Goal: Transaction & Acquisition: Purchase product/service

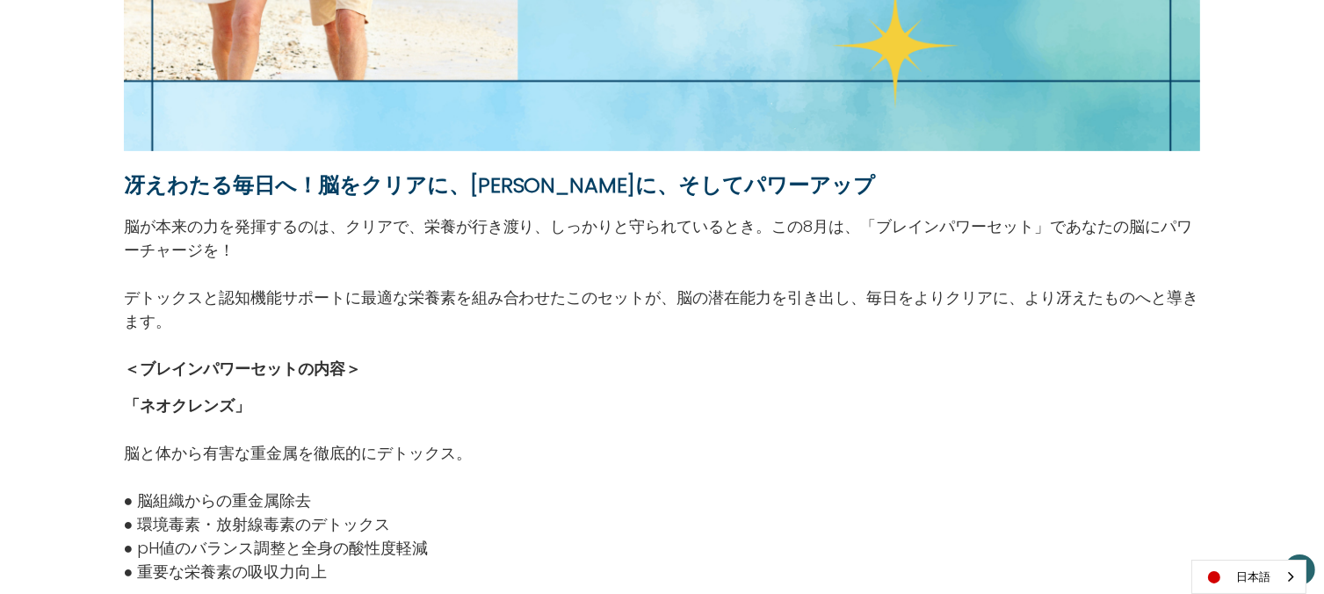
scroll to position [719, 0]
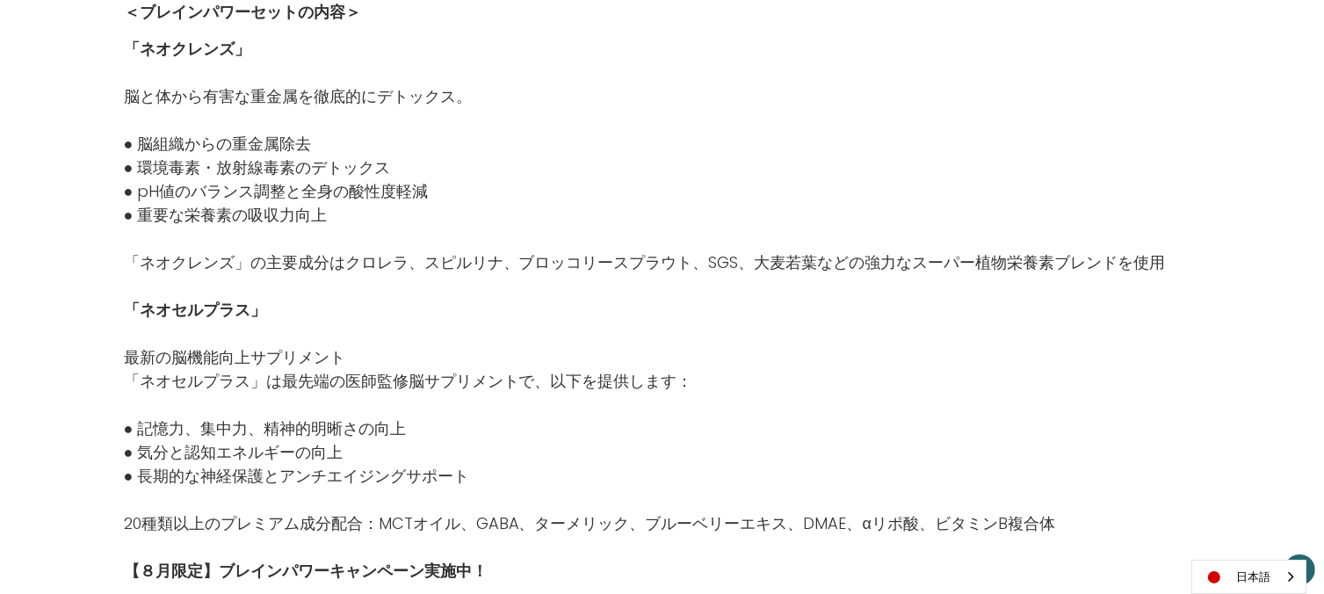
scroll to position [1089, 0]
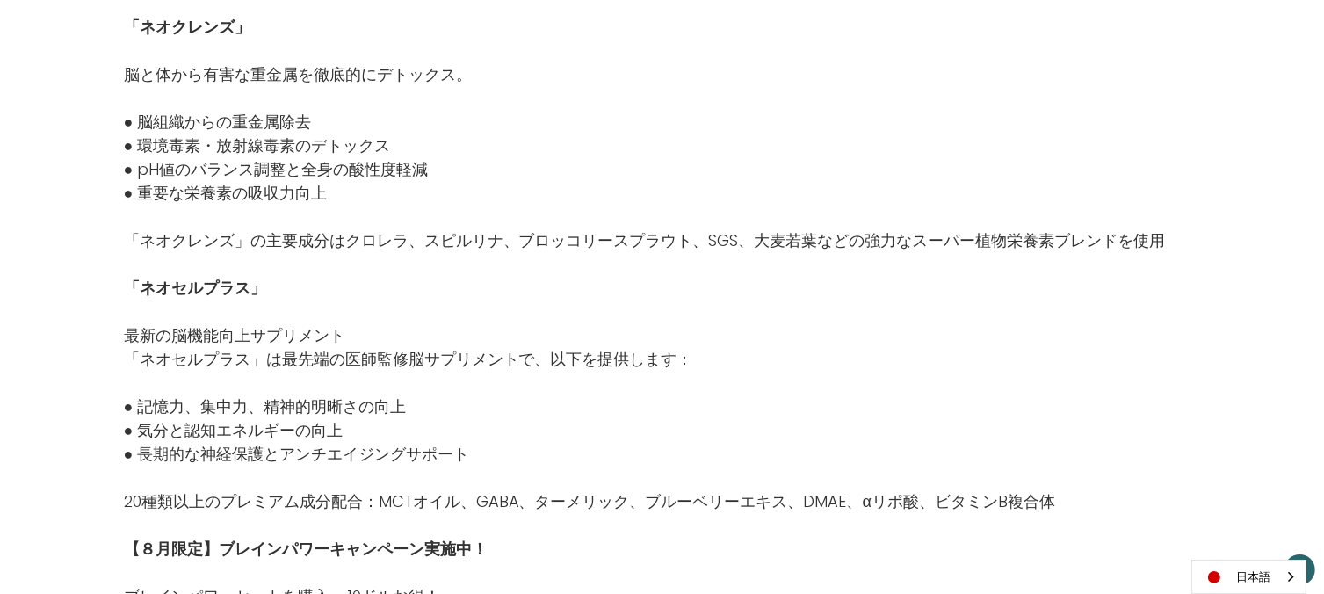
click at [1321, 262] on div "冴えわたる毎日へ！脳をクリアに、シャープに、そしてパワーアップ 脳が本来の力を発揮するのは、クリアで、栄養が行き渡り、しっかりと守られているとき。この8月は、…" at bounding box center [662, 477] width 1324 height 2621
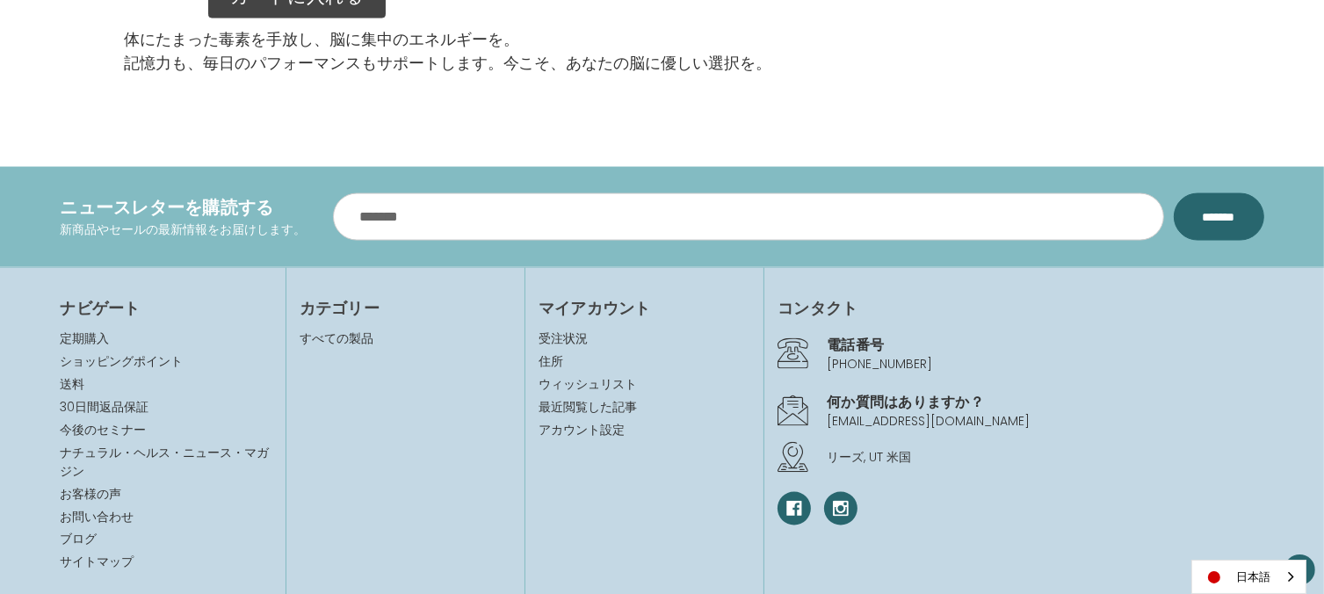
scroll to position [2798, 0]
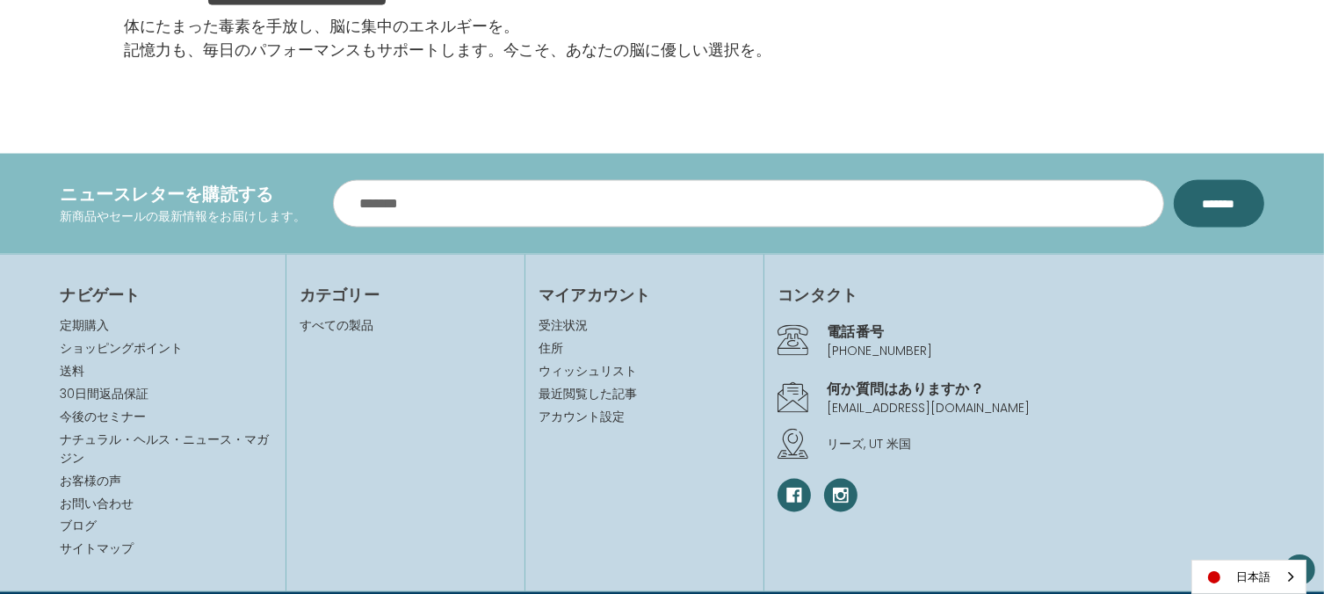
click at [1318, 531] on section "ナビゲート 定期購入 ショッピングポイント 送料 30日間返品保証 今後のセミナー ナチュラル・ヘルス・ニュース・マガジン お客様の声" at bounding box center [662, 423] width 1324 height 338
click at [70, 372] on link "送料" at bounding box center [73, 371] width 25 height 18
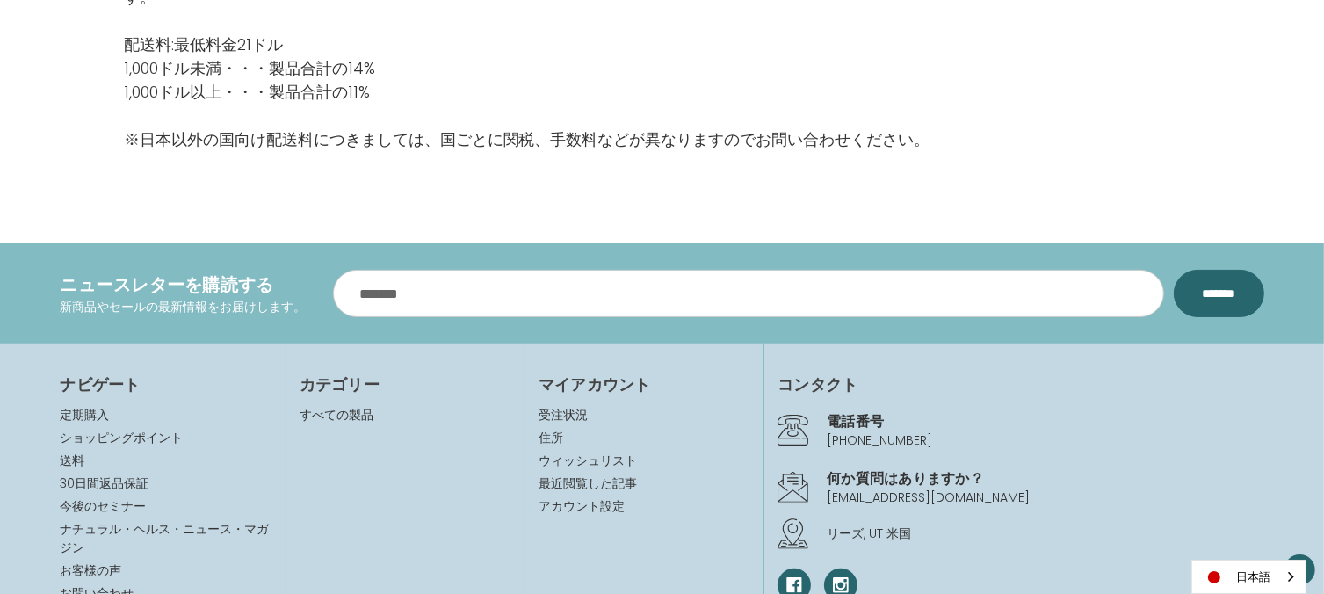
scroll to position [340, 0]
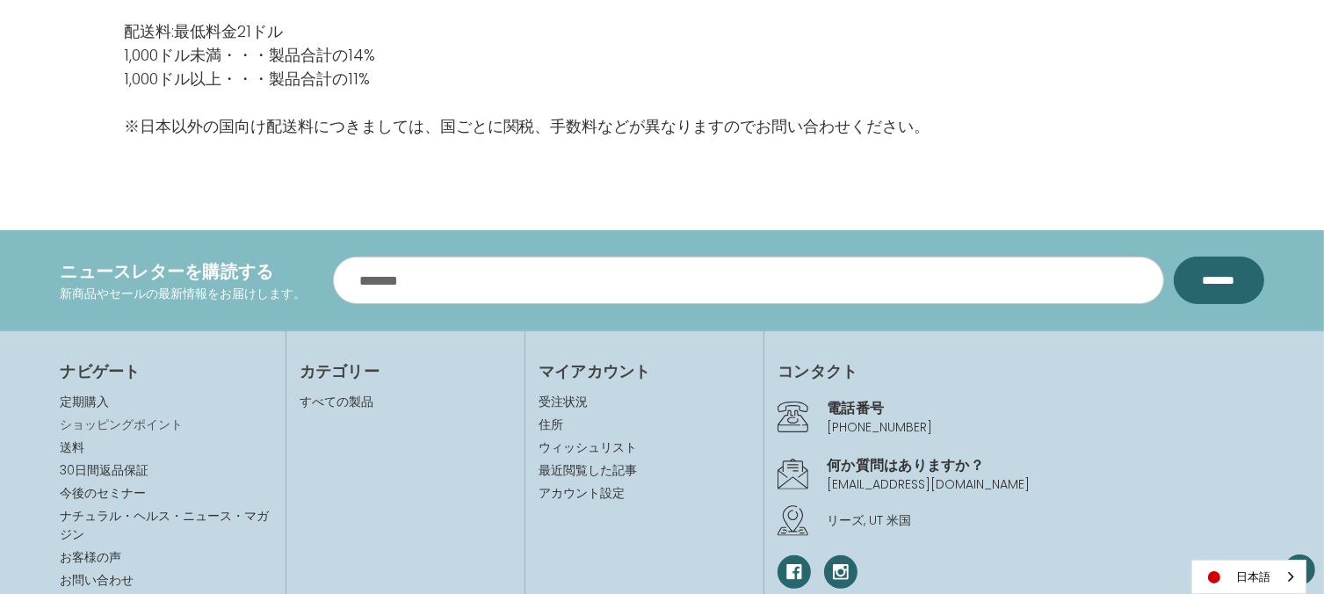
click at [97, 417] on link "ショッピングポイント" at bounding box center [122, 424] width 123 height 18
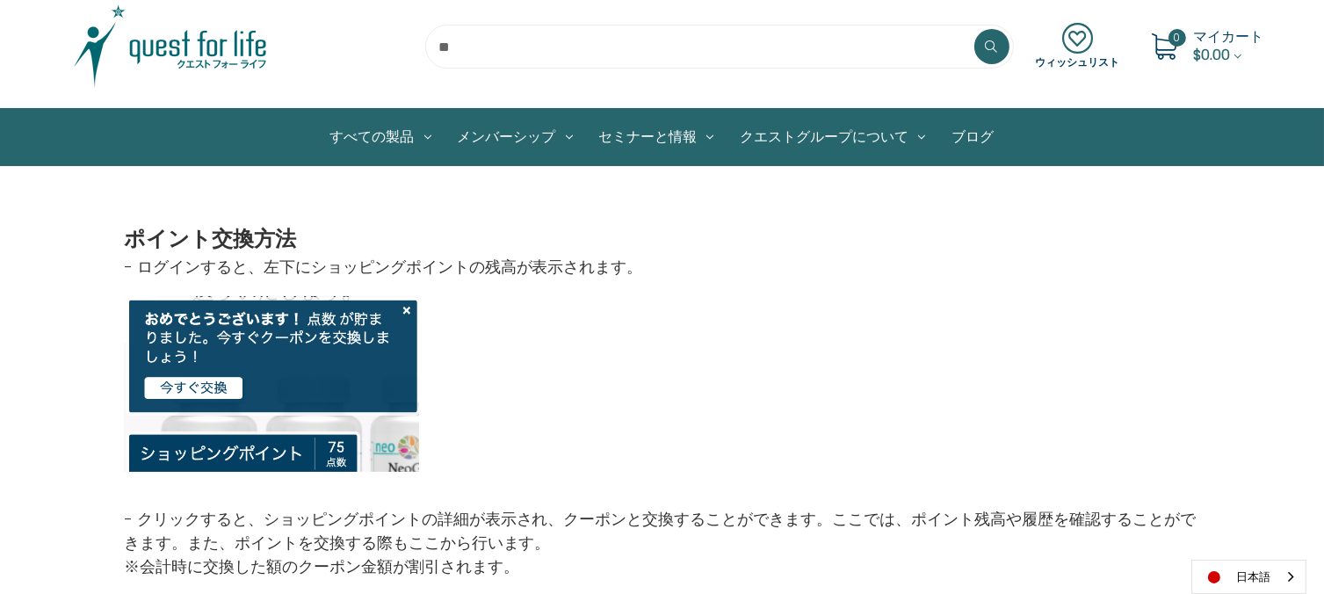
scroll to position [62, 0]
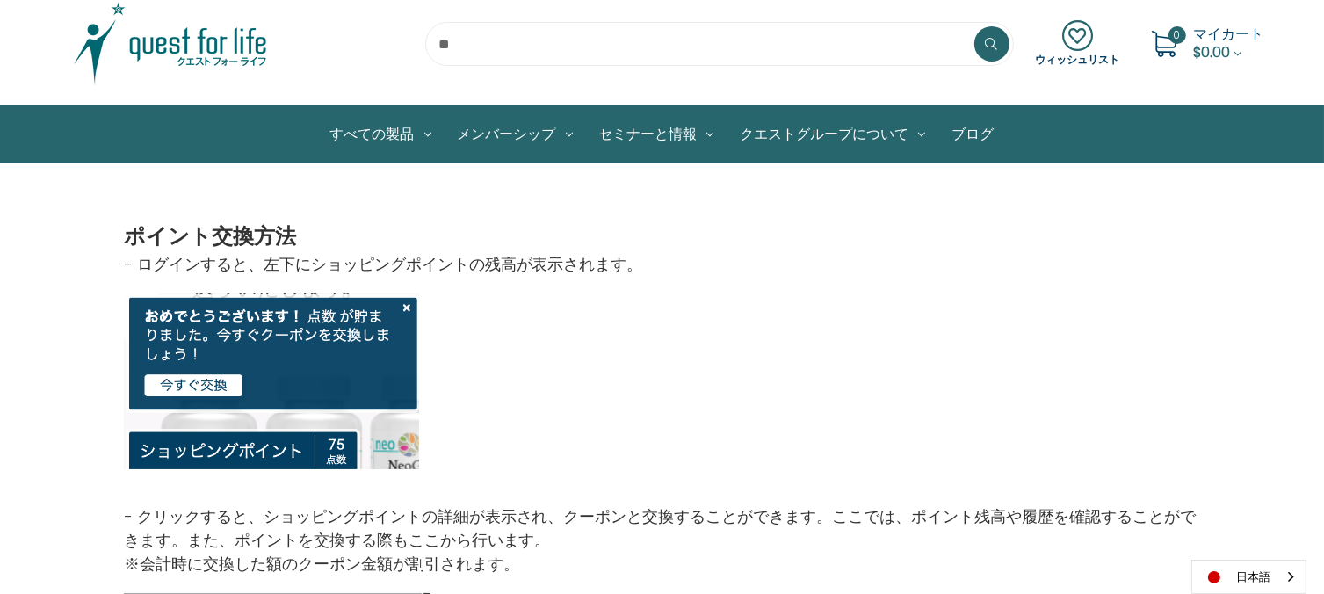
click at [193, 383] on img at bounding box center [234, 403] width 221 height 132
click at [292, 356] on img at bounding box center [234, 403] width 221 height 132
click at [343, 444] on img at bounding box center [234, 403] width 221 height 132
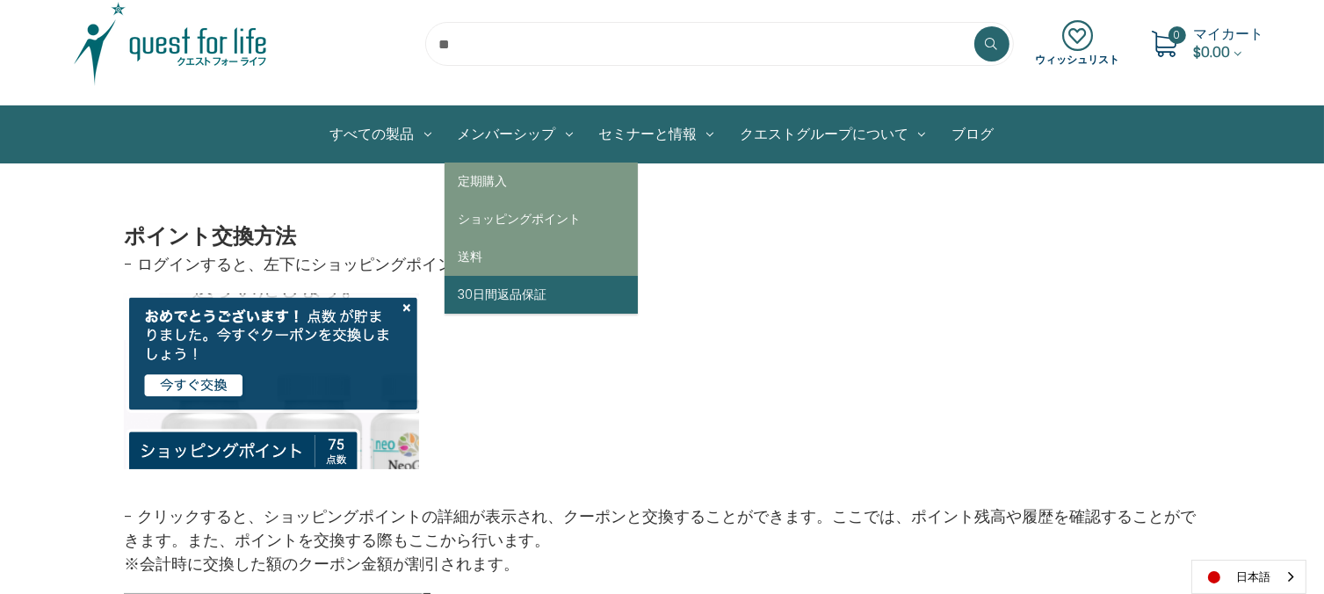
click at [464, 288] on link "30日間返品保証" at bounding box center [540, 295] width 193 height 38
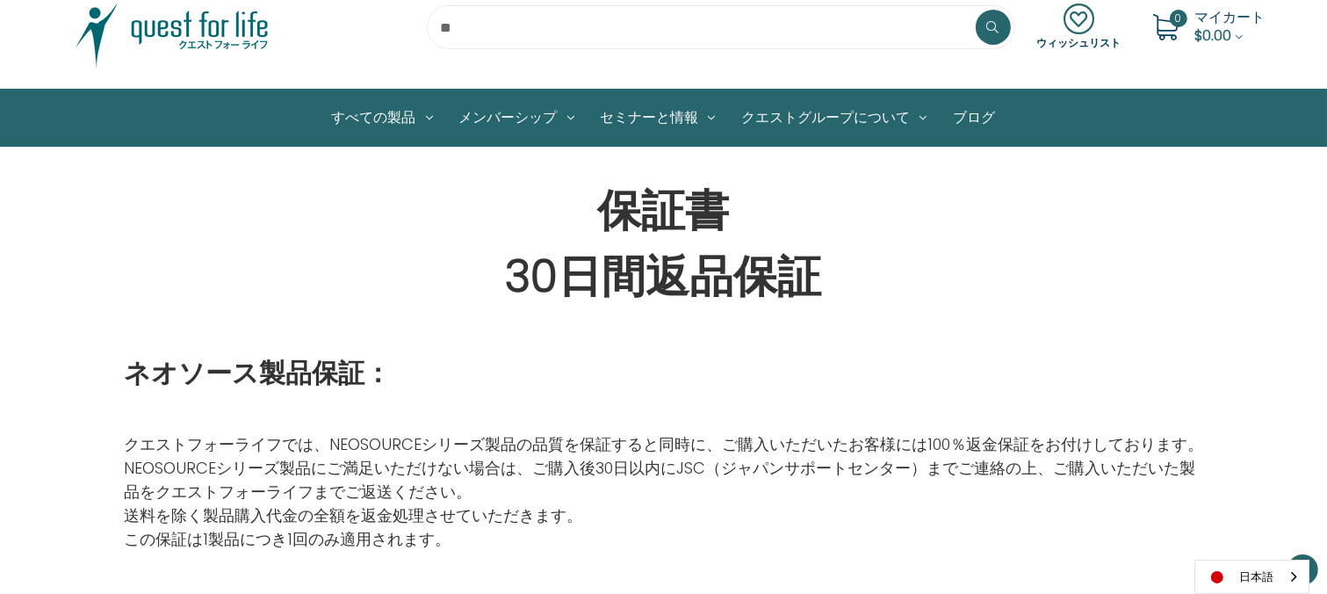
scroll to position [76, 0]
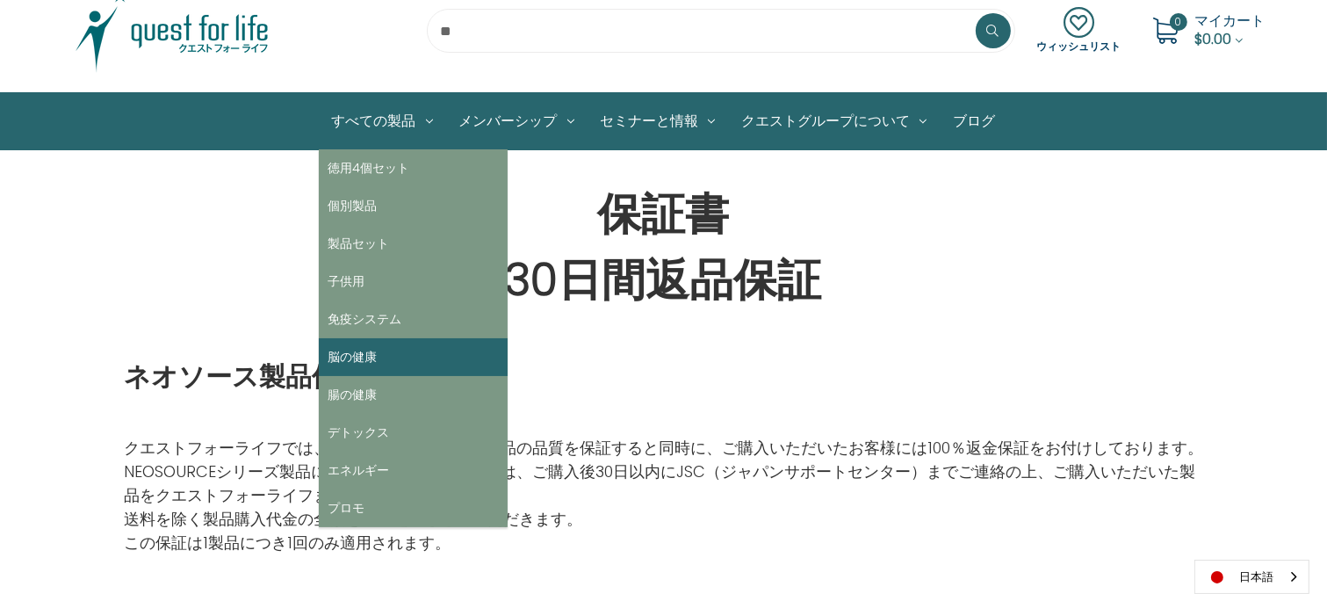
click at [340, 346] on link "脳の健康" at bounding box center [413, 357] width 189 height 38
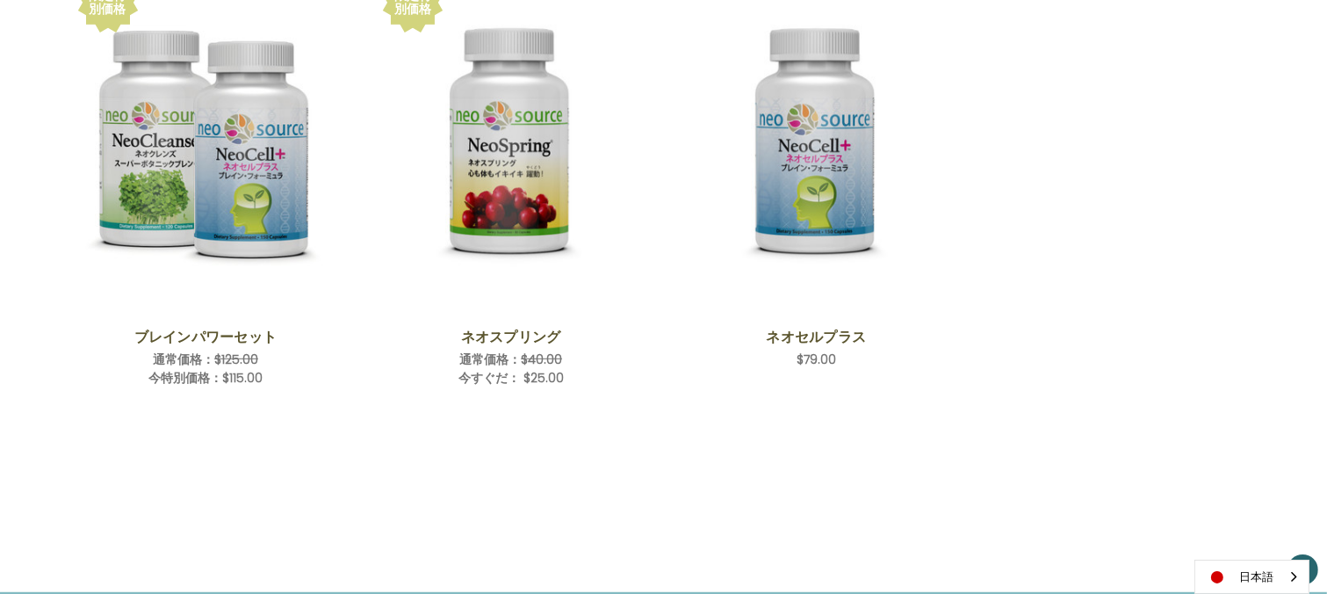
scroll to position [917, 0]
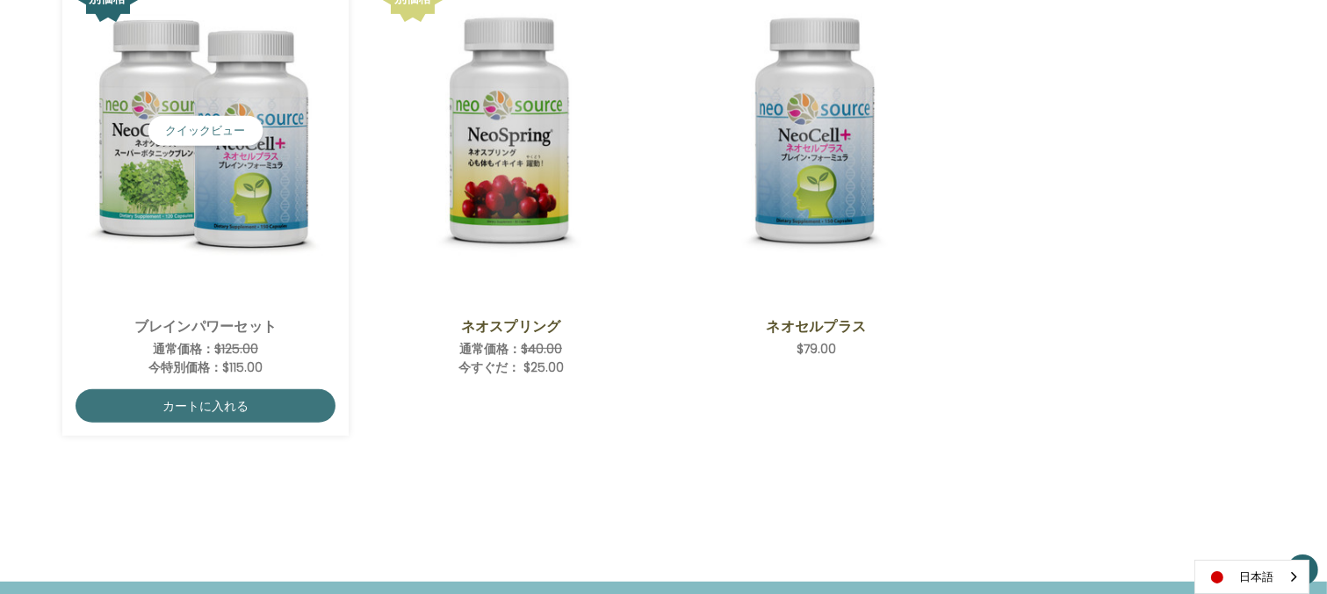
click at [287, 290] on div "Brain Power Set,Was:$125.00,\aNow:$115.00\a" at bounding box center [206, 131] width 261 height 343
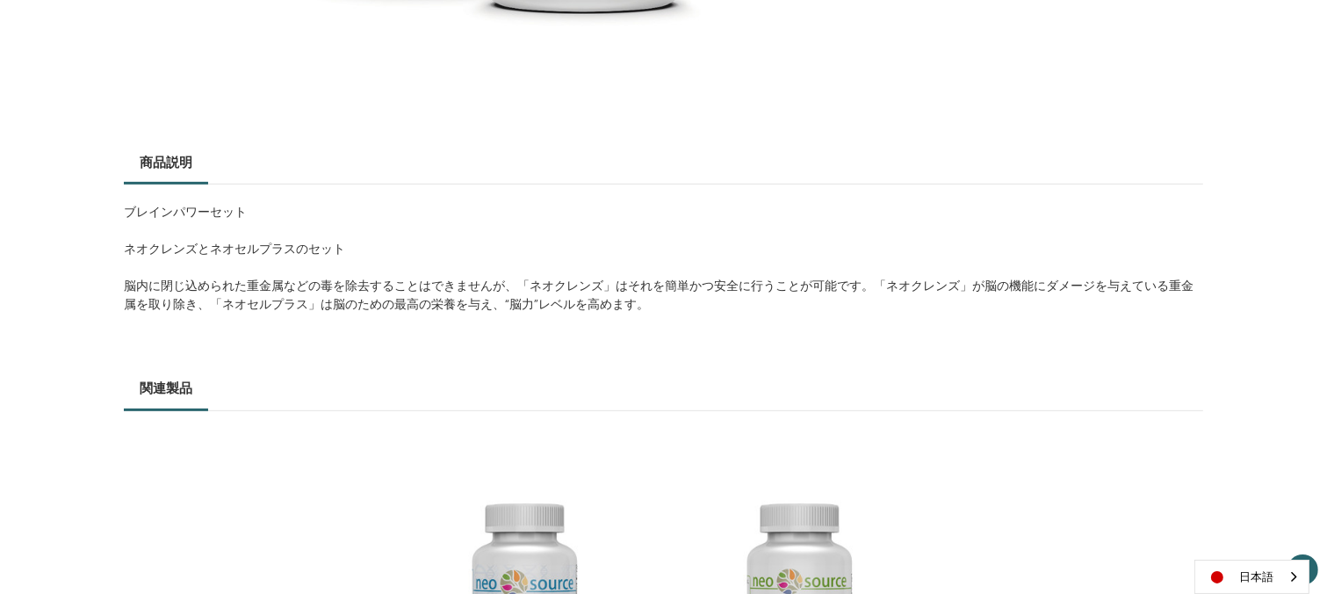
scroll to position [745, 0]
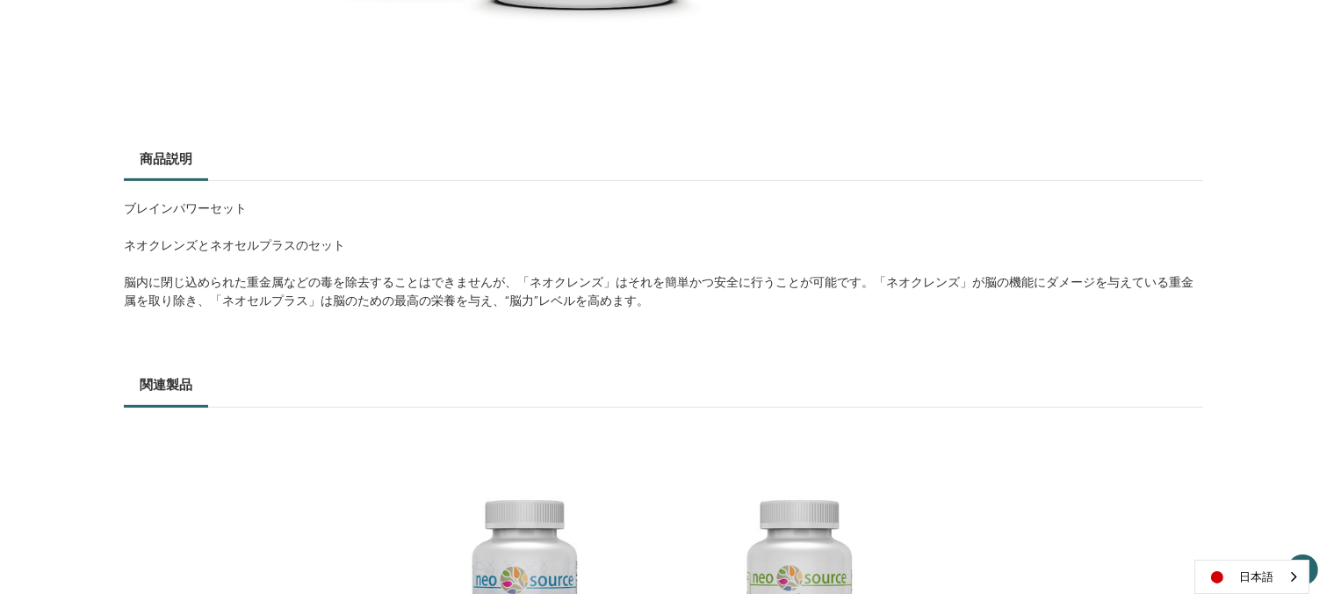
drag, startPoint x: 1325, startPoint y: 340, endPoint x: 1318, endPoint y: 375, distance: 35.8
click at [1318, 375] on div "ブレインパワーセット 希望小売価格 通常価格： $125.00 特別価格： $115.00 (あなたが保存 ) *" at bounding box center [663, 203] width 1327 height 1382
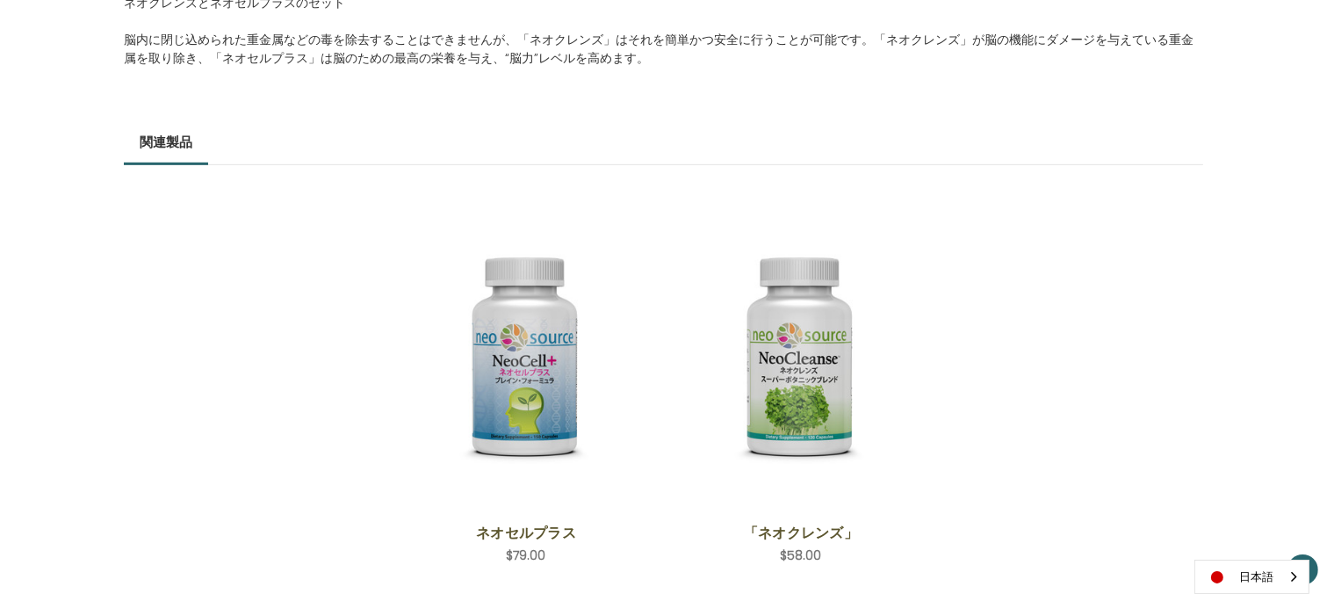
scroll to position [1074, 0]
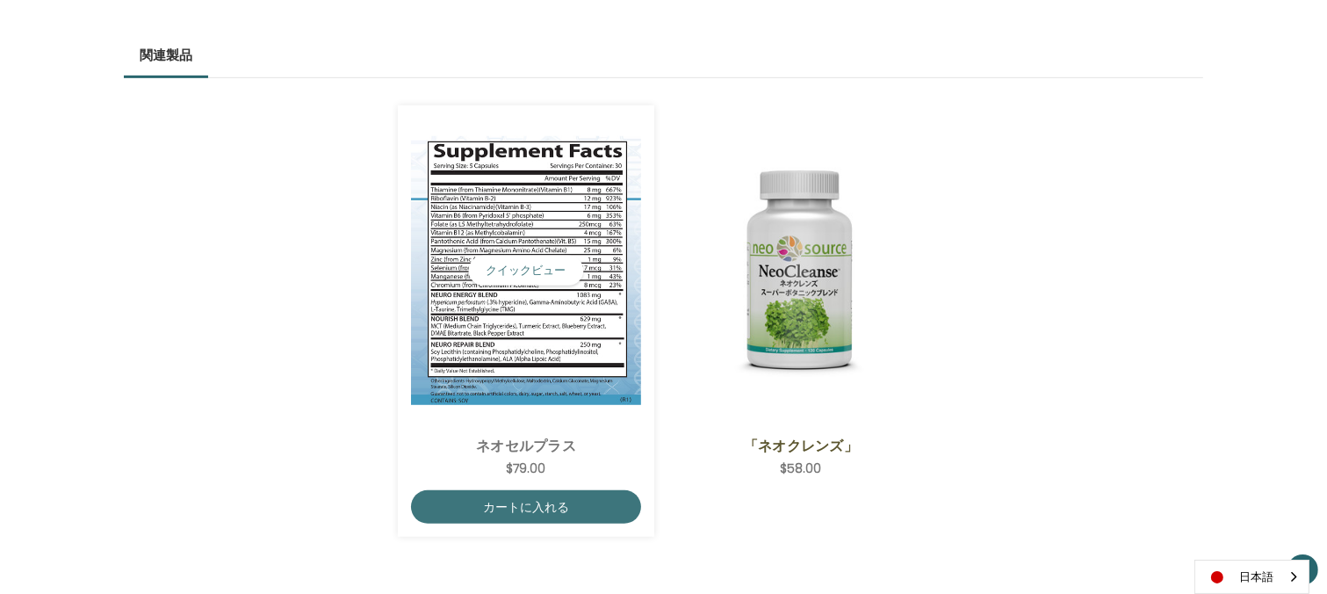
click at [590, 312] on img "NeoCell Plus,$79.00\a" at bounding box center [526, 270] width 230 height 269
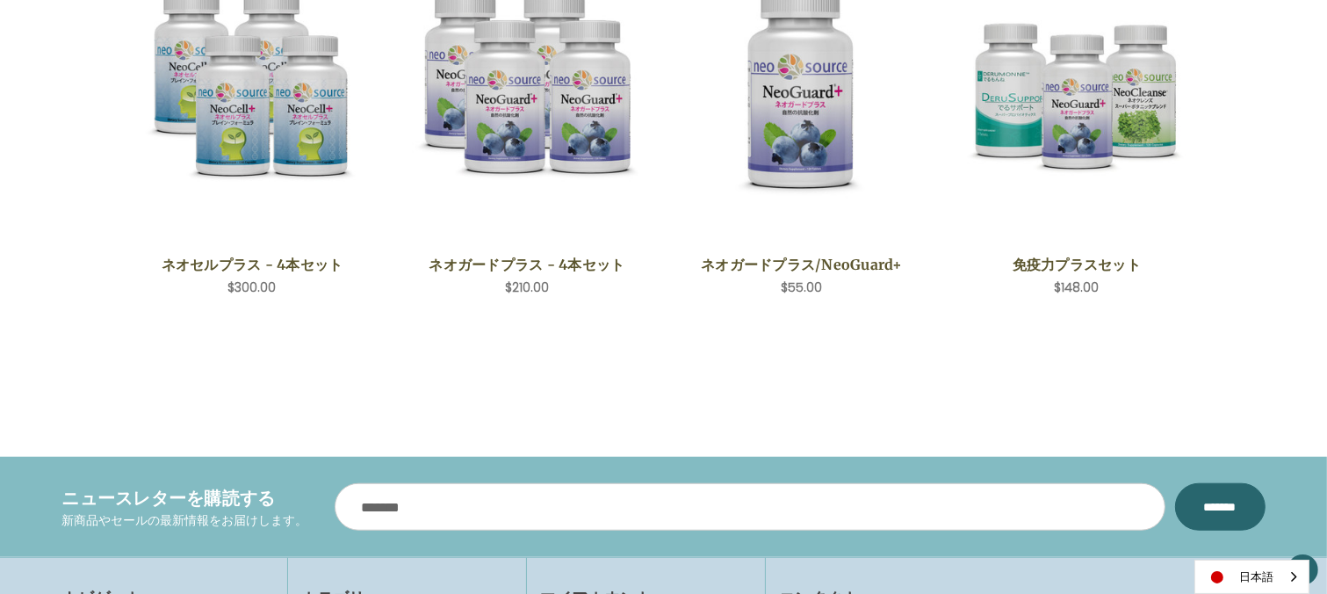
scroll to position [1458, 0]
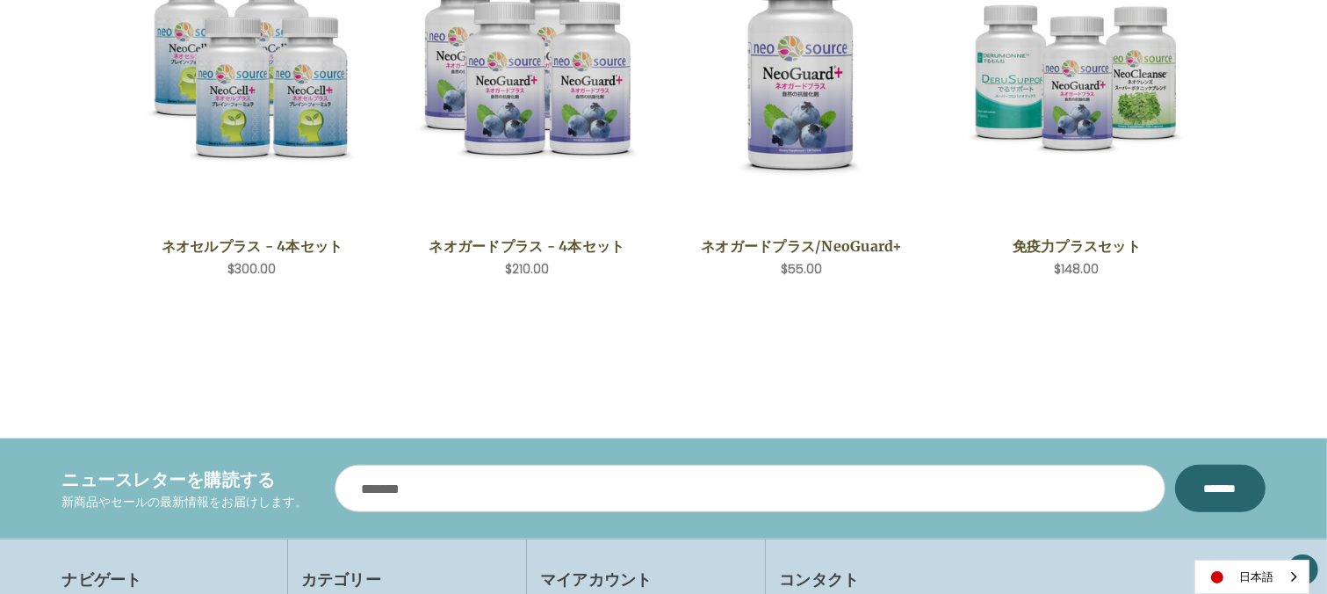
click at [1323, 439] on section "ニュースレターを購読する 新商品やセールの最新情報をお届けします。 メールアドレス *********" at bounding box center [663, 488] width 1327 height 100
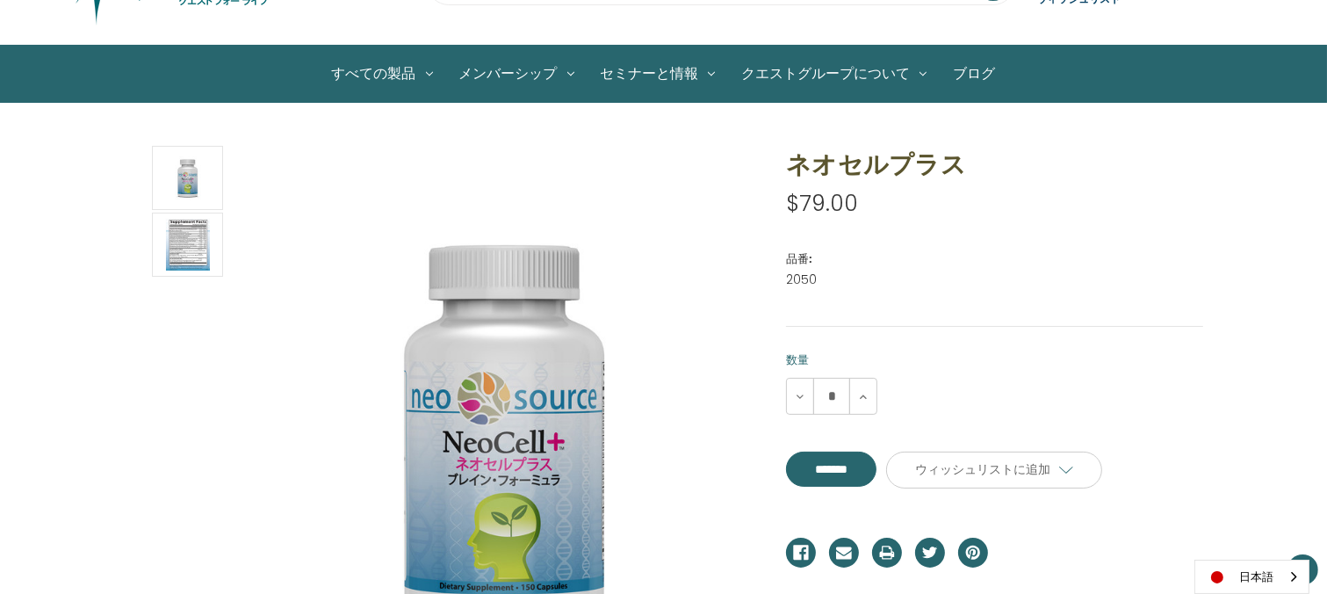
scroll to position [119, 0]
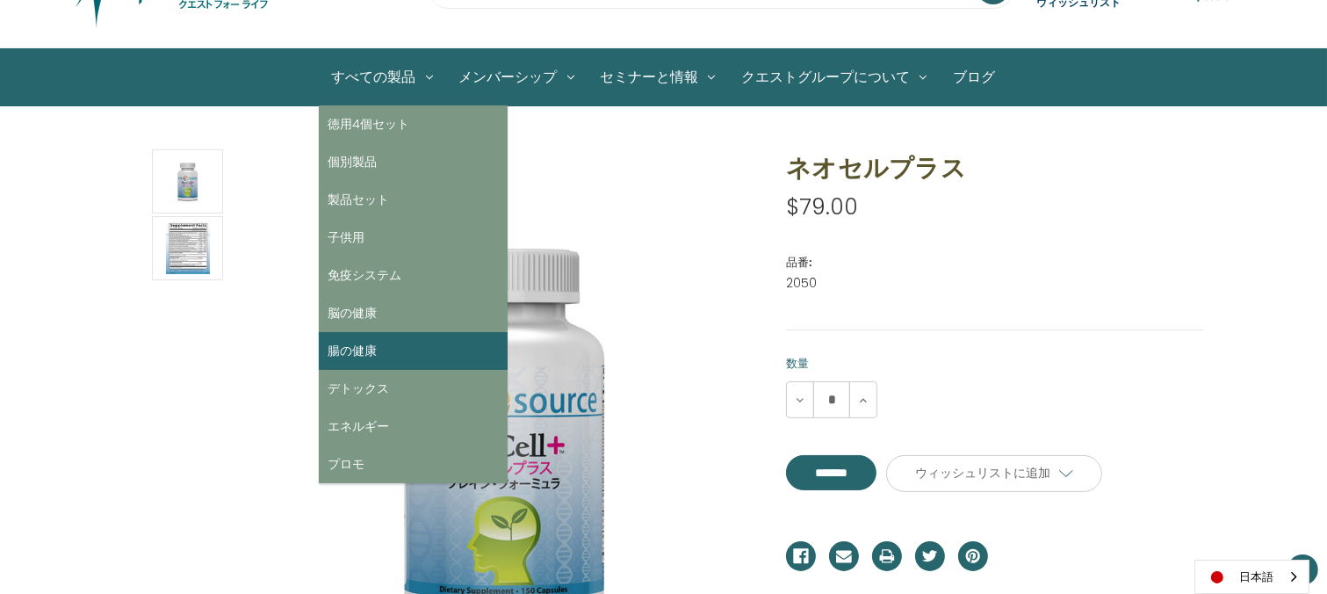
click at [334, 353] on link "腸の健康" at bounding box center [413, 351] width 189 height 38
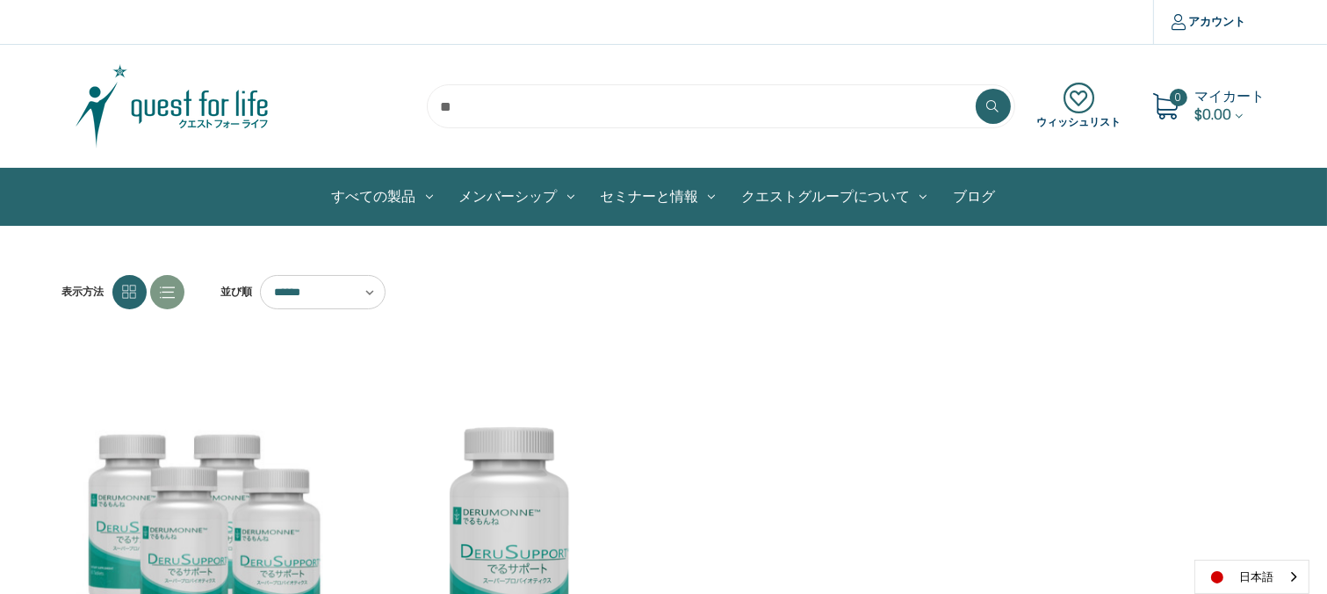
click at [360, 291] on select "****** ****** ****** ****** ***** ******* **** ****" at bounding box center [323, 292] width 126 height 34
select select "******"
click at [260, 275] on select "****** ****** ****** ****** ***** ******* **** ****" at bounding box center [323, 292] width 126 height 34
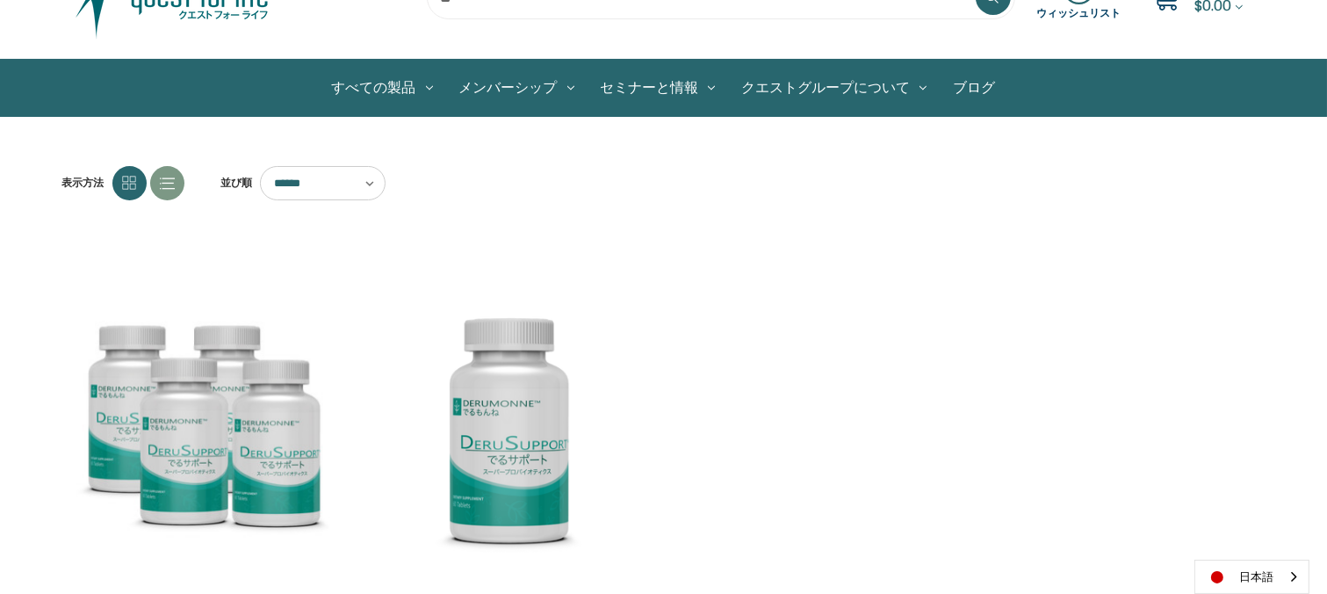
scroll to position [42, 0]
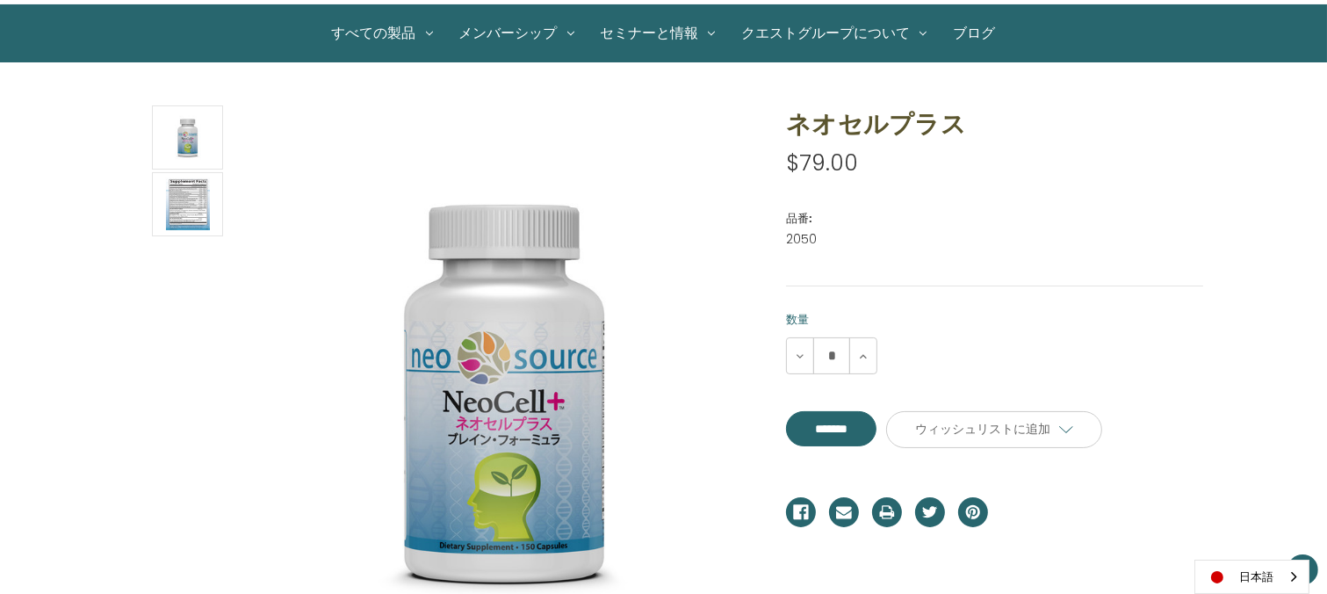
scroll to position [126, 0]
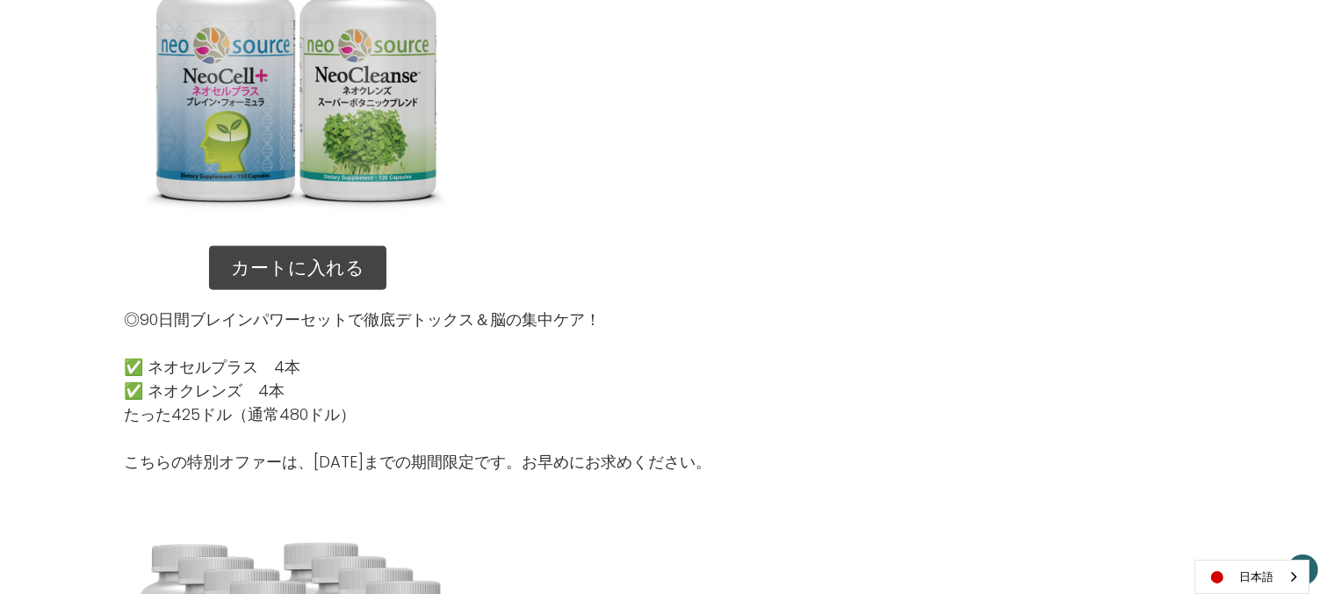
scroll to position [1950, 0]
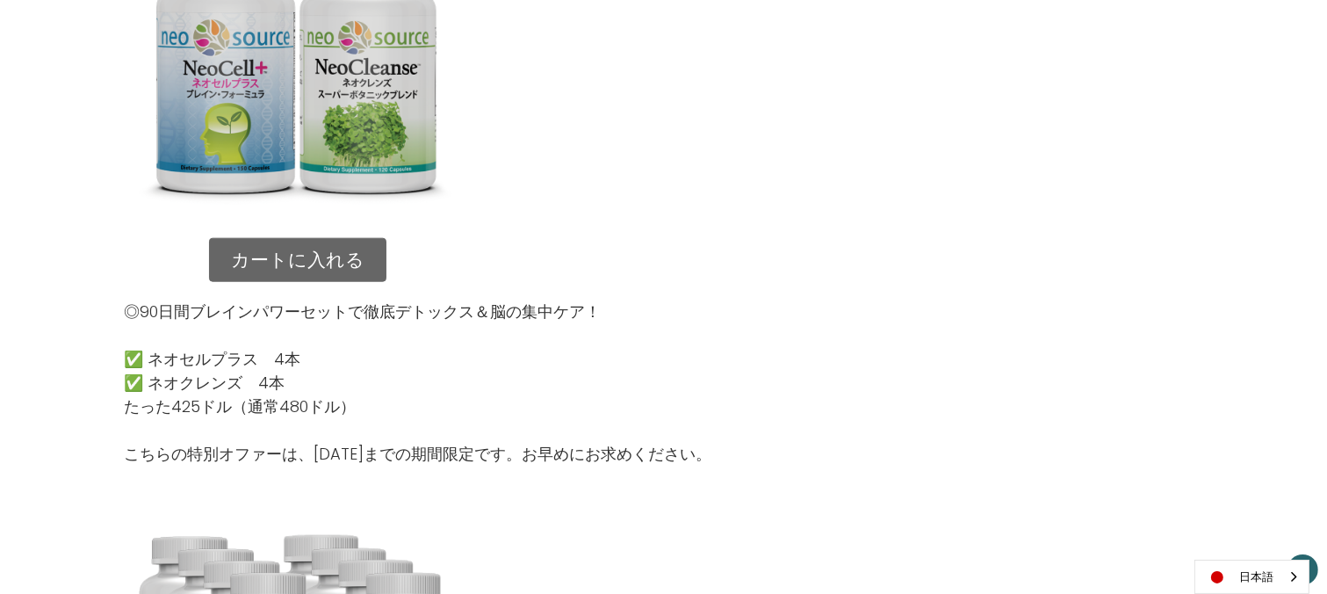
click at [365, 258] on link "カートに入れる" at bounding box center [297, 260] width 177 height 44
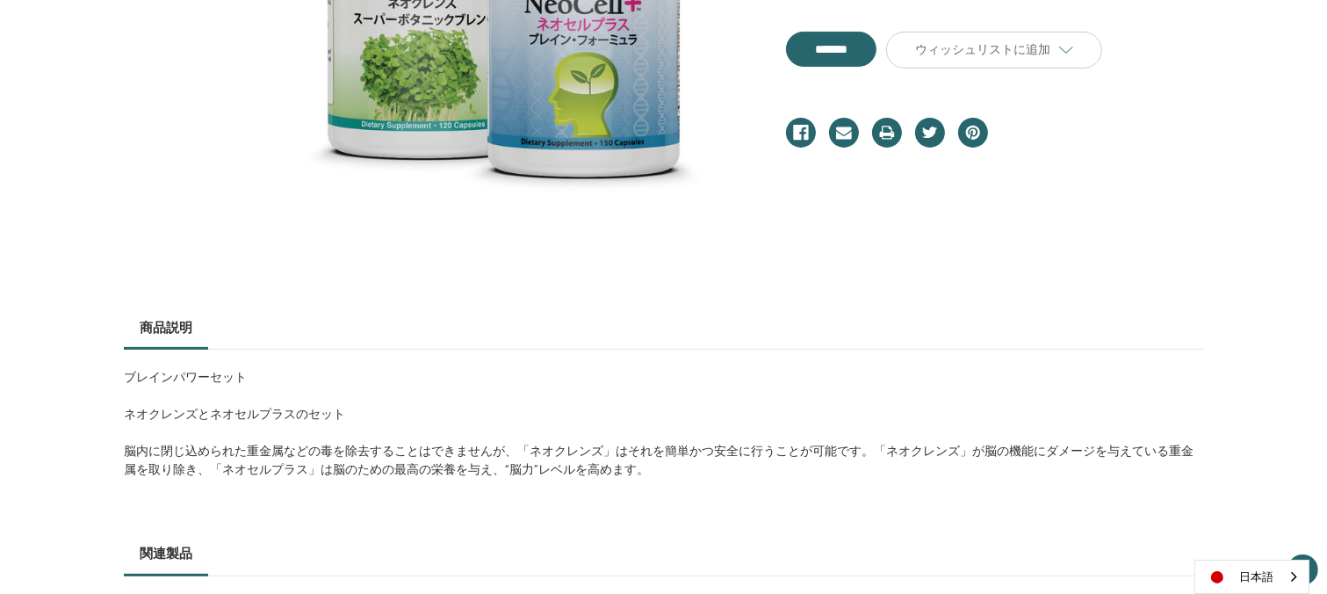
scroll to position [590, 0]
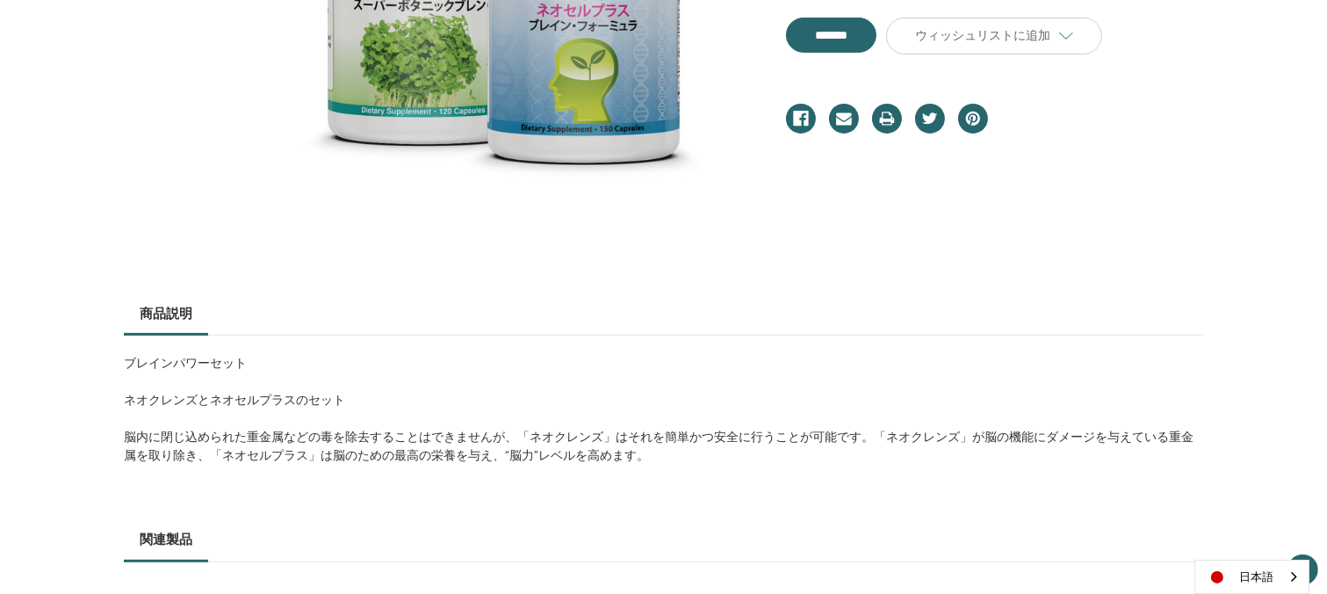
click at [1314, 304] on div "ブレインパワーセット 希望小売価格 通常価格： $125.00 特別価格： $115.00 (あなたが保存 ) *" at bounding box center [663, 357] width 1327 height 1382
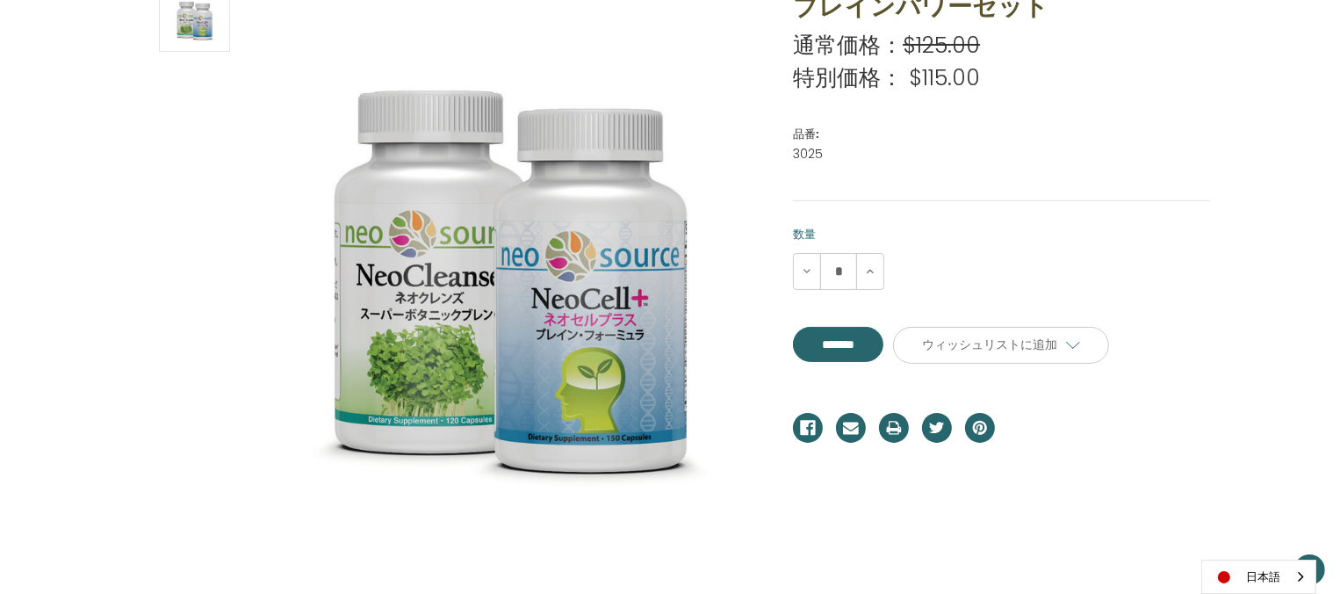
scroll to position [272, 0]
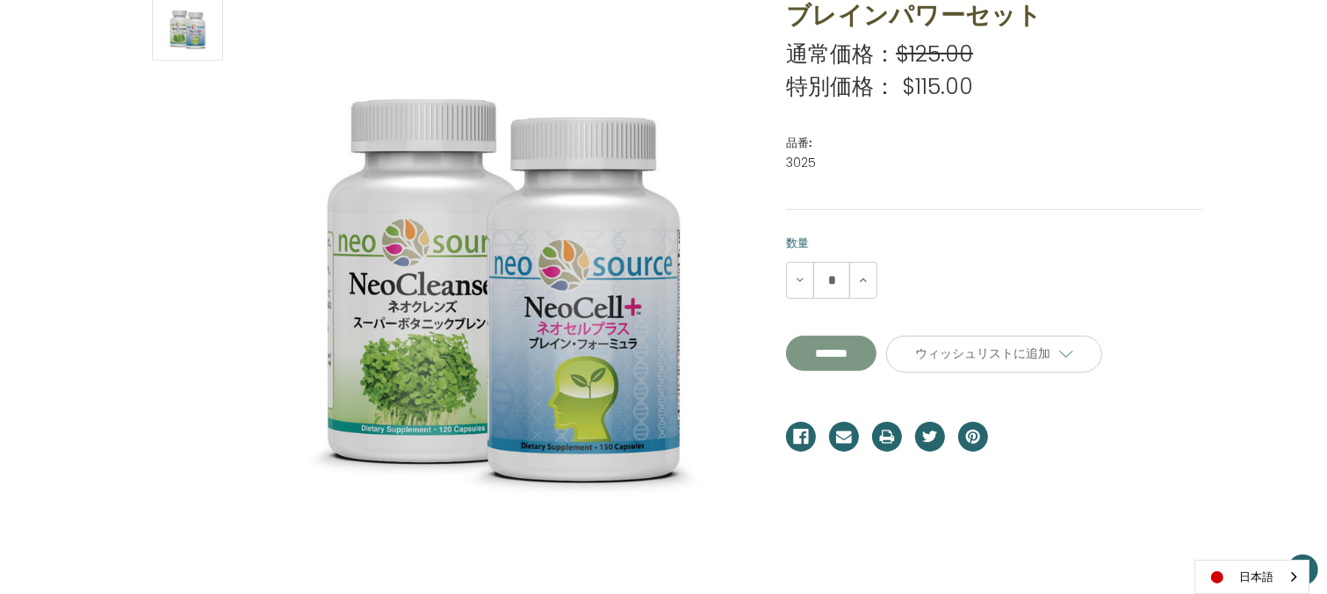
click at [877, 343] on input "*******" at bounding box center [831, 353] width 90 height 35
type input "*******"
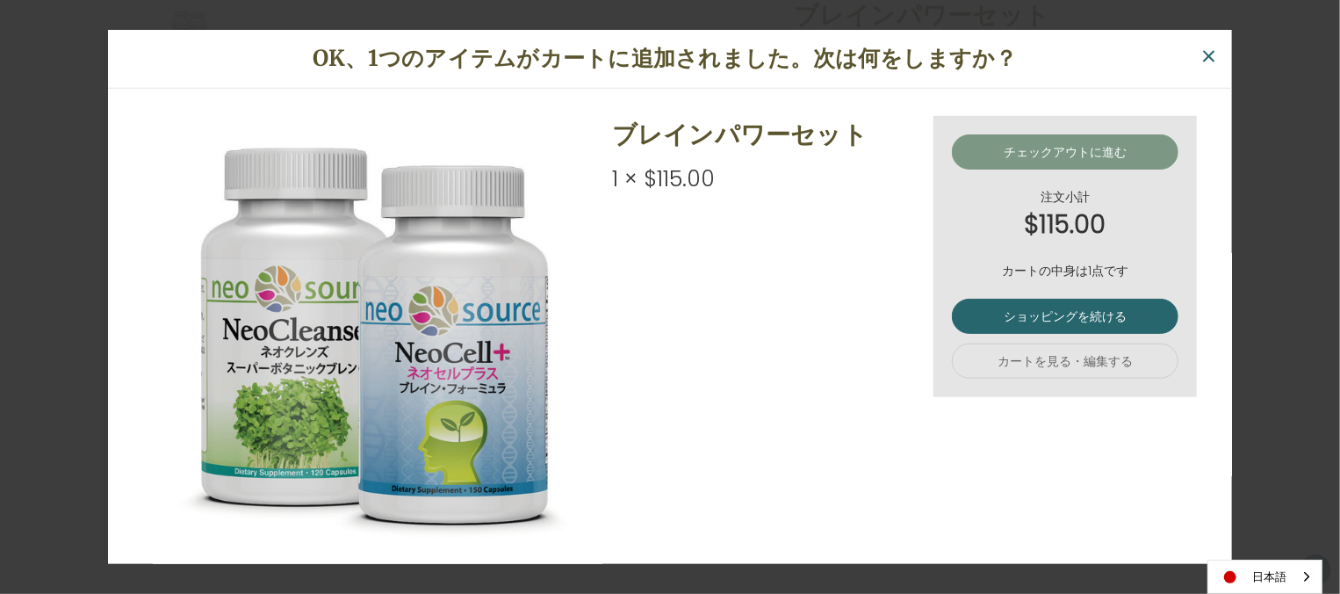
click at [1107, 149] on link "チェックアウトに進む" at bounding box center [1065, 151] width 227 height 35
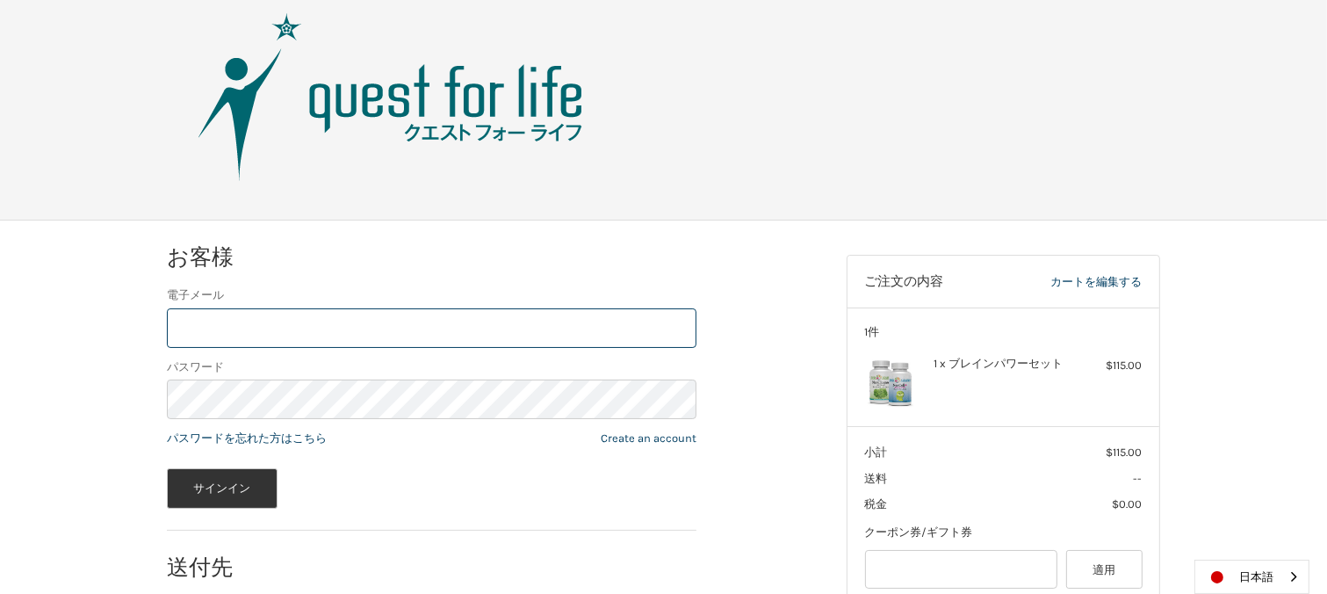
scroll to position [179, 0]
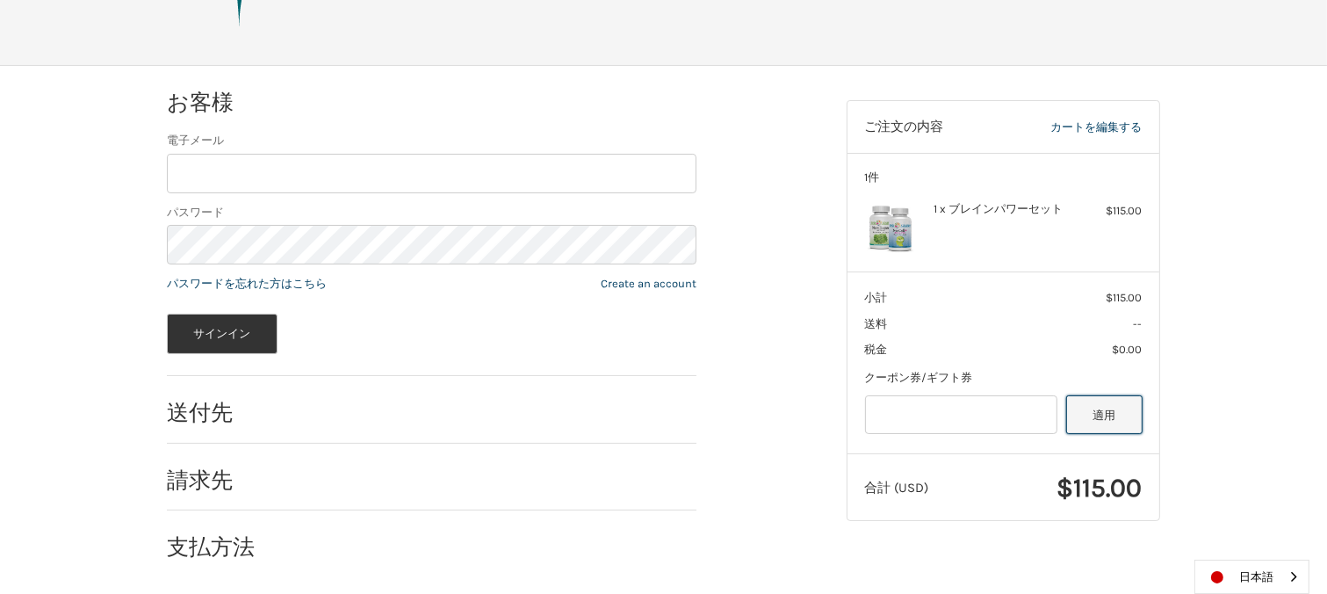
click at [1096, 414] on button "適用" at bounding box center [1104, 415] width 76 height 40
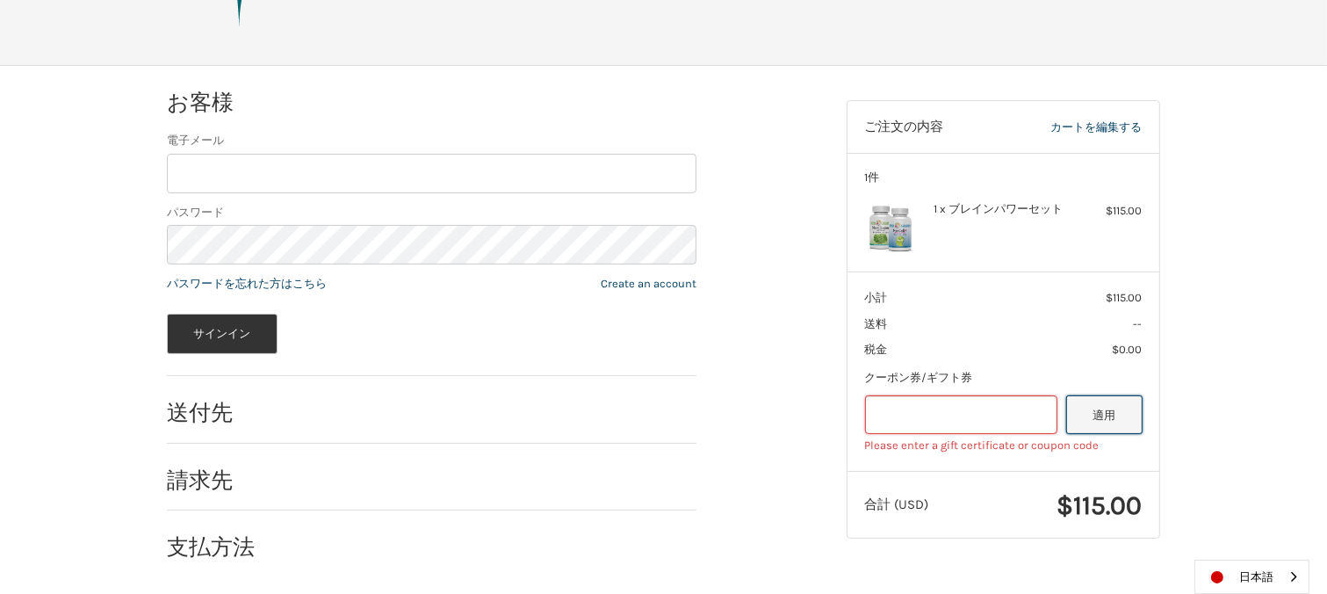
click at [1096, 414] on button "適用" at bounding box center [1104, 415] width 76 height 40
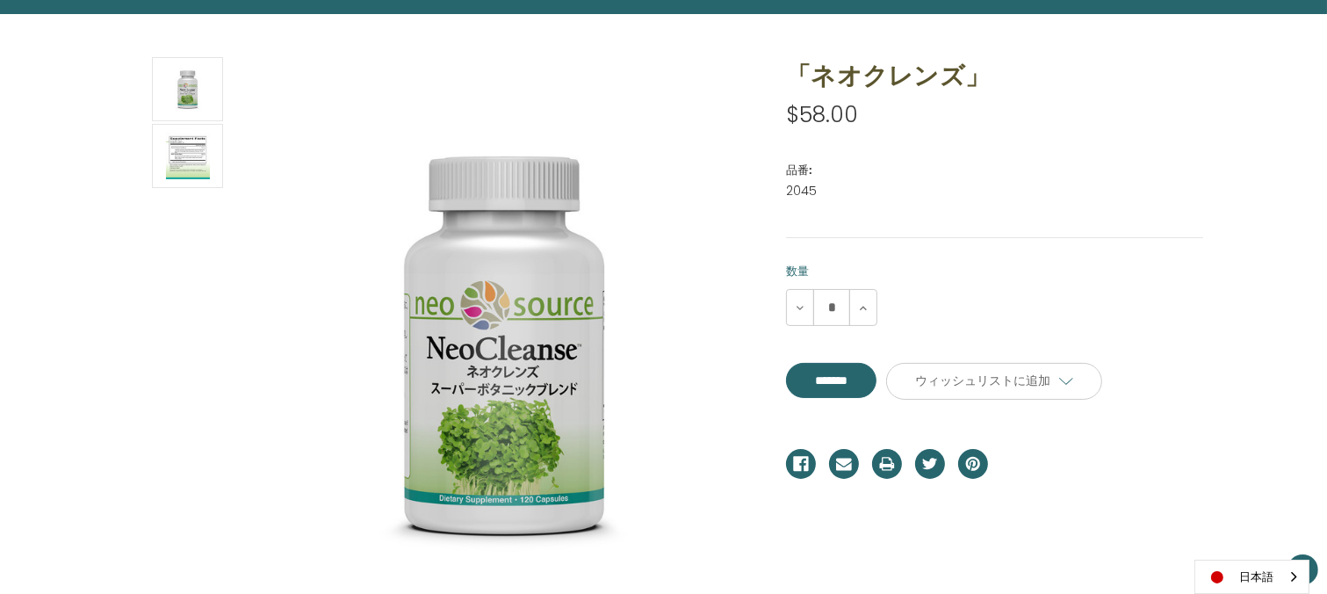
scroll to position [323, 0]
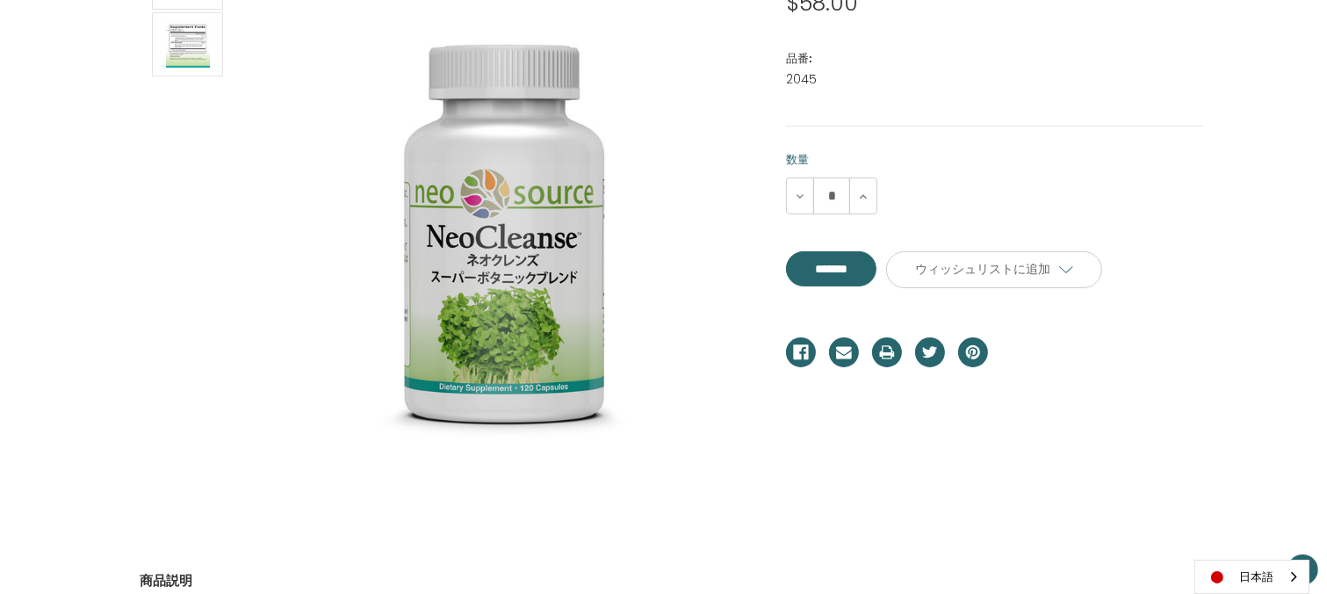
drag, startPoint x: 1320, startPoint y: 196, endPoint x: 1310, endPoint y: 252, distance: 57.0
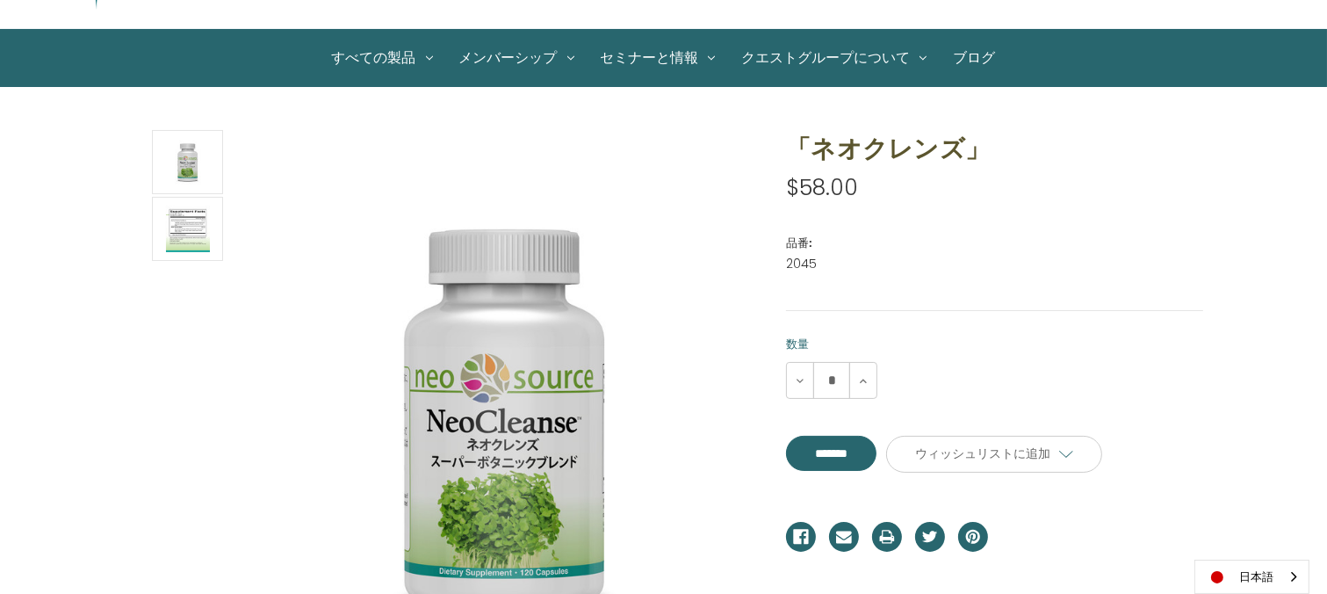
scroll to position [61, 0]
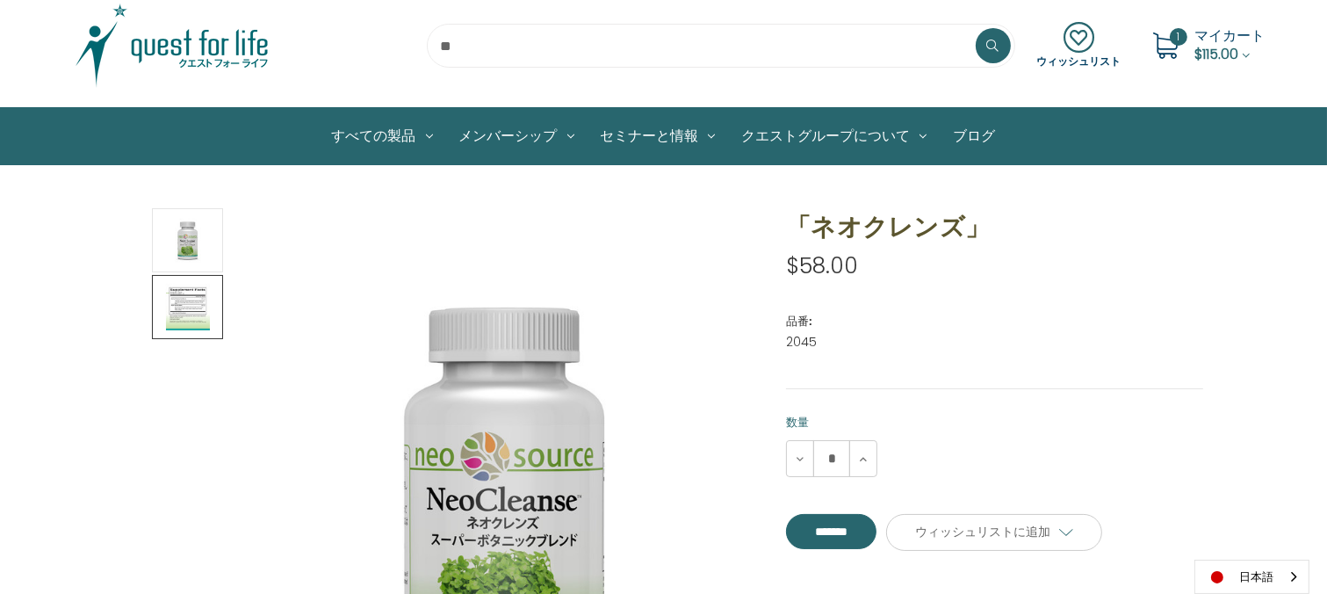
click at [166, 313] on img at bounding box center [188, 307] width 44 height 59
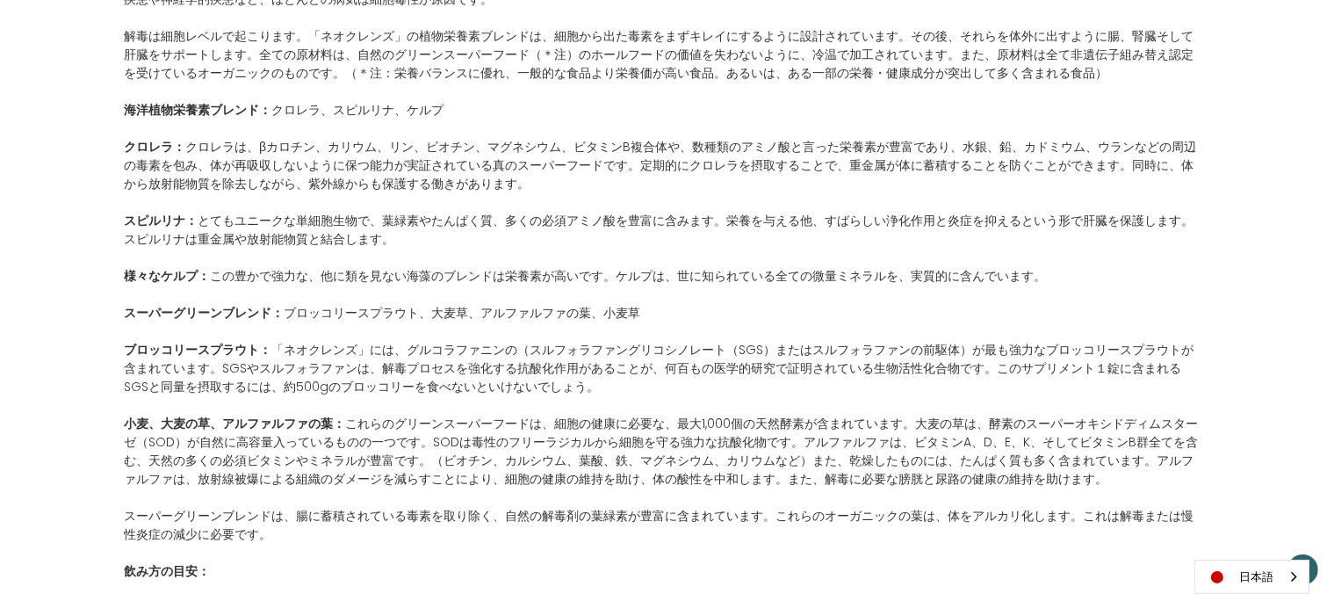
scroll to position [1260, 0]
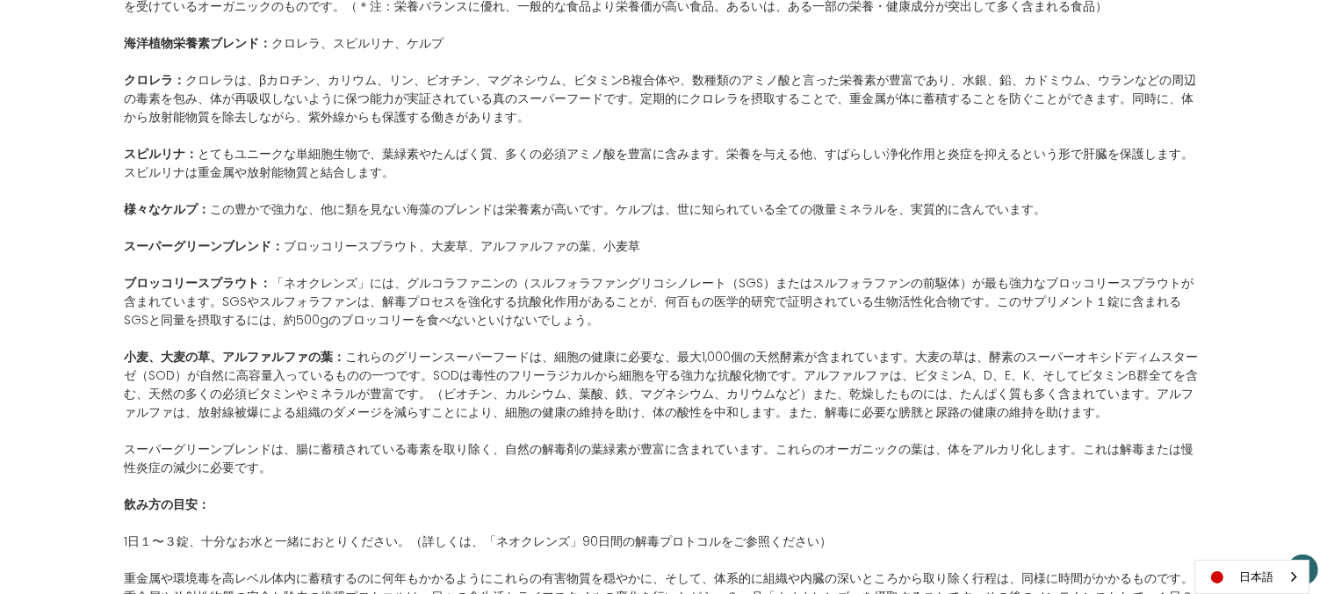
drag, startPoint x: 1332, startPoint y: 114, endPoint x: 1290, endPoint y: 405, distance: 293.6
click at [1296, 364] on div "「ネオクレンズ」 希望小売価格 通常価格： 特別価格： $58.00 ) *" at bounding box center [663, 59] width 1327 height 2126
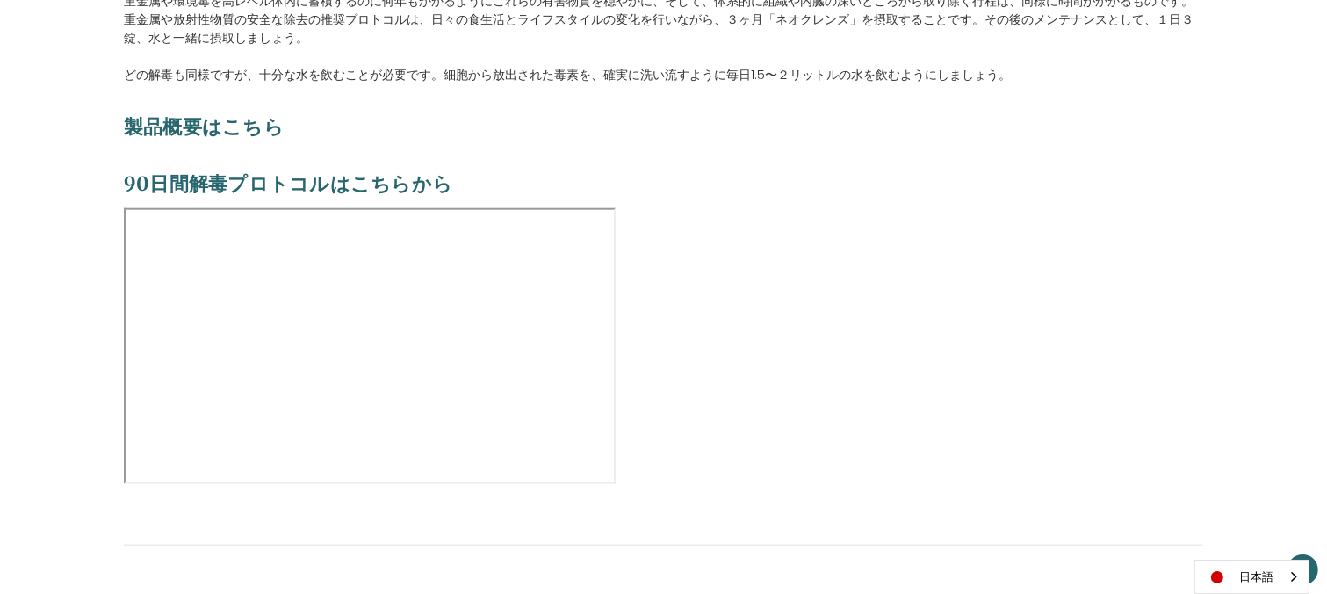
scroll to position [1856, 0]
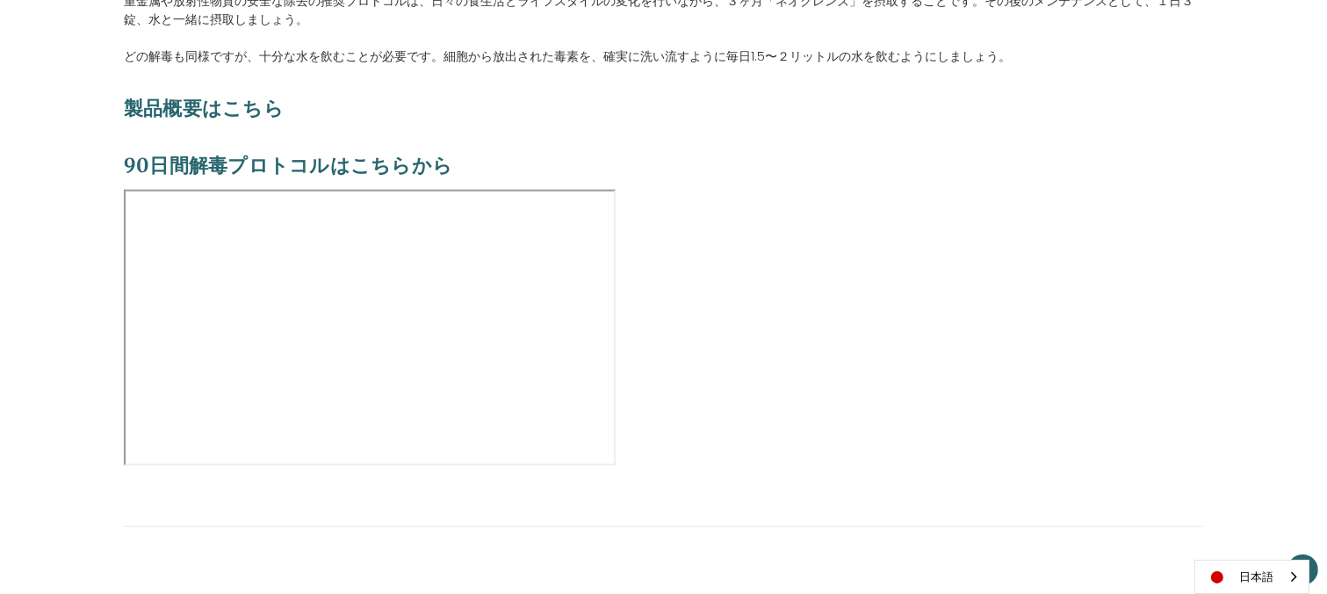
click at [846, 333] on p at bounding box center [663, 330] width 1079 height 281
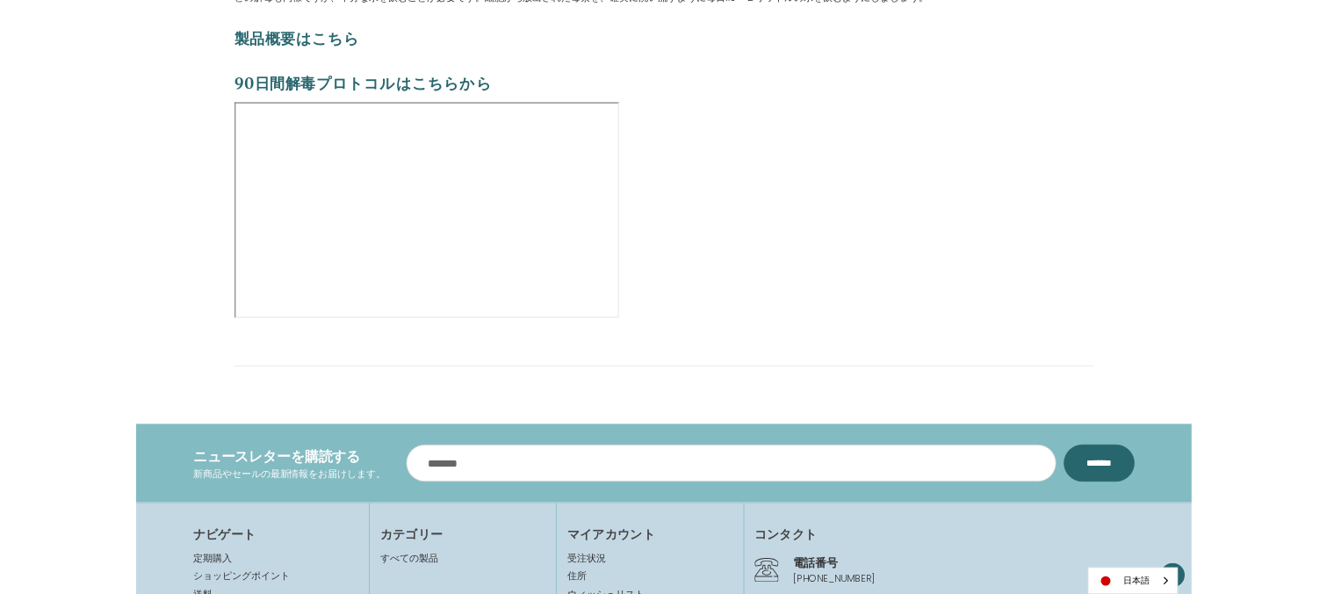
scroll to position [1933, 0]
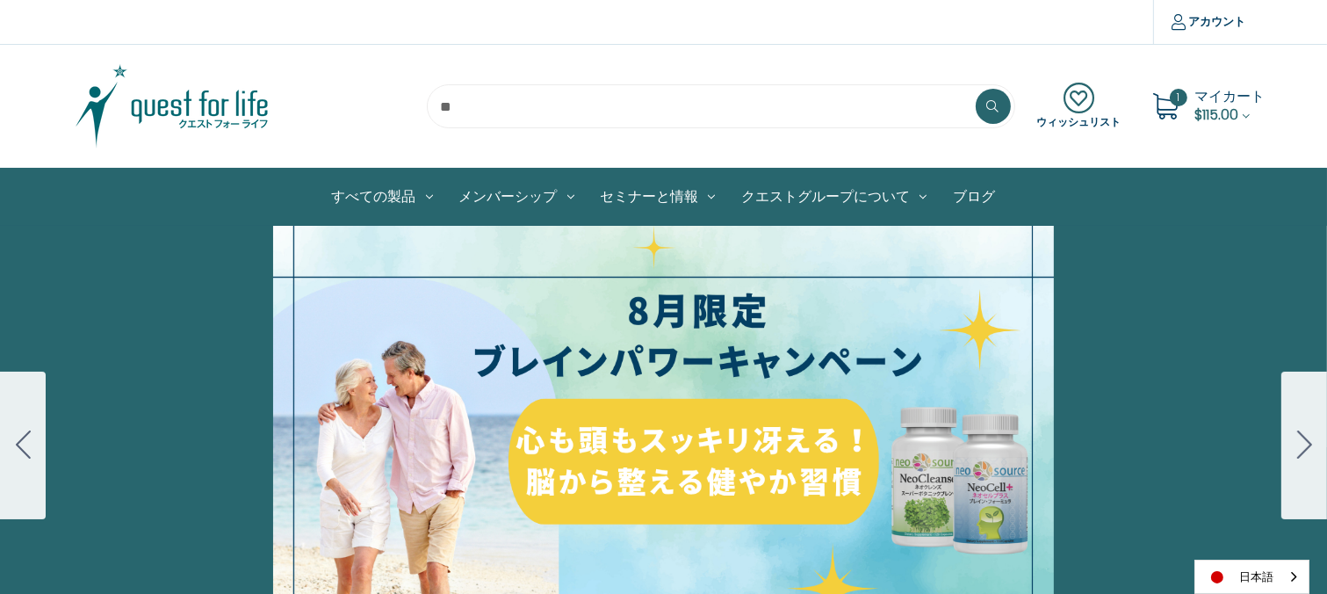
click at [1305, 445] on icon "Go to slide 2" at bounding box center [1304, 444] width 15 height 28
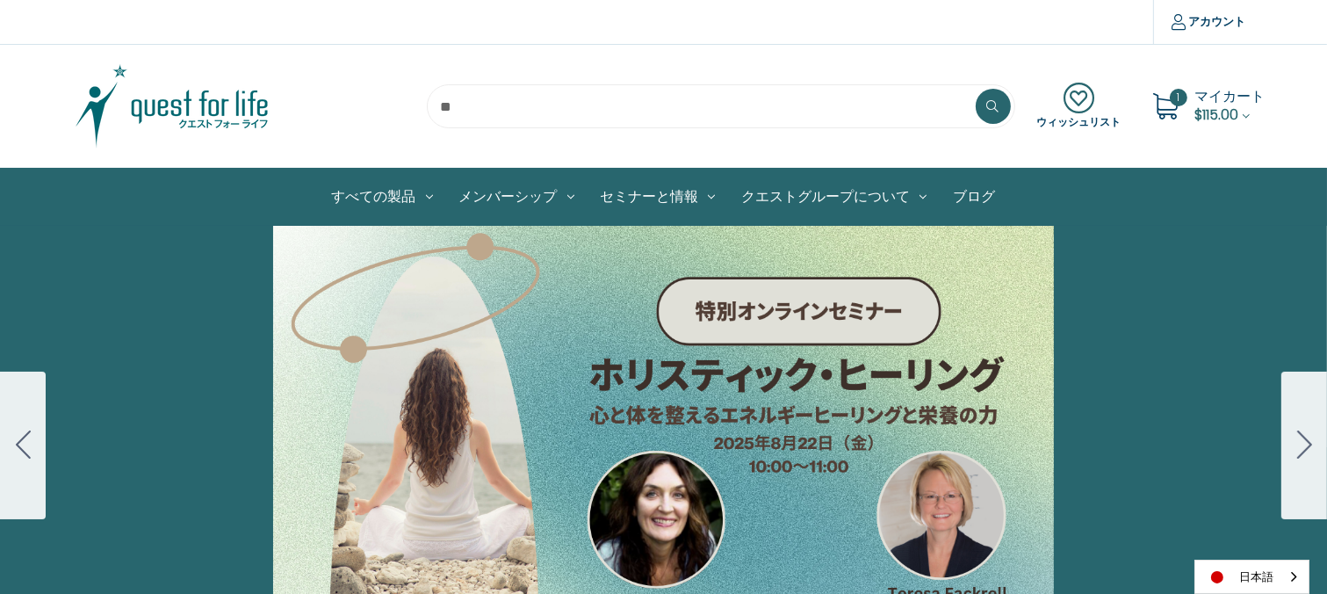
click at [1305, 445] on icon "Go to slide 3" at bounding box center [1304, 444] width 15 height 28
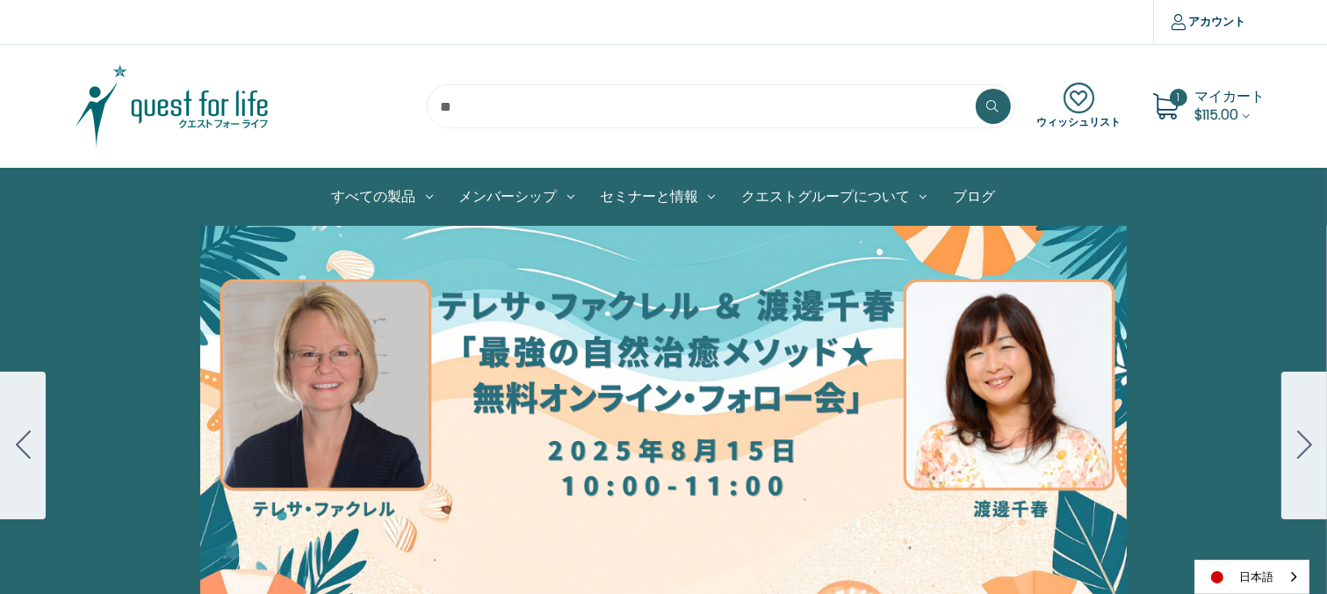
click at [1305, 445] on icon "Go to slide 4" at bounding box center [1304, 444] width 15 height 28
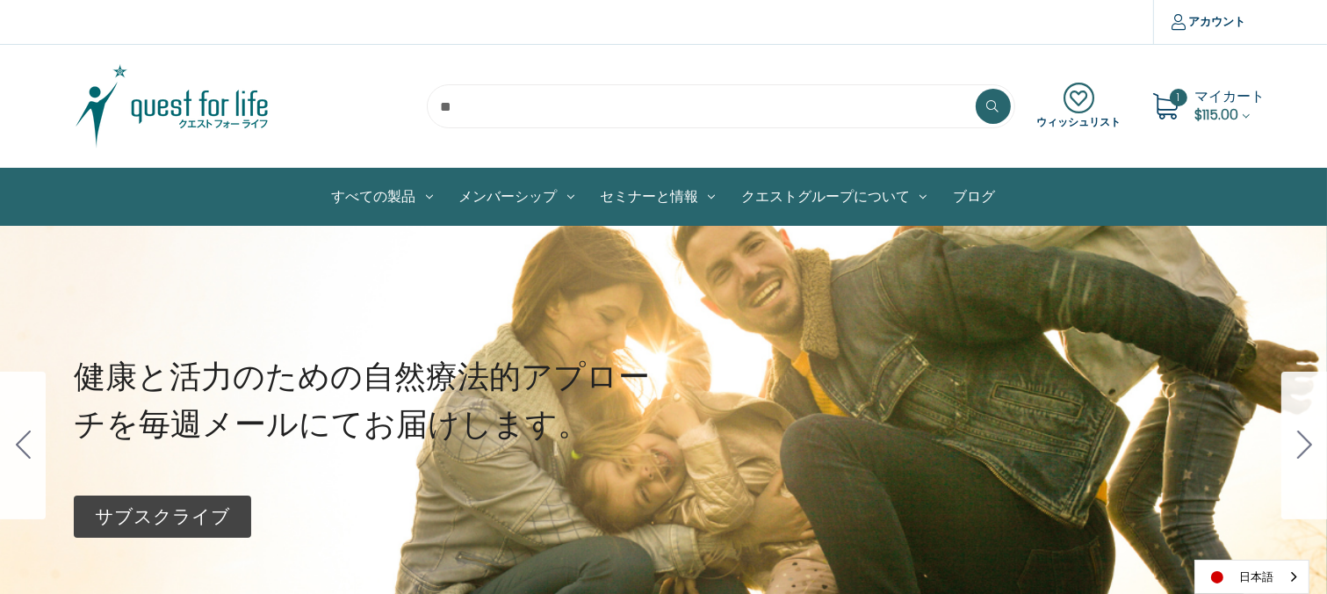
click at [1305, 445] on icon "Go to slide 1" at bounding box center [1304, 444] width 15 height 28
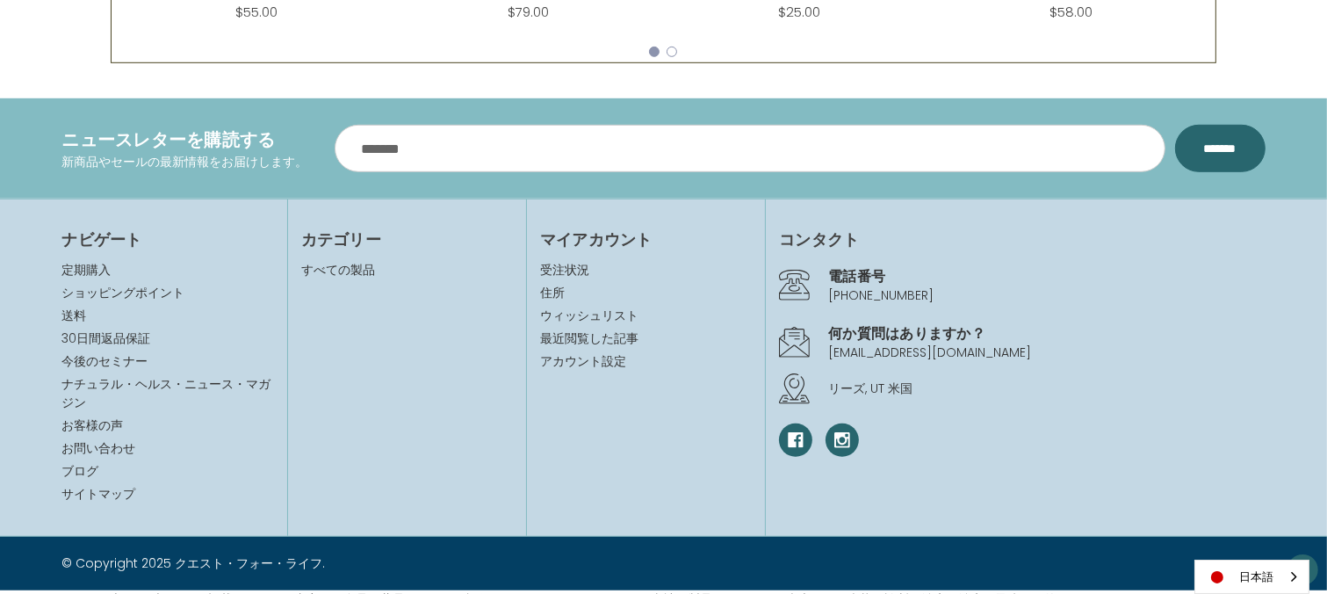
scroll to position [1156, 0]
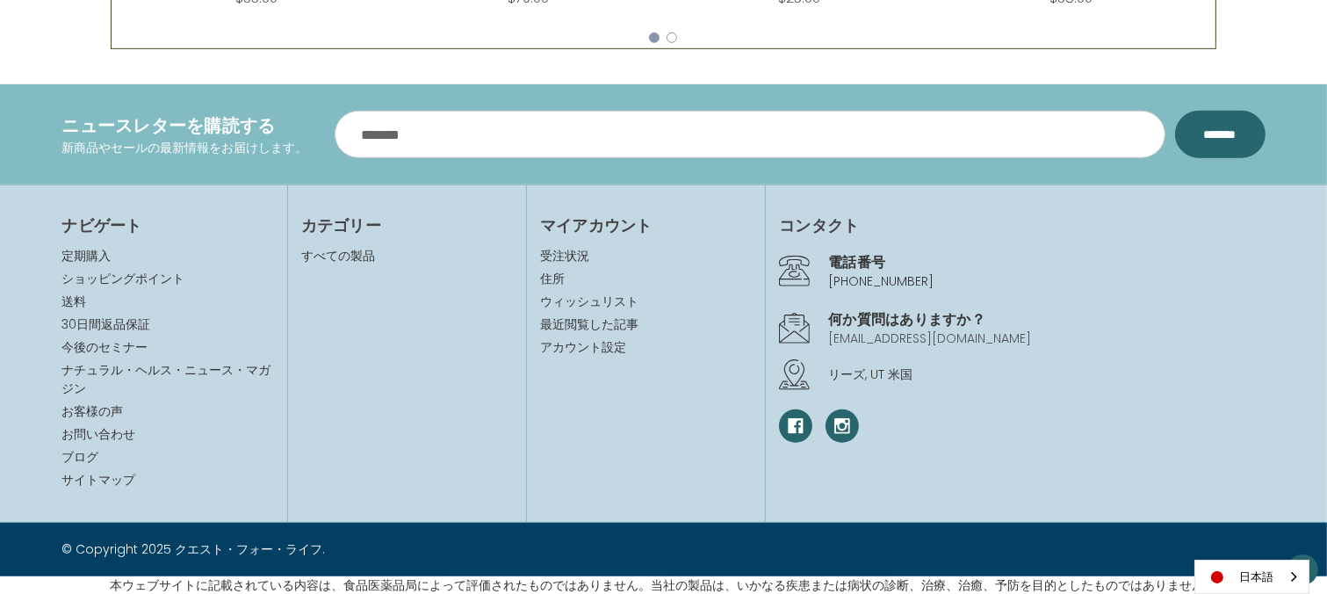
click at [875, 336] on link "[EMAIL_ADDRESS][DOMAIN_NAME]" at bounding box center [929, 338] width 203 height 18
click at [854, 336] on link "[EMAIL_ADDRESS][DOMAIN_NAME]" at bounding box center [929, 338] width 203 height 18
click at [877, 341] on link "[EMAIL_ADDRESS][DOMAIN_NAME]" at bounding box center [929, 338] width 203 height 18
click at [784, 320] on use at bounding box center [794, 328] width 31 height 31
click at [894, 340] on link "[EMAIL_ADDRESS][DOMAIN_NAME]" at bounding box center [929, 338] width 203 height 18
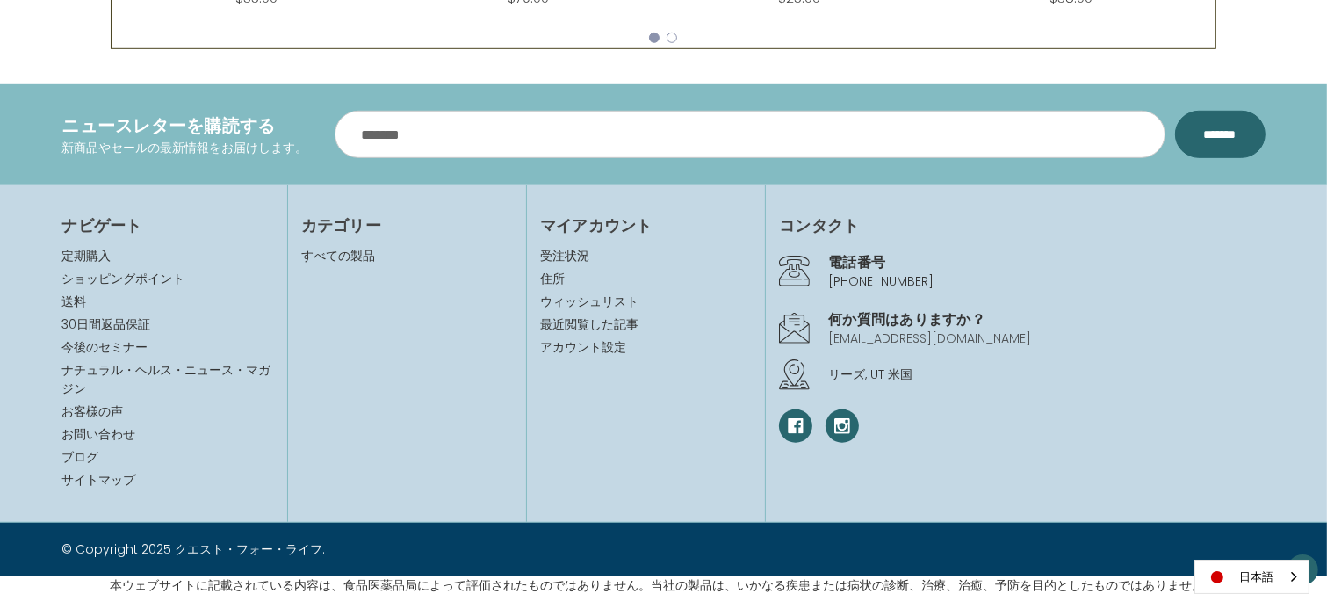
click at [894, 339] on link "[EMAIL_ADDRESS][DOMAIN_NAME]" at bounding box center [929, 338] width 203 height 18
drag, startPoint x: 827, startPoint y: 337, endPoint x: 967, endPoint y: 336, distance: 140.5
click at [967, 336] on div "何か質問はありますか？ post@questgrp.jp" at bounding box center [1022, 328] width 486 height 48
click at [1036, 361] on div "リーズ, UT 米国" at bounding box center [1022, 374] width 486 height 27
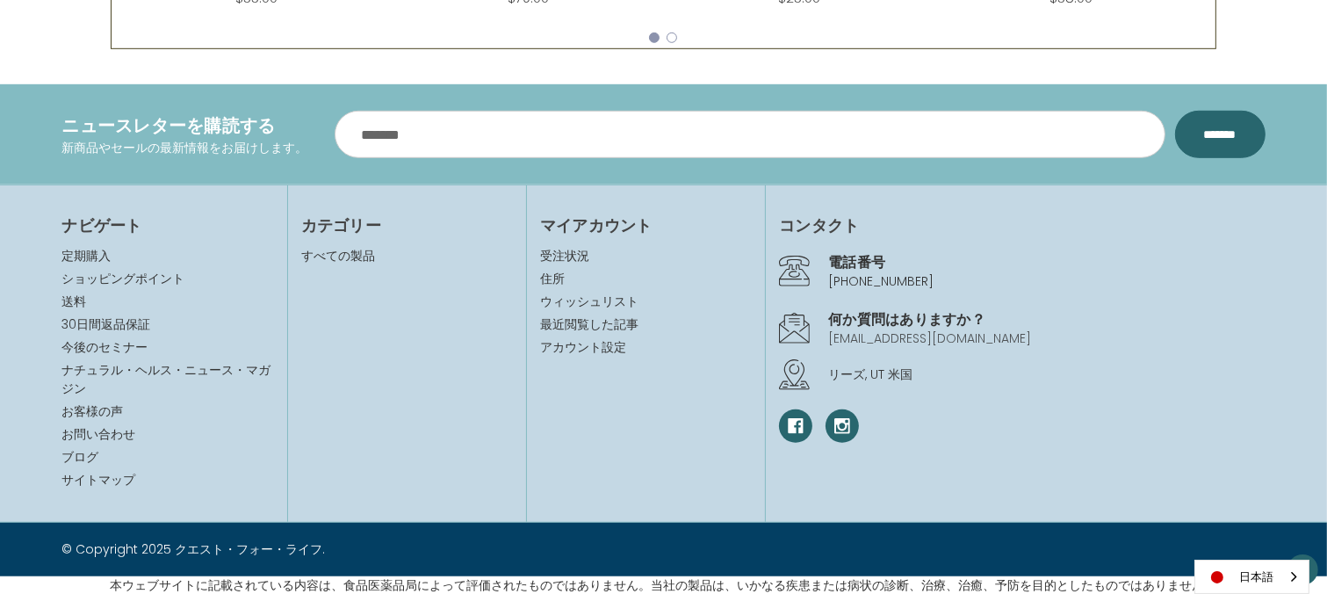
click at [902, 338] on link "[EMAIL_ADDRESS][DOMAIN_NAME]" at bounding box center [929, 338] width 203 height 18
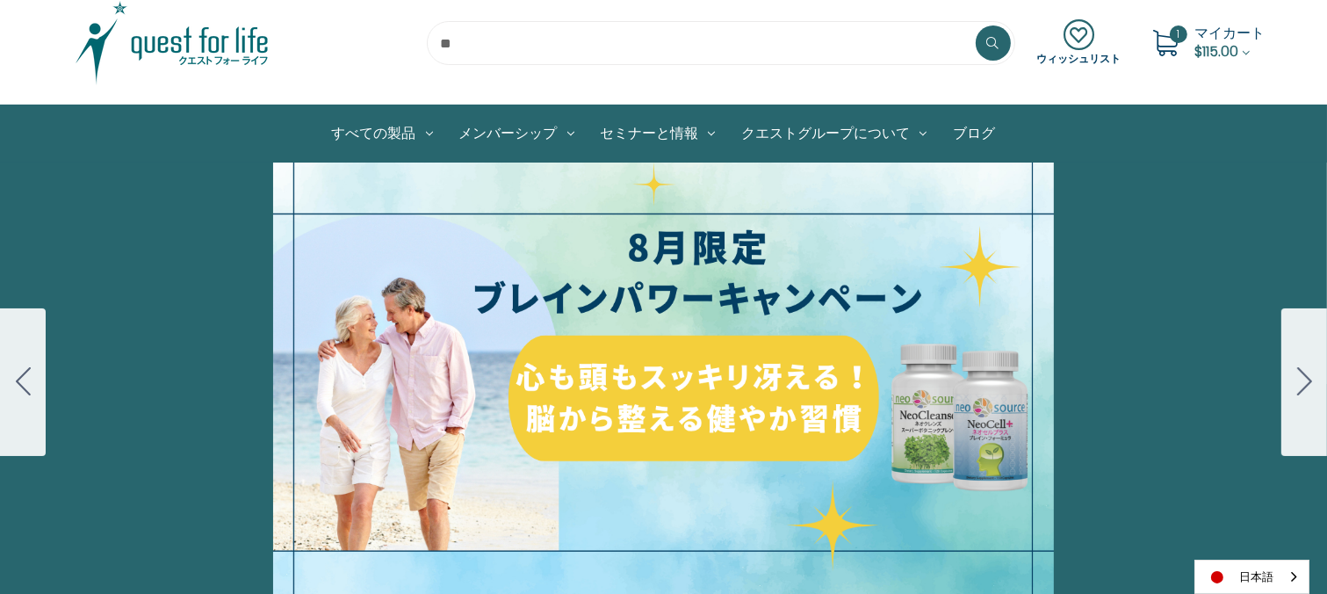
scroll to position [61, 0]
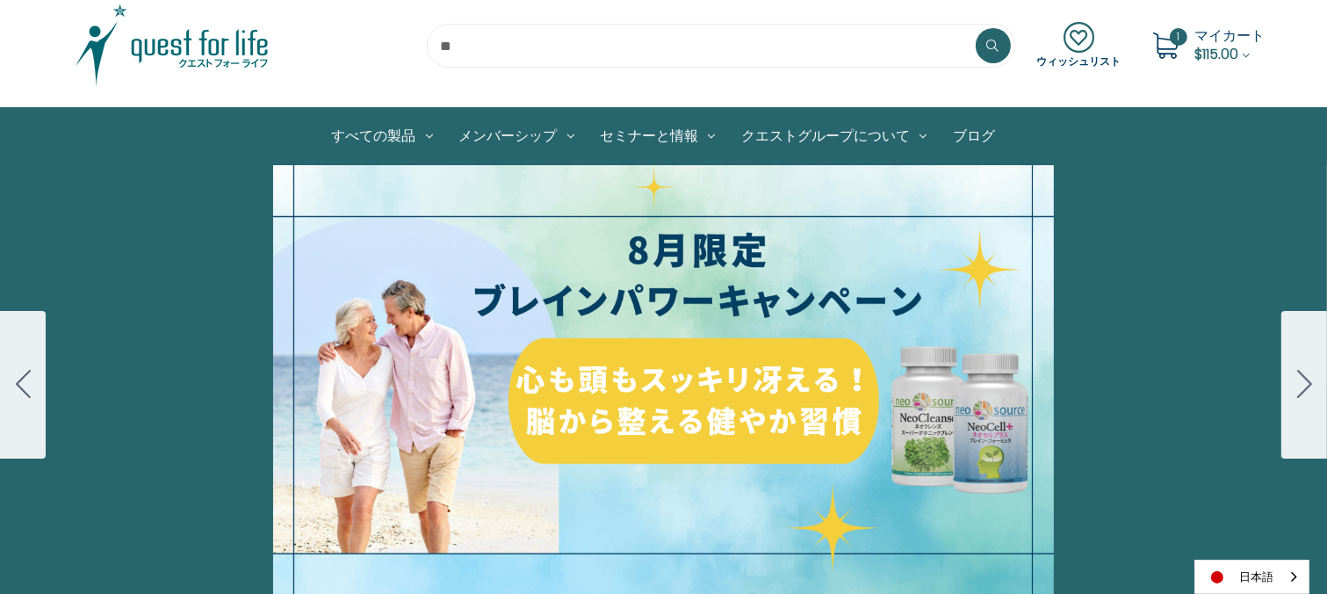
click at [913, 47] on input "search" at bounding box center [721, 46] width 588 height 44
click at [991, 46] on icon at bounding box center [993, 46] width 12 height 12
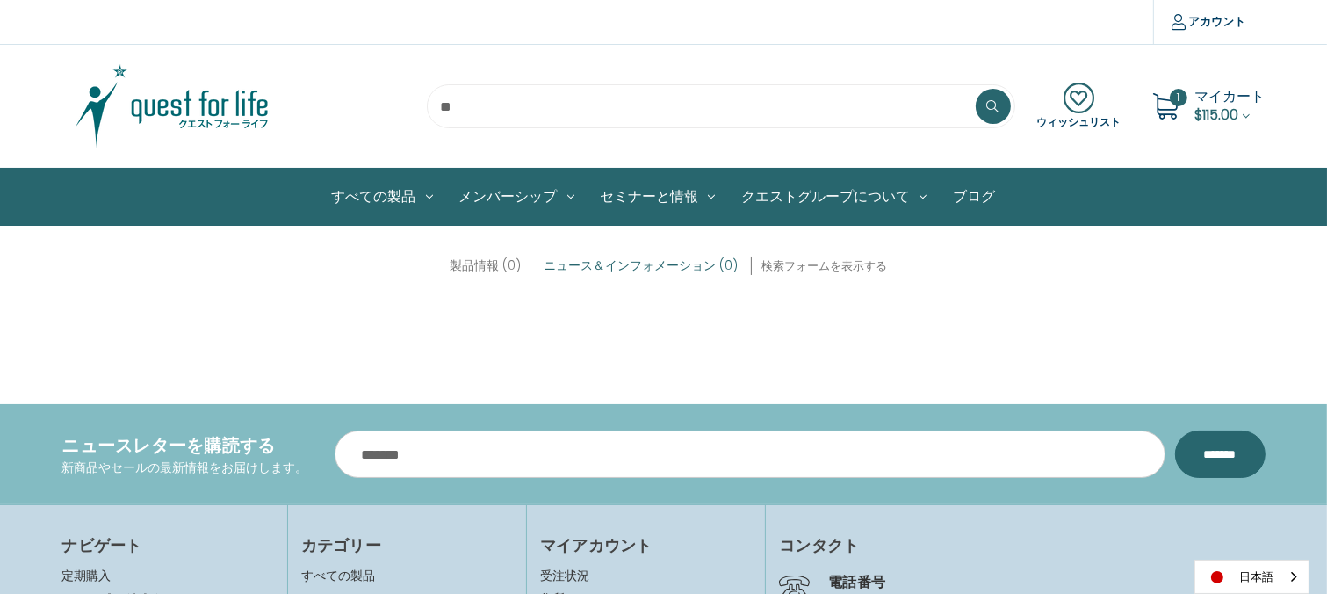
click at [850, 99] on input "search" at bounding box center [721, 106] width 588 height 44
type input "*"
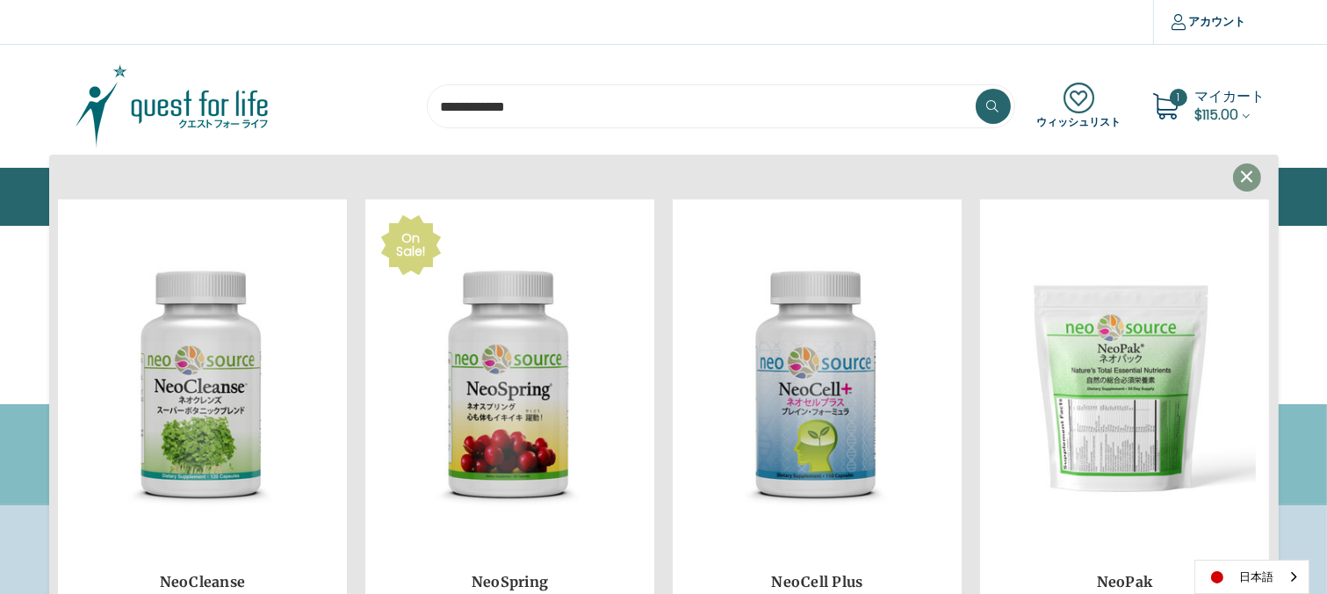
type input "**********"
click at [976, 89] on button at bounding box center [993, 106] width 35 height 35
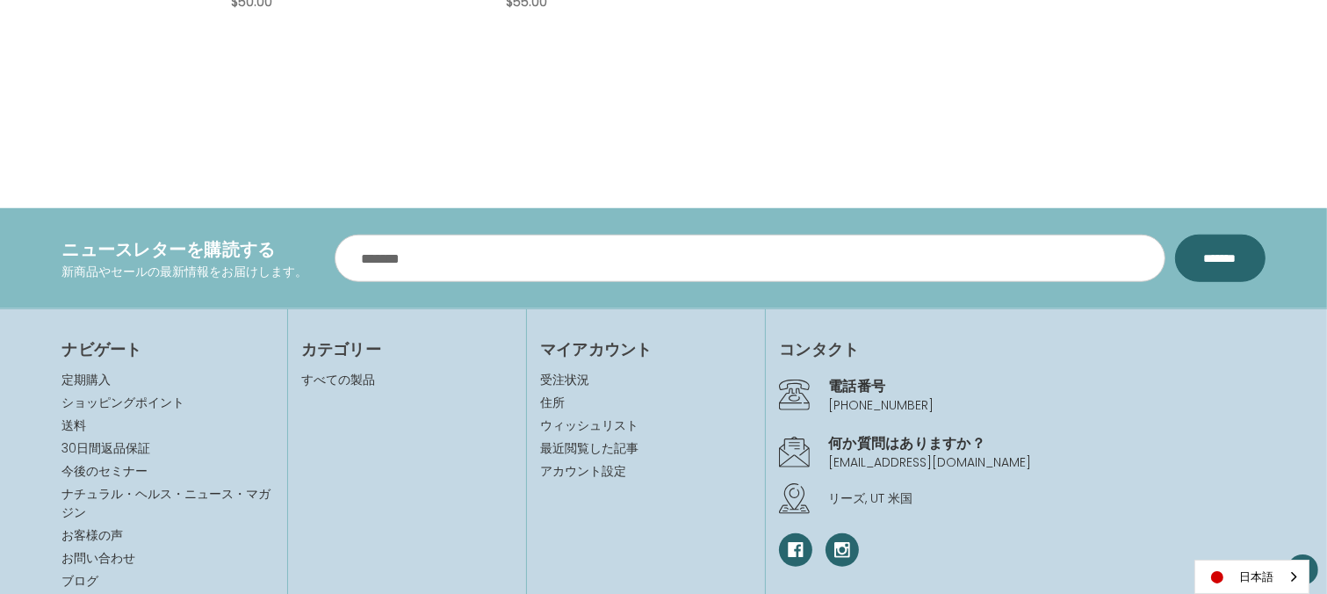
scroll to position [1438, 0]
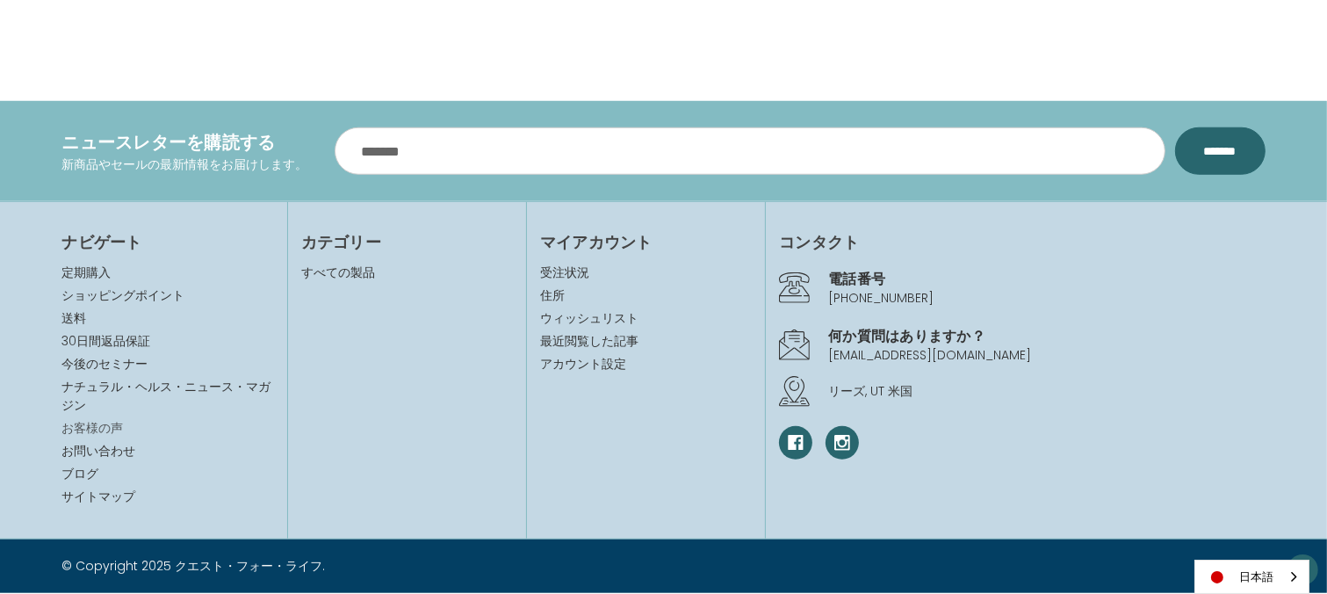
click at [119, 425] on link "お客様の声" at bounding box center [92, 428] width 61 height 18
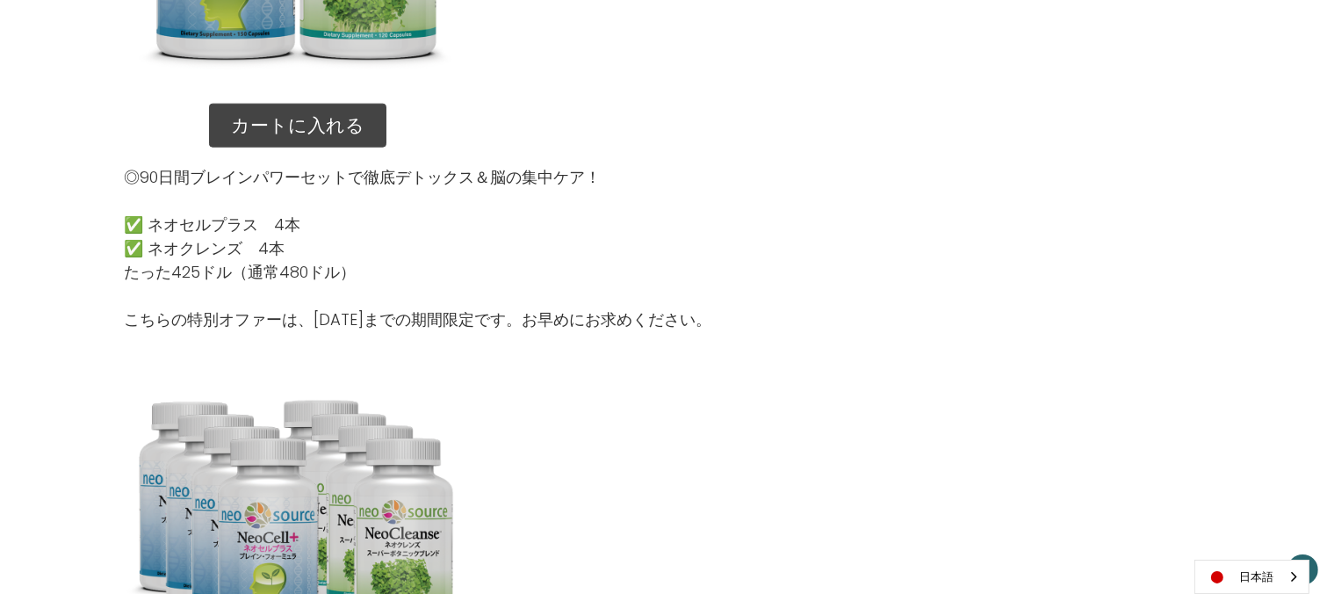
scroll to position [2111, 0]
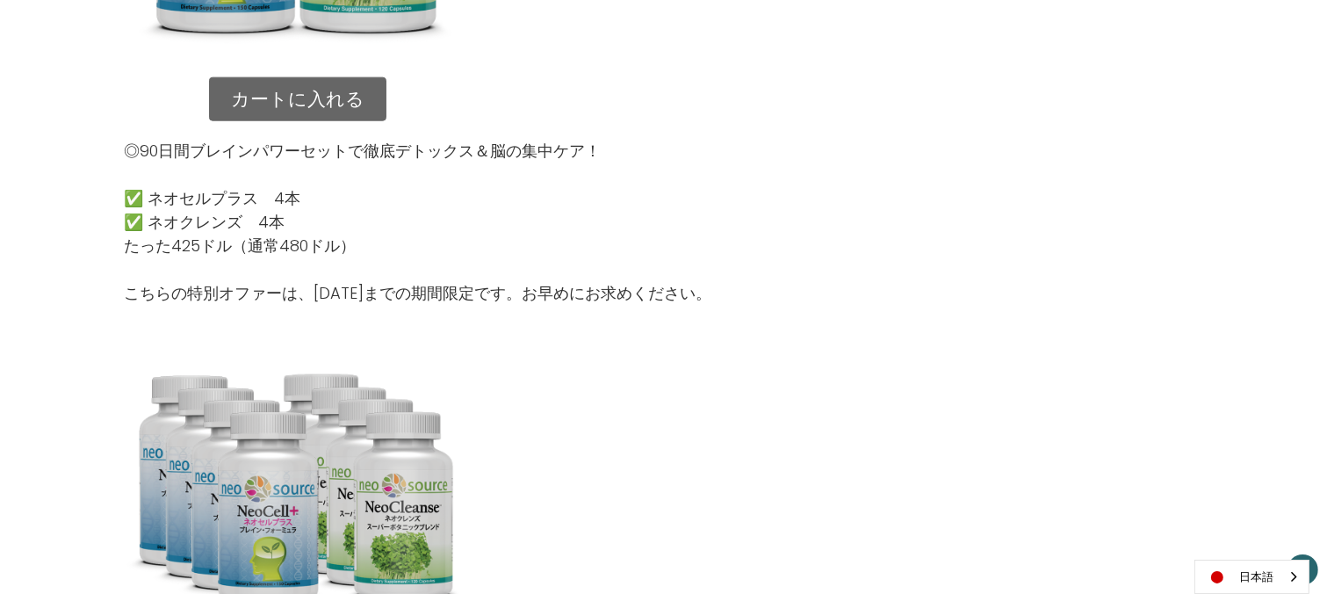
click at [317, 102] on link "カートに入れる" at bounding box center [297, 99] width 177 height 44
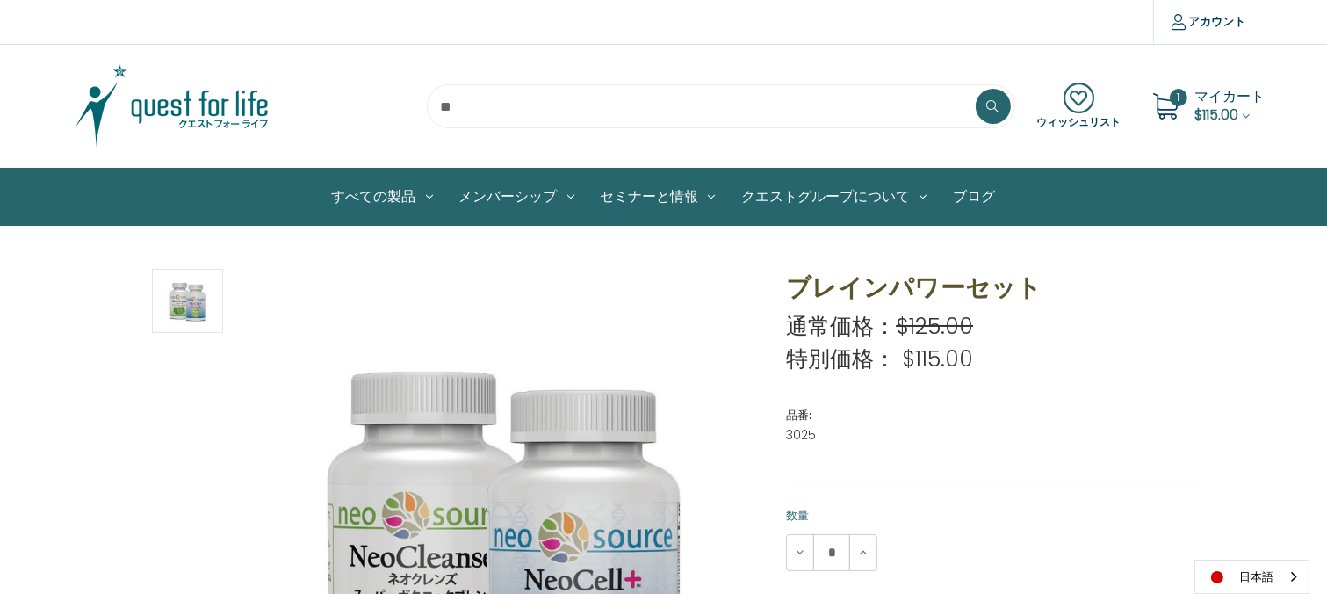
click at [1168, 104] on icon at bounding box center [1165, 106] width 26 height 26
click at [1215, 110] on span "$115.00" at bounding box center [1217, 115] width 44 height 20
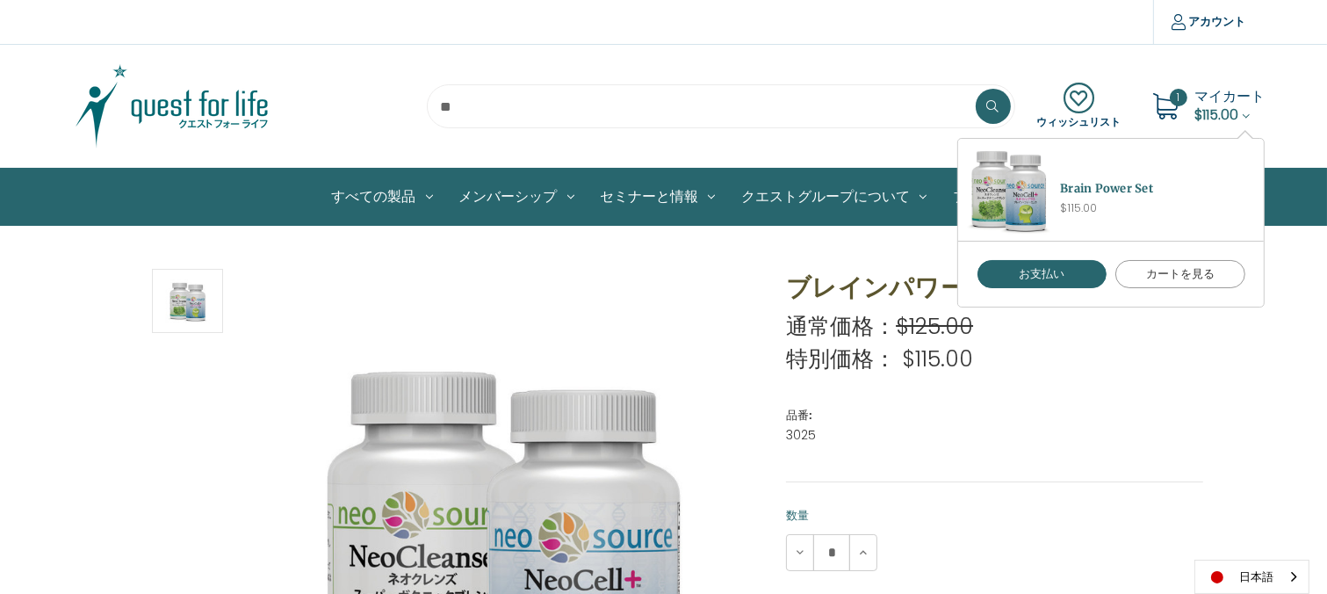
click at [1146, 270] on link "カートを見る" at bounding box center [1180, 274] width 130 height 28
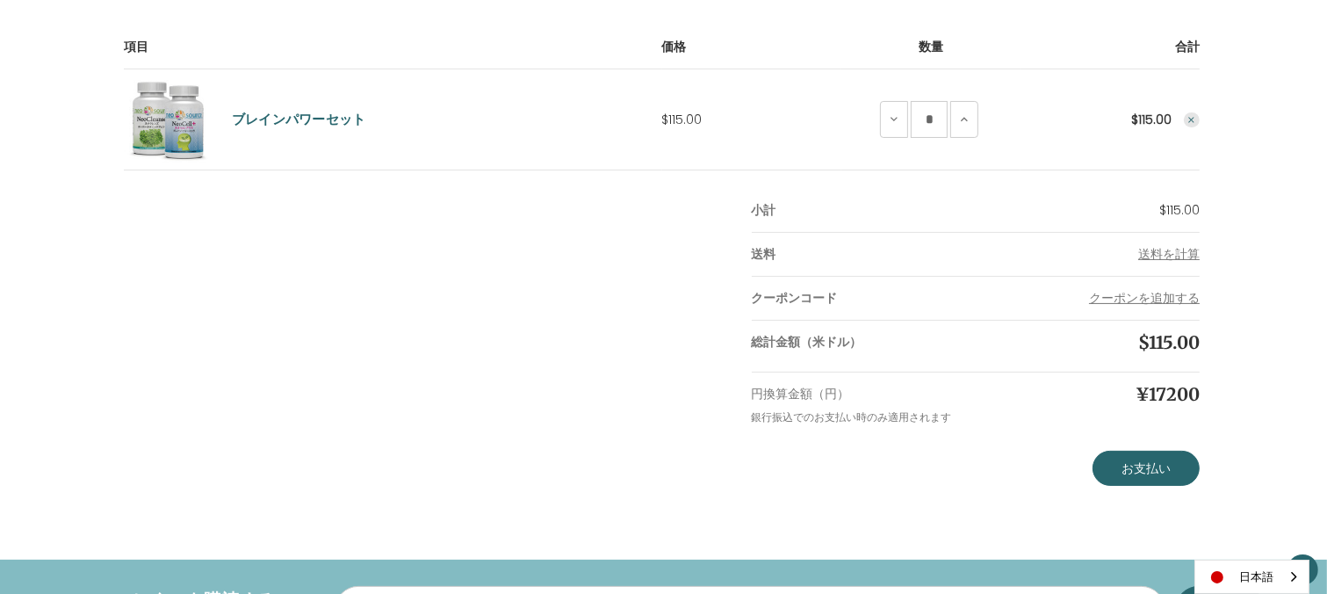
scroll to position [313, 0]
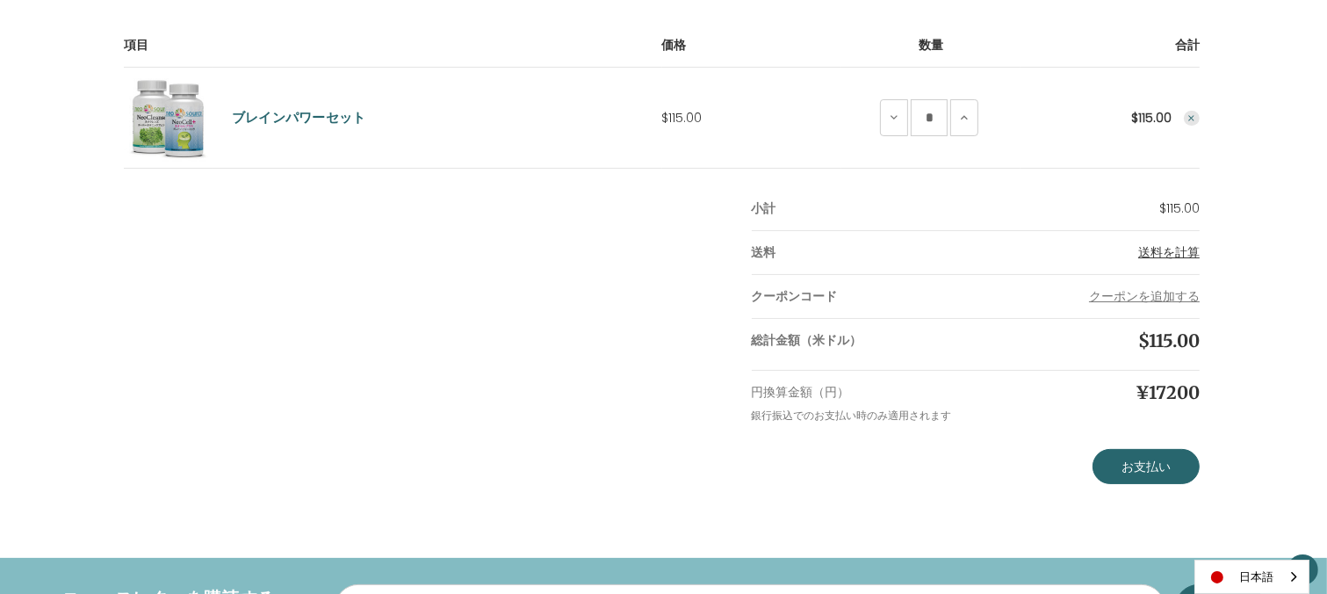
click at [1183, 249] on span "送料を計算" at bounding box center [1168, 252] width 61 height 18
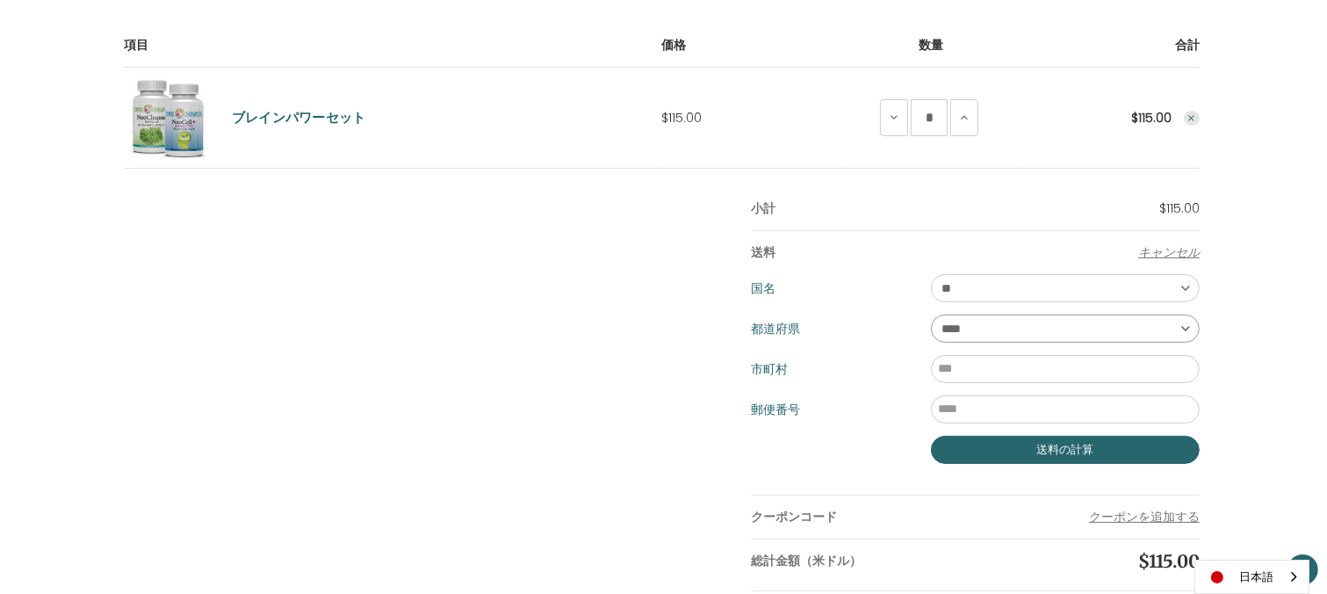
click at [1188, 328] on select "**** ** ** ** ** ** ** ** ** ** *** ** *** ** ** ** ** ** *** **** ** ** ** ***…" at bounding box center [1065, 328] width 269 height 28
select select "***"
click at [931, 314] on select "**** ** ** ** ** ** ** ** ** ** *** ** *** ** ** ** ** ** *** **** ** ** ** ***…" at bounding box center [1065, 328] width 269 height 28
click at [1159, 366] on input "市町村" at bounding box center [1065, 369] width 269 height 28
type input "*"
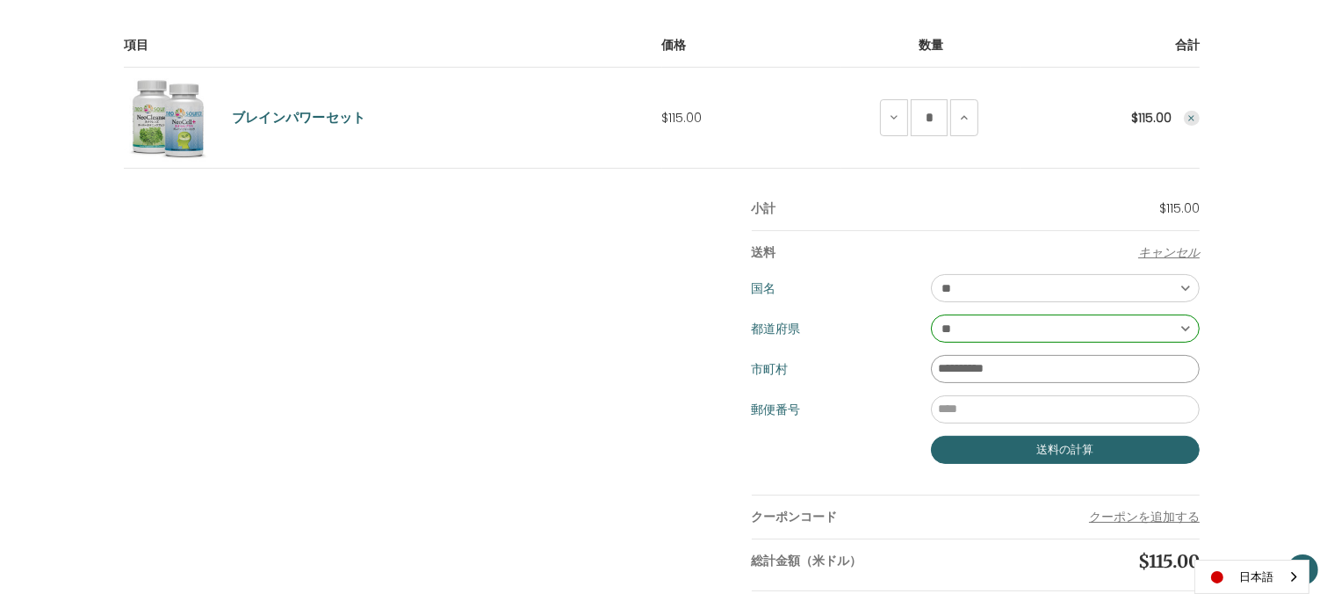
type input "**********"
click at [1094, 402] on input "郵便番号" at bounding box center [1065, 409] width 269 height 28
type input "*"
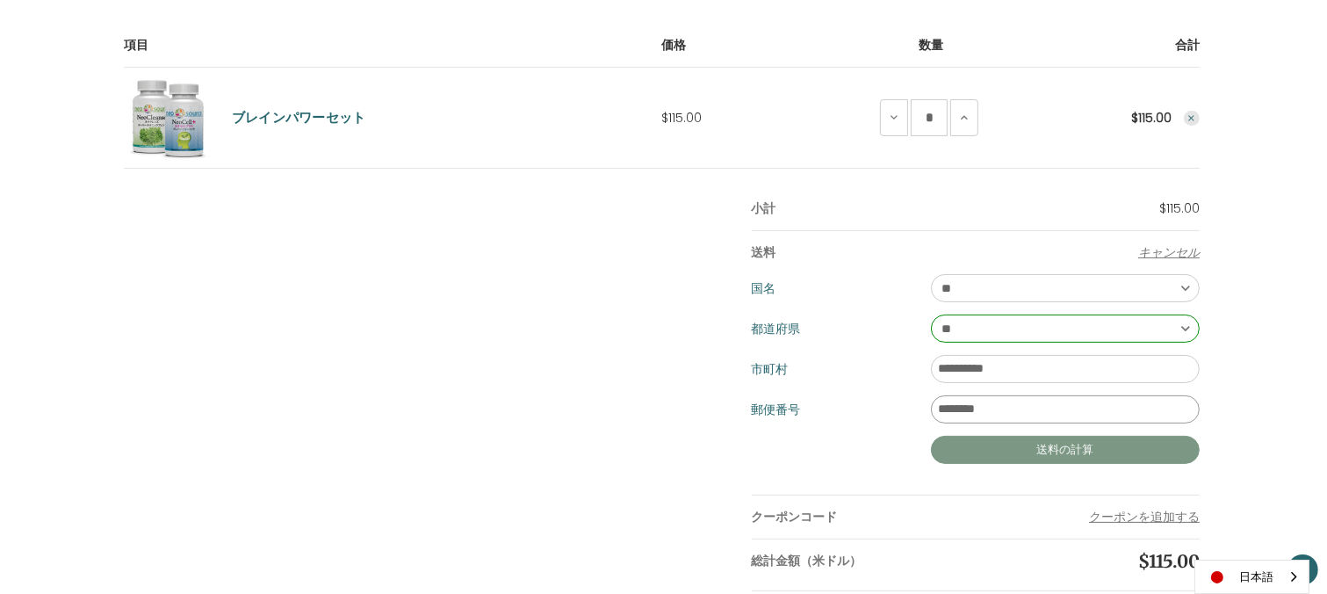
type input "********"
click at [1055, 452] on button "送料の計算" at bounding box center [1065, 450] width 269 height 28
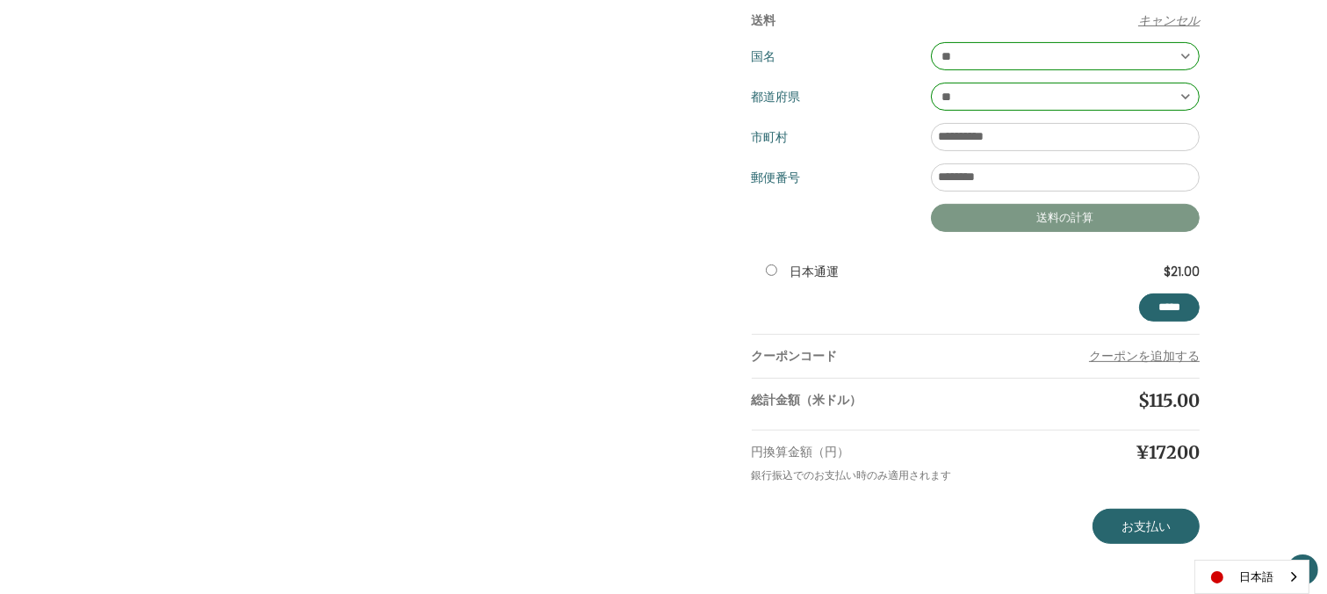
scroll to position [547, 0]
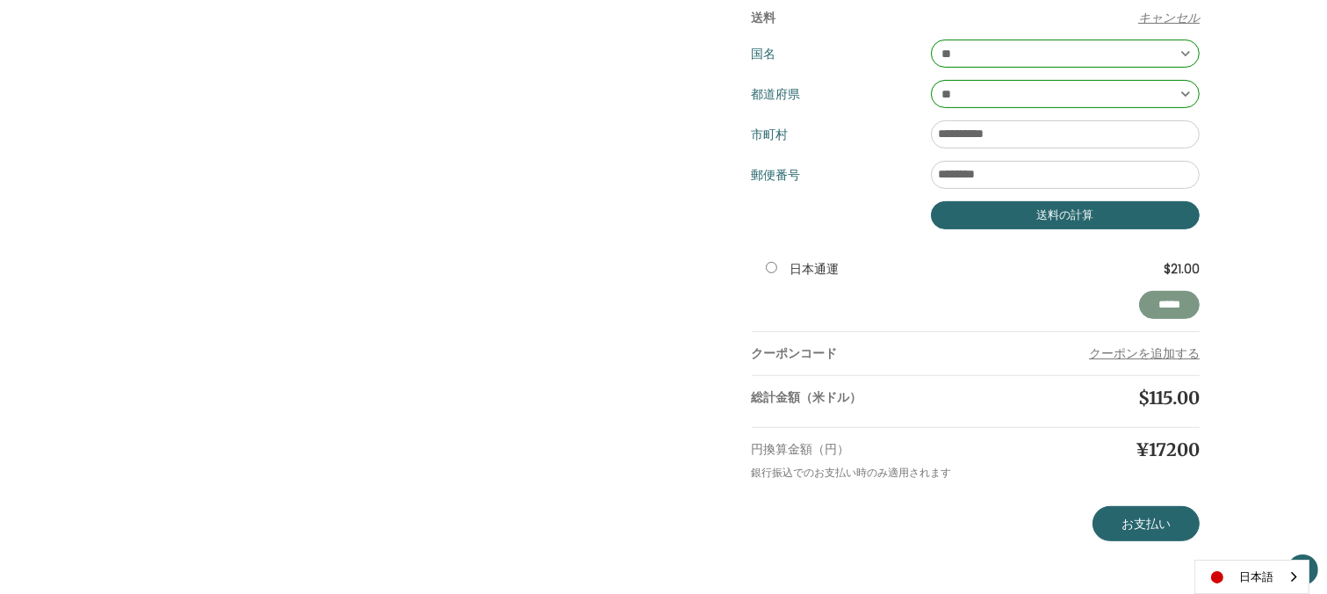
click at [1180, 309] on input "**********" at bounding box center [1169, 305] width 61 height 28
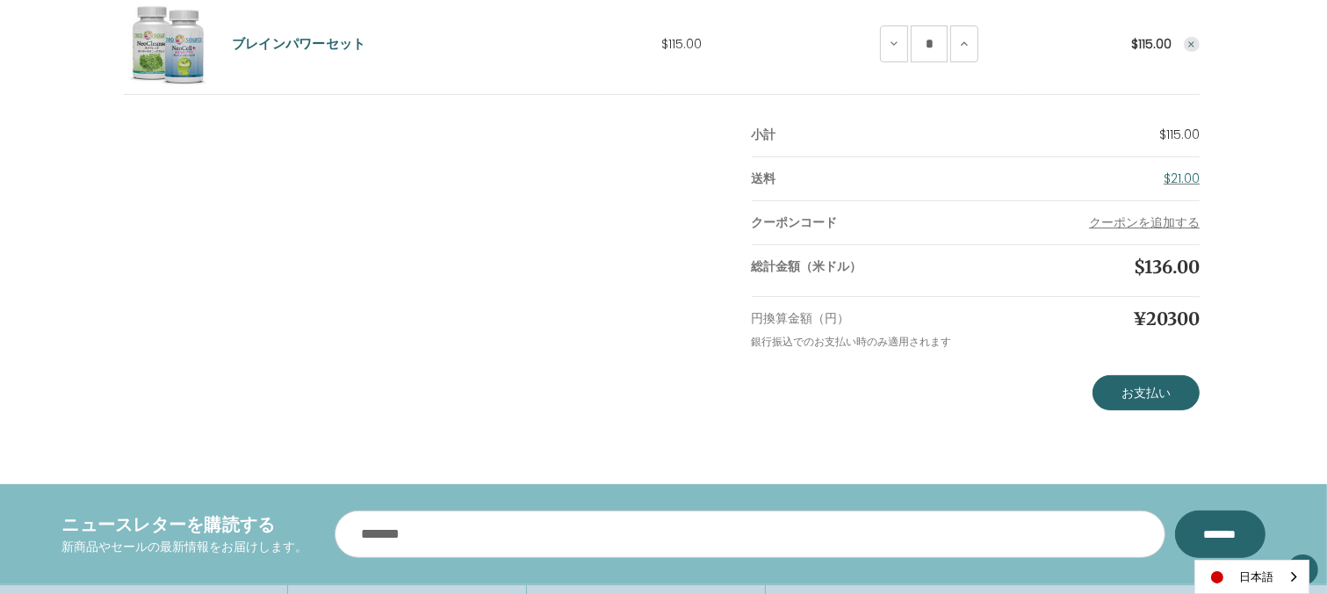
scroll to position [393, 0]
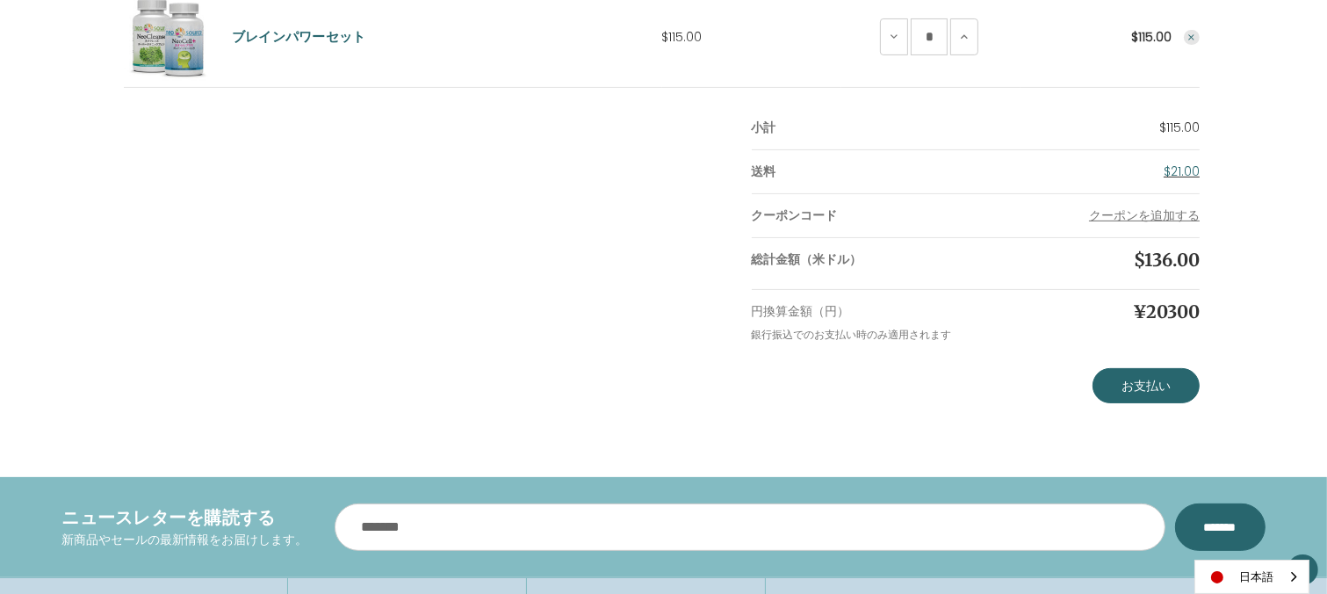
click at [1185, 168] on link "$21.00" at bounding box center [1182, 171] width 36 height 18
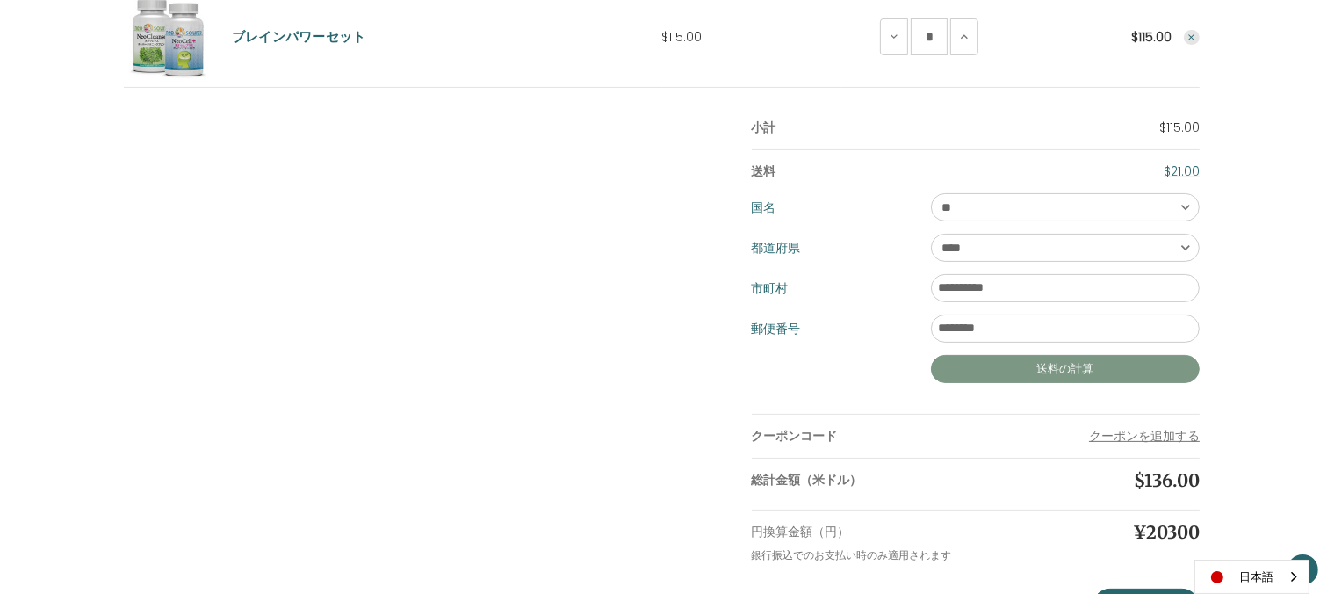
click at [1156, 365] on button "送料の計算" at bounding box center [1065, 369] width 269 height 28
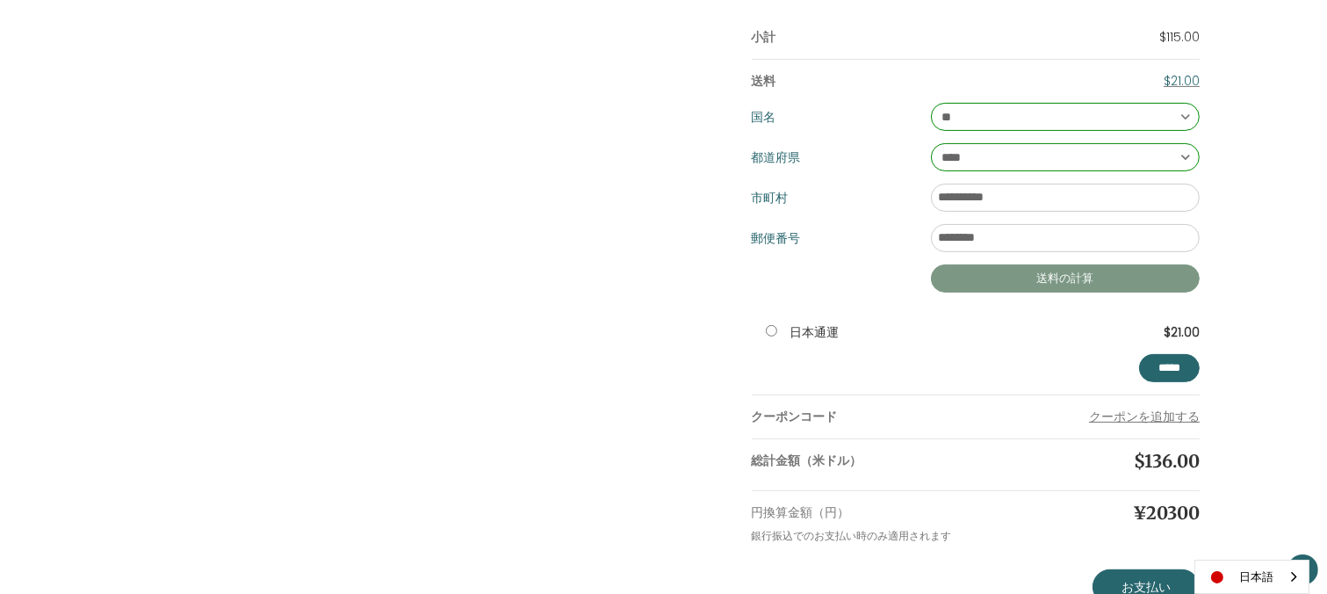
scroll to position [488, 0]
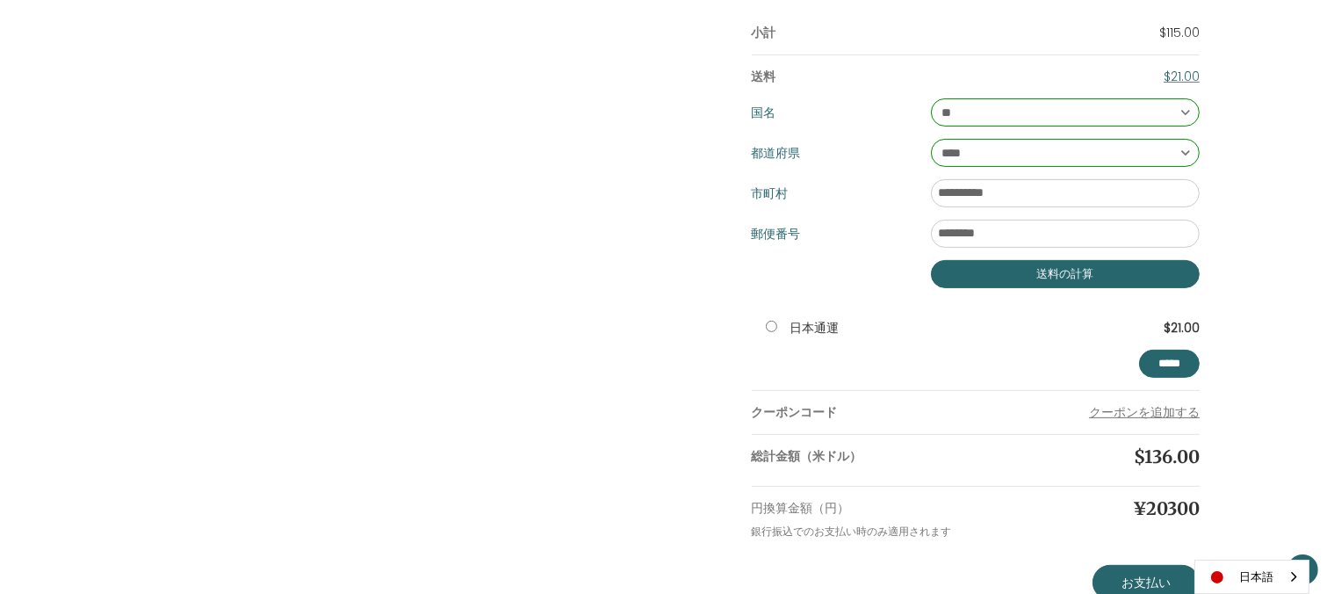
drag, startPoint x: 1328, startPoint y: 321, endPoint x: 1326, endPoint y: 354, distance: 32.5
click at [1326, 354] on div "カートの中身（1点） 項目 価格 数量 合計 ブレインパワーセット 価格 $115.00 数量 脳力セットの量を減らす * 脳力アップセット 合計" at bounding box center [663, 184] width 1327 height 832
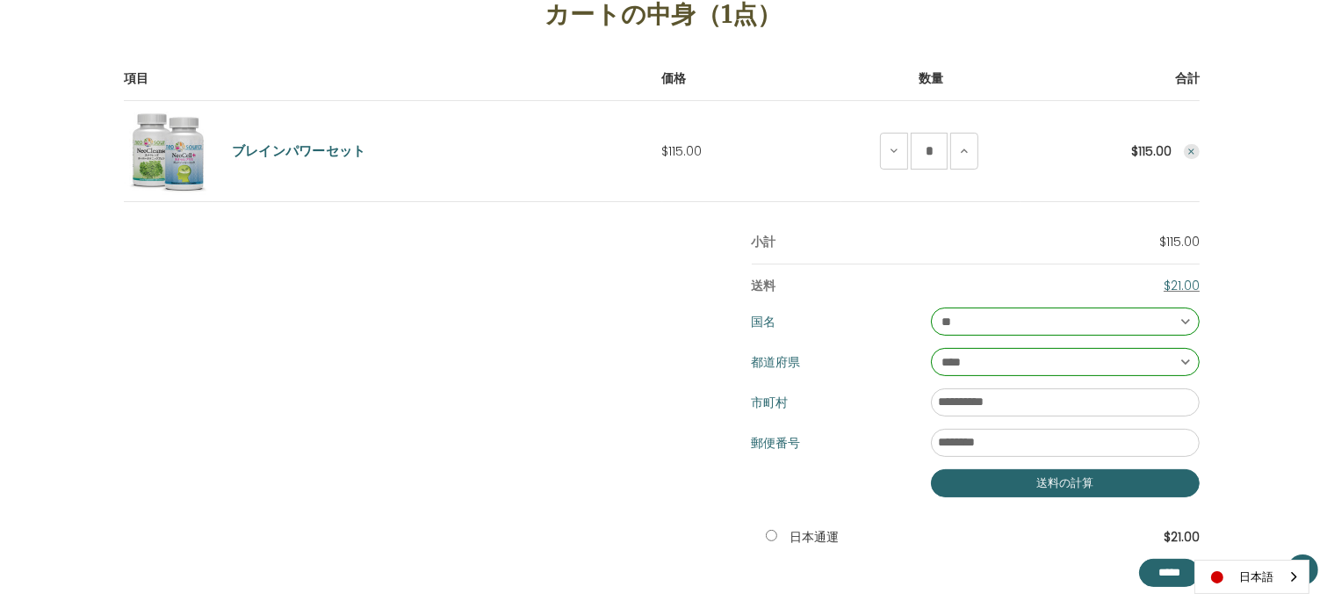
scroll to position [184, 0]
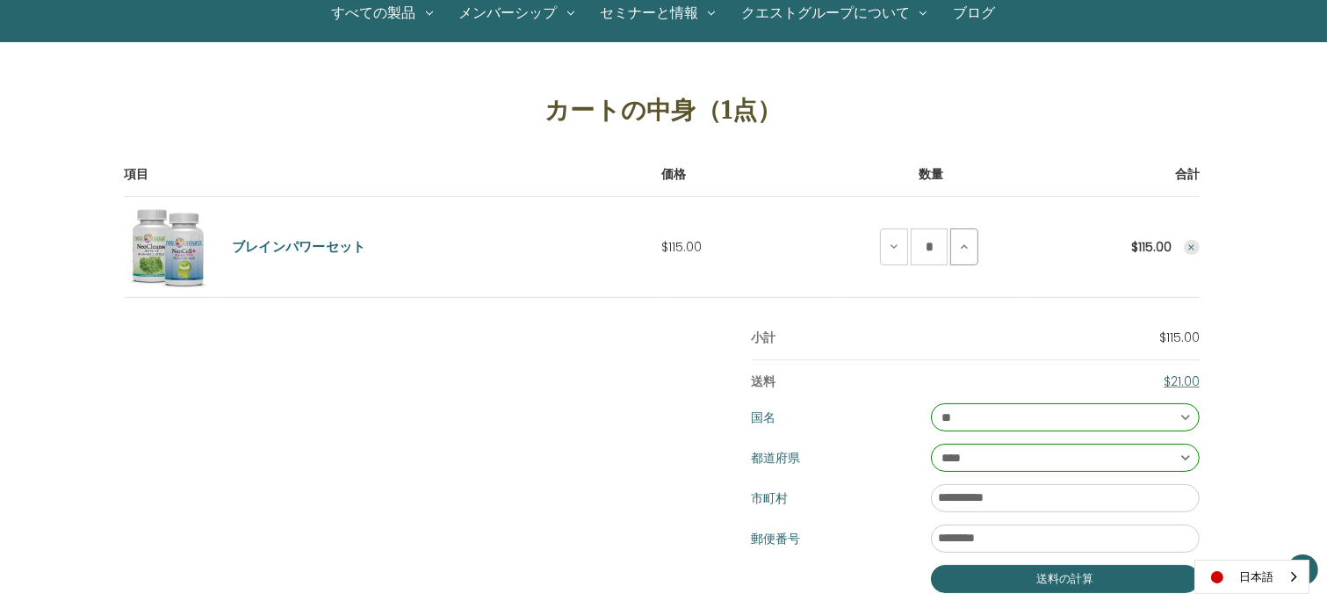
click at [970, 244] on icon at bounding box center [964, 247] width 14 height 14
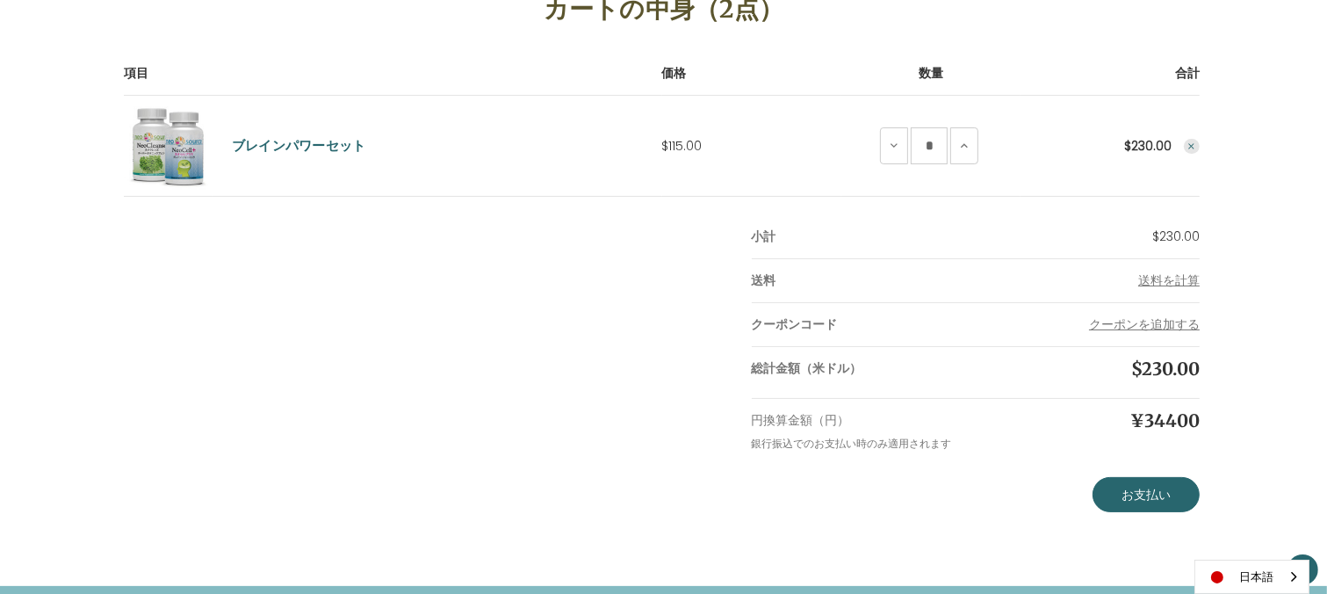
scroll to position [285, 0]
click at [899, 143] on icon at bounding box center [894, 145] width 14 height 14
click at [1160, 488] on link "お支払い" at bounding box center [1146, 493] width 107 height 35
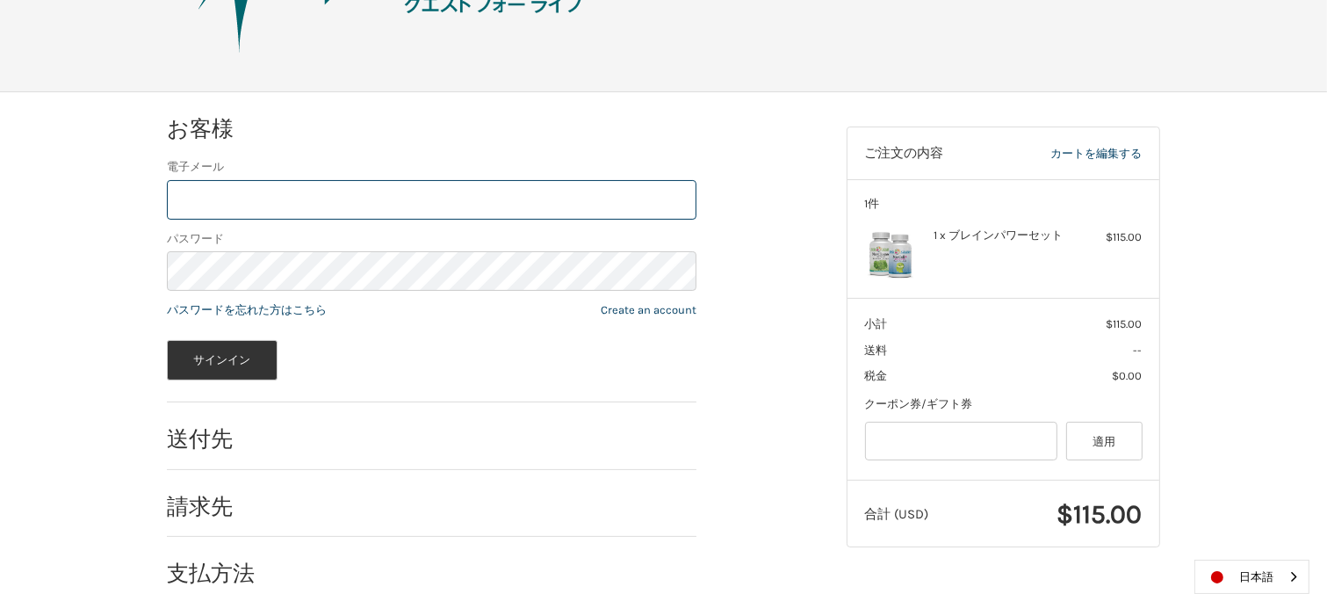
scroll to position [179, 0]
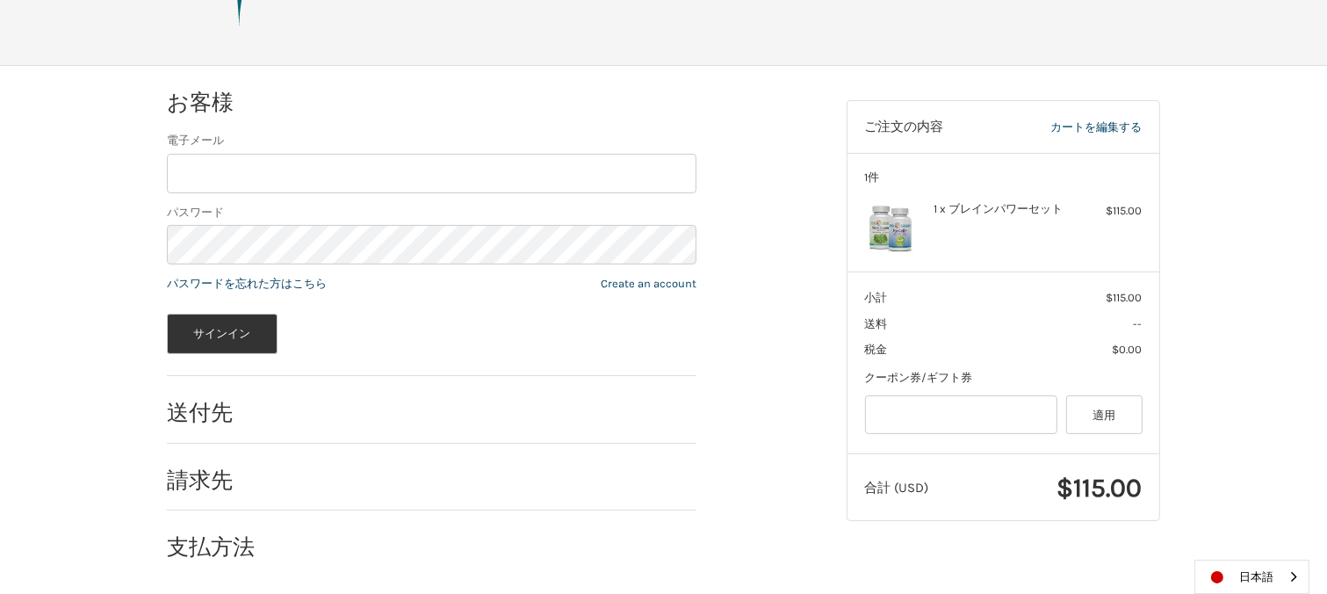
click at [290, 472] on div "請求先" at bounding box center [432, 480] width 530 height 60
click at [234, 415] on h2 "送付先" at bounding box center [218, 412] width 103 height 27
click at [216, 411] on h2 "送付先" at bounding box center [218, 412] width 103 height 27
click at [345, 172] on input "電子メール" at bounding box center [432, 174] width 530 height 40
type input "**********"
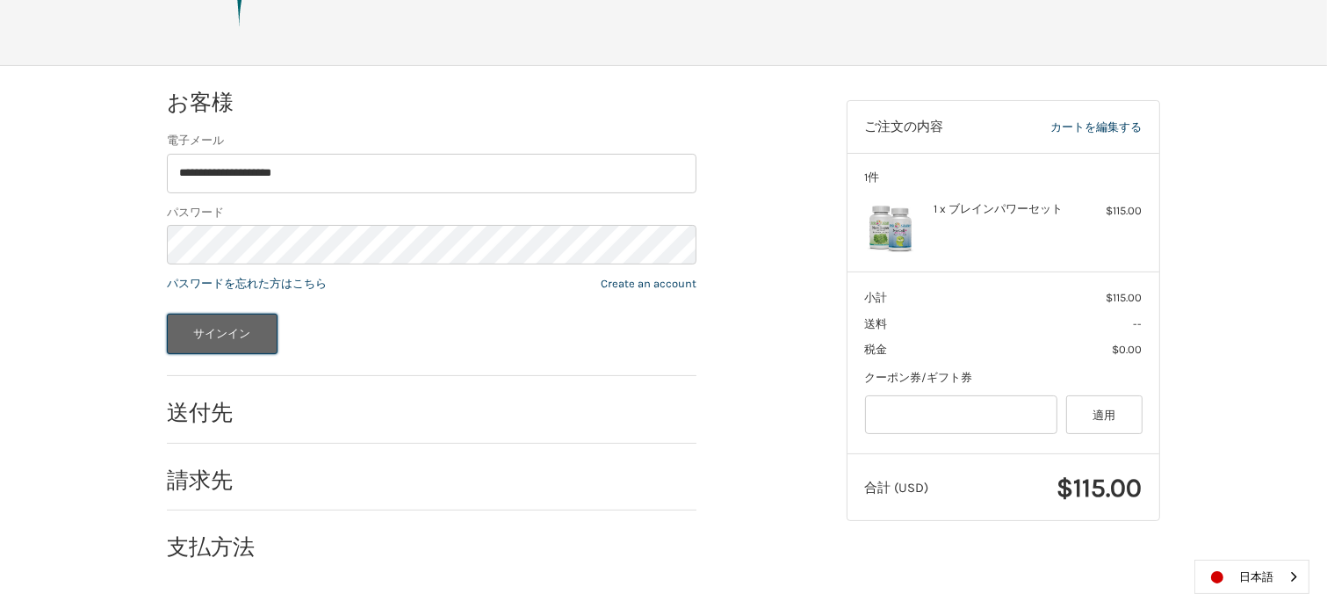
click at [219, 326] on button "サインイン" at bounding box center [222, 334] width 111 height 40
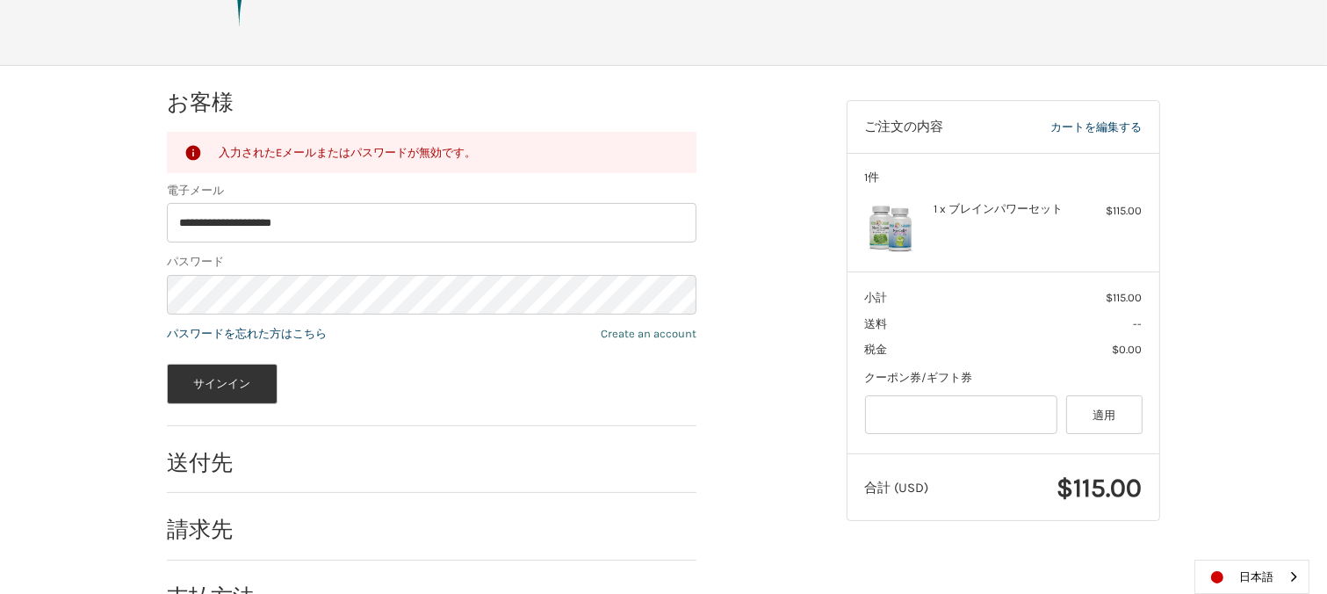
click at [645, 333] on link "Create an account" at bounding box center [649, 333] width 96 height 13
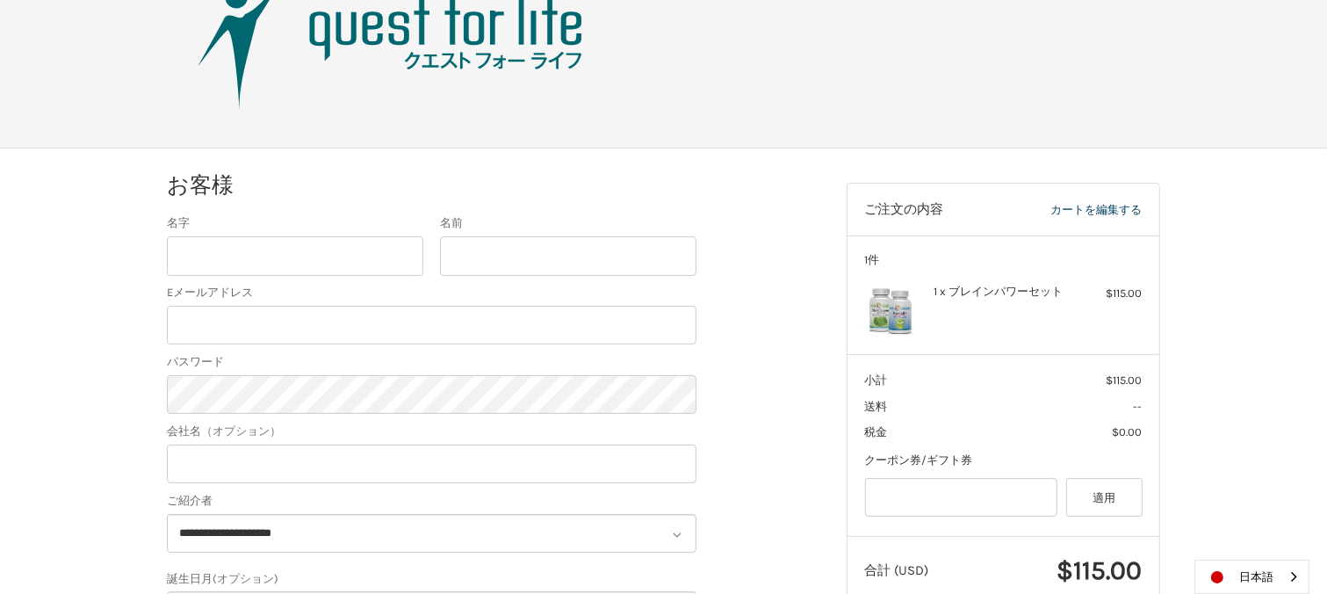
scroll to position [81, 0]
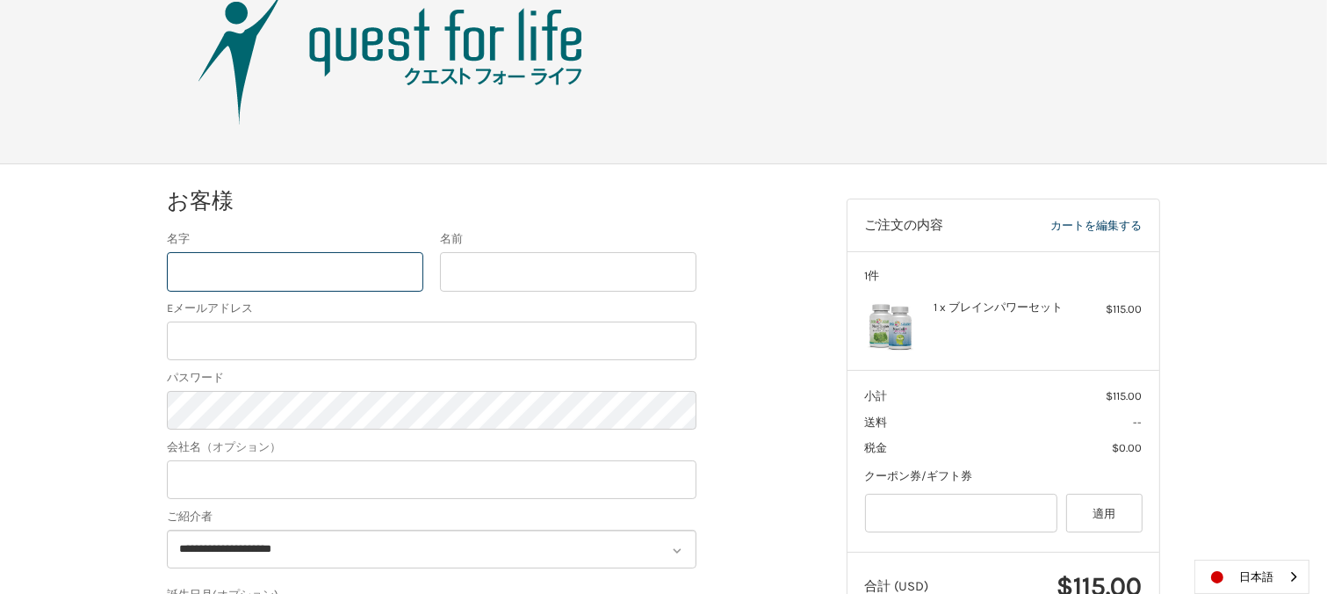
click at [226, 273] on input "名字" at bounding box center [295, 272] width 256 height 40
type input "*"
type input "**"
click at [470, 274] on input "名前" at bounding box center [568, 272] width 256 height 40
type input "***"
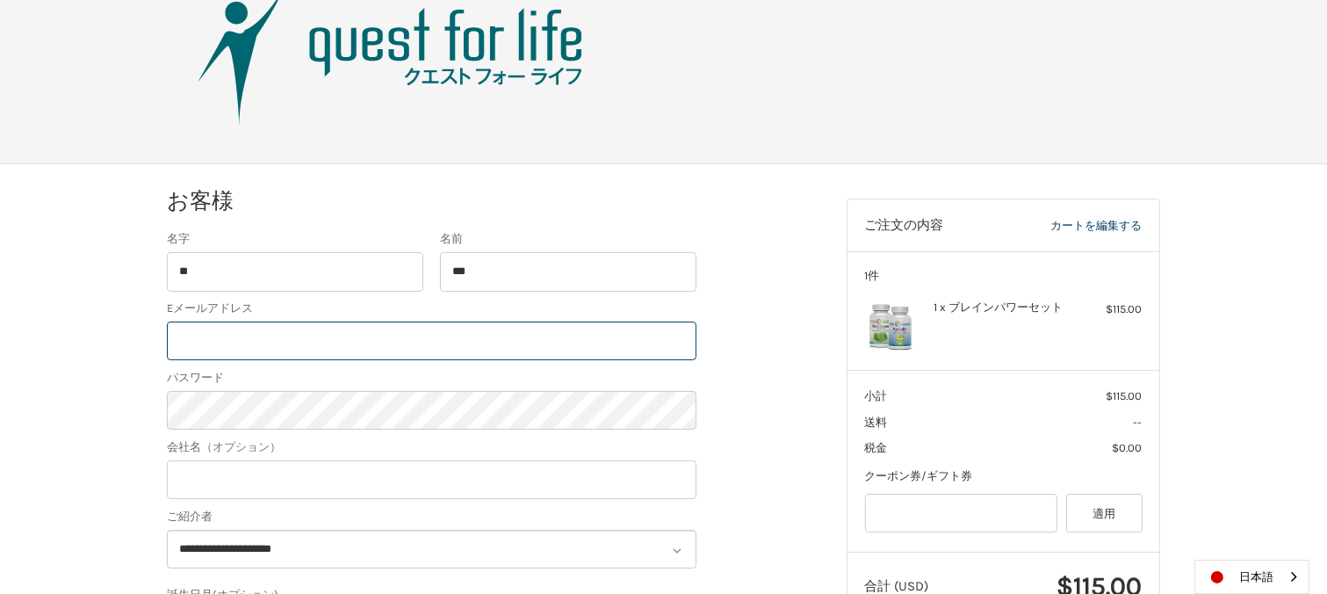
click at [398, 323] on input "Eメールアドレス" at bounding box center [432, 341] width 530 height 40
click at [356, 347] on input "**********" at bounding box center [432, 341] width 530 height 40
type input "*"
type input "**********"
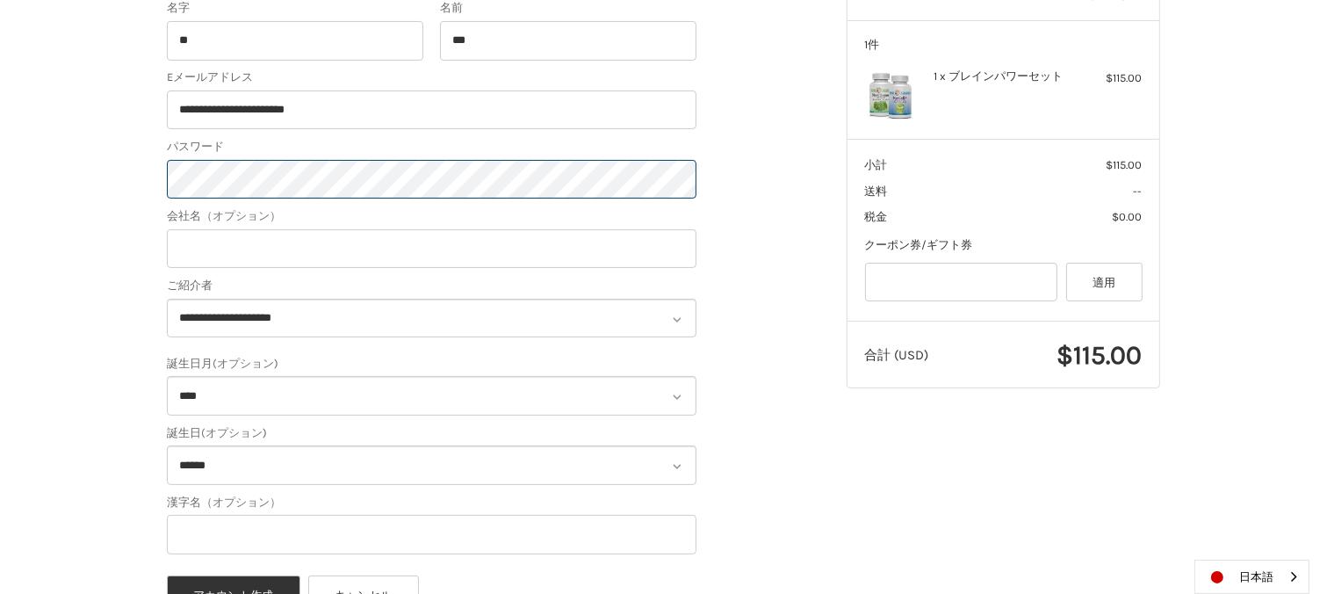
scroll to position [326, 0]
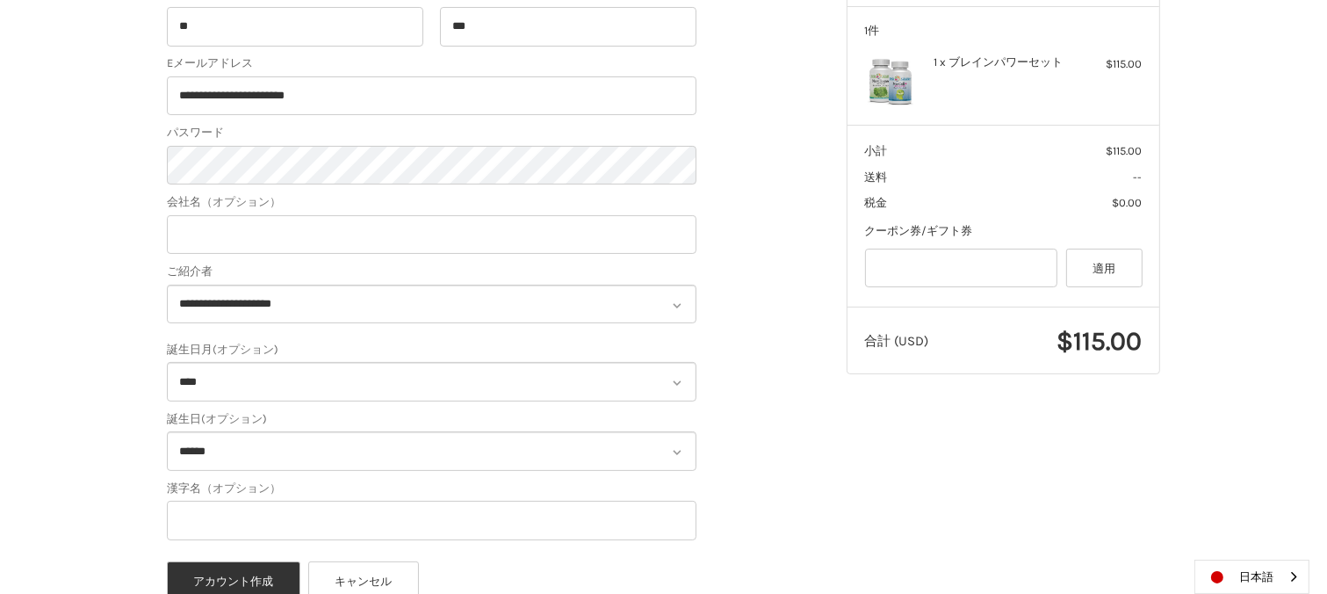
click at [675, 301] on icon at bounding box center [677, 306] width 16 height 16
click at [678, 304] on icon at bounding box center [678, 305] width 8 height 5
click at [675, 307] on icon at bounding box center [677, 306] width 16 height 16
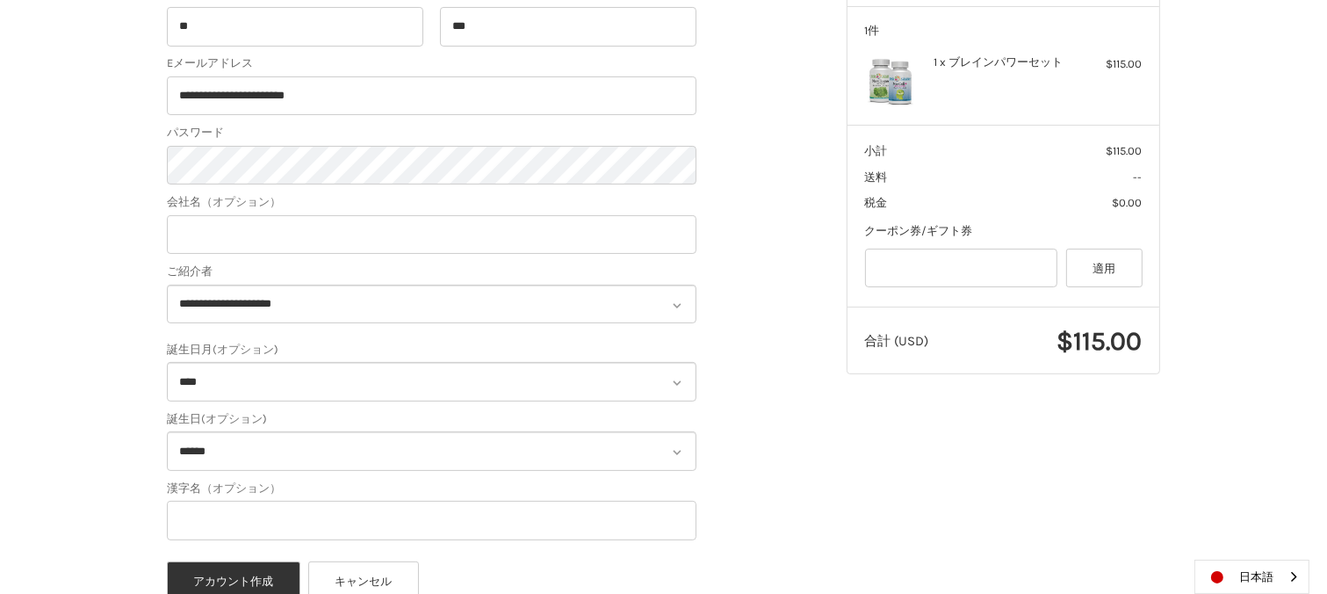
click at [677, 304] on icon at bounding box center [677, 306] width 16 height 16
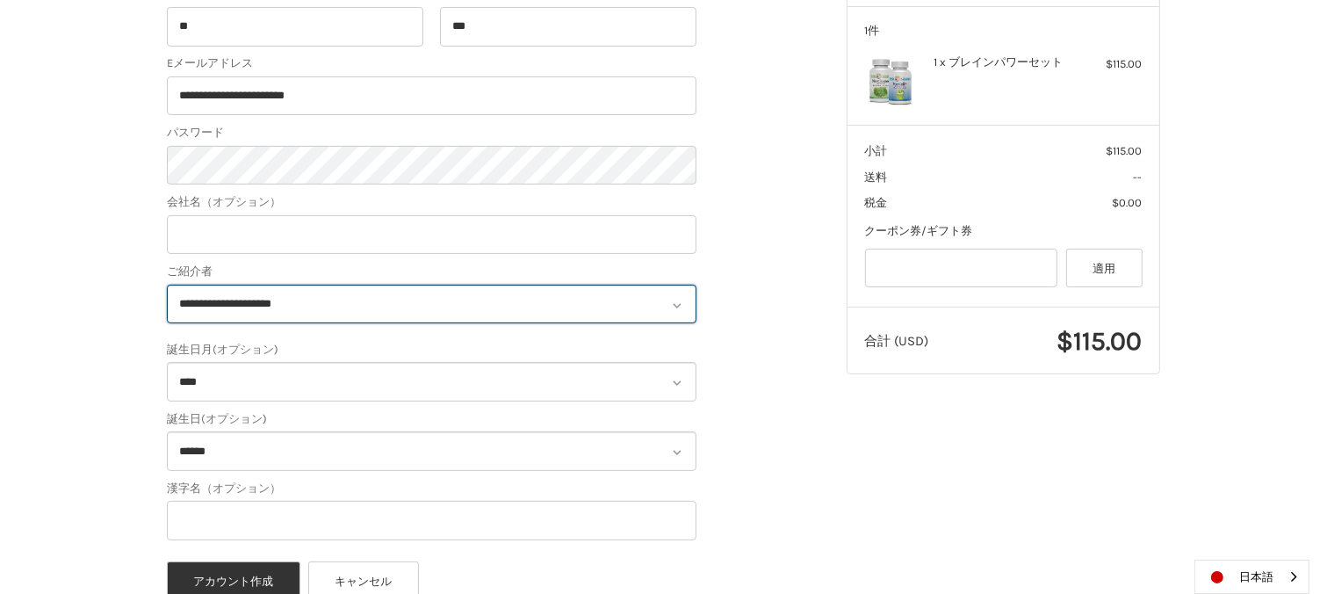
click at [569, 303] on select "**********" at bounding box center [432, 305] width 530 height 40
select select "*"
click at [167, 285] on select "**********" at bounding box center [432, 305] width 530 height 40
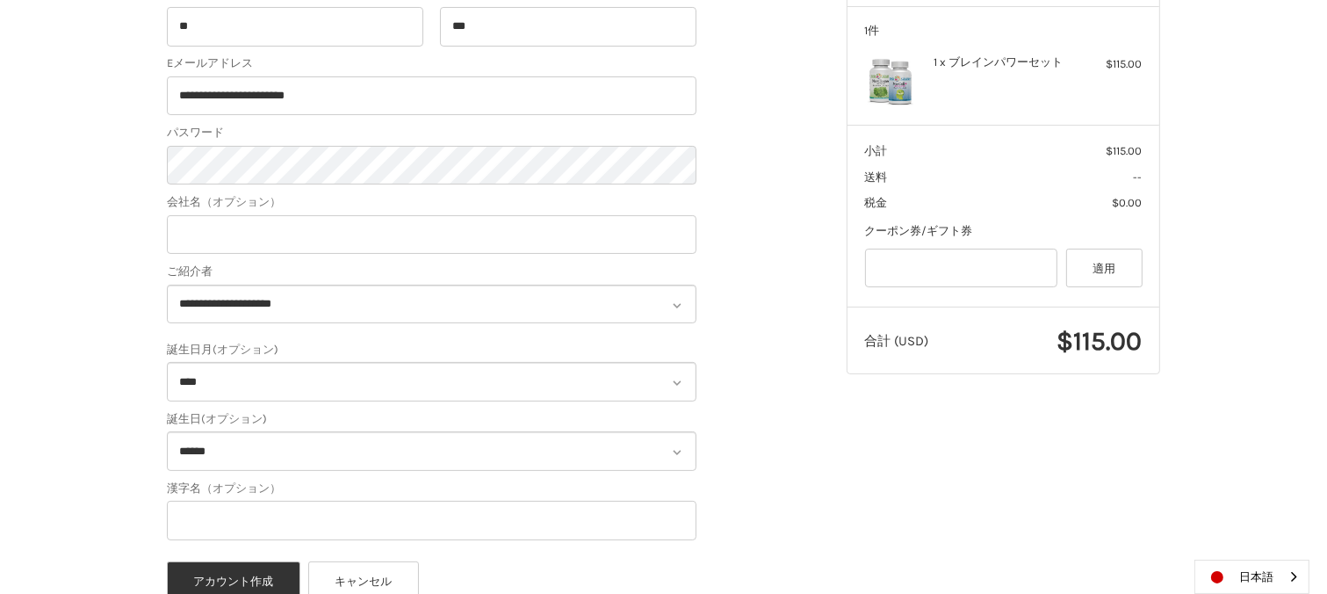
click at [676, 379] on icon at bounding box center [677, 383] width 16 height 16
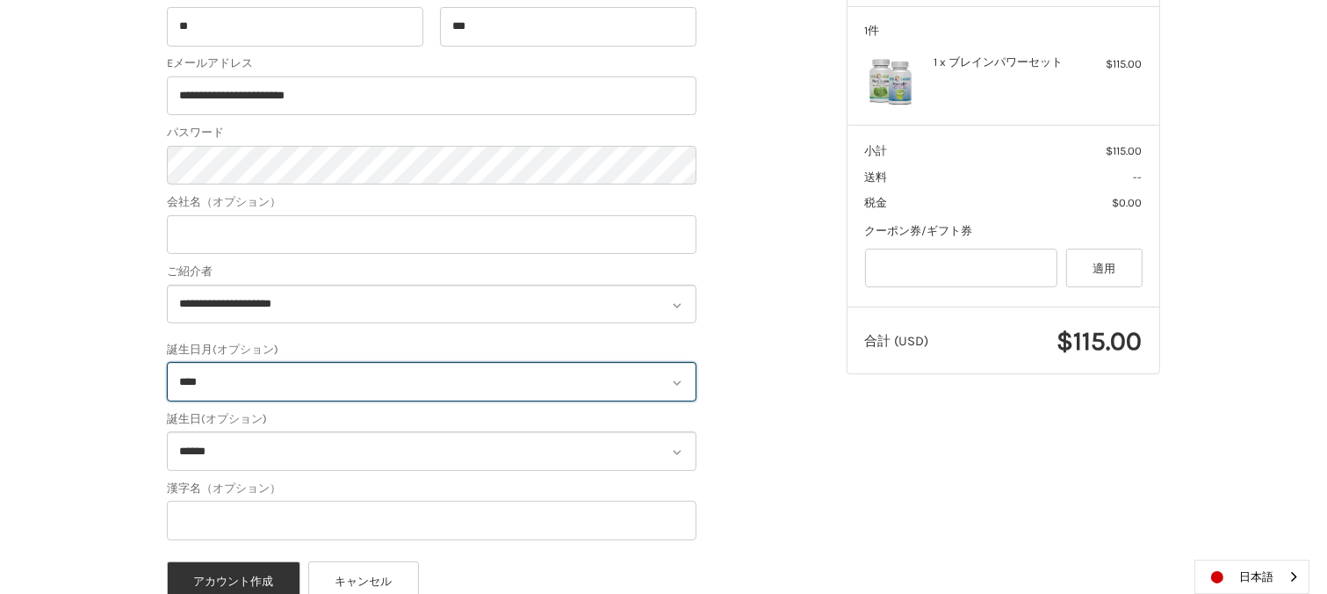
click at [628, 372] on select "**** * ** ** ** ** ** ** ** ** ** *** *** ***" at bounding box center [432, 382] width 530 height 40
select select "*"
click at [167, 362] on select "**** * ** ** ** ** ** ** ** ** ** *** *** ***" at bounding box center [432, 382] width 530 height 40
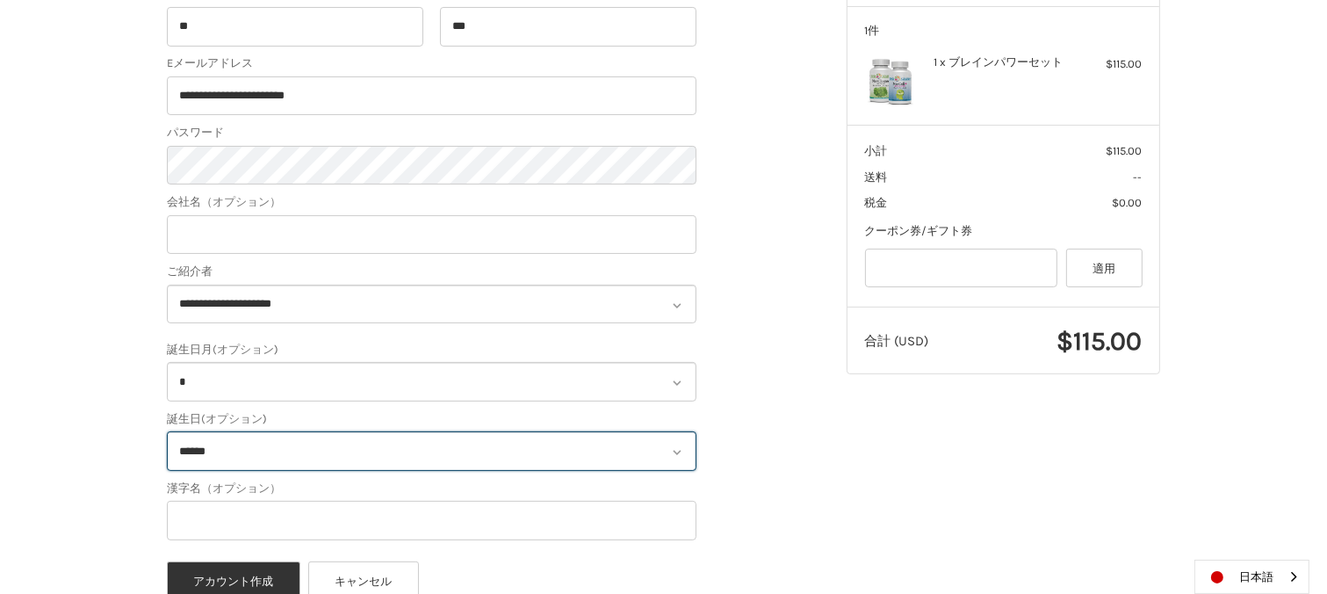
click at [552, 441] on select "****** * * * * * * * * * * ** ** ** ** ** ** ** ** ** ** ** ** ** ** ** ** ** *…" at bounding box center [432, 451] width 530 height 40
select select "**"
click at [167, 431] on select "****** * * * * * * * * * * ** ** ** ** ** ** ** ** ** ** ** ** ** ** ** ** ** *…" at bounding box center [432, 451] width 530 height 40
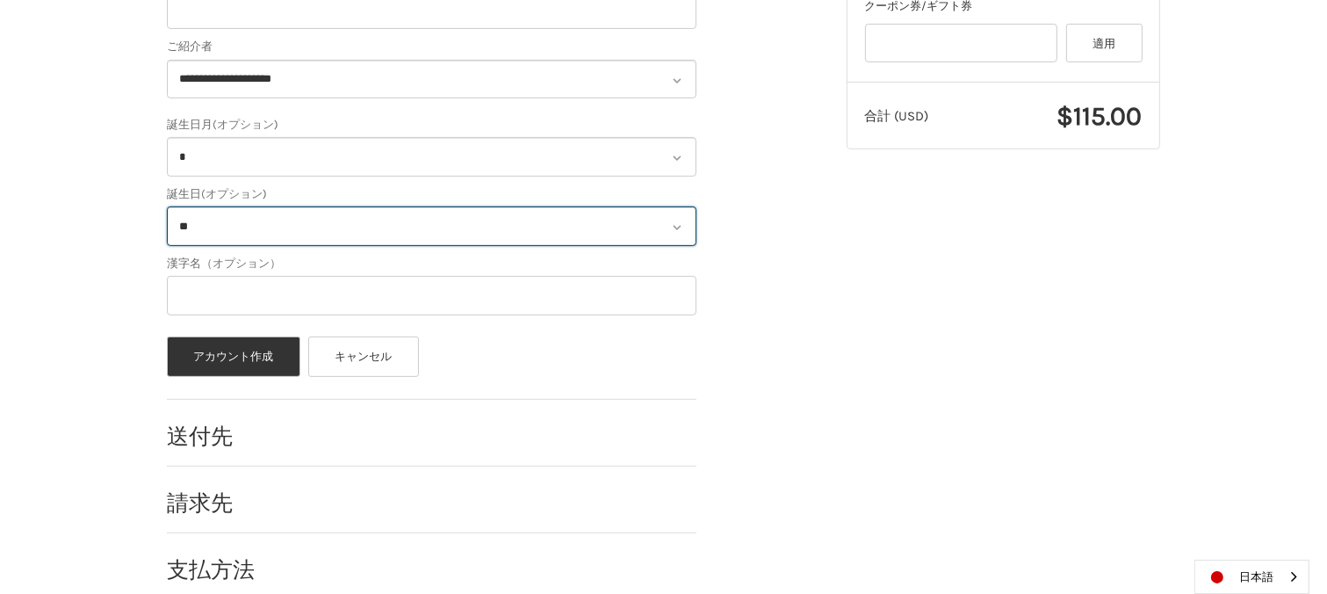
scroll to position [574, 0]
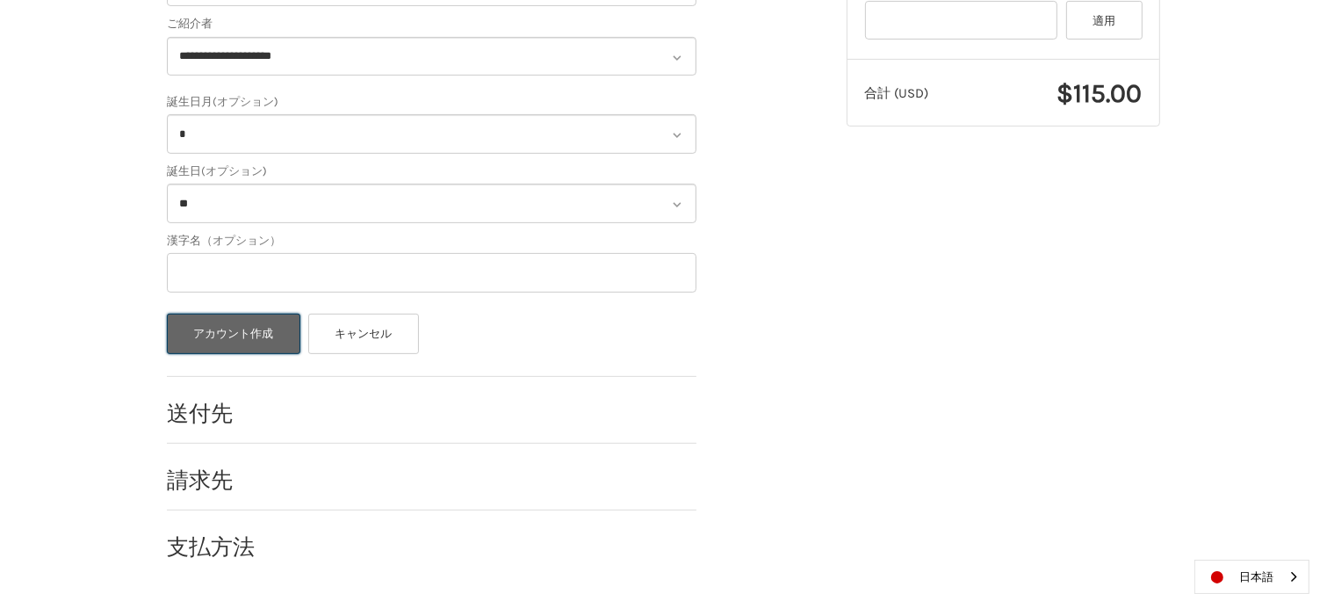
click at [263, 326] on button "アカウント作成" at bounding box center [234, 334] width 134 height 40
click at [273, 343] on button "アカウント作成" at bounding box center [234, 334] width 134 height 40
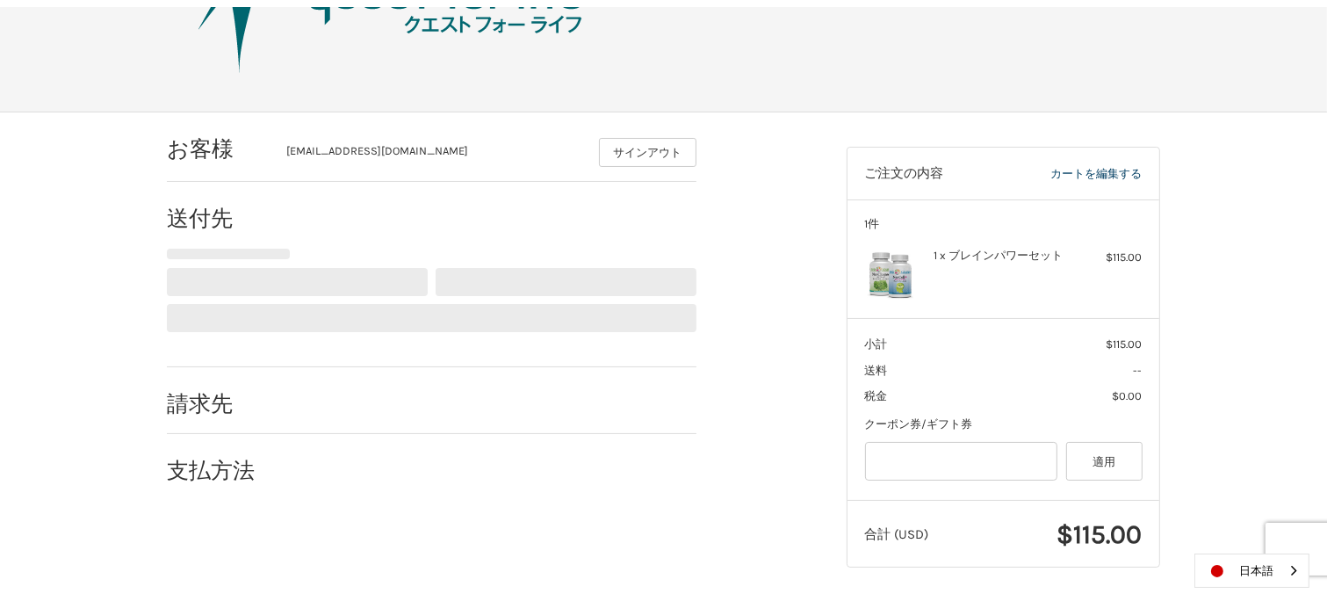
scroll to position [153, 0]
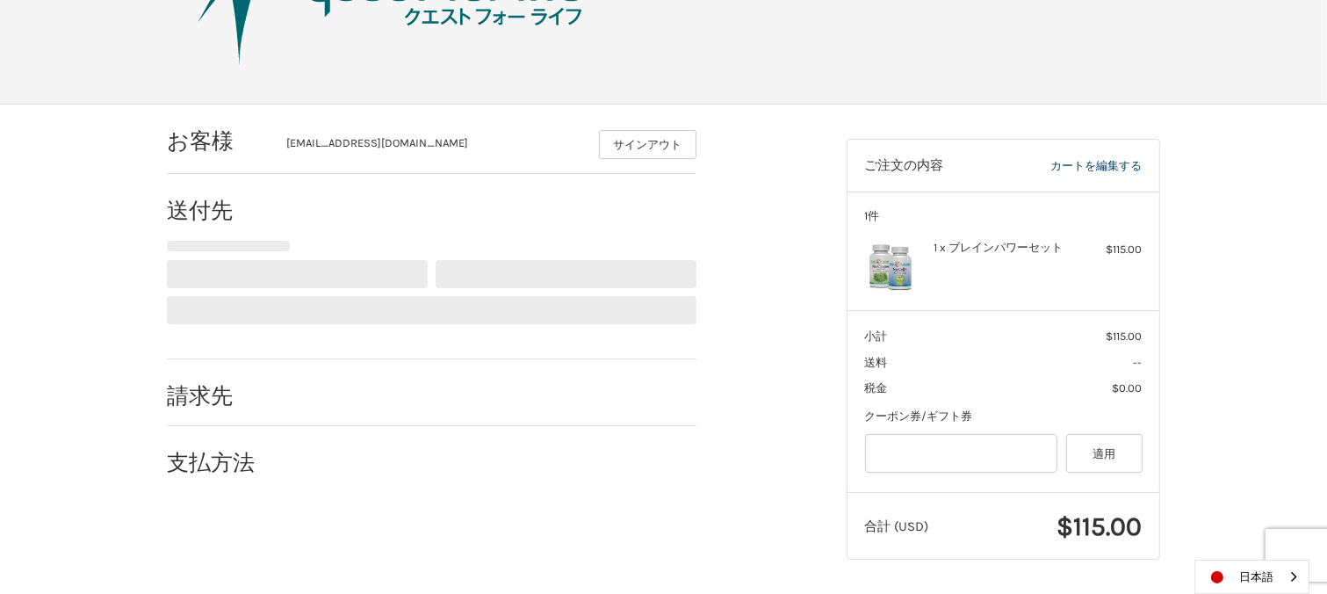
select select "**"
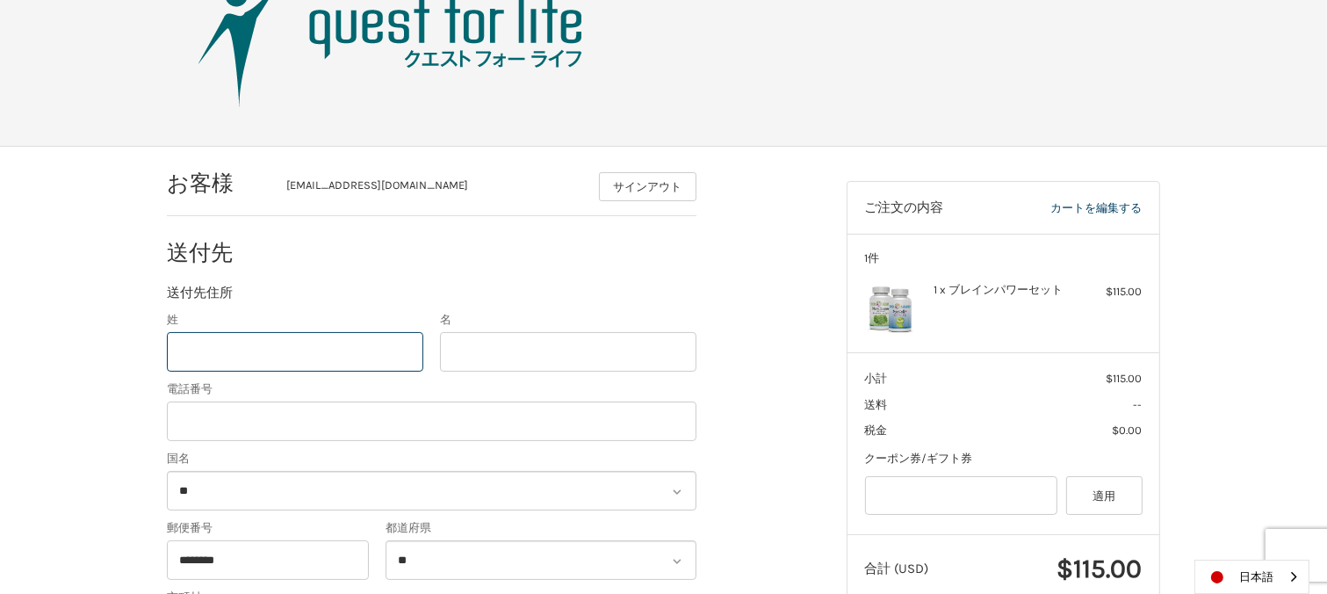
scroll to position [68, 0]
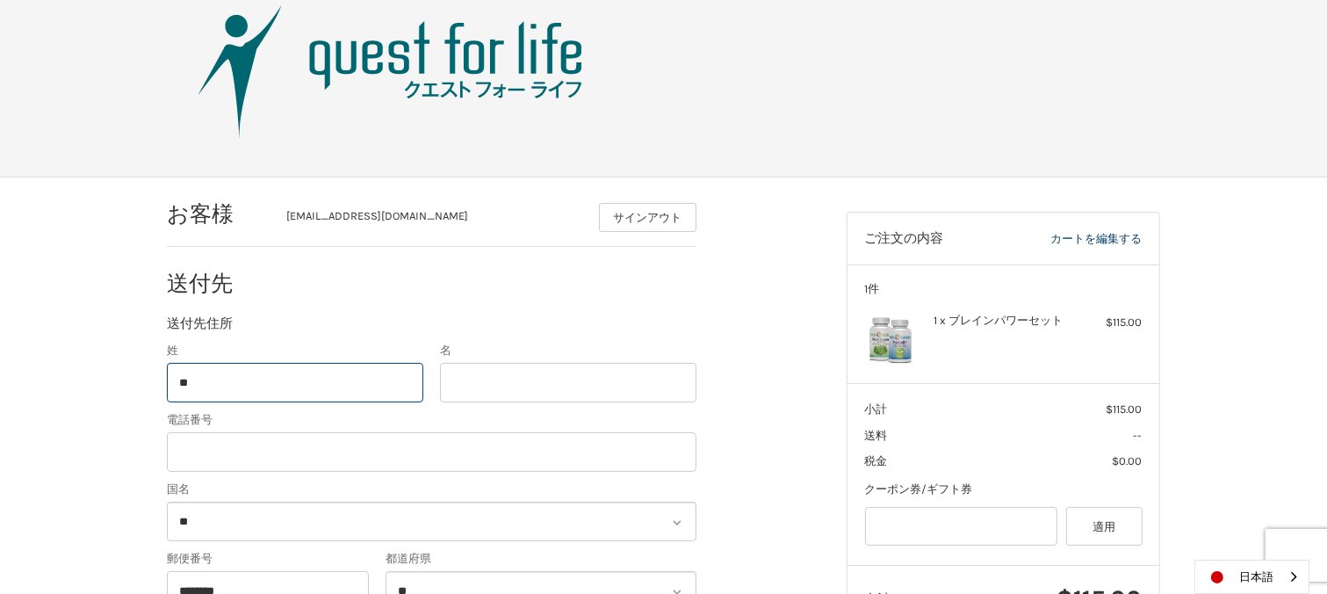
type input "*"
type input "**"
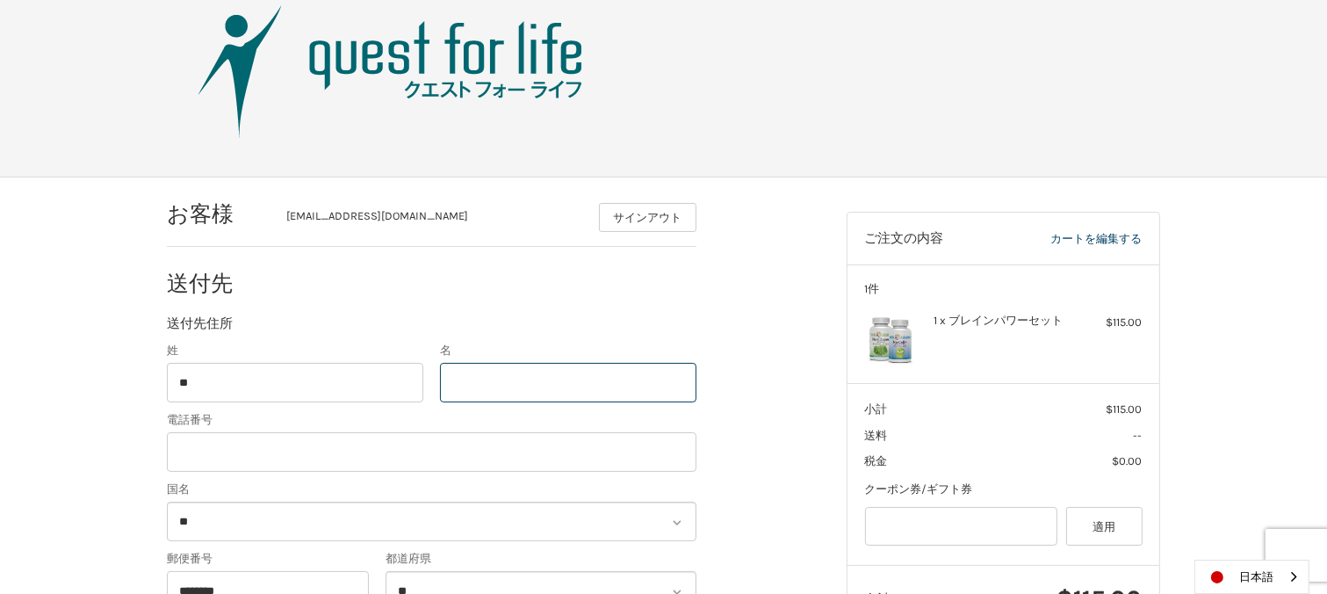
click at [533, 385] on input "名" at bounding box center [568, 383] width 256 height 40
type input "***"
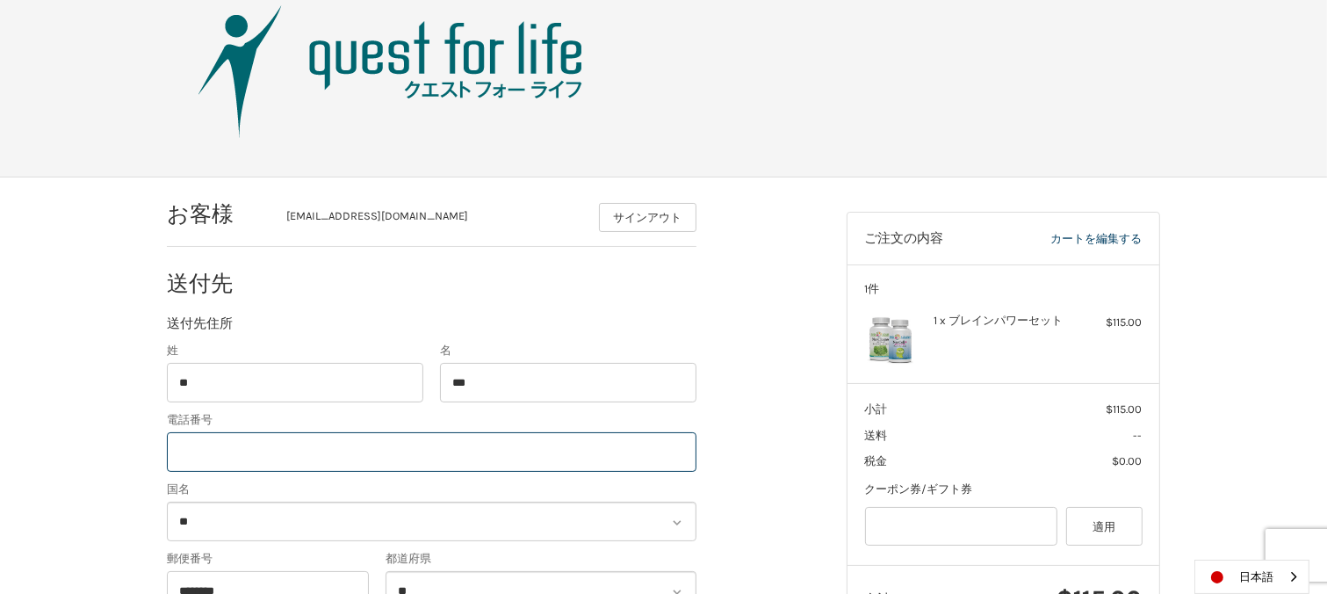
click at [498, 452] on input "電話番号" at bounding box center [432, 452] width 530 height 40
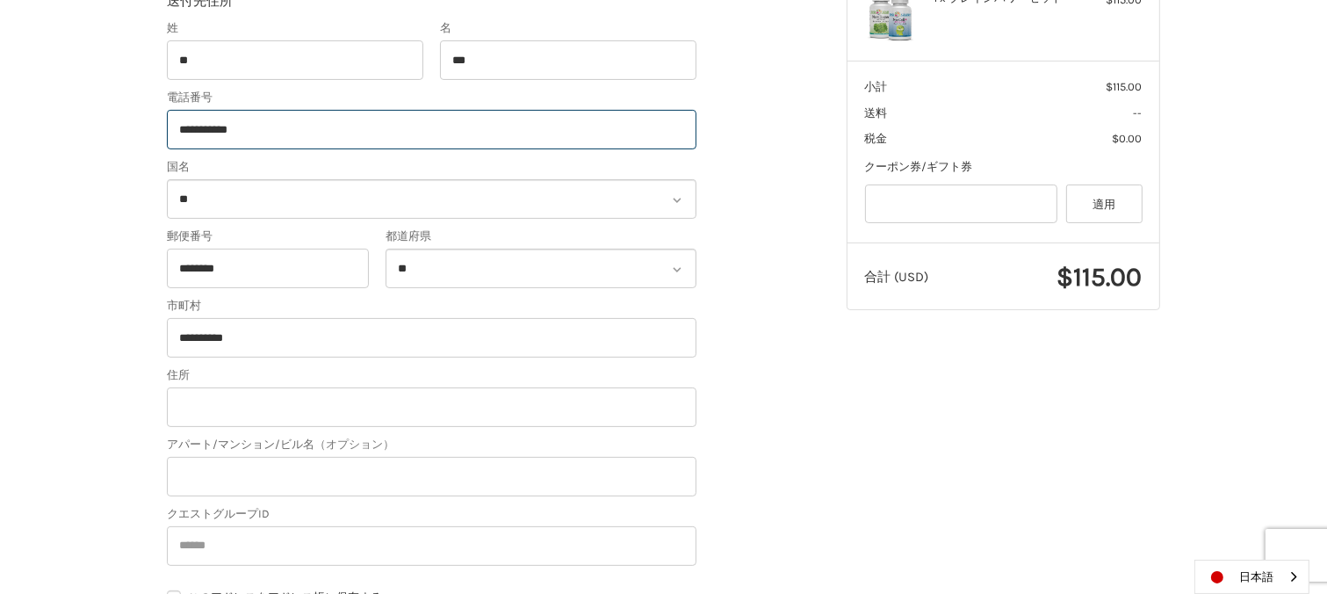
scroll to position [397, 0]
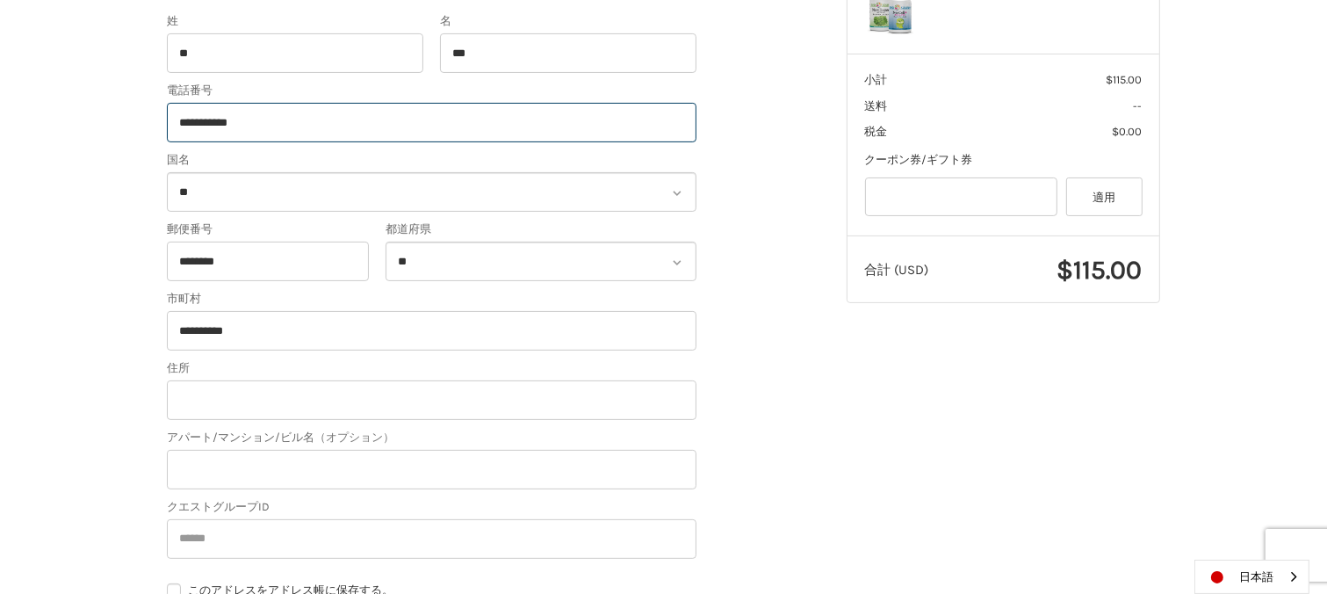
type input "**********"
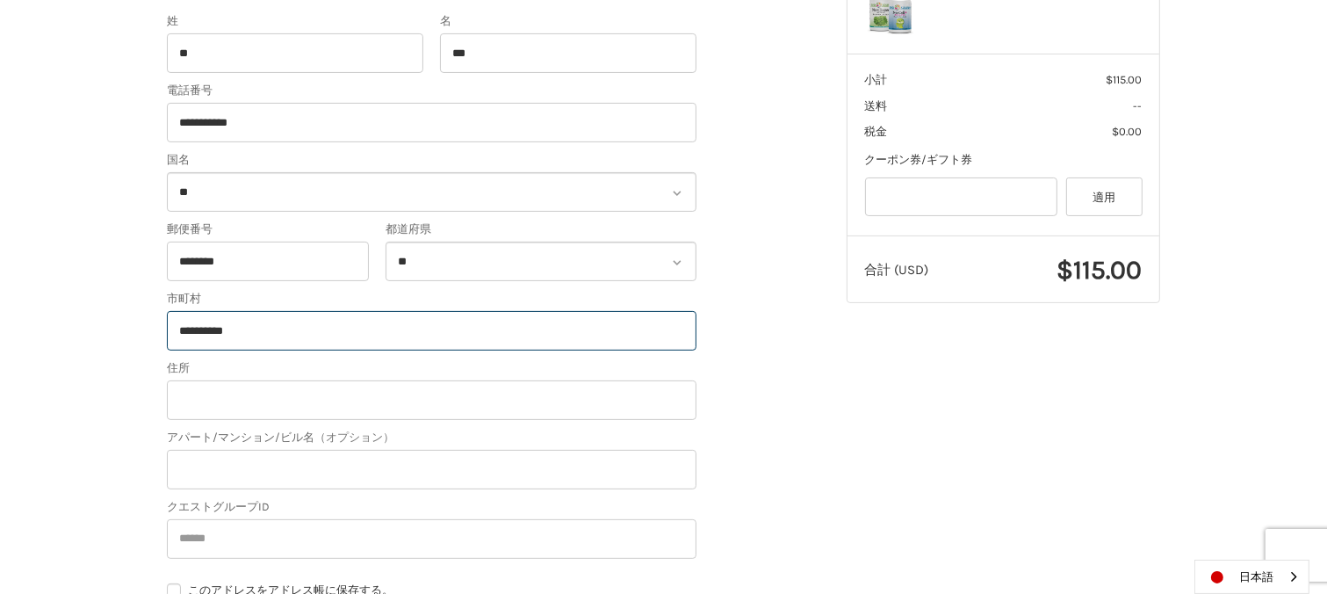
click at [489, 332] on input "**********" at bounding box center [432, 331] width 530 height 40
type input "**********"
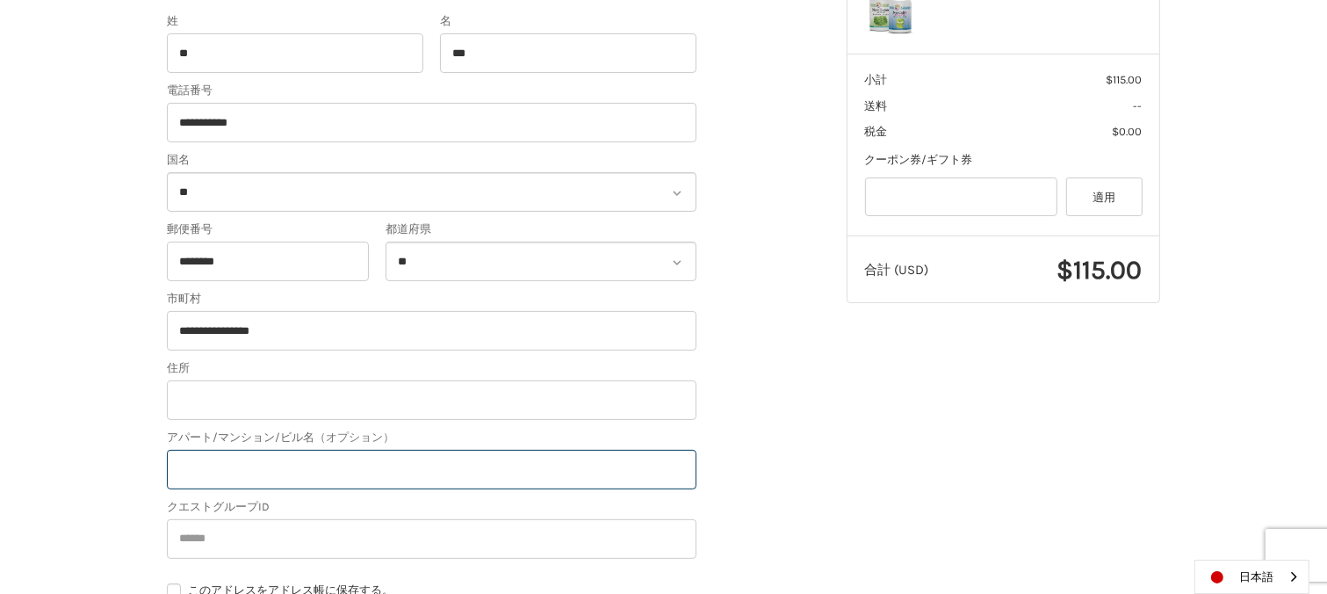
click at [256, 463] on input "アパート/マンション/ビル名 （オプション）" at bounding box center [432, 470] width 530 height 40
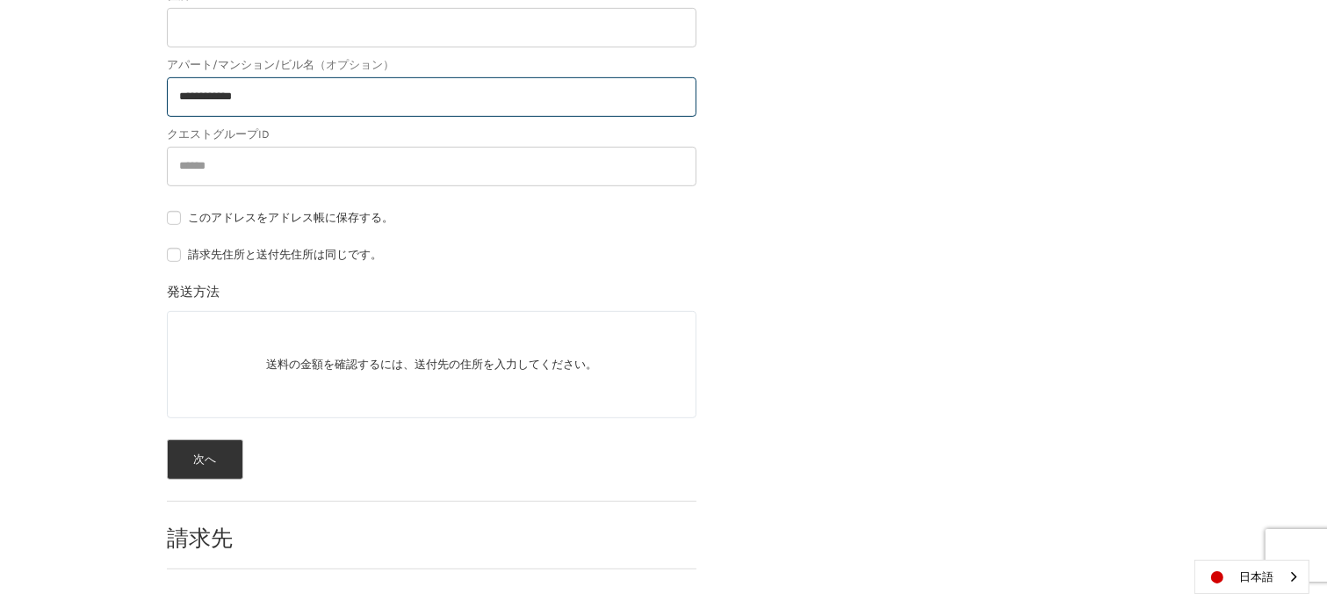
scroll to position [774, 0]
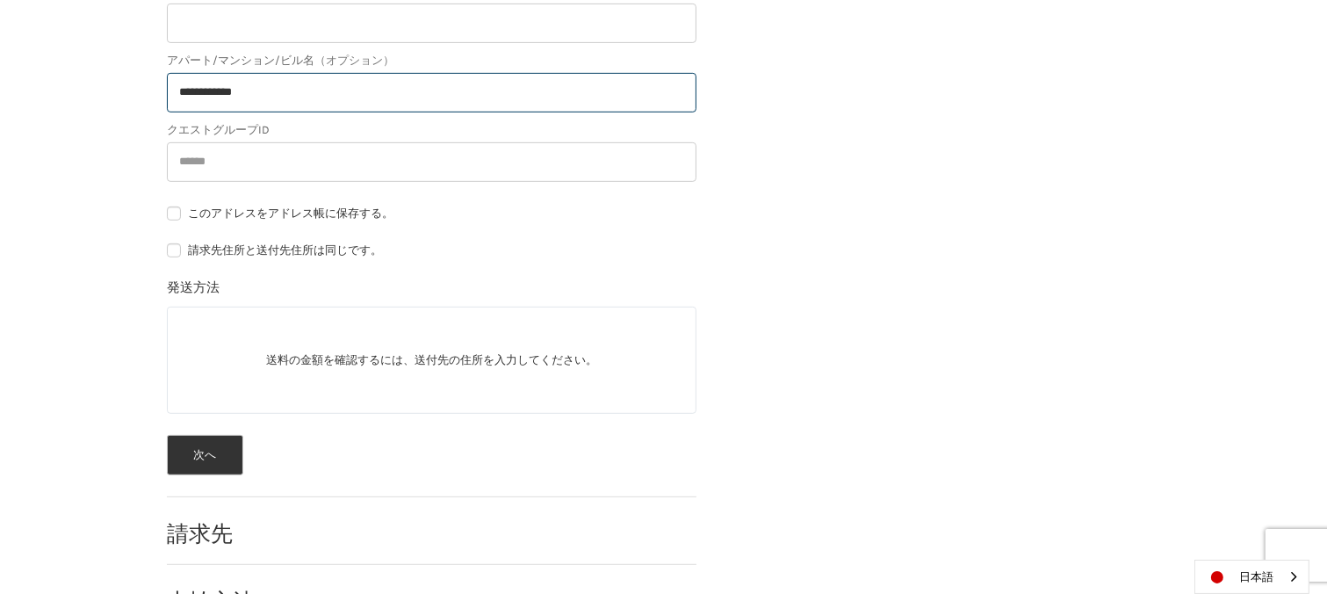
type input "**********"
click at [214, 321] on div "送料の金額を確認するには、送付先の住所を入力してください。" at bounding box center [432, 360] width 530 height 107
click at [294, 363] on p "送料の金額を確認するには、送付先の住所を入力してください。" at bounding box center [432, 360] width 528 height 34
click at [264, 360] on p "送料の金額を確認するには、送付先の住所を入力してください。" at bounding box center [432, 360] width 528 height 34
click at [278, 364] on p "送料の金額を確認するには、送付先の住所を入力してください。" at bounding box center [432, 360] width 528 height 34
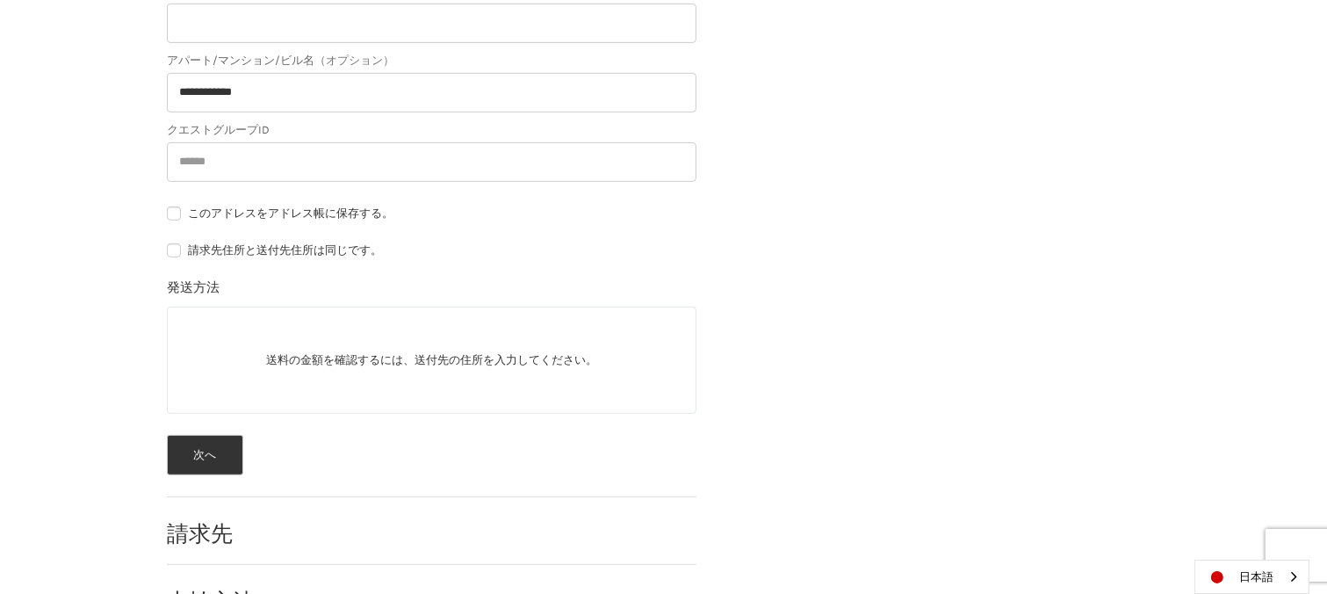
click at [188, 287] on legend "発送方法" at bounding box center [193, 292] width 53 height 28
click at [173, 249] on label "請求先住所と送付先住所は同じです。" at bounding box center [432, 250] width 530 height 14
click at [182, 322] on div "送料の金額を確認するには、送付先の住所を入力してください。" at bounding box center [432, 360] width 530 height 107
click at [176, 251] on label "請求先住所と送付先住所は同じです。" at bounding box center [432, 250] width 530 height 14
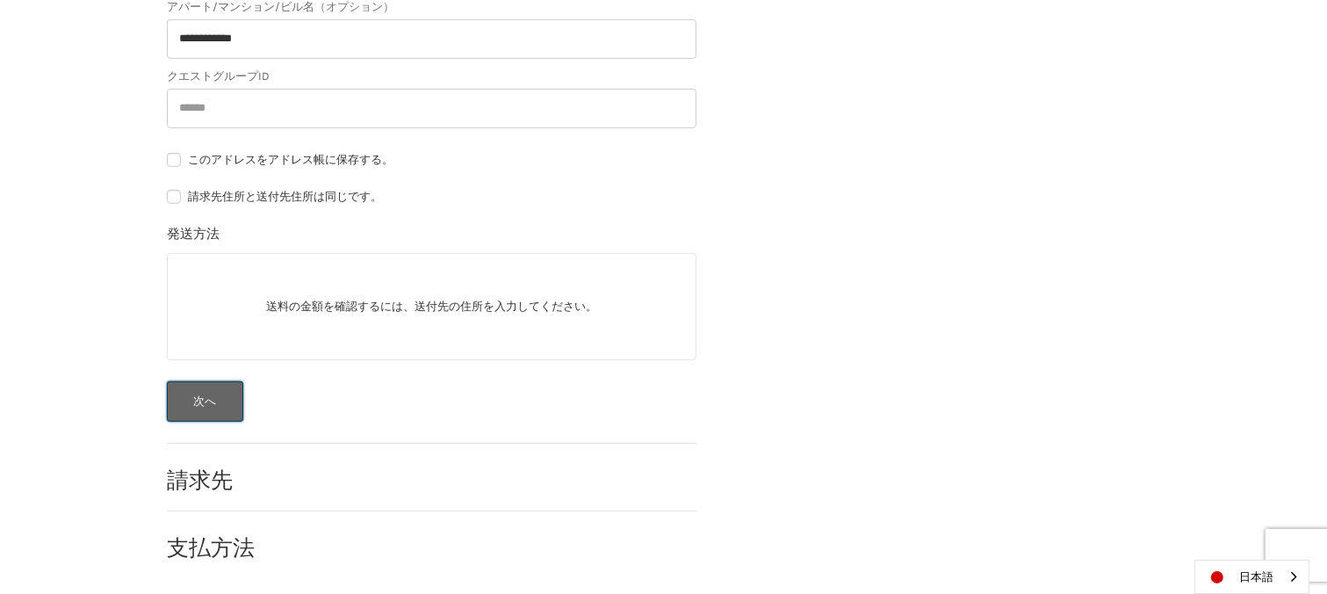
click at [200, 401] on button "次へ" at bounding box center [205, 401] width 76 height 40
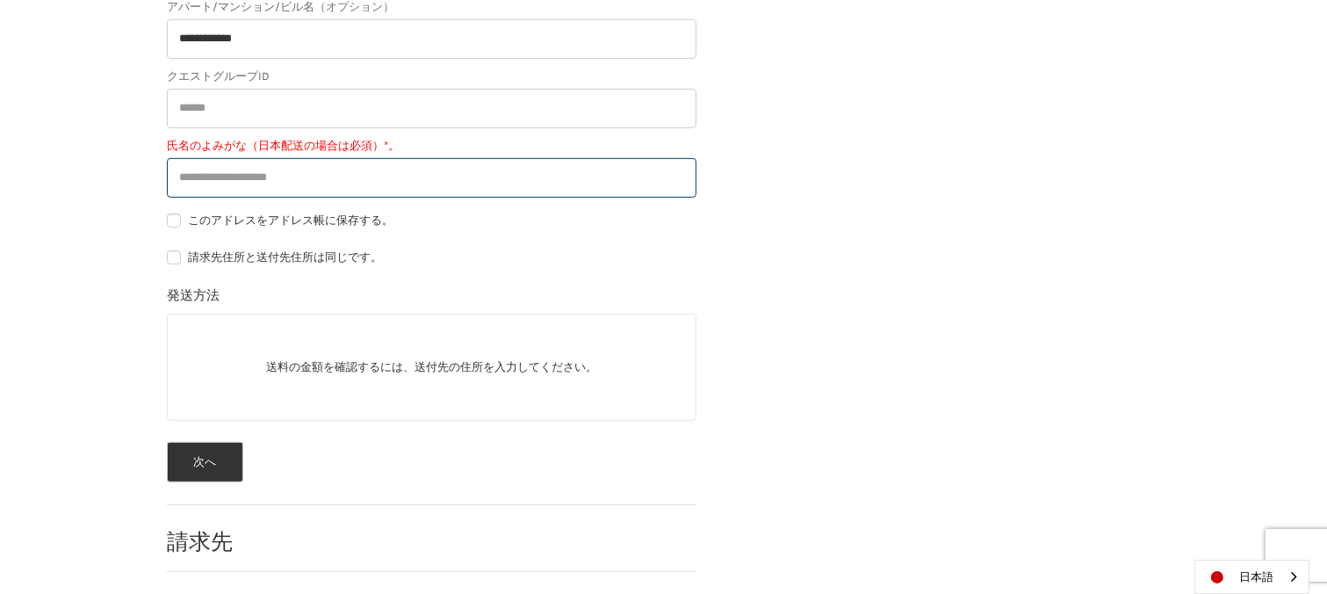
click at [404, 186] on input "氏名のよみがな（日本配送の場合は必須）*。" at bounding box center [432, 178] width 530 height 40
type input "*******"
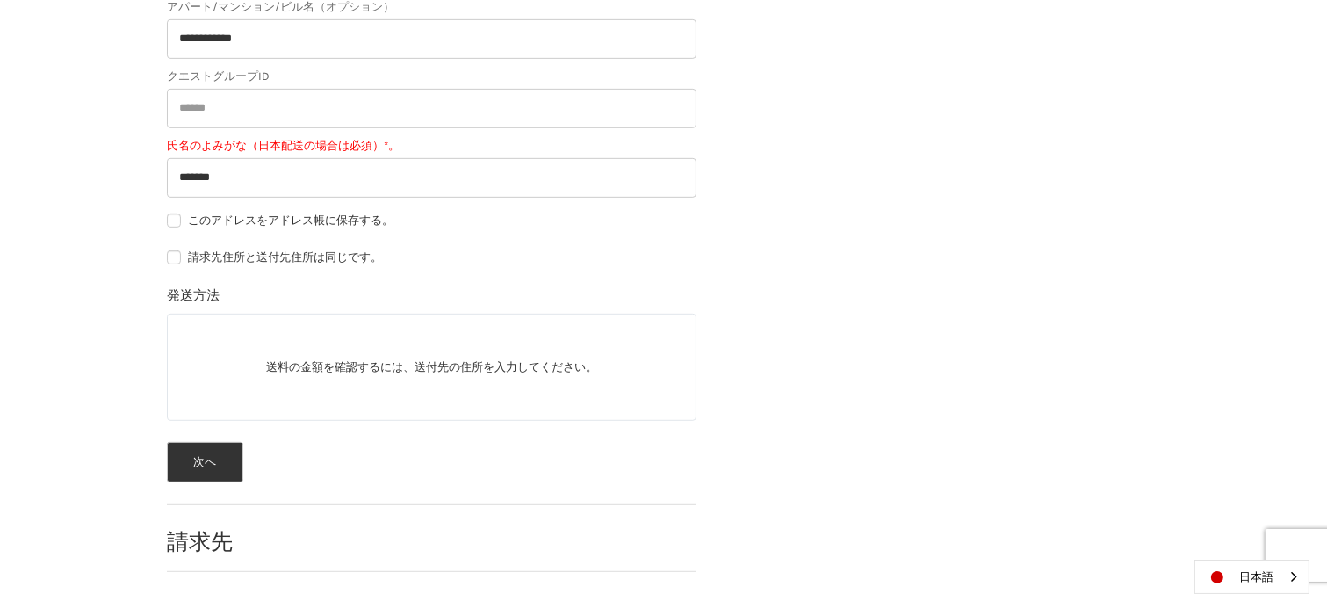
click at [176, 218] on label "このアドレスをアドレス帳に保存する。" at bounding box center [432, 220] width 530 height 14
click at [205, 456] on button "次へ" at bounding box center [205, 462] width 76 height 40
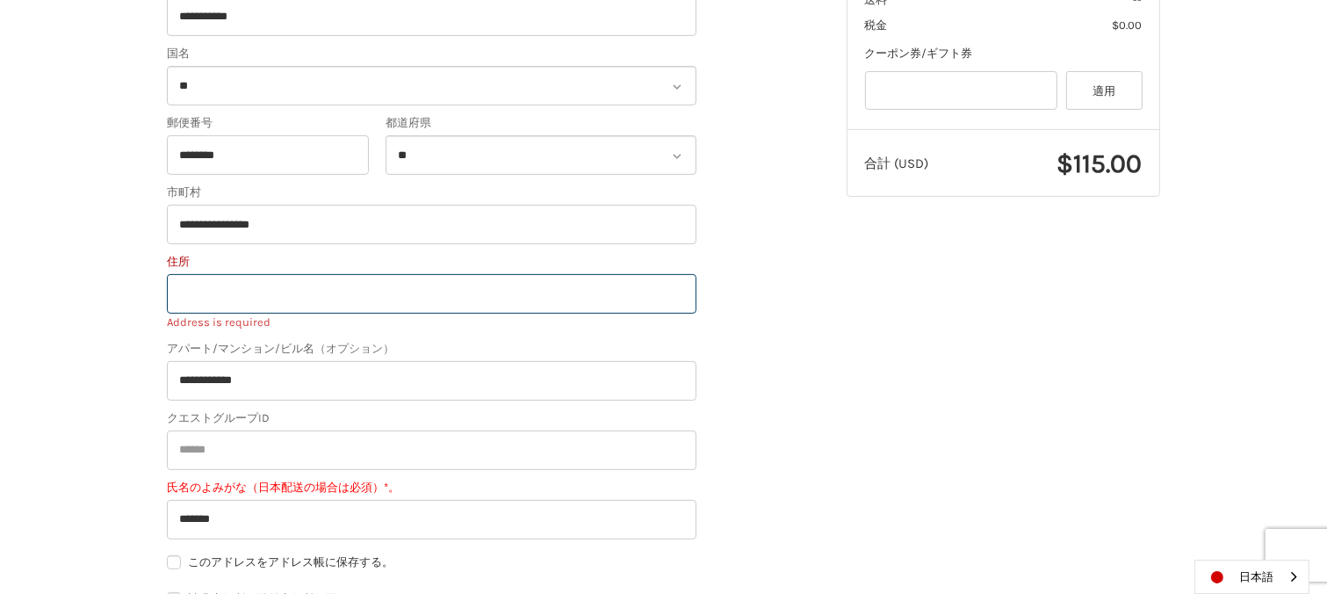
scroll to position [499, 0]
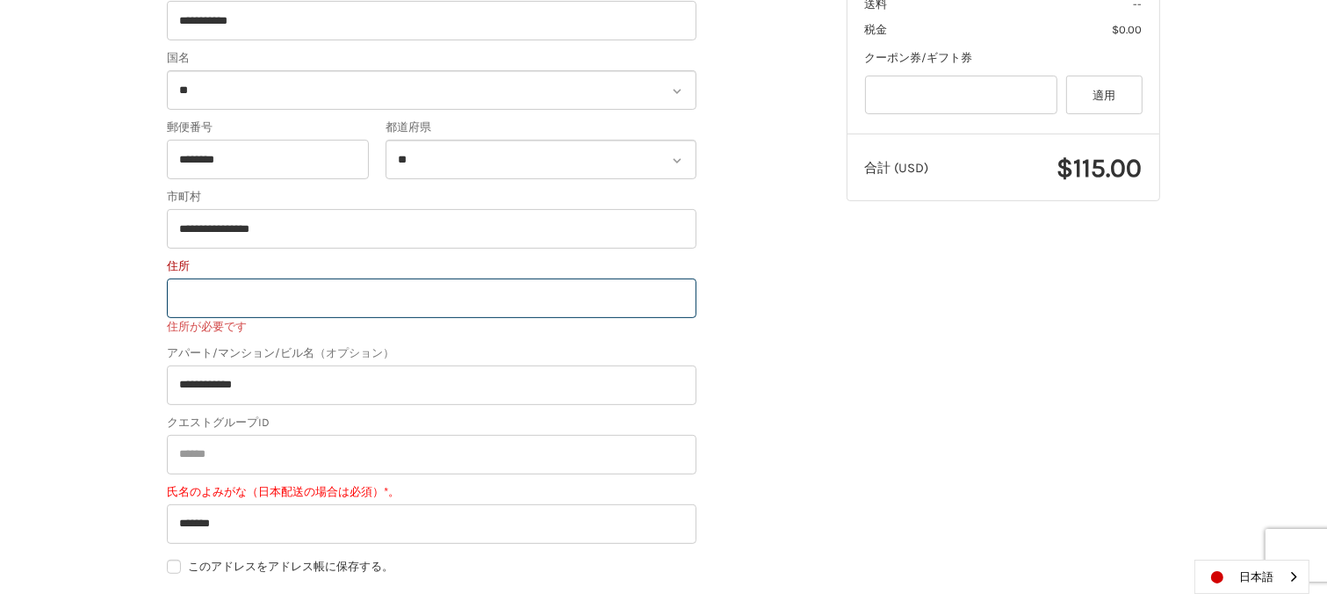
click at [327, 303] on input "住所" at bounding box center [432, 298] width 530 height 40
click at [331, 233] on input "**********" at bounding box center [432, 229] width 530 height 40
drag, startPoint x: 223, startPoint y: 227, endPoint x: 338, endPoint y: 239, distance: 115.6
click at [338, 239] on input "**********" at bounding box center [432, 229] width 530 height 40
paste input "**********"
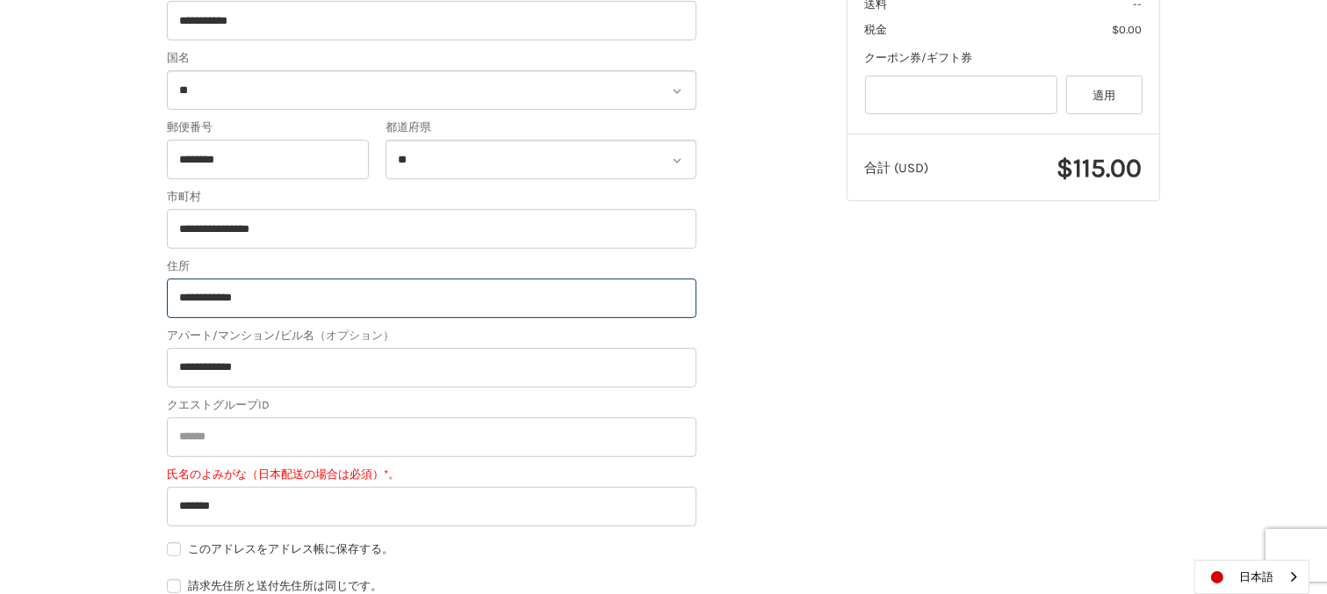
type input "**********"
click at [475, 335] on label "アパート/マンション/ビル名 （オプション）" at bounding box center [432, 336] width 530 height 18
click at [475, 348] on input "**********" at bounding box center [432, 368] width 530 height 40
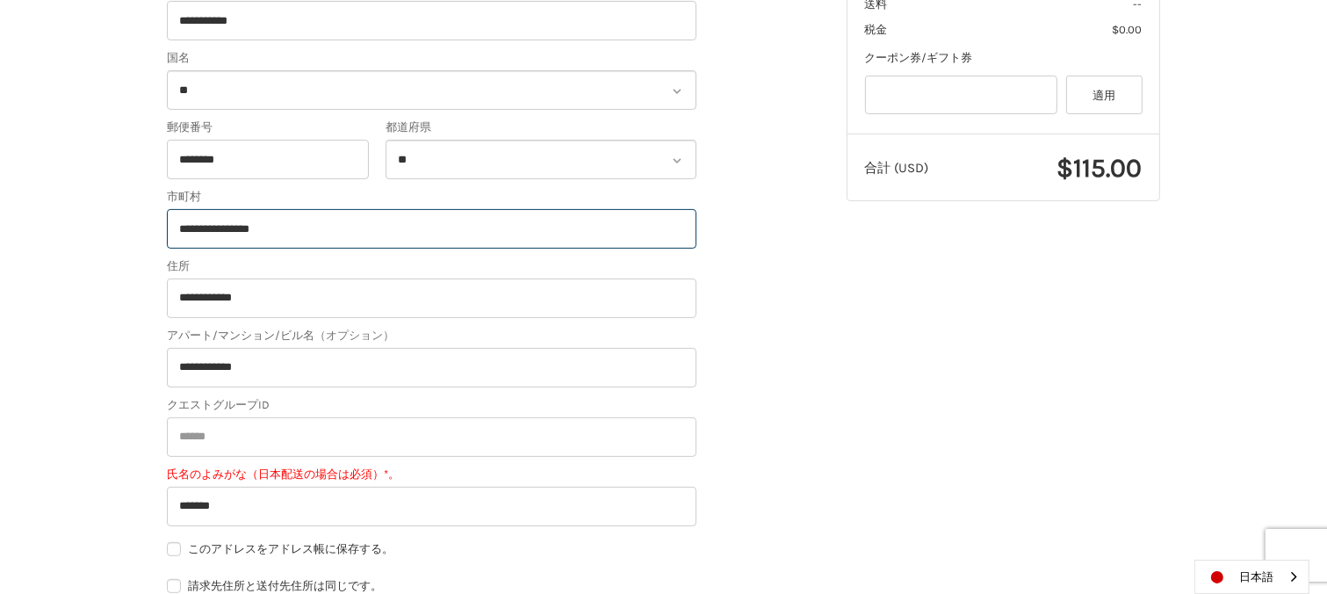
click at [379, 234] on input "**********" at bounding box center [432, 229] width 530 height 40
type input "****"
click at [501, 263] on label "住所" at bounding box center [432, 266] width 530 height 18
click at [501, 278] on input "**********" at bounding box center [432, 298] width 530 height 40
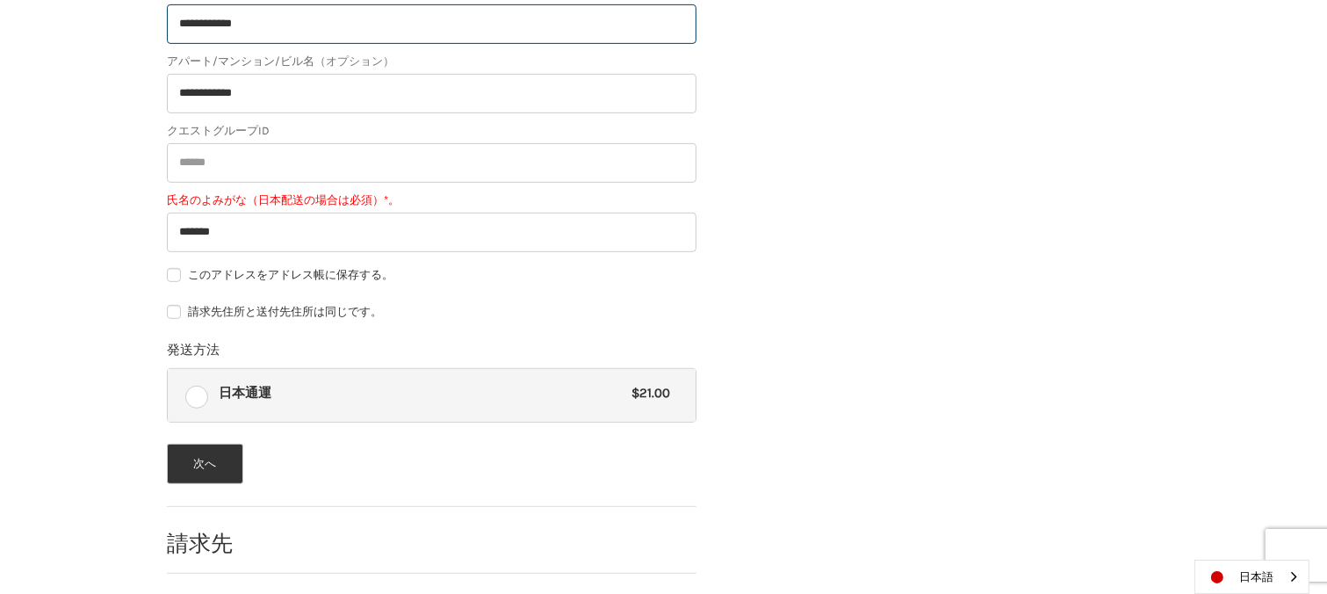
scroll to position [811, 0]
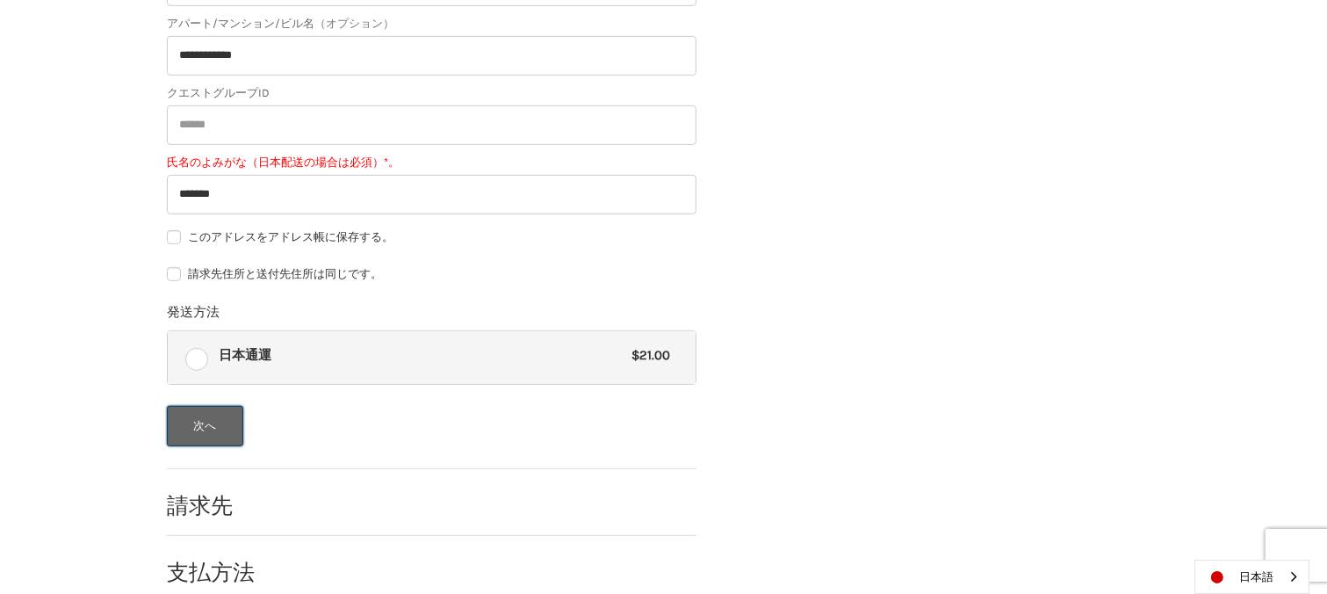
click at [205, 430] on button "次へ" at bounding box center [205, 426] width 76 height 40
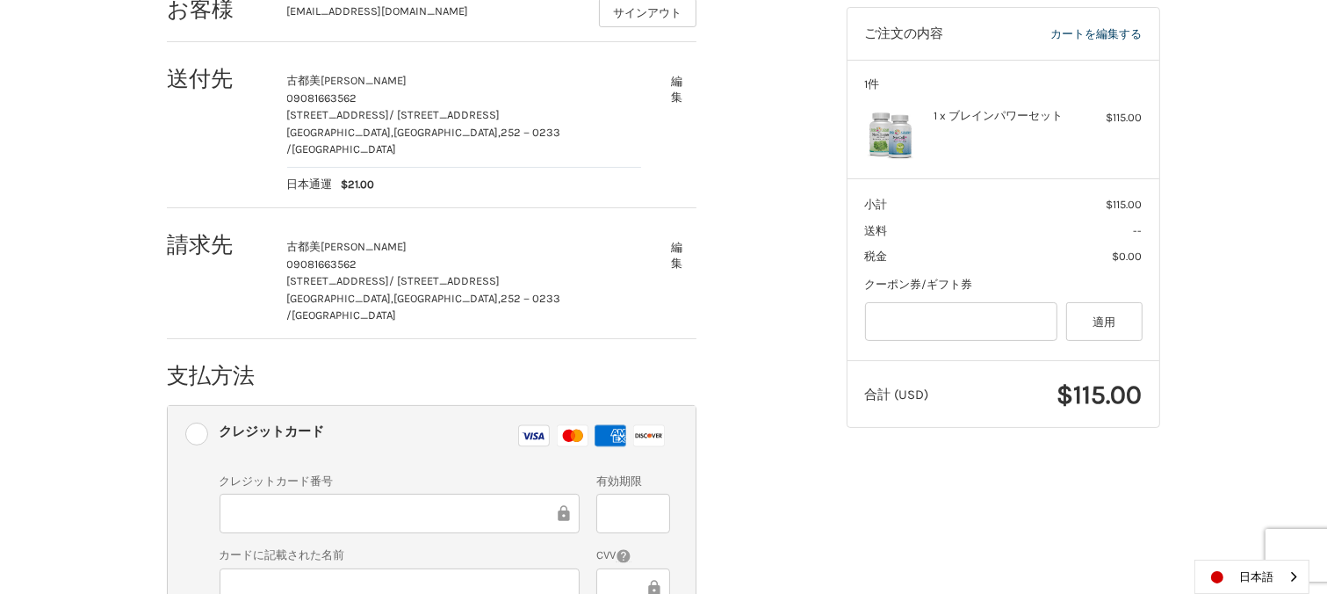
scroll to position [276, 0]
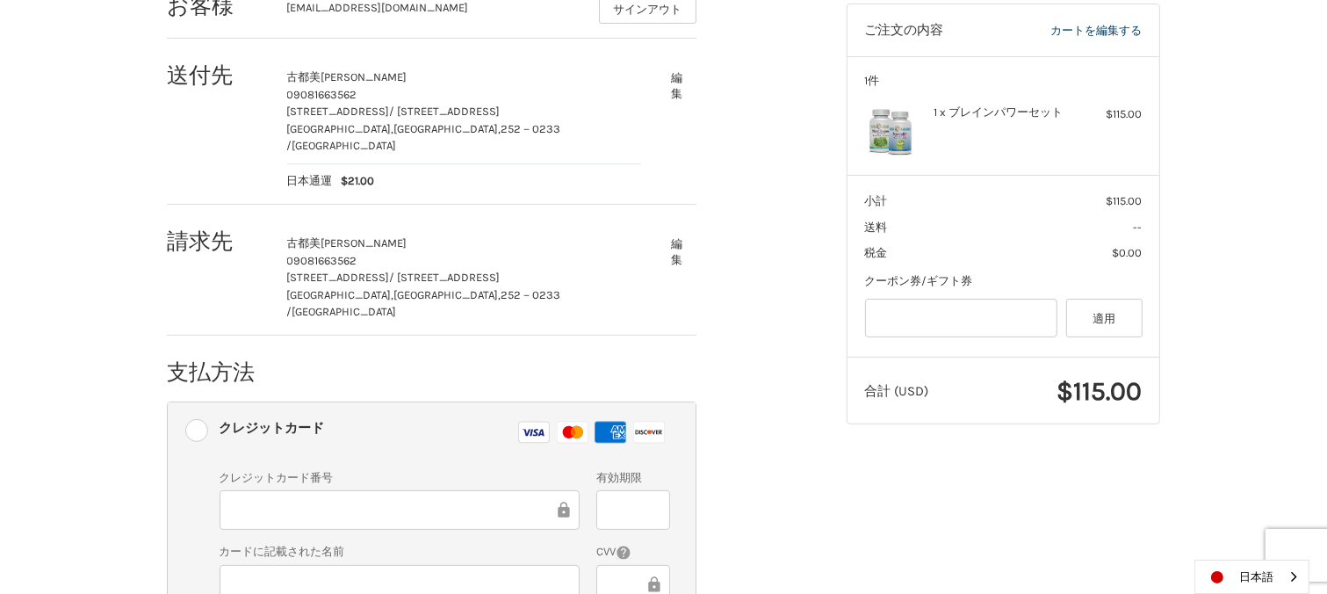
click at [1325, 502] on div "お客様 sakuranoko2006@gmail.com サインアウト 送付先 古都美 若月 09081663562 中央区鹿沼台2-23-7 / エトワール…" at bounding box center [663, 379] width 1327 height 820
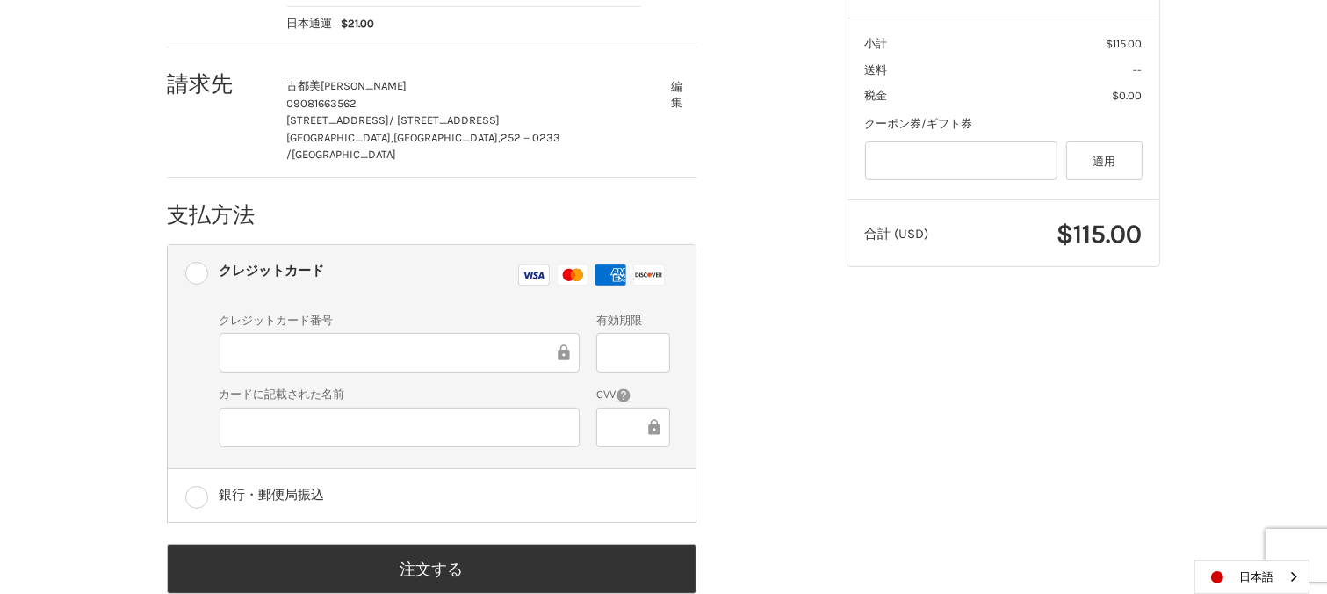
scroll to position [437, 0]
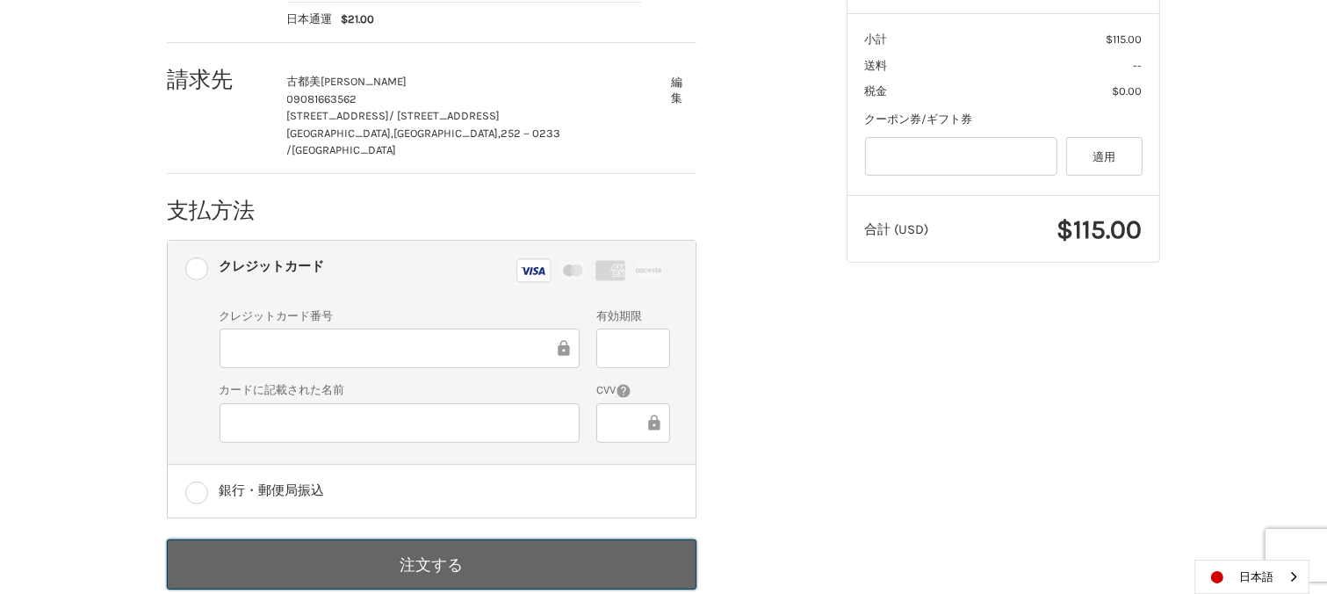
click at [447, 539] on button "注文する" at bounding box center [432, 564] width 530 height 50
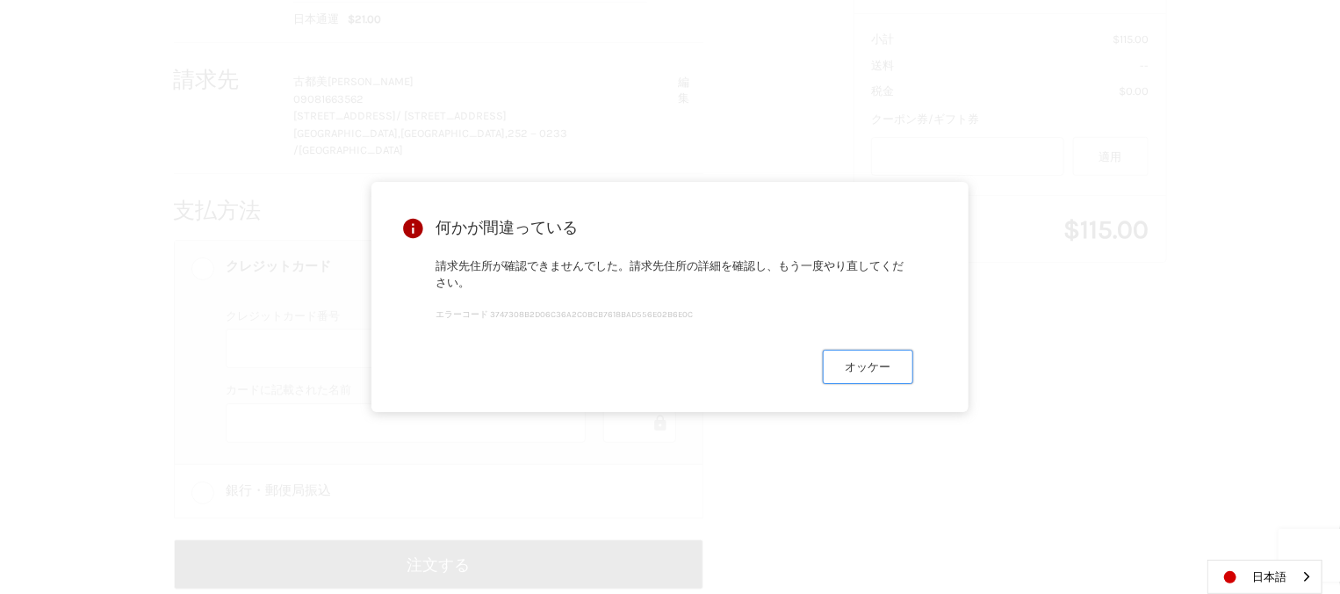
click at [883, 375] on button "オッケー" at bounding box center [868, 367] width 90 height 34
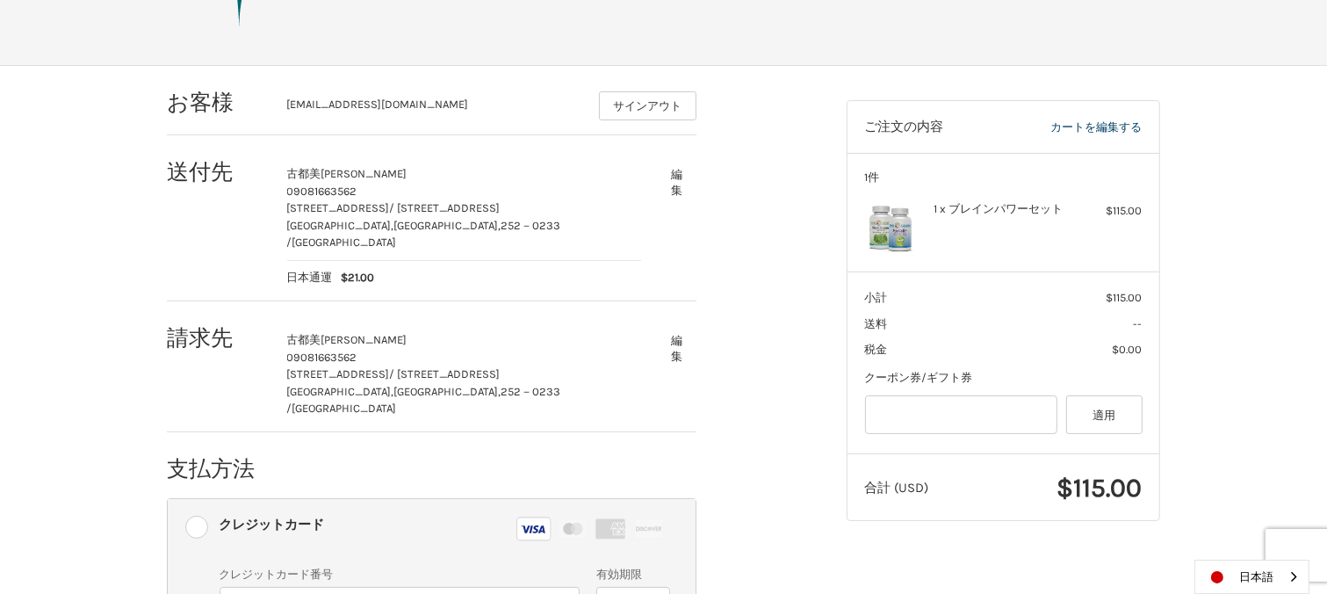
scroll to position [177, 0]
click at [1063, 120] on link "カートを編集する" at bounding box center [1067, 129] width 148 height 18
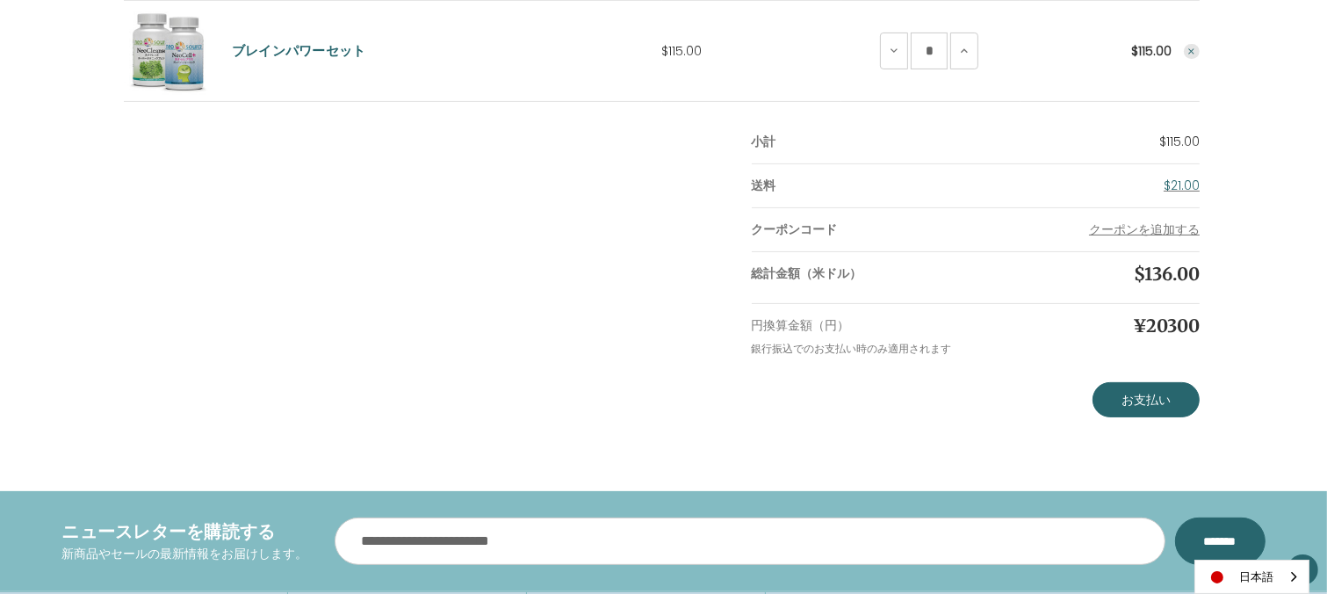
scroll to position [385, 0]
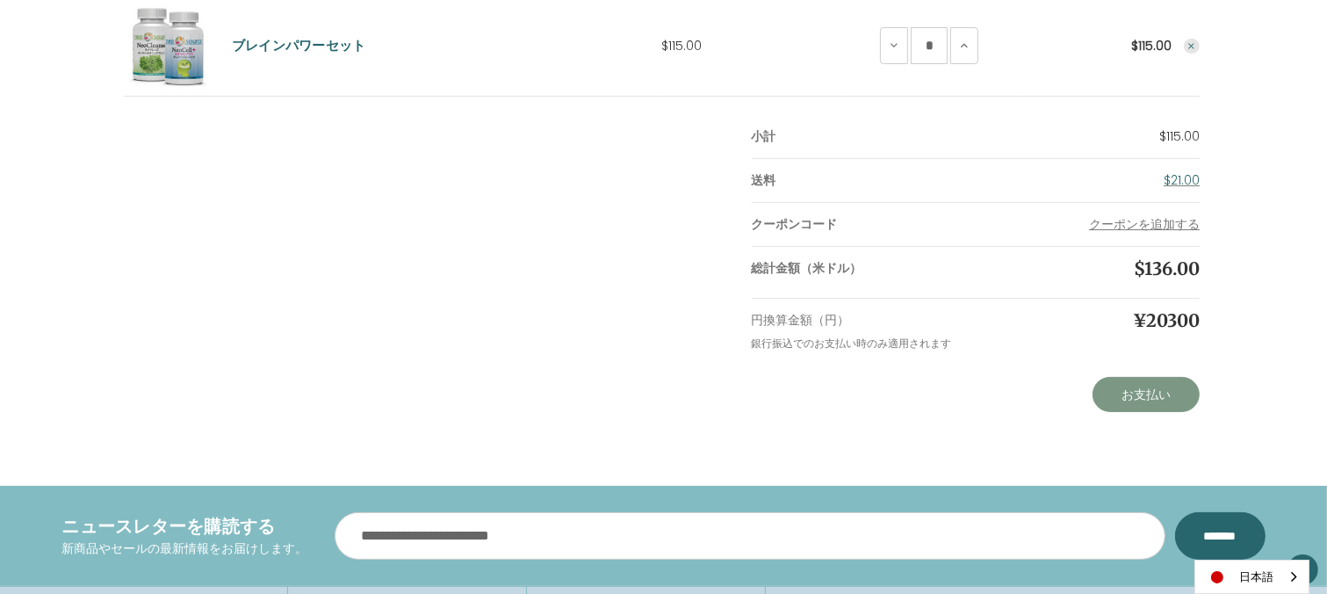
click at [1171, 401] on link "お支払い" at bounding box center [1146, 394] width 107 height 35
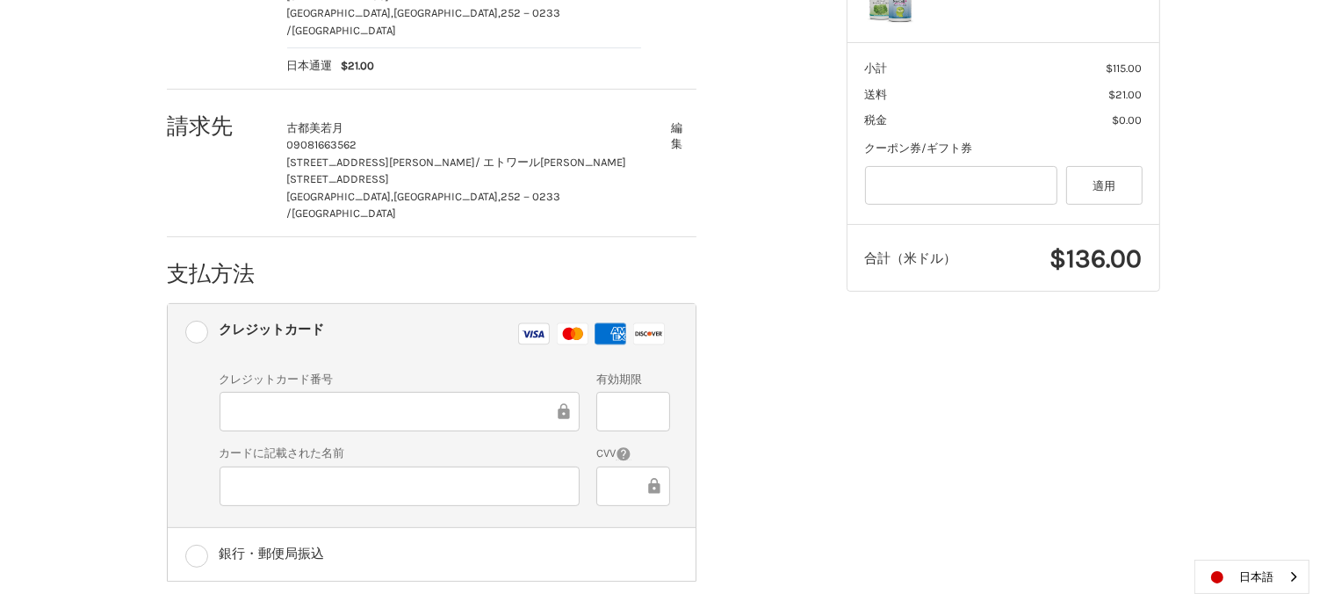
scroll to position [437, 0]
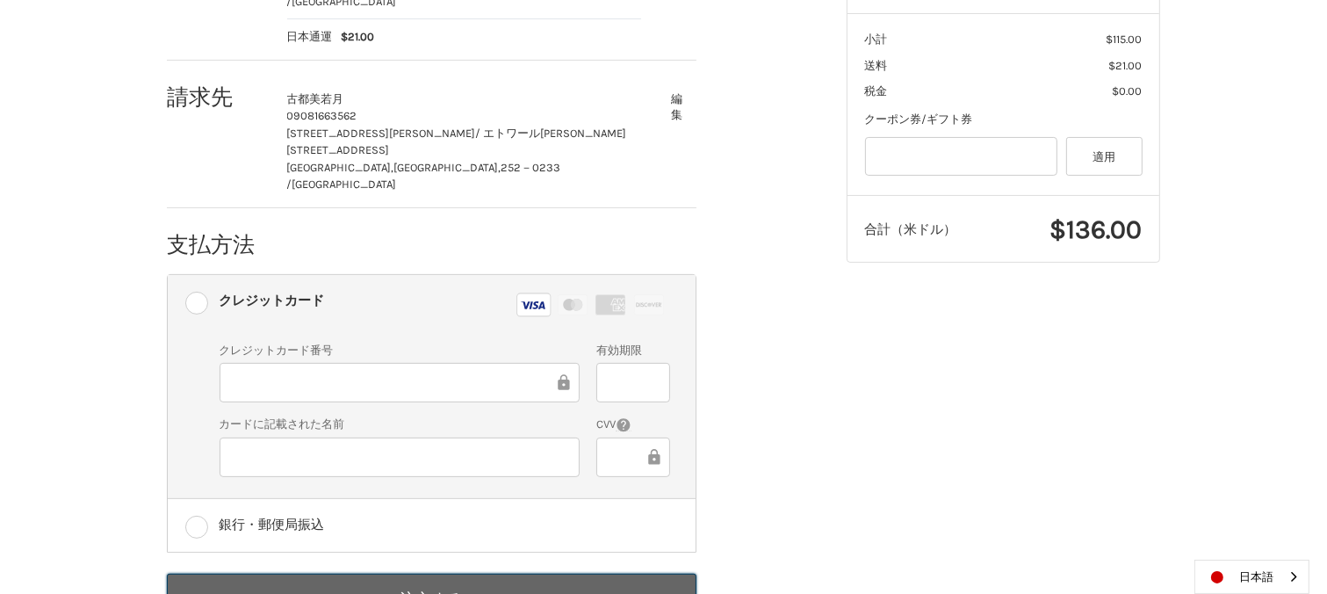
click at [429, 574] on button "注文する" at bounding box center [432, 599] width 530 height 50
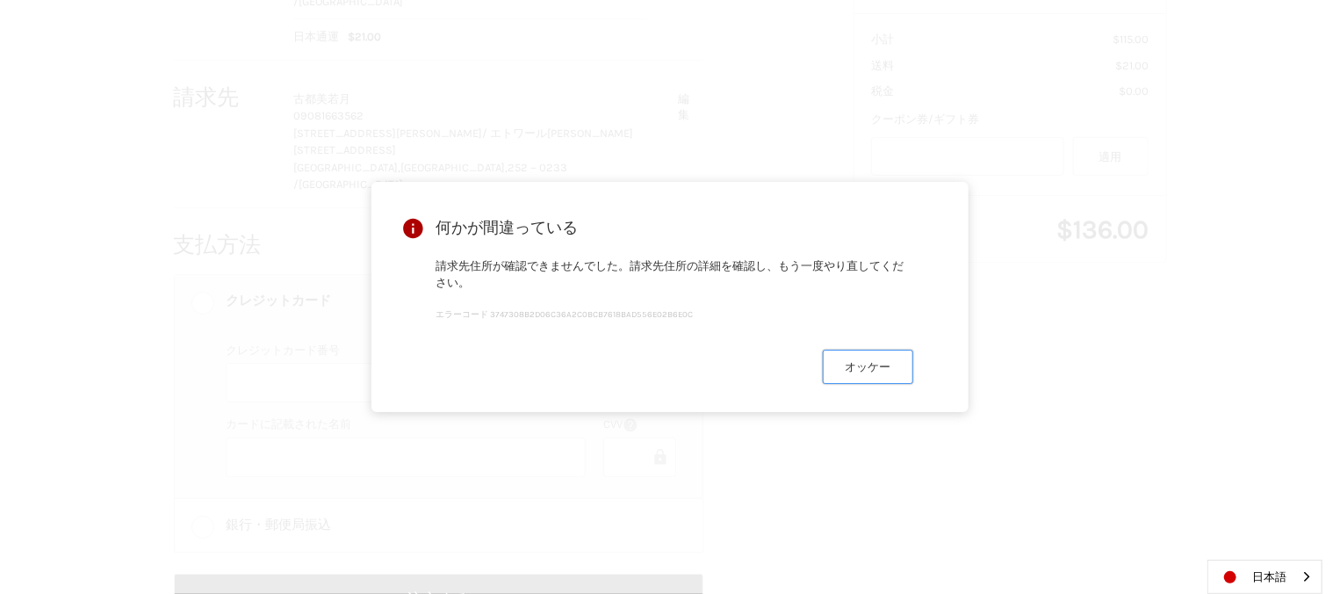
click at [869, 375] on button "オッケー" at bounding box center [868, 367] width 90 height 34
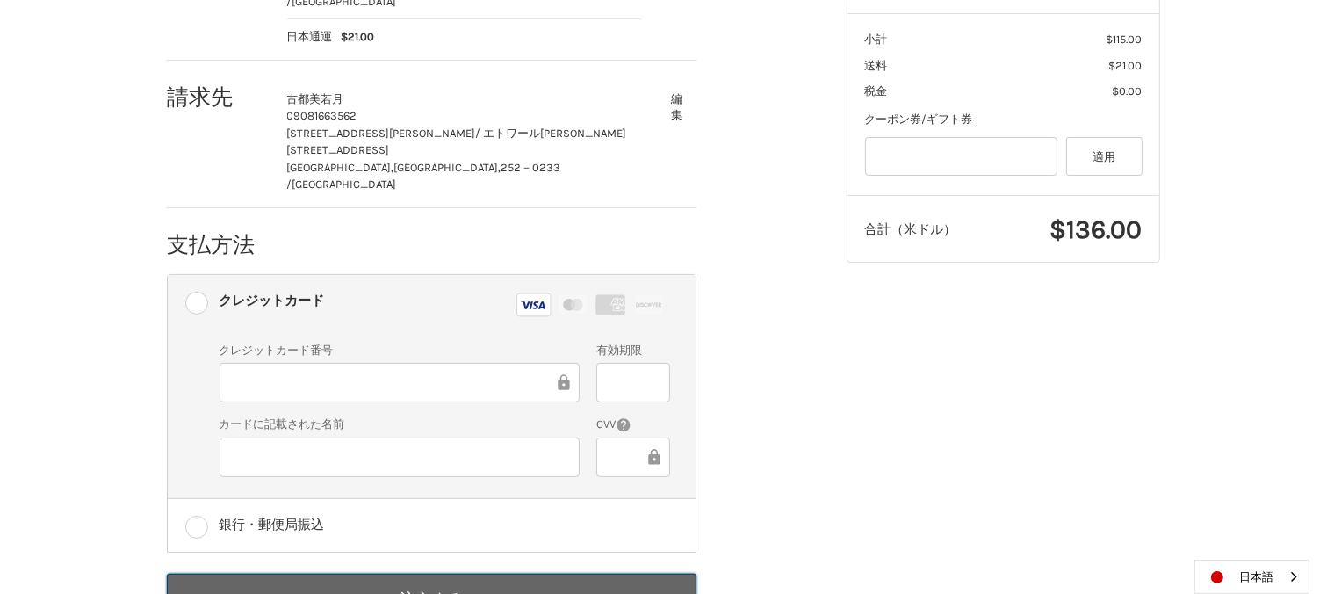
click at [452, 574] on button "注文する" at bounding box center [432, 599] width 530 height 50
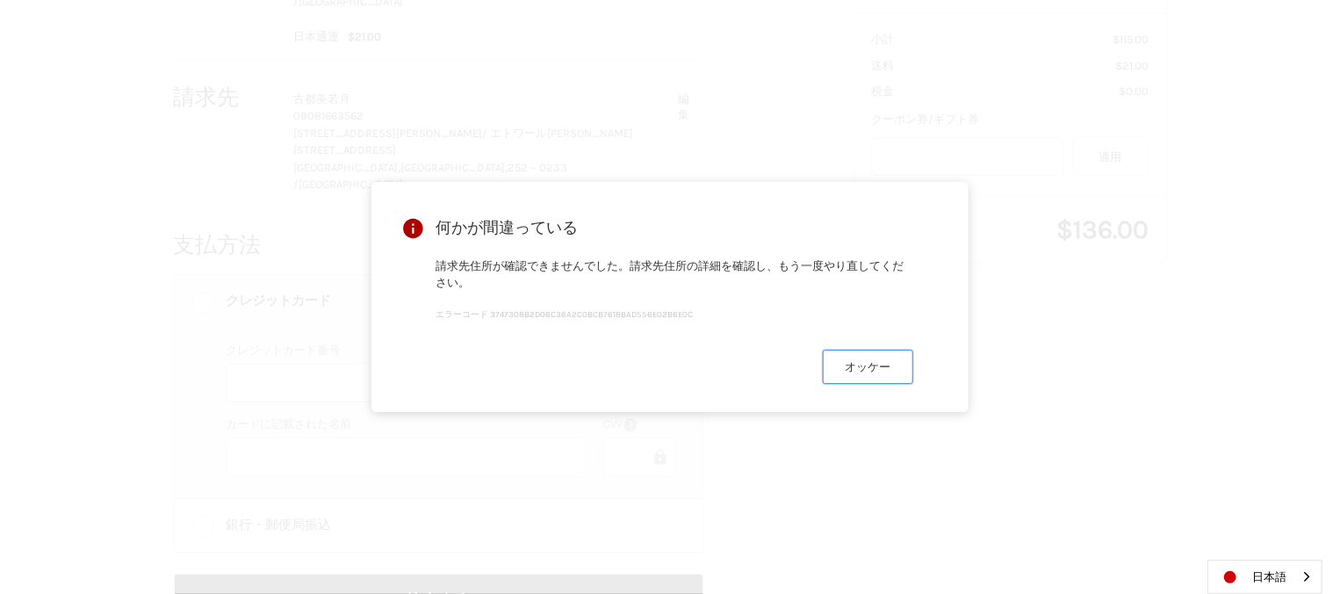
click at [892, 375] on button "オッケー" at bounding box center [868, 367] width 90 height 34
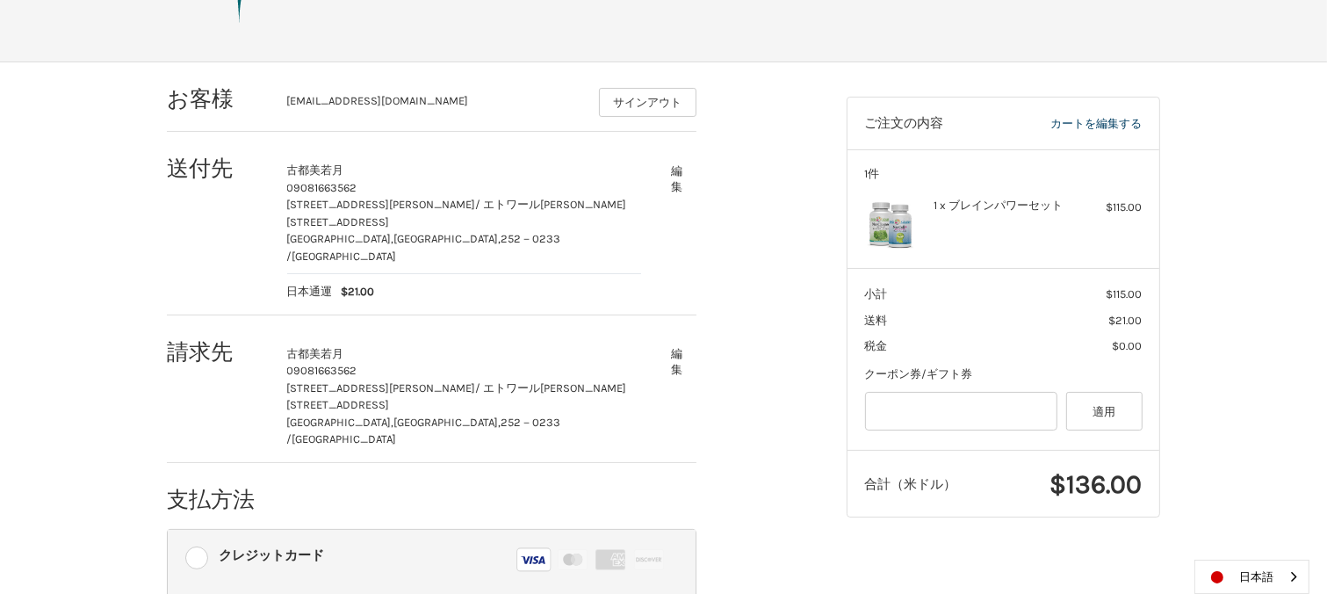
scroll to position [179, 0]
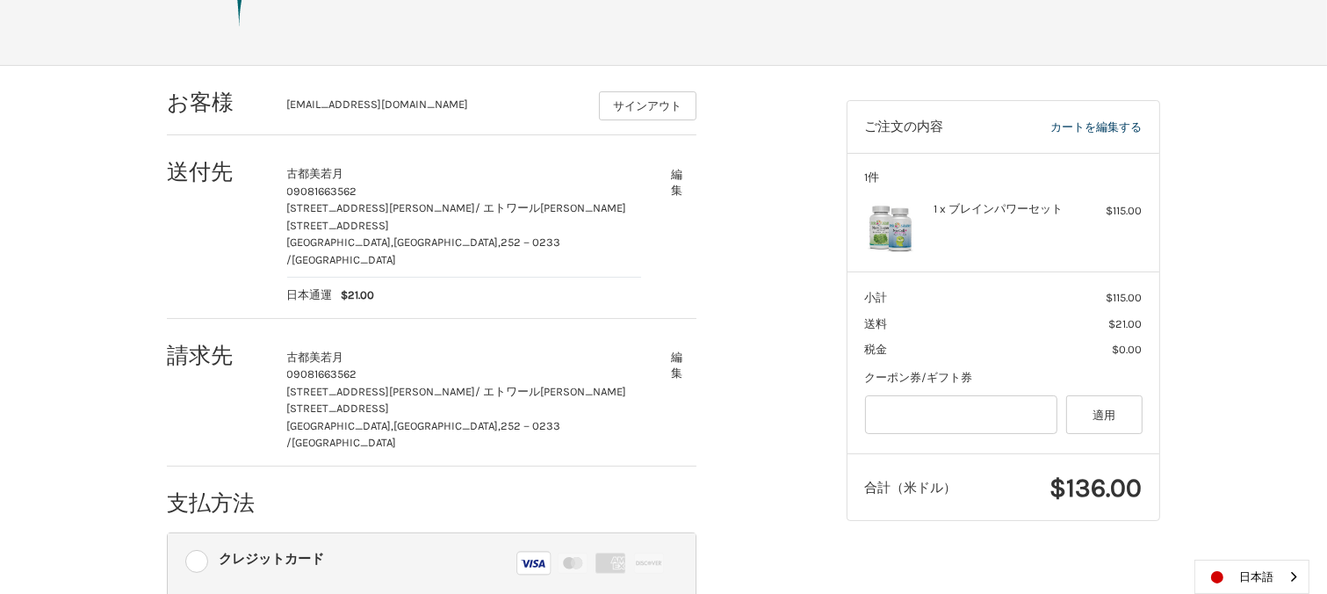
click at [683, 178] on button "編集" at bounding box center [677, 182] width 39 height 43
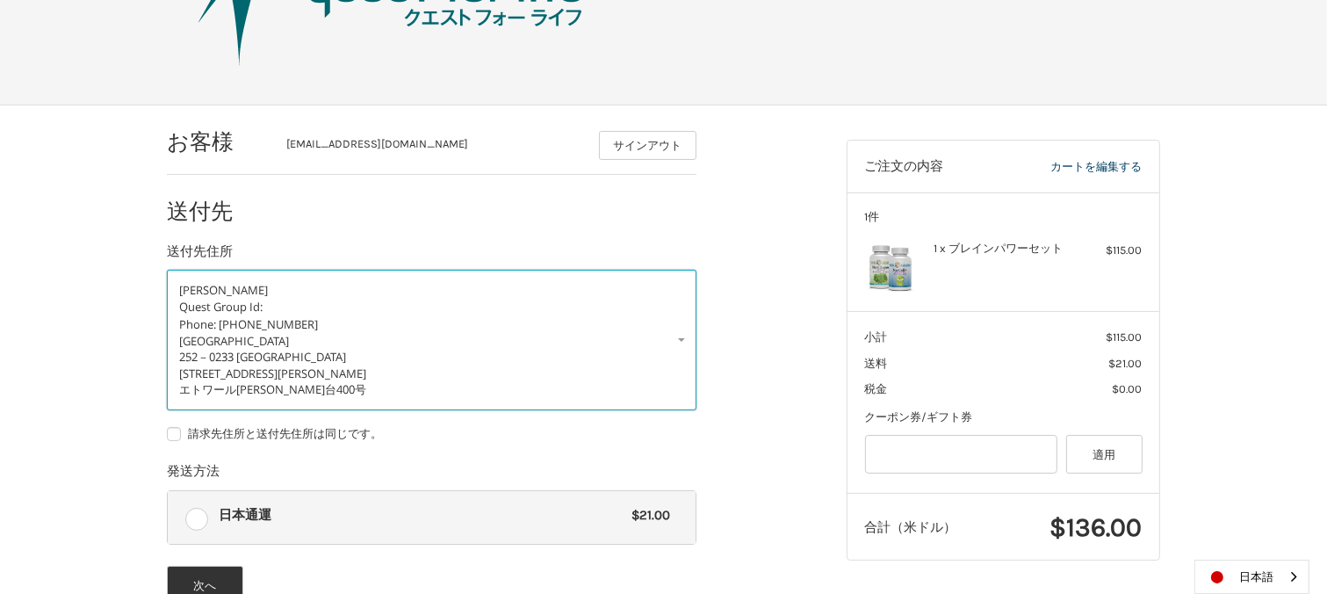
click at [677, 343] on link "若月 古都美 Quest Group Id: Phone: 09081663562 Japan 252－0233 Kanagawa 相模原市 中央区鹿沼台2-…" at bounding box center [432, 340] width 530 height 141
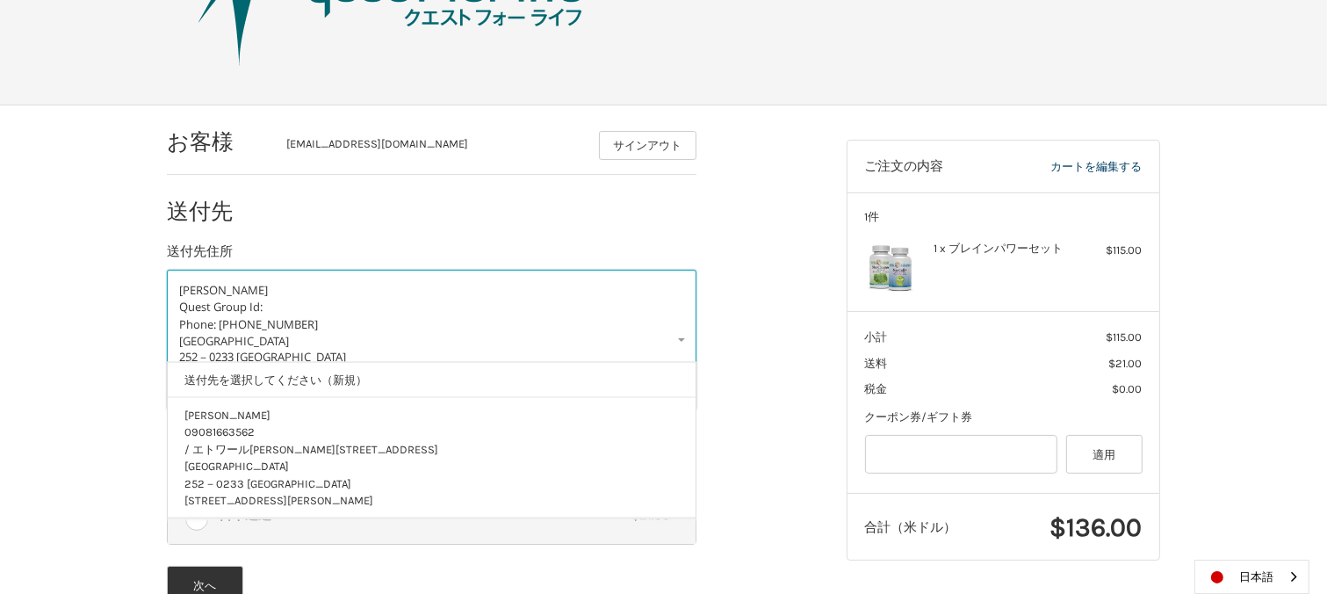
click at [675, 341] on div "Japan 252－0233 Kanagawa 相模原市 中央区鹿沼台2-23-7 エトワール鹿沼台400号" at bounding box center [431, 365] width 505 height 65
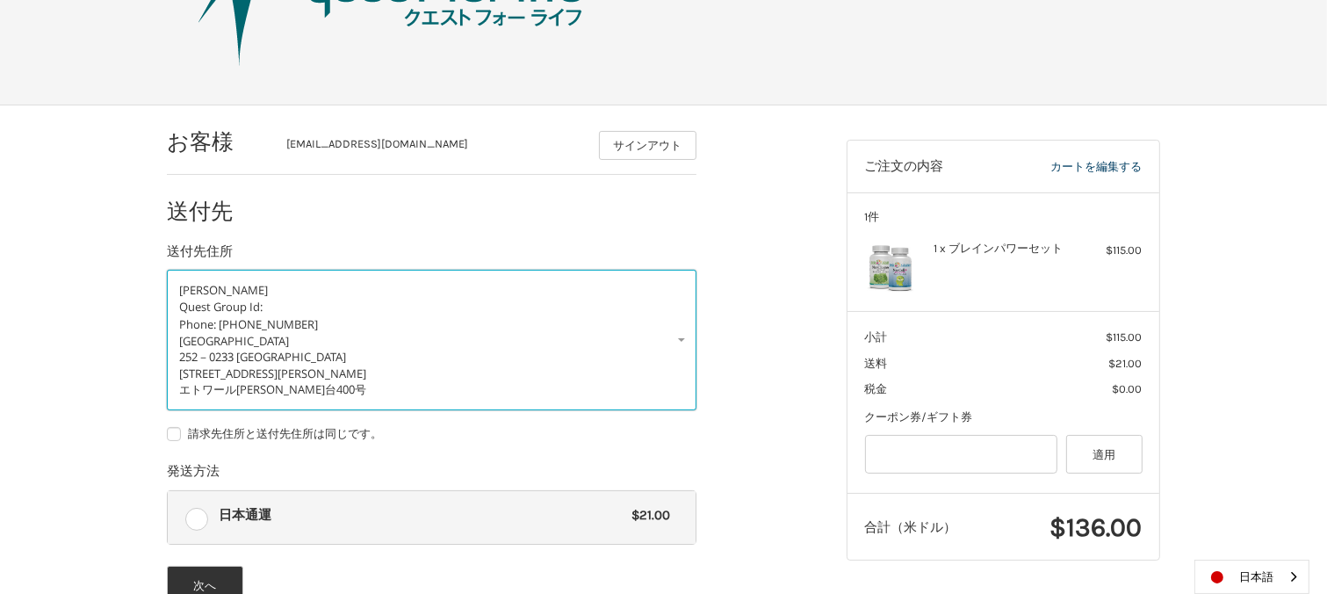
click at [682, 340] on link "若月 古都美 Quest Group Id: Phone: 09081663562 Japan 252－0233 Kanagawa 相模原市 中央区鹿沼台2-…" at bounding box center [432, 340] width 530 height 141
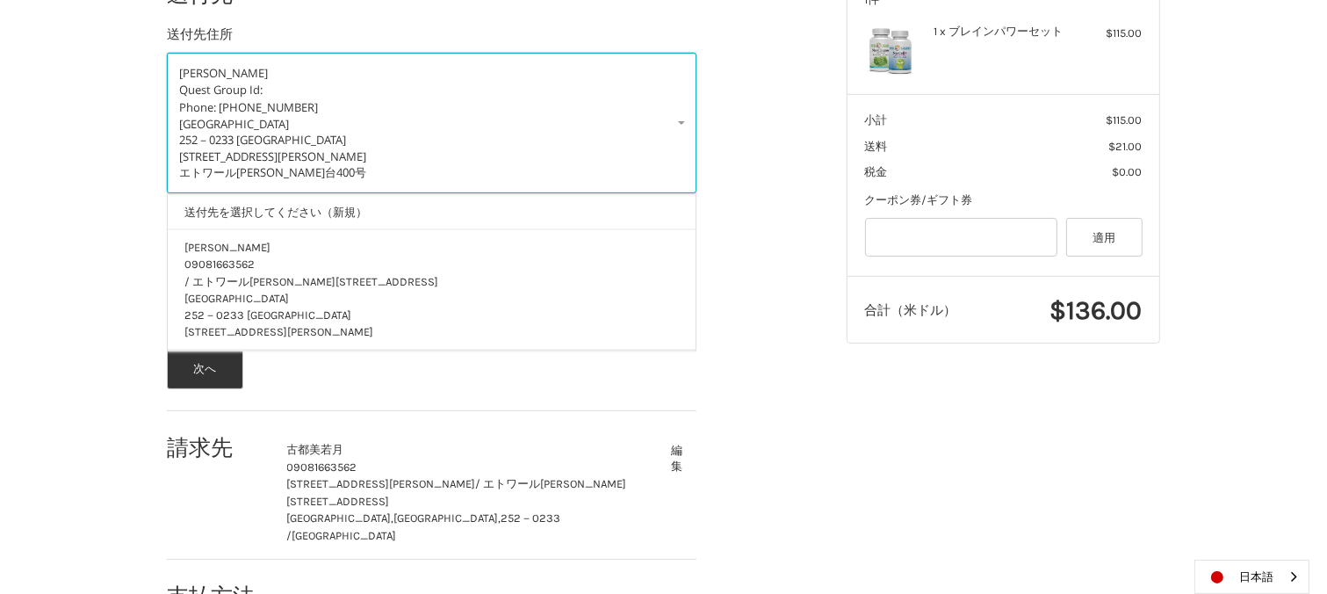
scroll to position [372, 0]
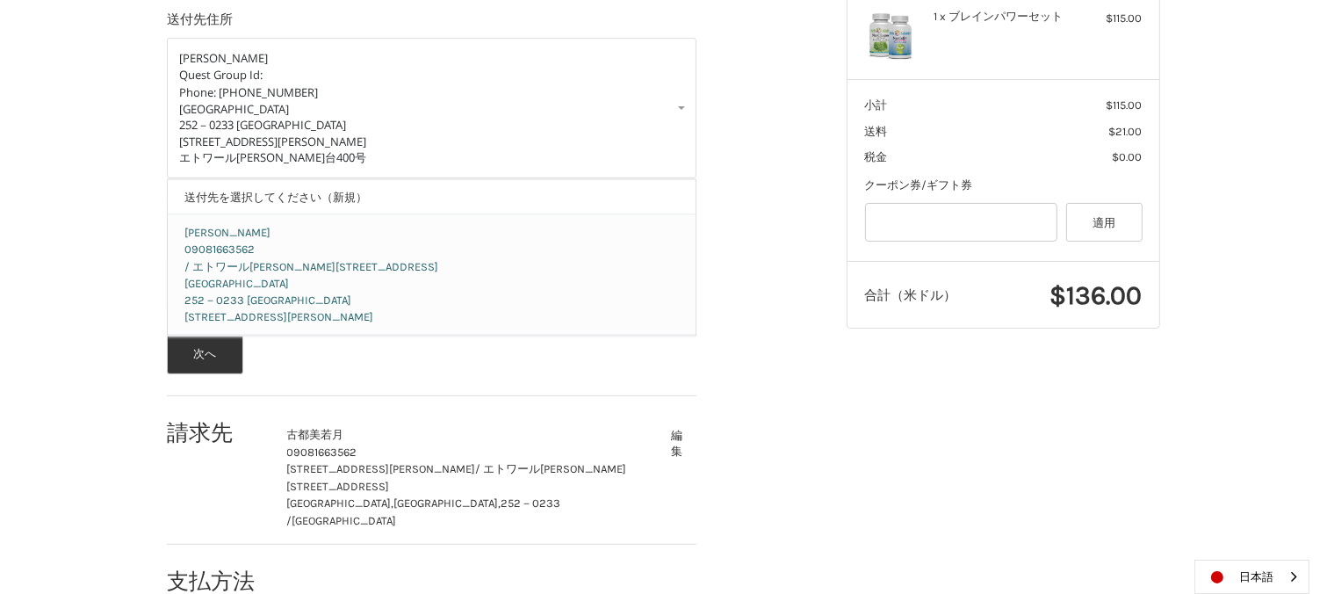
click at [343, 287] on span "Japan 252－0233 Kanagawa 相模原市 中央区鹿沼台2-23-7" at bounding box center [279, 300] width 189 height 47
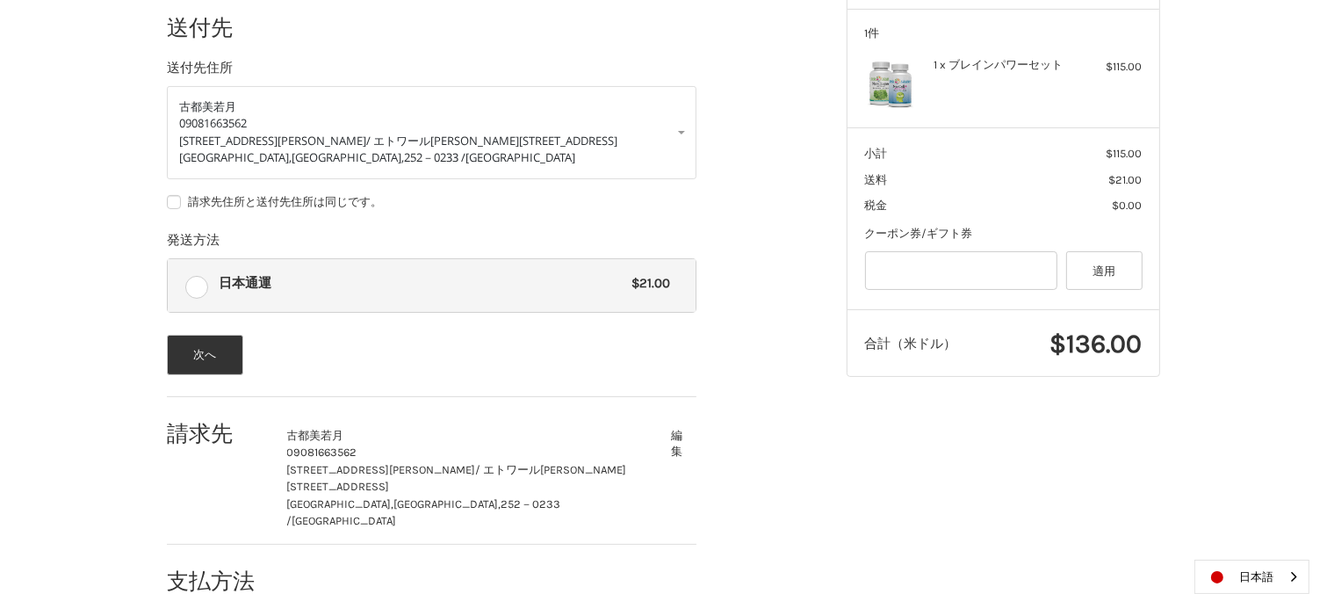
click at [343, 287] on span "日本通運" at bounding box center [422, 283] width 404 height 20
click at [426, 221] on form "古都美 若月 09081663562 中央区鹿沼台2-23-7 / エトワール鹿沼台400号 相模原市, Kanagawa, 252－0233 / Japan…" at bounding box center [432, 230] width 530 height 289
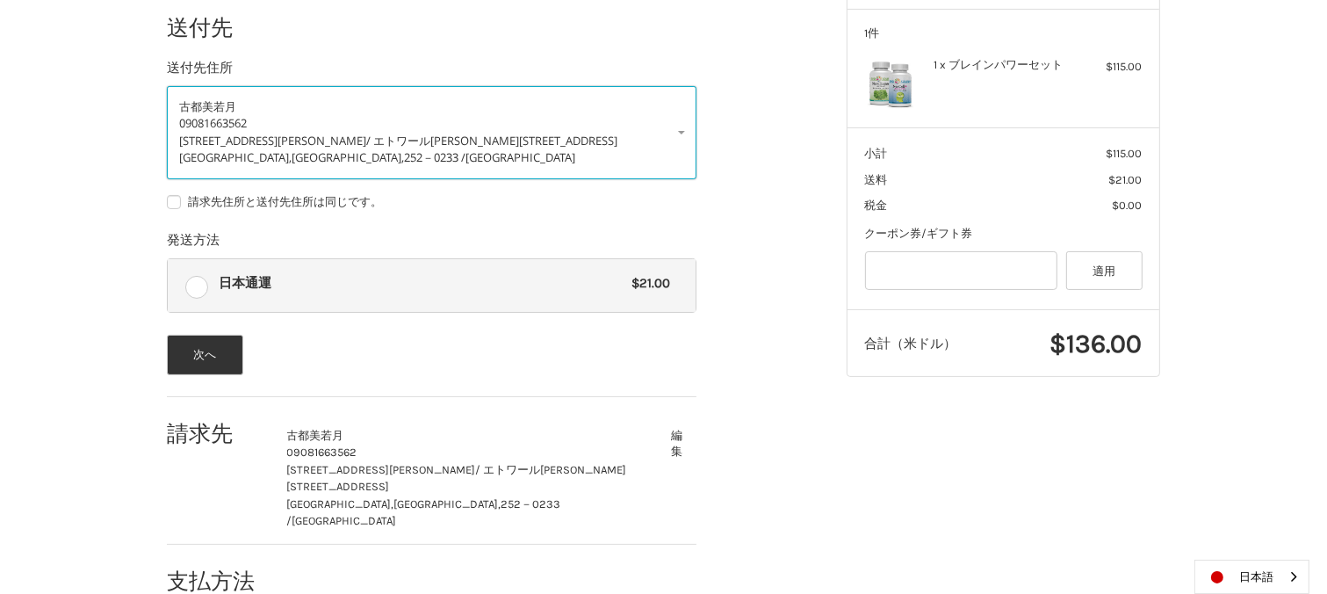
click at [676, 132] on link "古都美 若月 09081663562 中央区鹿沼台2-23-7 / エトワール鹿沼台400号 相模原市, Kanagawa, 252－0233 / Japan" at bounding box center [432, 132] width 530 height 93
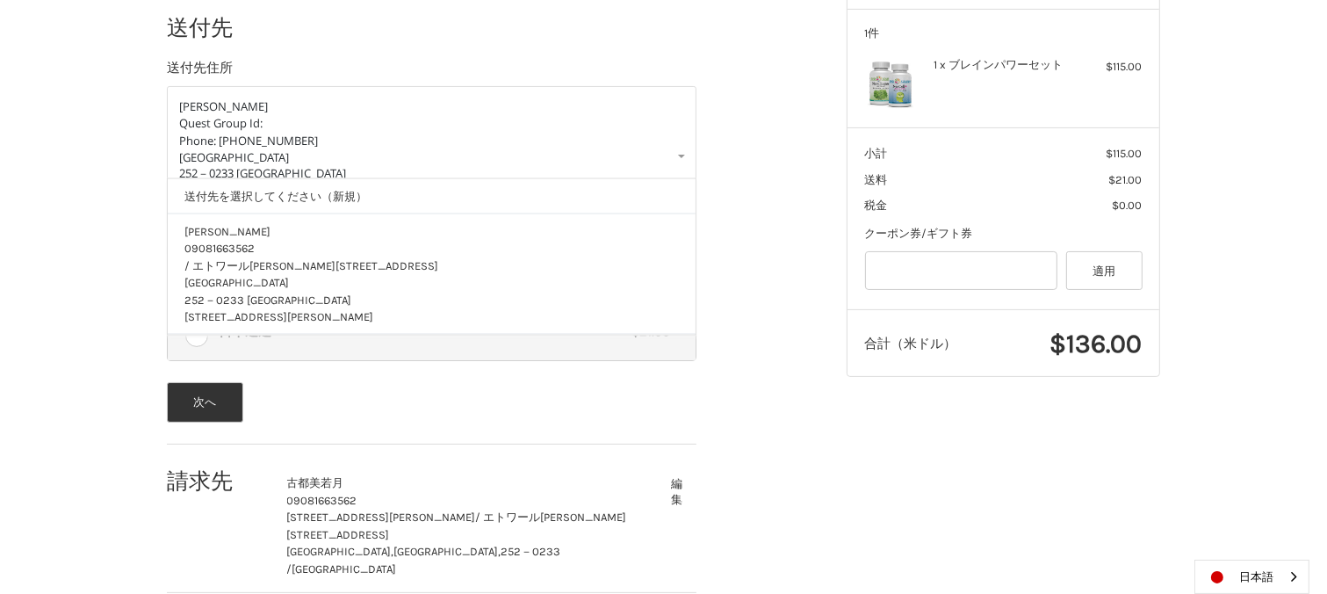
click at [682, 491] on div "請求先 古都美 若月 09081663562 中央区鹿沼台2-23-7 / エトワール鹿沼台400号 相模原市, Kanagawa, 252－0233 / J…" at bounding box center [432, 521] width 530 height 141
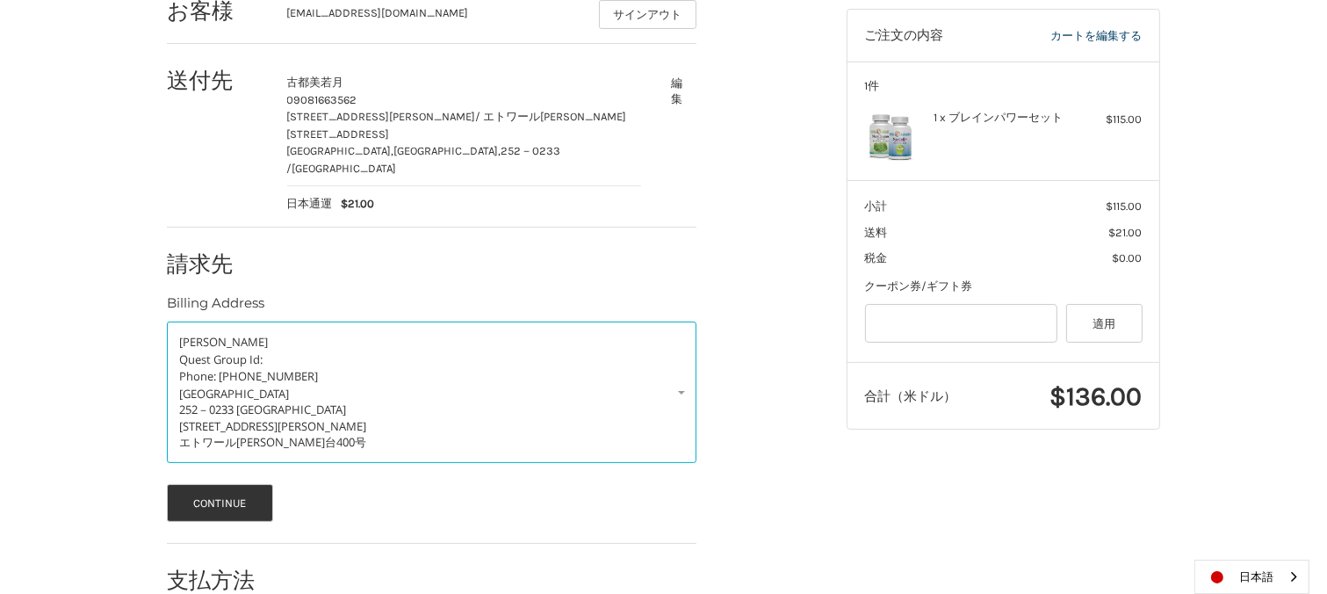
scroll to position [274, 0]
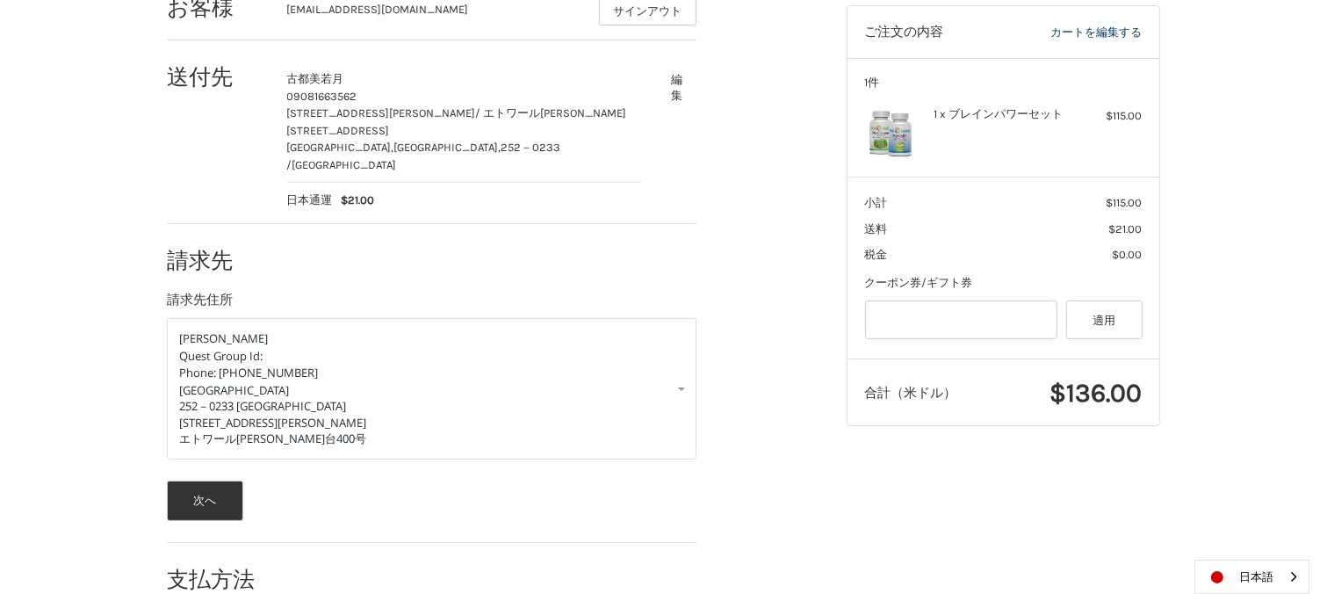
click at [686, 94] on button "編集" at bounding box center [677, 87] width 39 height 43
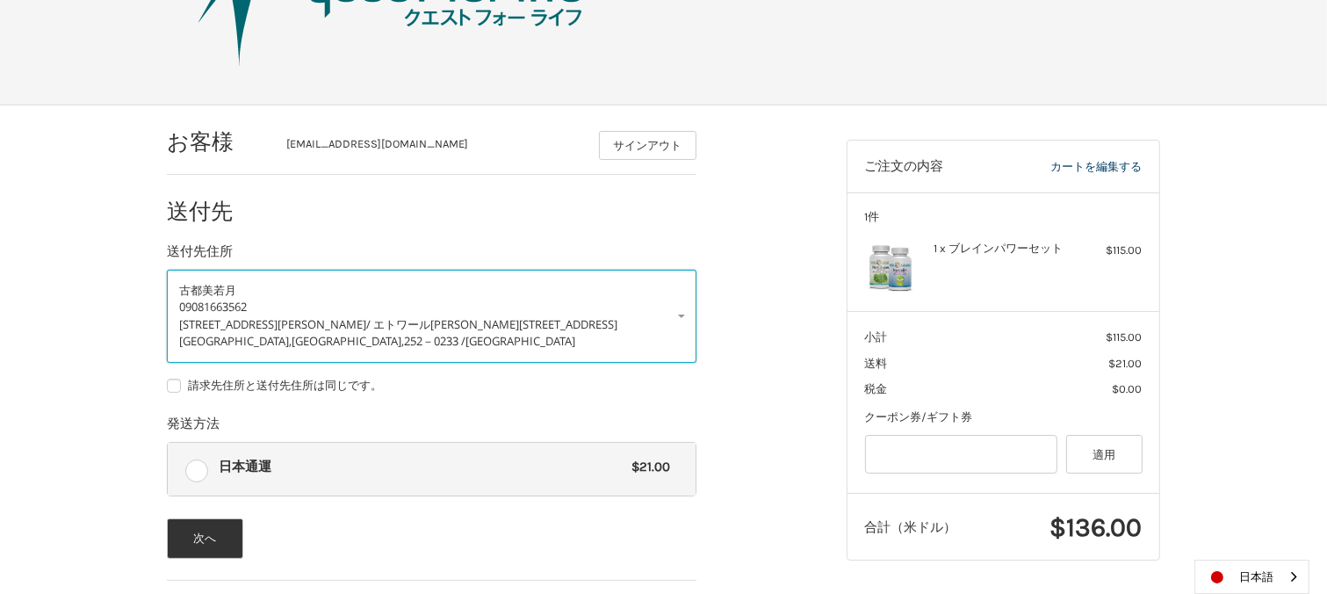
click at [412, 319] on span "/ エトワール鹿沼台400号" at bounding box center [491, 324] width 251 height 16
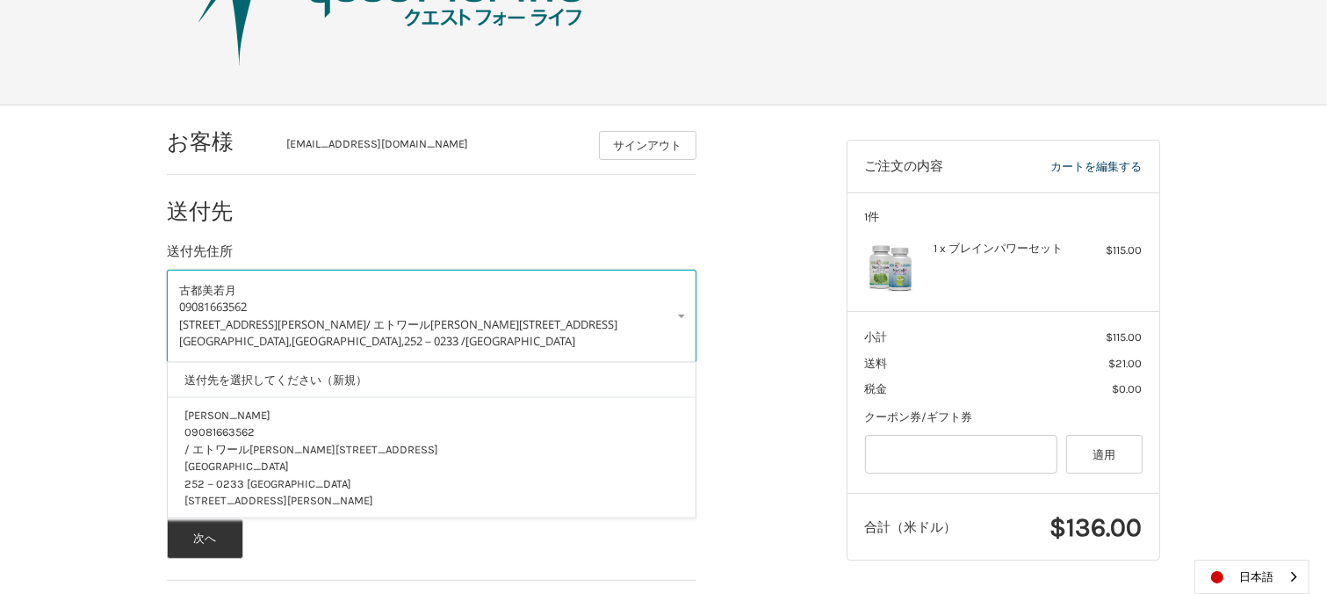
click at [412, 319] on span "/ エトワール鹿沼台400号" at bounding box center [491, 324] width 251 height 16
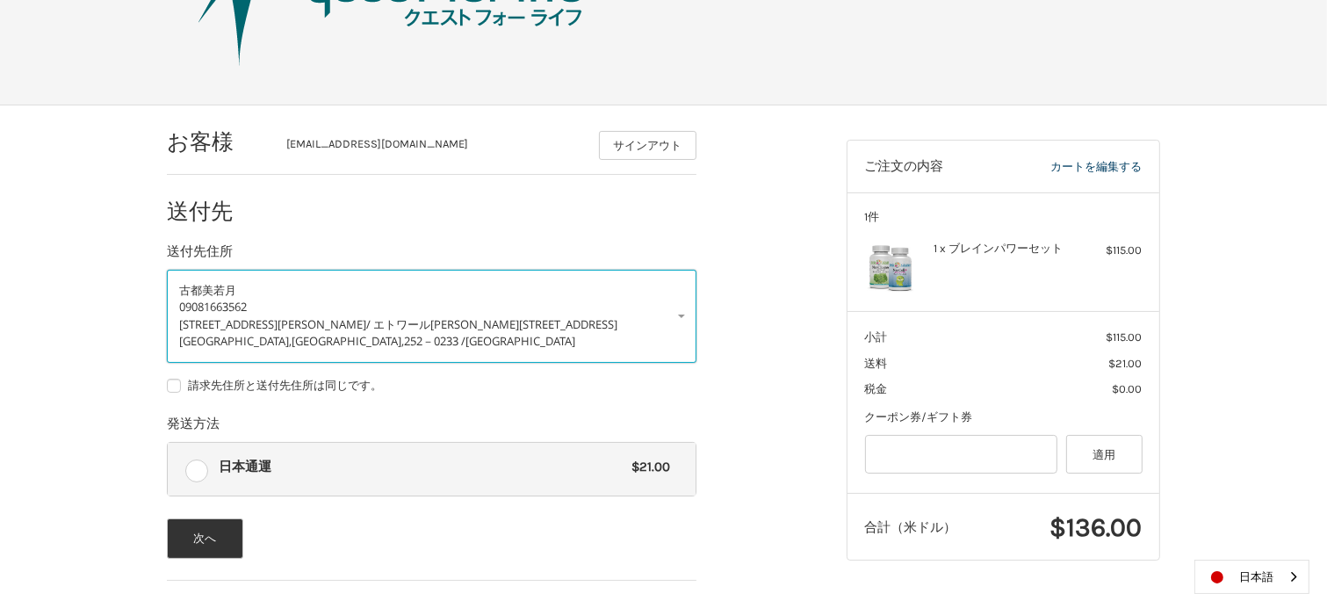
click at [412, 319] on span "/ エトワール鹿沼台400号" at bounding box center [491, 324] width 251 height 16
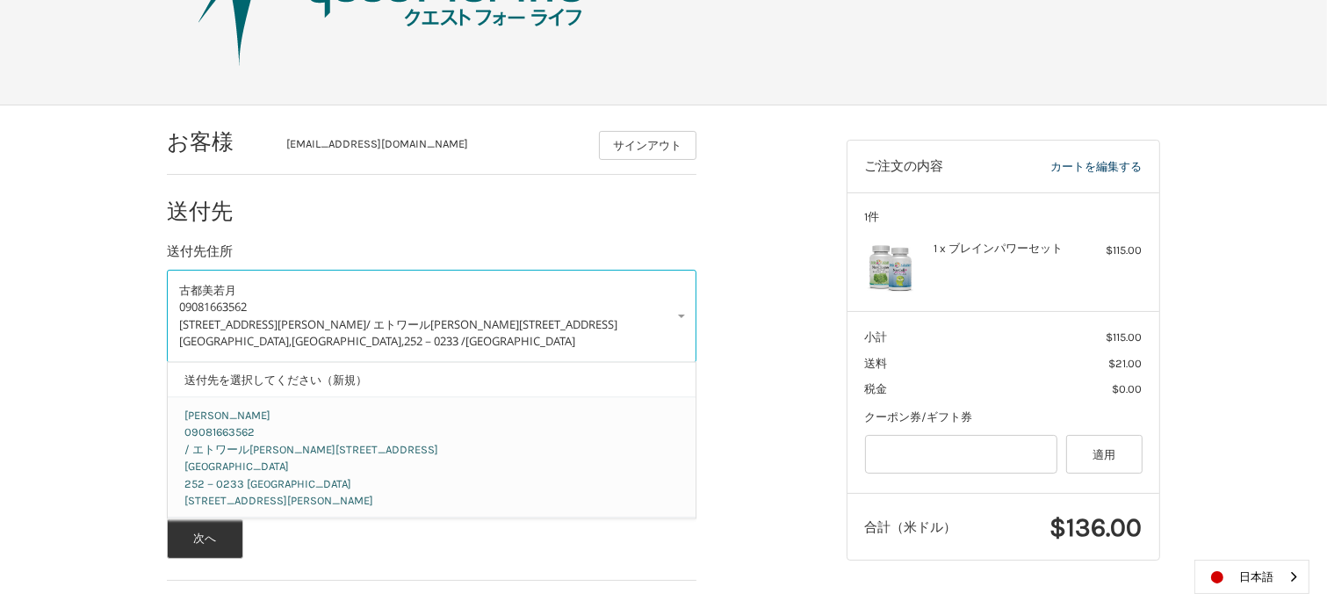
click at [355, 471] on p "Japan 252－0233 Kanagawa 相模原市 中央区鹿沼台2-23-7" at bounding box center [432, 484] width 494 height 52
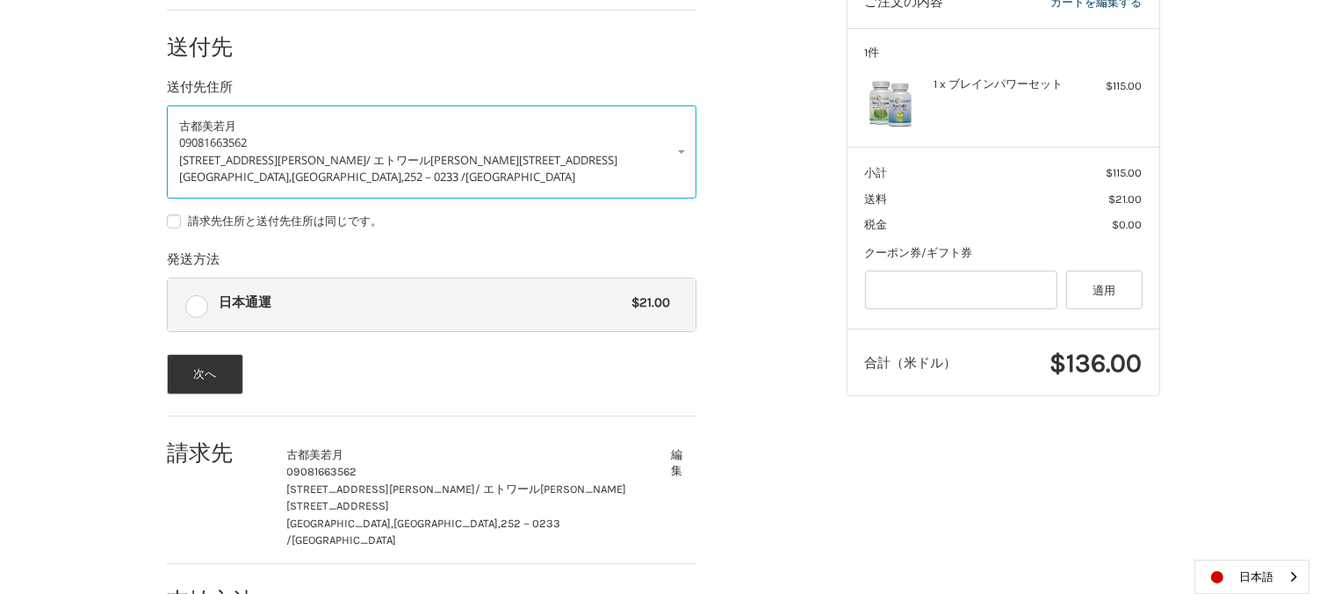
scroll to position [323, 0]
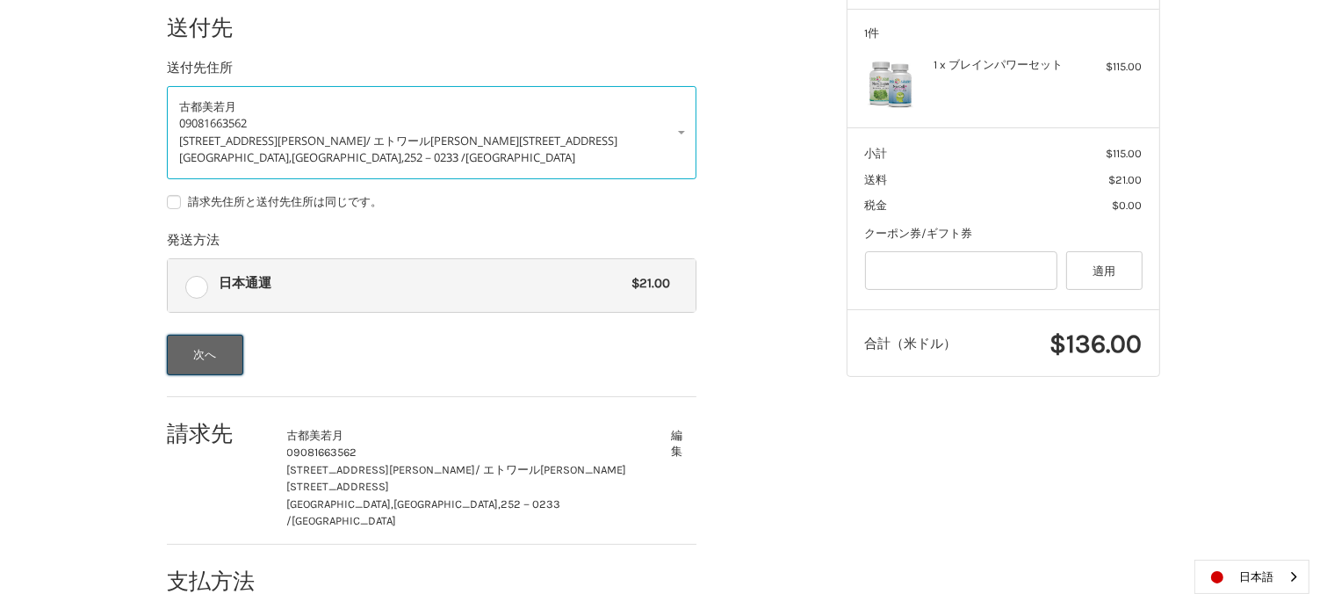
click at [214, 363] on button "次へ" at bounding box center [205, 355] width 76 height 40
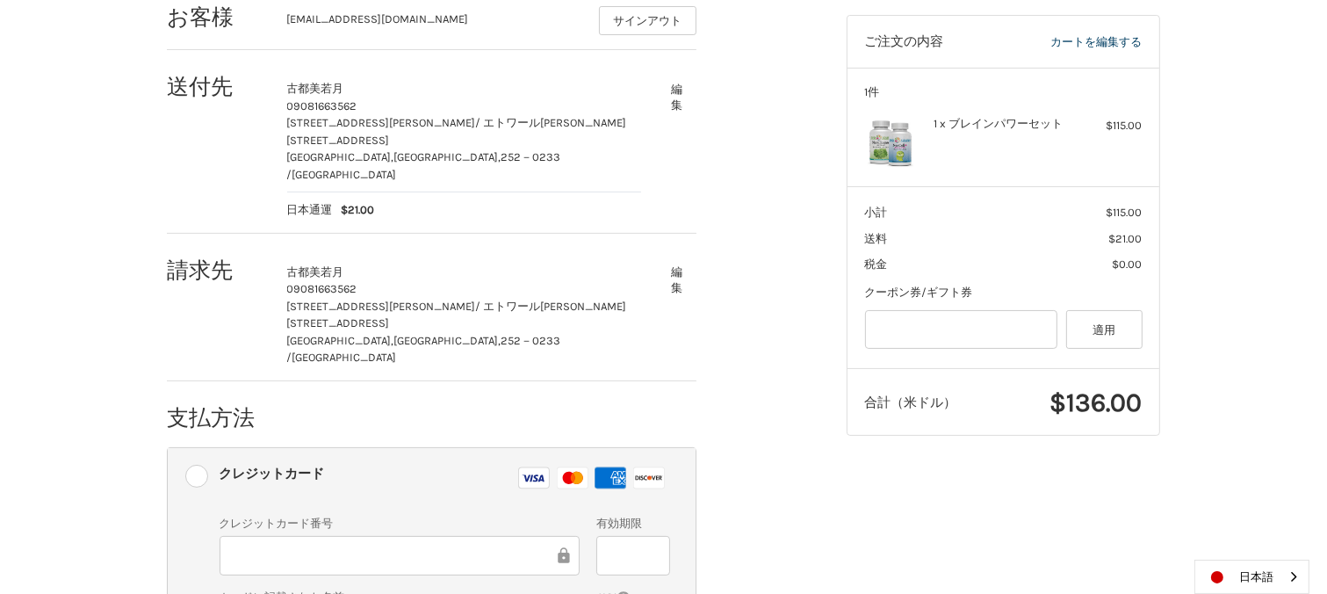
scroll to position [267, 0]
click at [676, 97] on button "編集" at bounding box center [677, 94] width 39 height 43
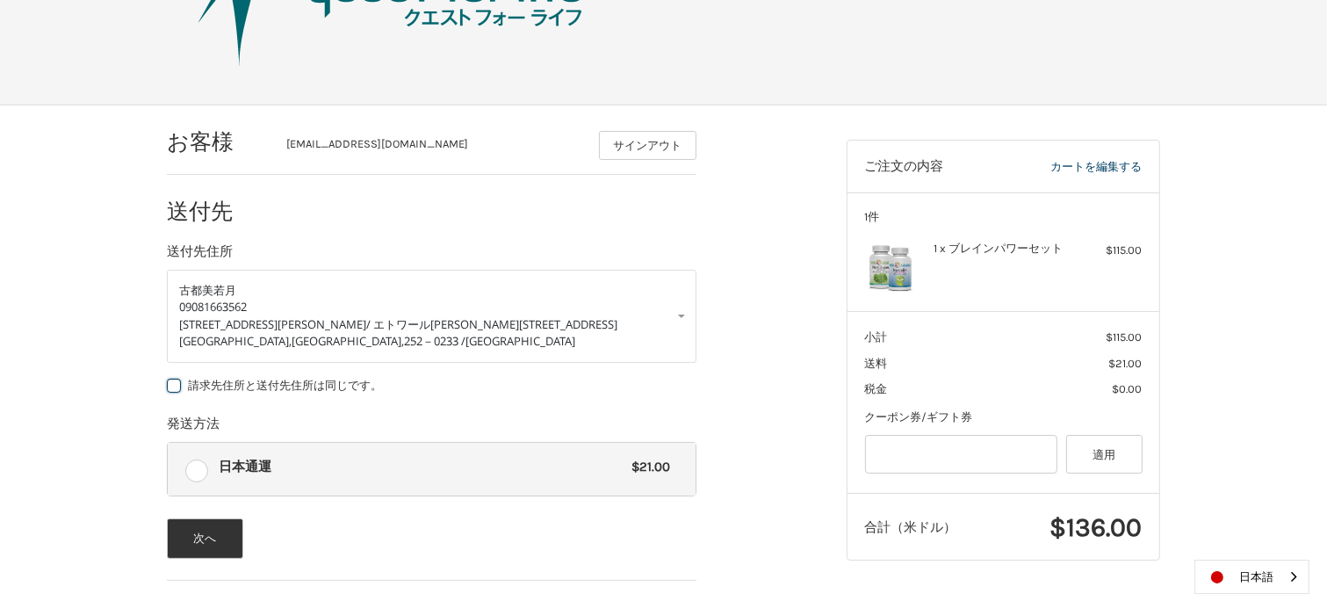
scroll to position [314, 0]
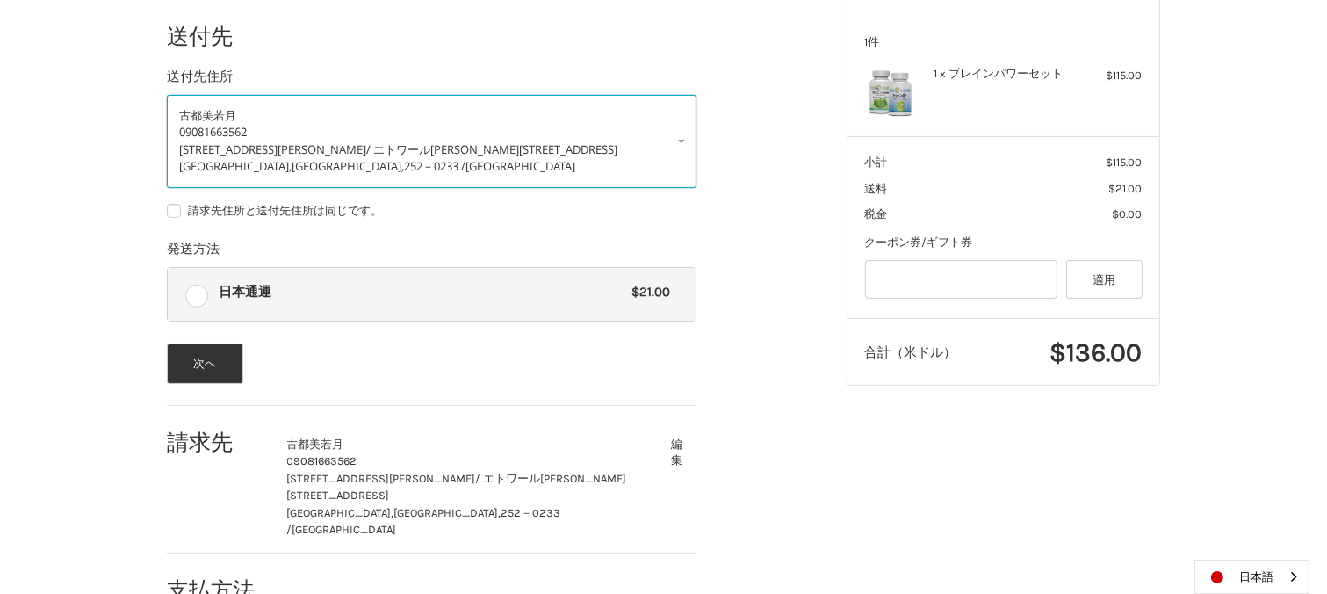
click at [266, 108] on p "古都美 若月" at bounding box center [431, 116] width 505 height 18
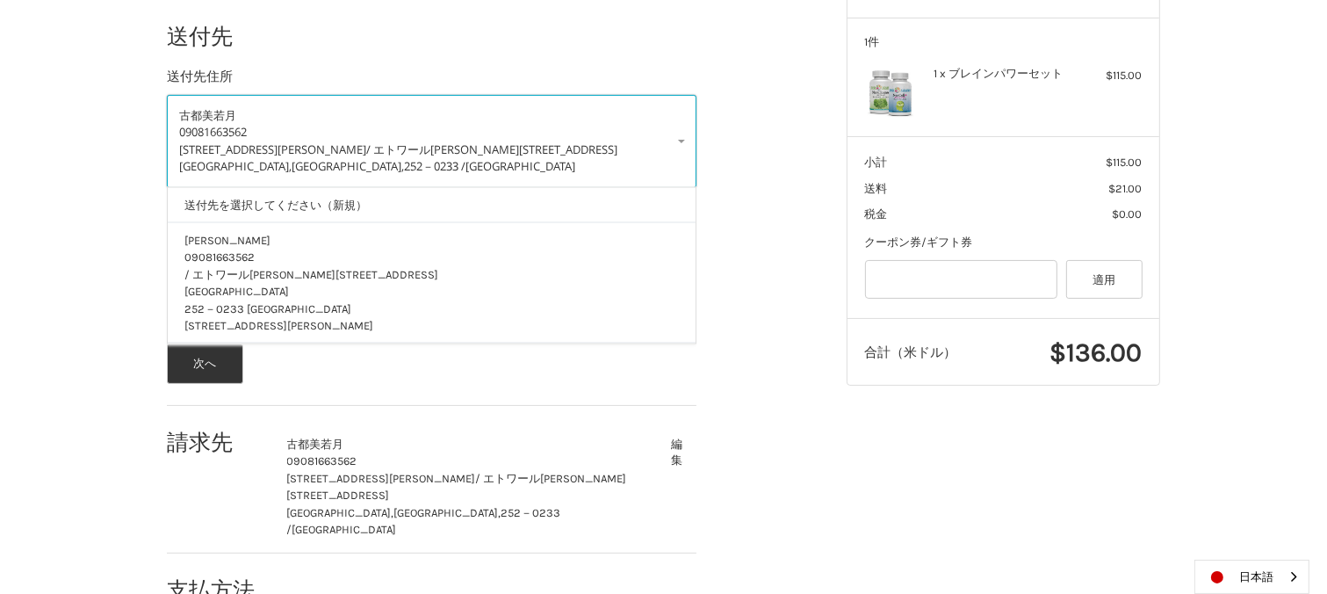
click at [266, 108] on p "古都美 若月" at bounding box center [431, 116] width 505 height 18
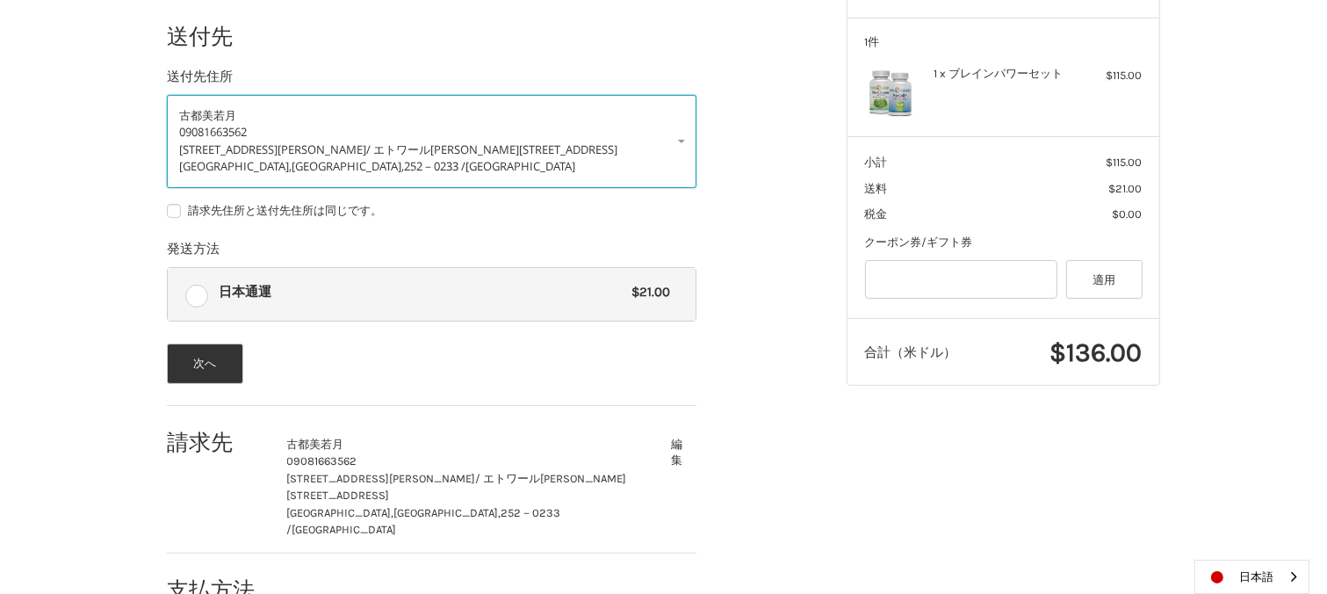
click at [266, 108] on p "古都美 若月" at bounding box center [431, 116] width 505 height 18
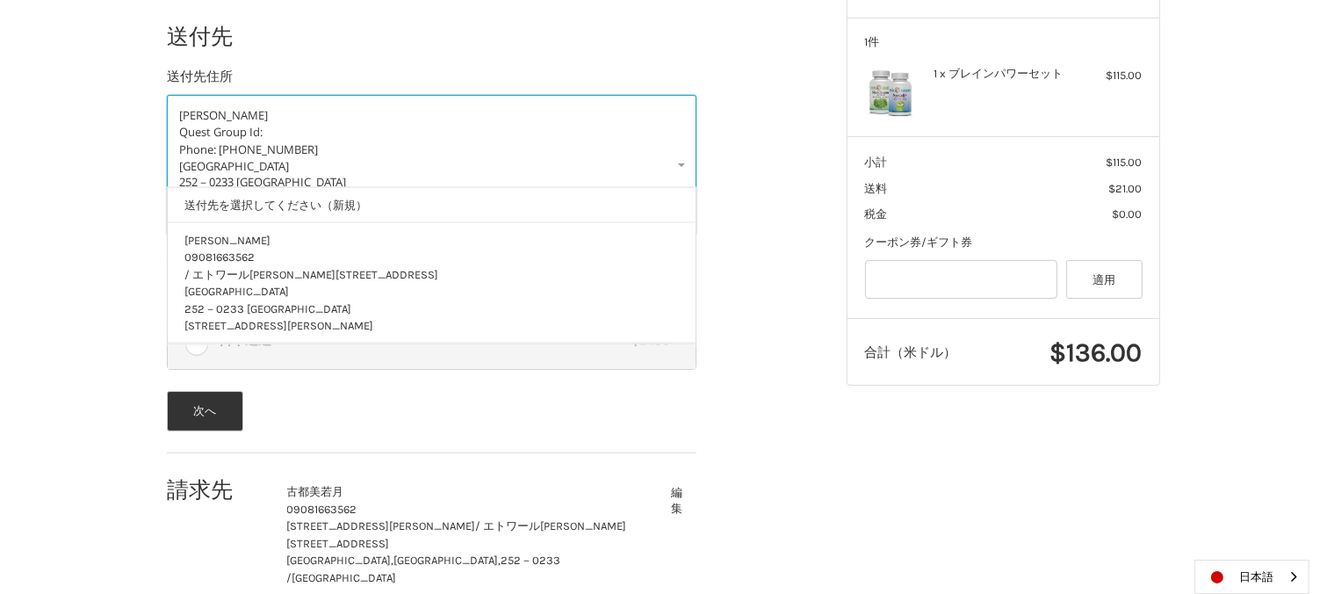
click at [235, 107] on p "若月 古都美" at bounding box center [431, 116] width 505 height 18
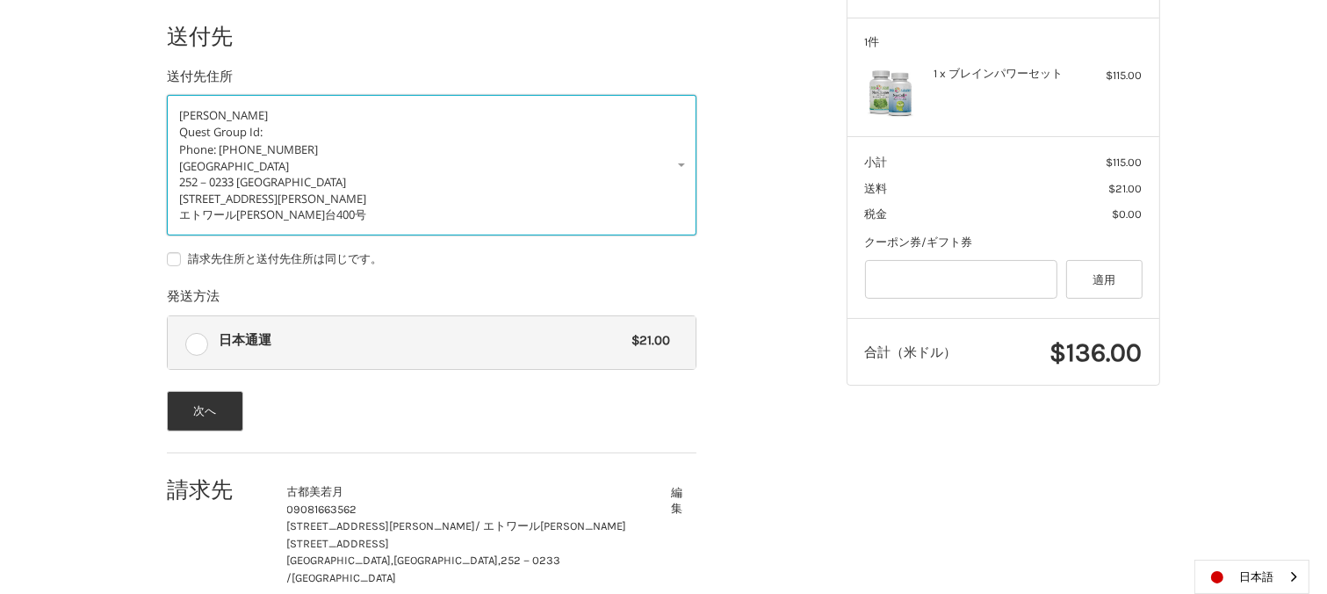
click at [337, 182] on div "Japan 252－0233 Kanagawa 相模原市 中央区鹿沼台2-23-7 エトワール鹿沼台400号" at bounding box center [431, 190] width 505 height 65
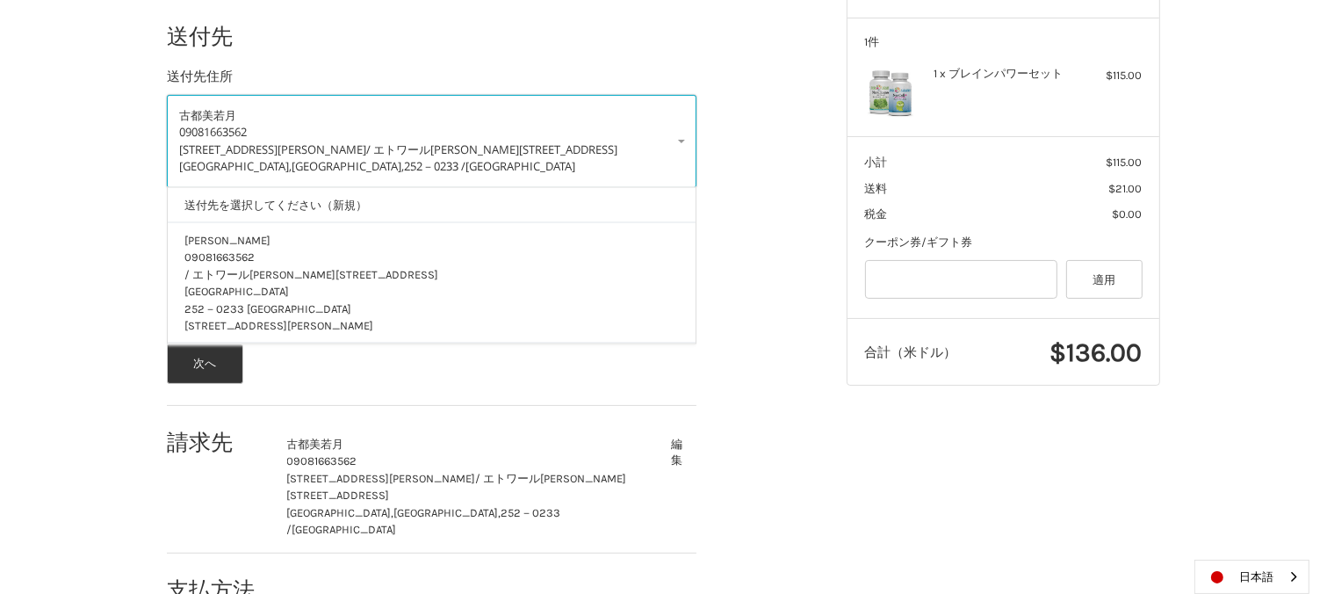
click at [337, 182] on link "古都美 若月 09081663562 中央区鹿沼台2-23-7 / エトワール鹿沼台400号 相模原市, Kanagawa, 252－0233 / Japan" at bounding box center [432, 141] width 530 height 93
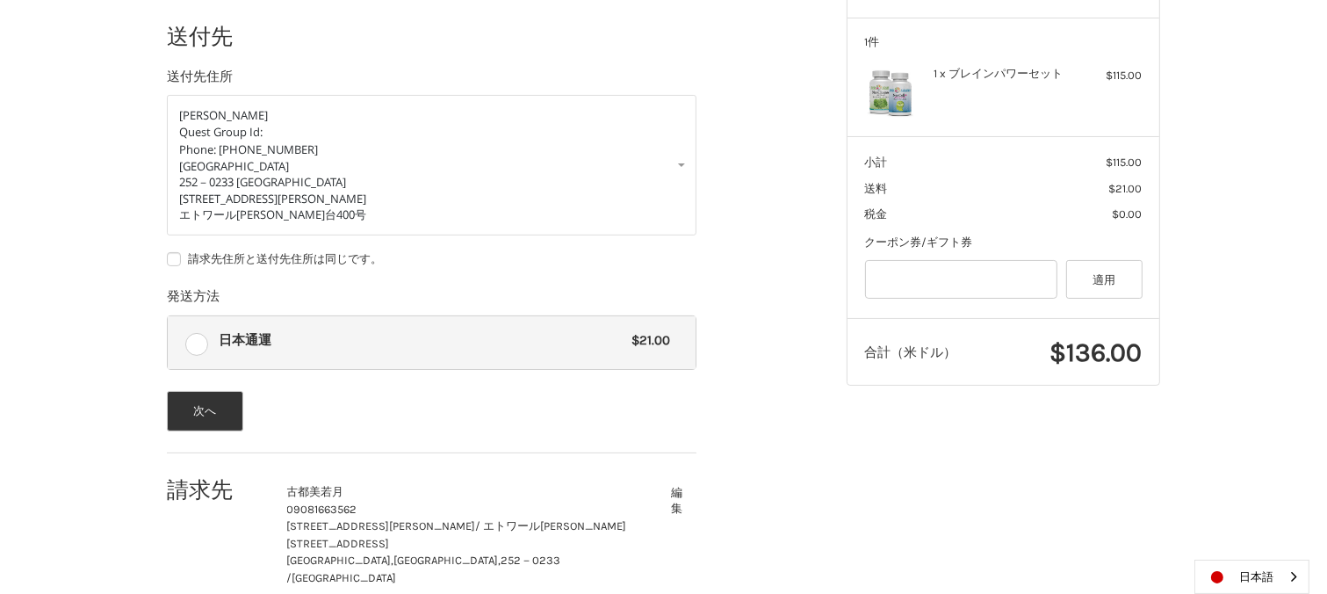
click at [670, 502] on button "編集" at bounding box center [677, 500] width 39 height 43
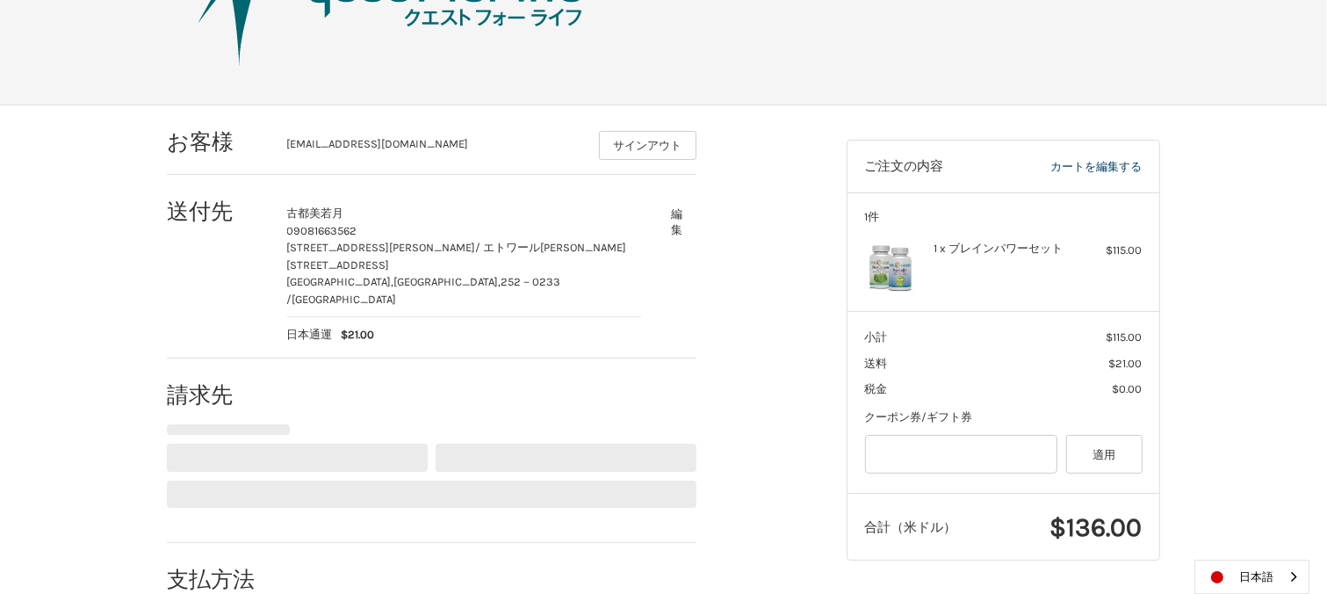
scroll to position [274, 0]
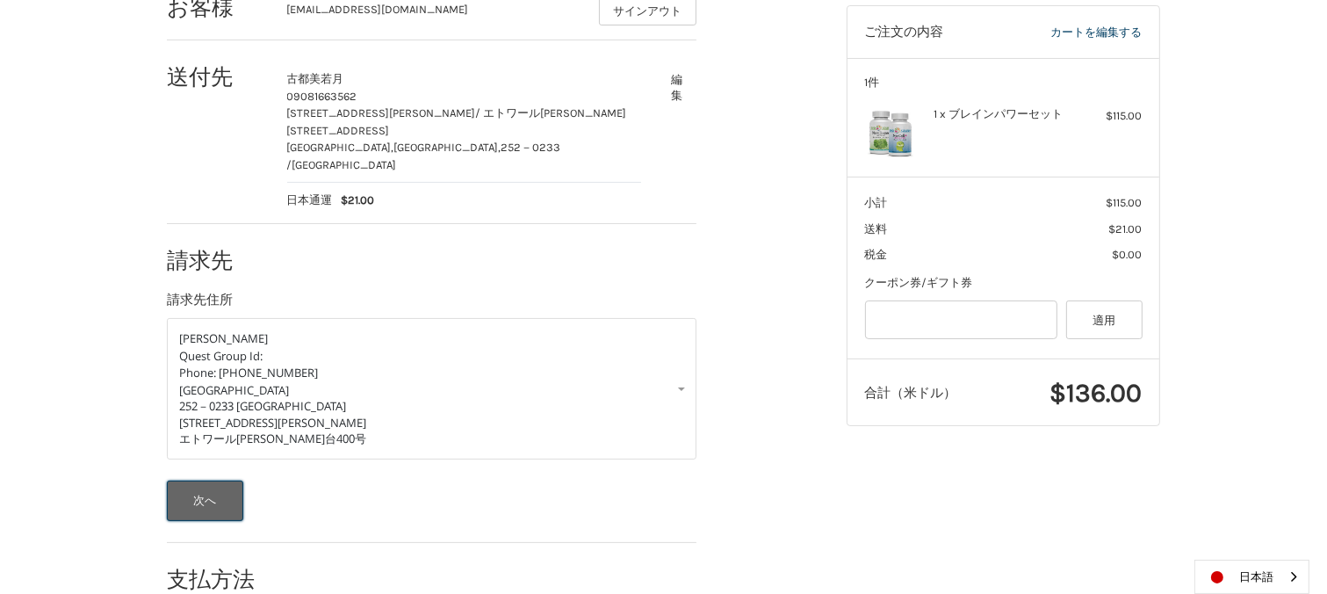
click at [184, 480] on button "次へ" at bounding box center [205, 500] width 76 height 40
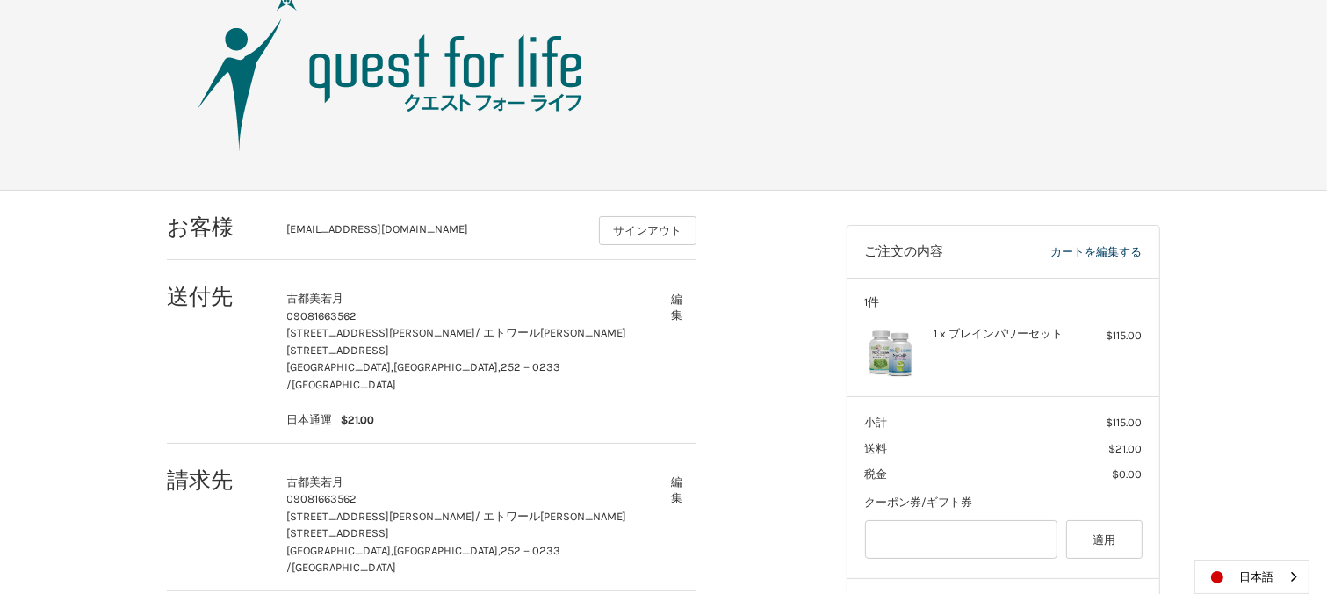
scroll to position [53, 0]
click at [332, 292] on p "古都美 若月" at bounding box center [464, 301] width 354 height 18
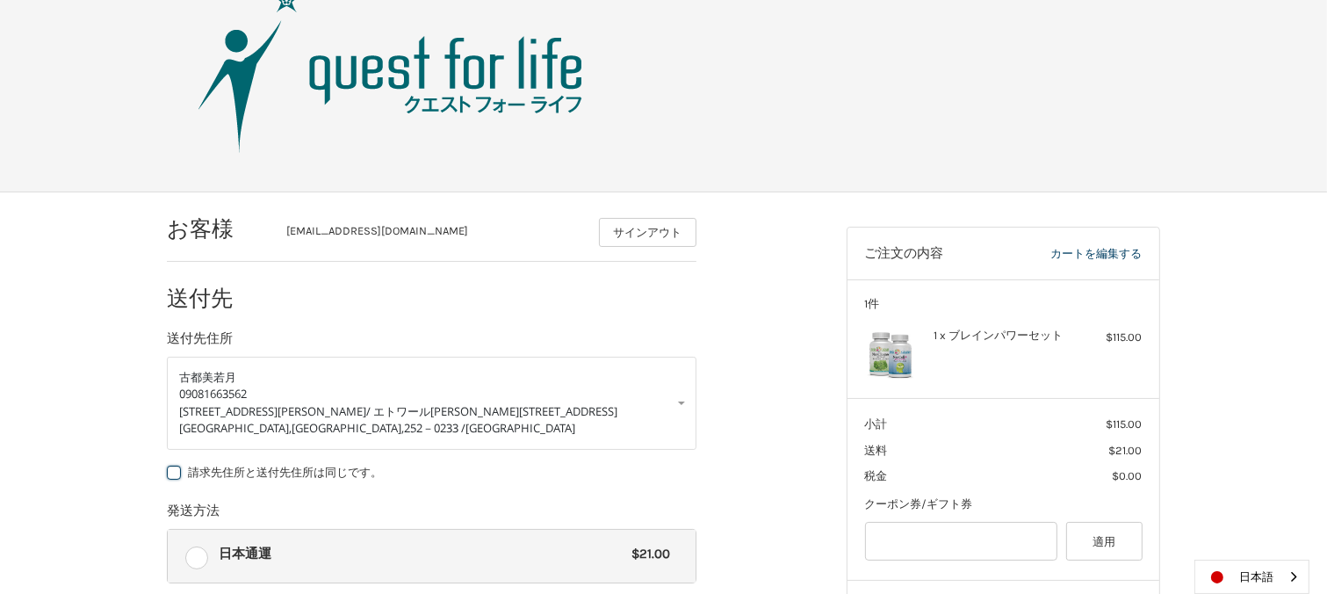
scroll to position [140, 0]
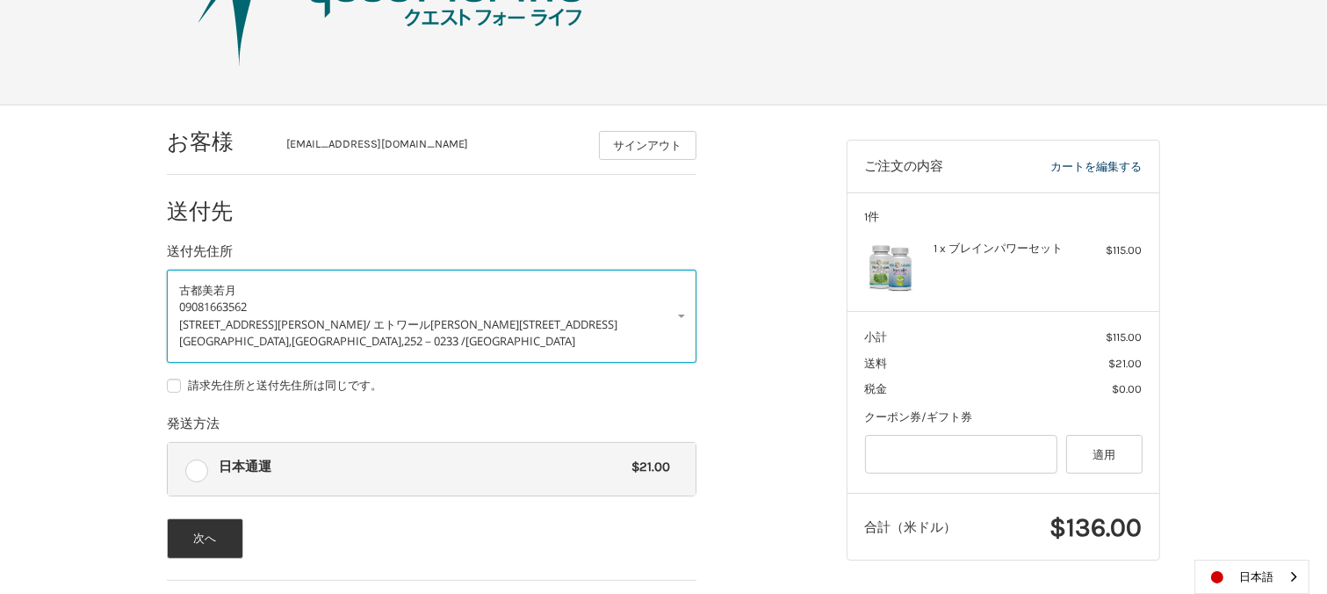
click at [190, 274] on link "古都美 若月 09081663562 中央区鹿沼台2-23-7 / エトワール鹿沼台400号 相模原市, Kanagawa, 252－0233 / Japan" at bounding box center [432, 316] width 530 height 93
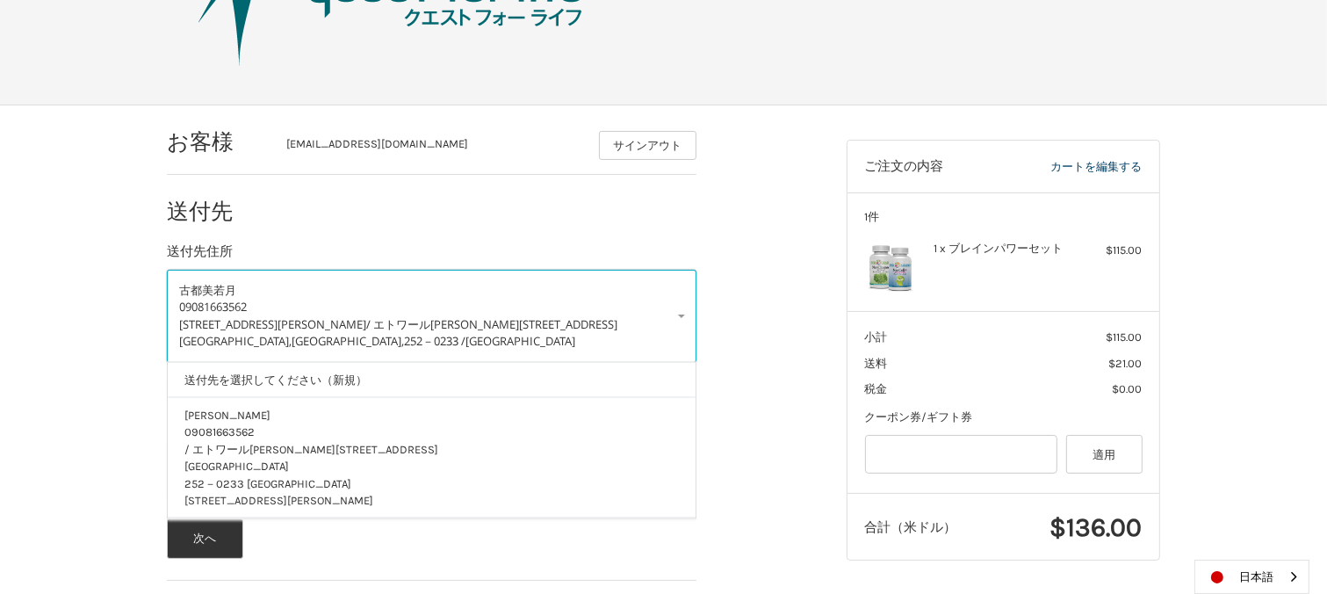
click at [187, 280] on link "古都美 若月 09081663562 中央区鹿沼台2-23-7 / エトワール鹿沼台400号 相模原市, Kanagawa, 252－0233 / Japan" at bounding box center [432, 316] width 530 height 93
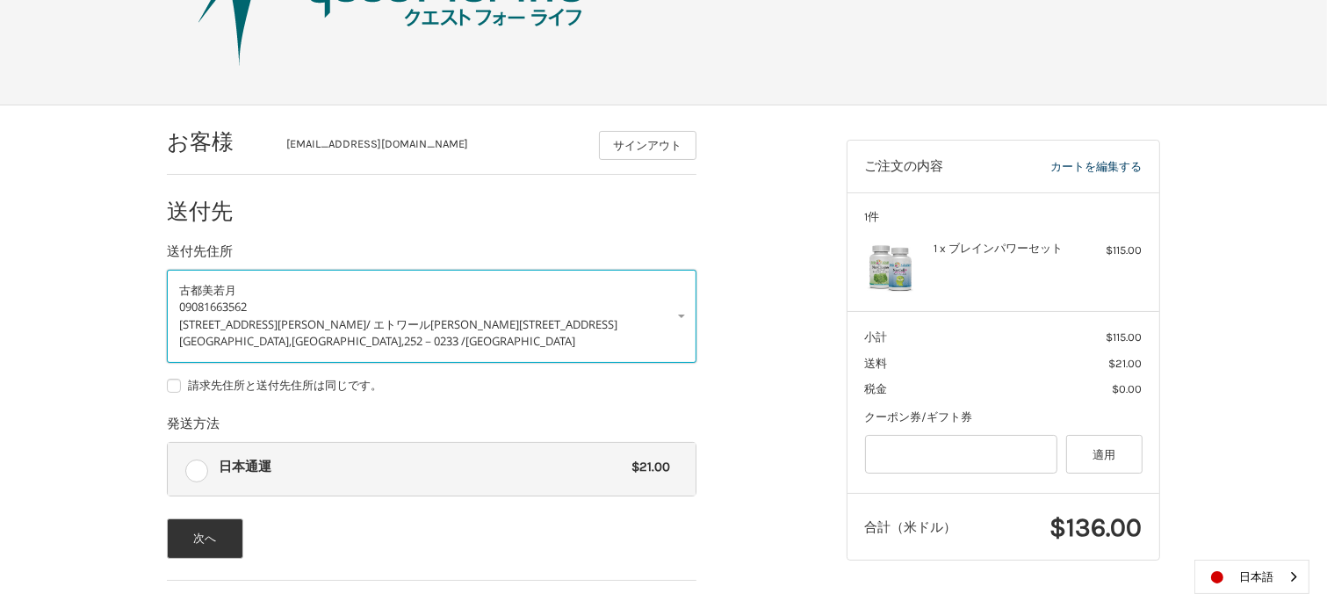
click at [187, 280] on link "古都美 若月 09081663562 中央区鹿沼台2-23-7 / エトワール鹿沼台400号 相模原市, Kanagawa, 252－0233 / Japan" at bounding box center [432, 316] width 530 height 93
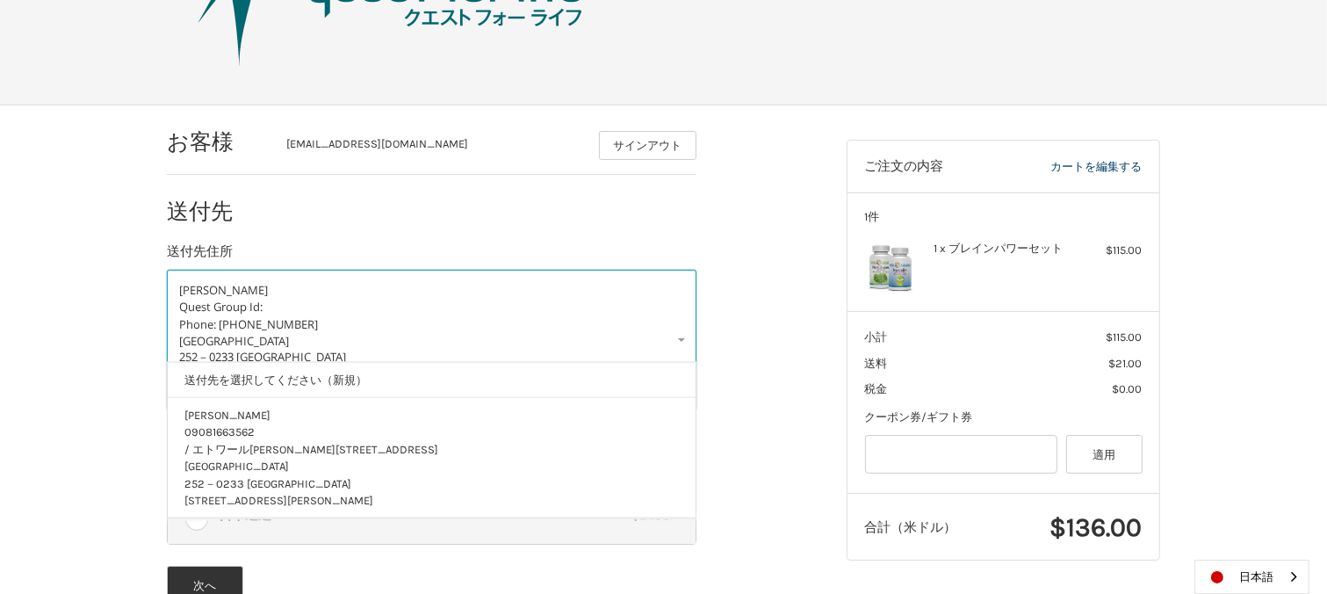
click at [187, 280] on link "若月 古都美 Quest Group Id: Phone: 09081663562 Japan 252－0233 Kanagawa 相模原市 中央区鹿沼台2-…" at bounding box center [432, 340] width 530 height 141
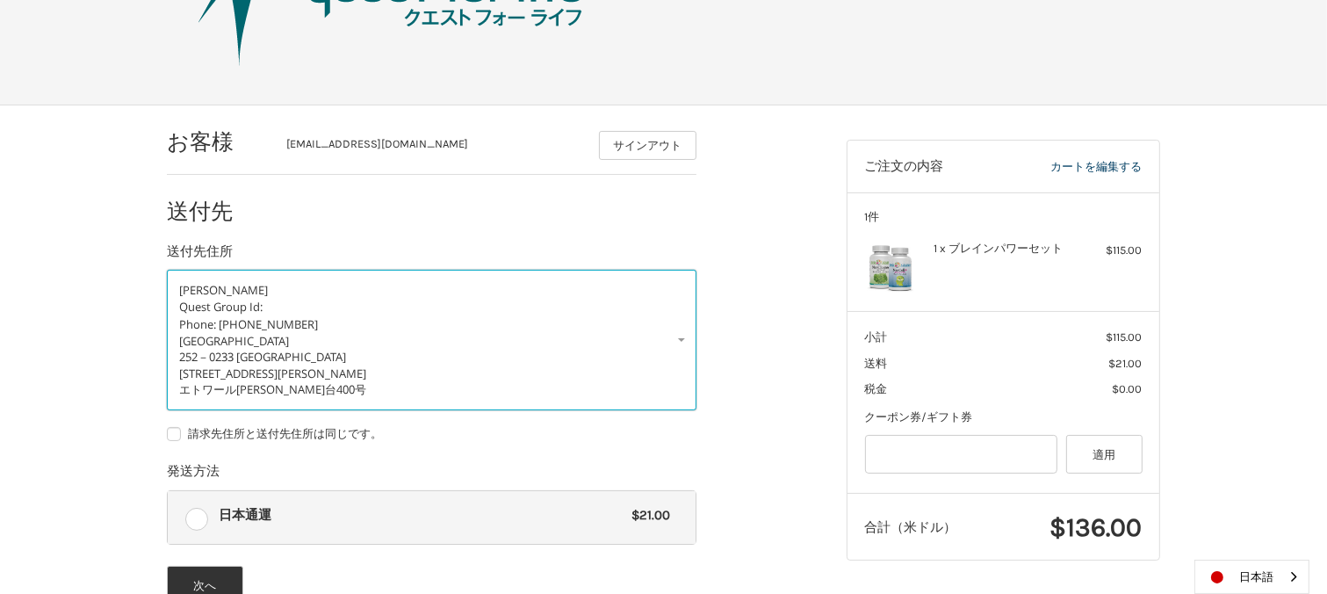
click at [682, 337] on link "若月 古都美 Quest Group Id: Phone: 09081663562 Japan 252－0233 Kanagawa 相模原市 中央区鹿沼台2-…" at bounding box center [432, 340] width 530 height 141
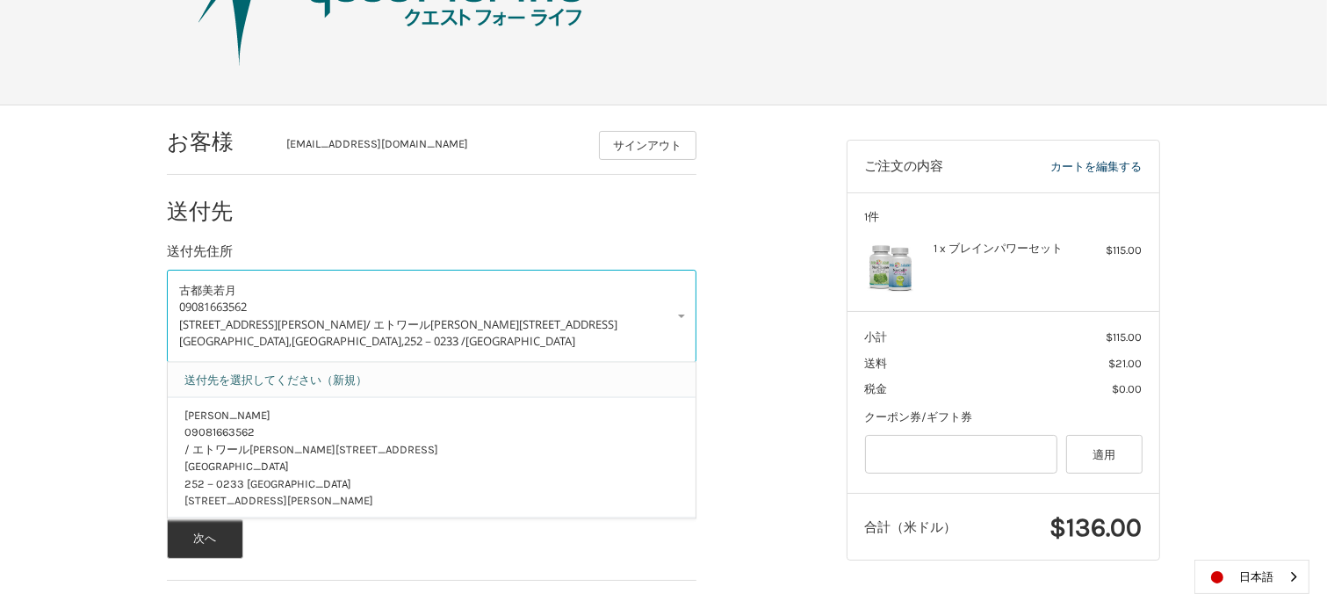
click at [258, 375] on link "送付先を選択してください（新規）" at bounding box center [432, 379] width 511 height 34
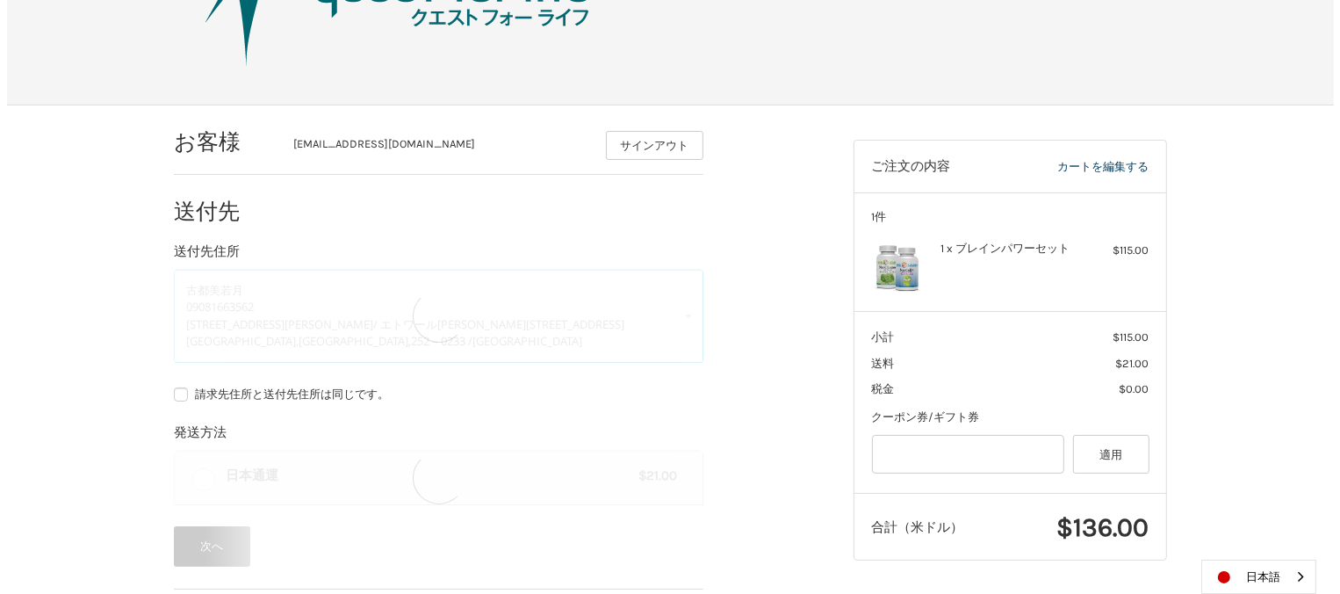
scroll to position [0, 0]
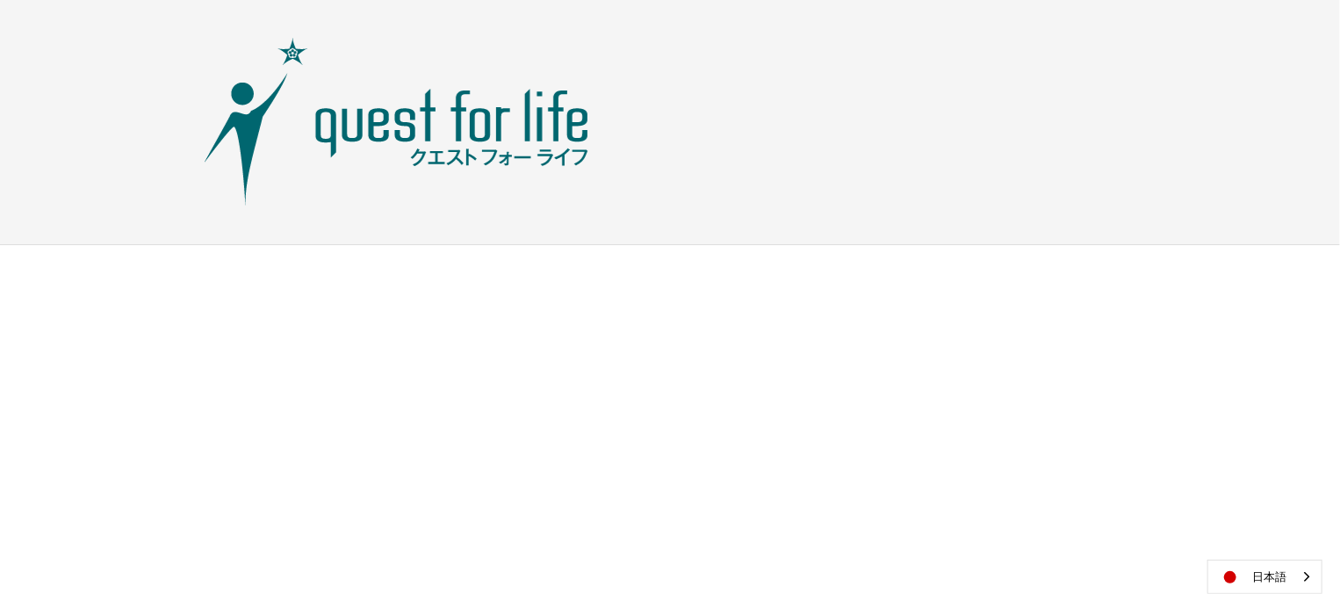
drag, startPoint x: 1329, startPoint y: 251, endPoint x: 1316, endPoint y: 263, distance: 17.4
click at [1328, 245] on html "お支払い 日本語 English" at bounding box center [670, 122] width 1340 height 245
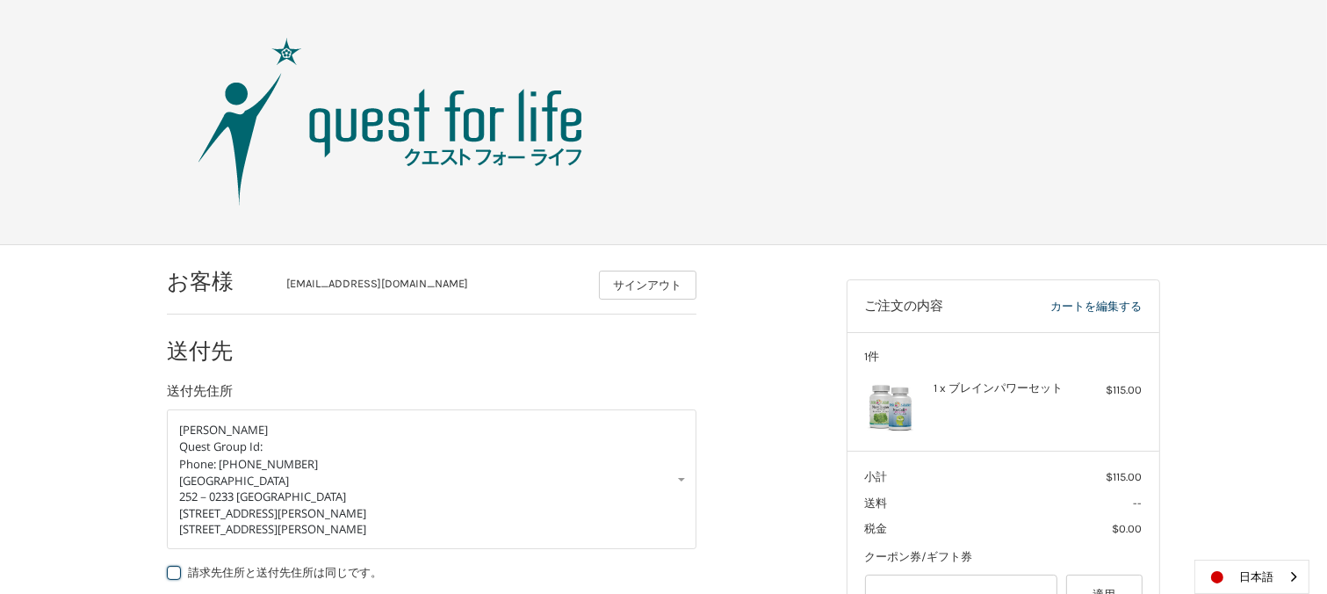
scroll to position [140, 0]
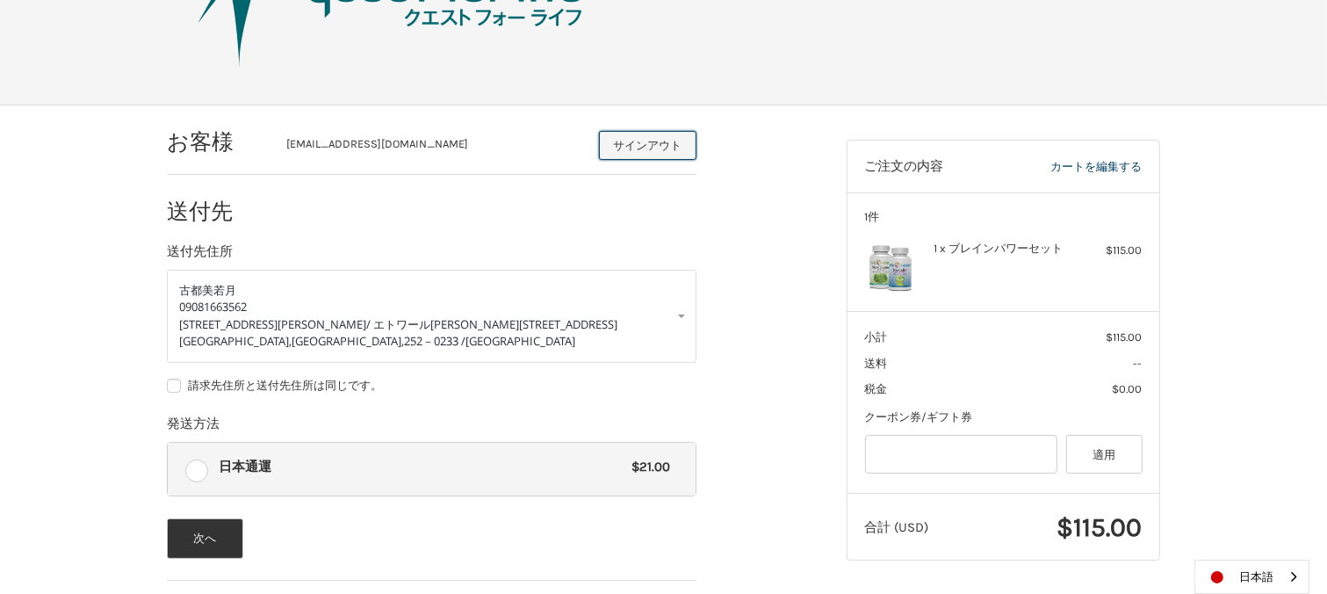
click at [632, 150] on button "サインアウト" at bounding box center [647, 145] width 97 height 29
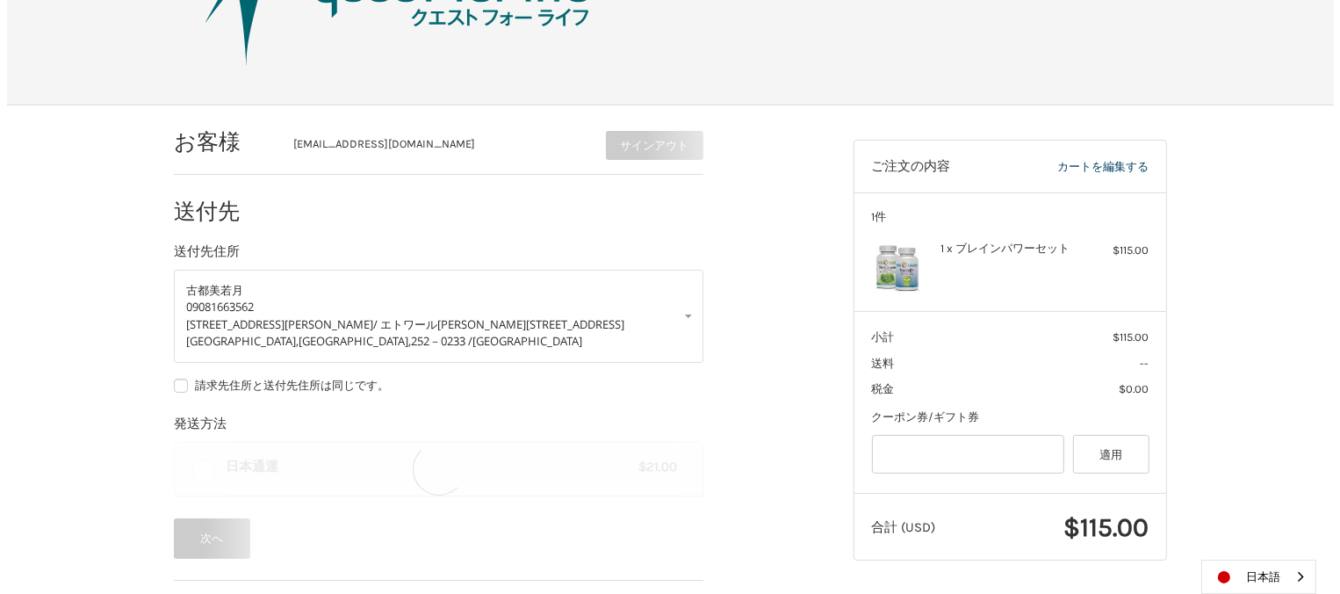
scroll to position [0, 0]
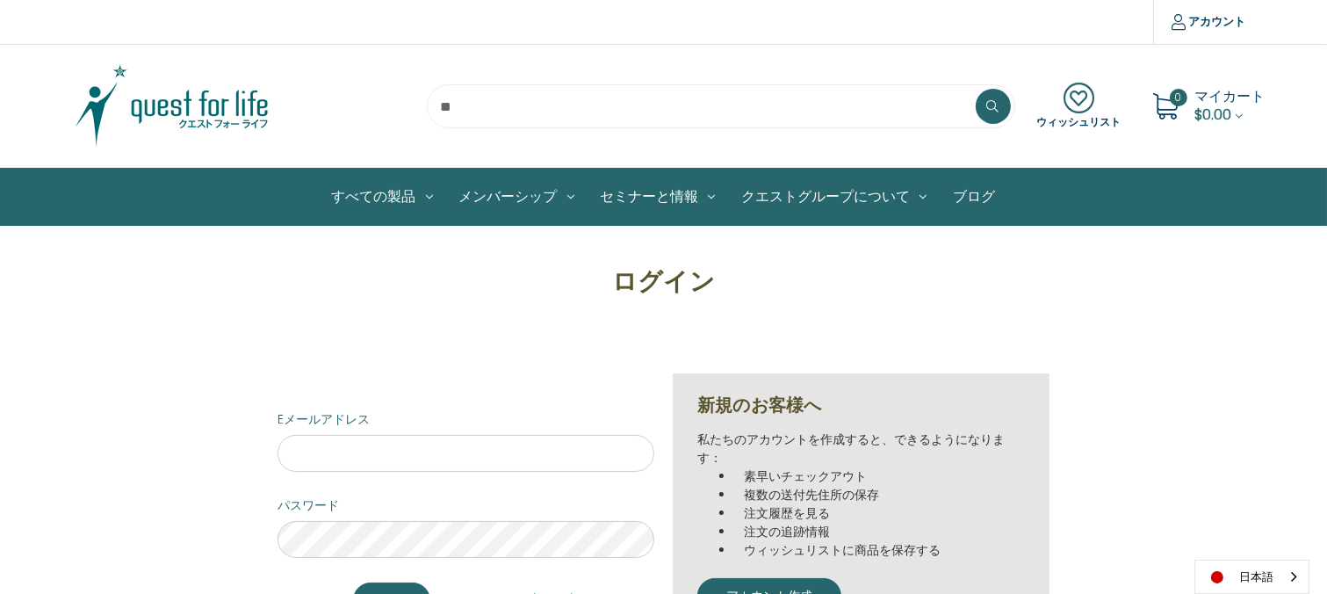
drag, startPoint x: 1318, startPoint y: 265, endPoint x: 1314, endPoint y: 298, distance: 32.7
click at [1314, 298] on div "ログイン Eメールアドレス パスワード **** パスワードをお忘れの方 新規のお客様へ 私たちのアカウントを作成すると、できるようになります： 素早いチェッ…" at bounding box center [663, 463] width 1327 height 400
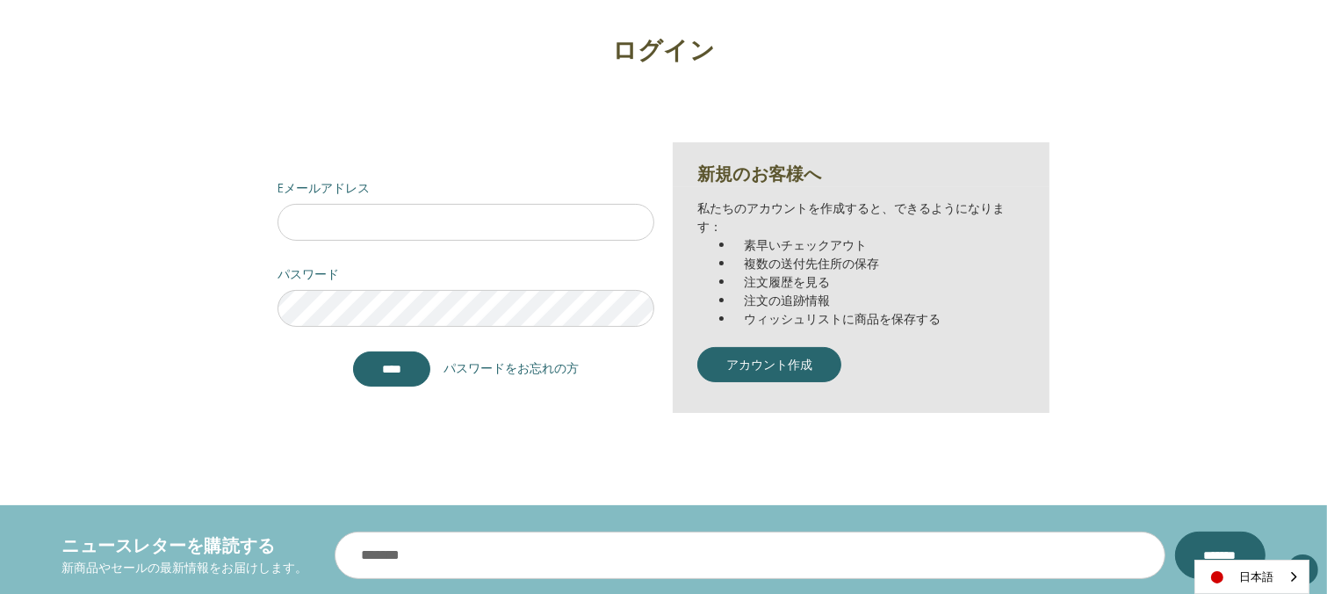
scroll to position [232, 0]
click at [1321, 376] on div "ログイン Eメールアドレス パスワード **** パスワードをお忘れの方 新規のお客様へ 私たちのアカウントを作成すると、できるようになります： 素早いチェッ…" at bounding box center [663, 231] width 1327 height 400
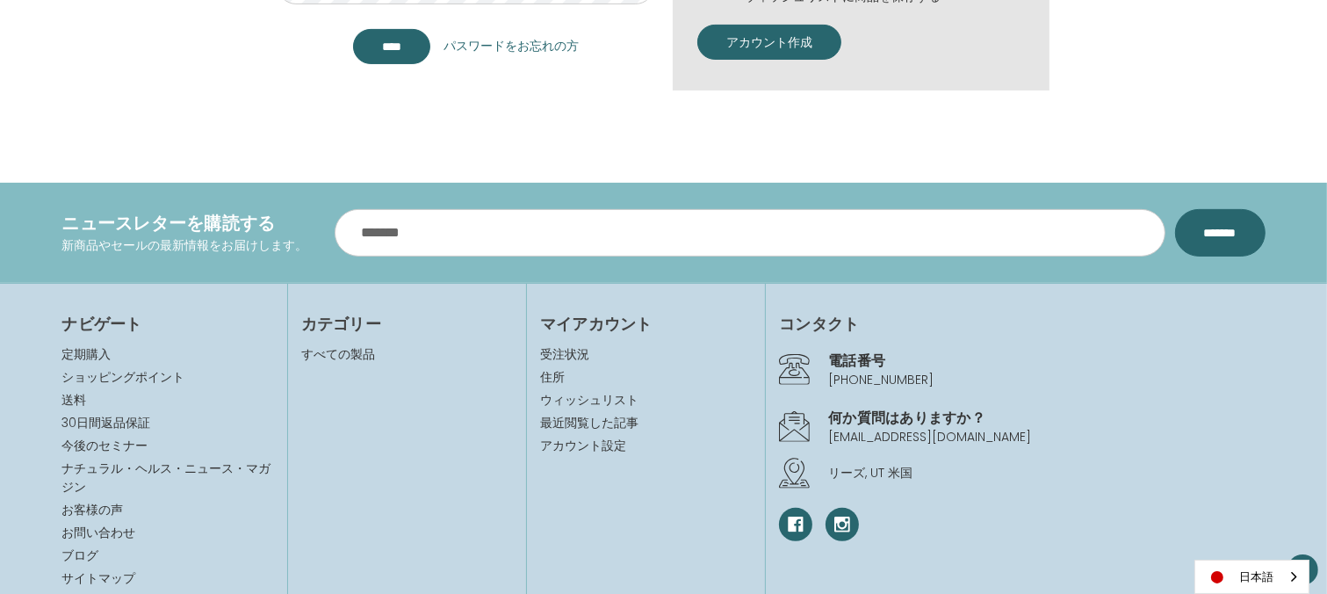
scroll to position [560, 0]
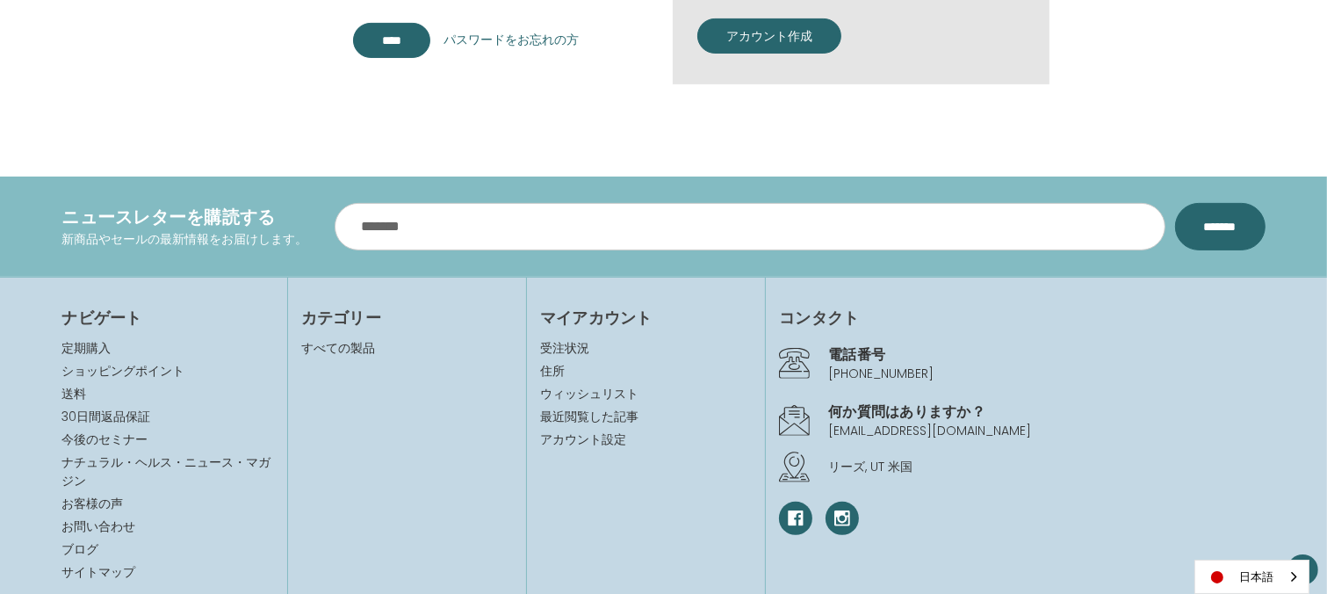
click at [1314, 511] on section "ナビゲート 定期購入 ショッピングポイント 送料 30日間返品保証 今後のセミナー ナチュラル・ヘルス・ニュース・マガジン お客様の声" at bounding box center [663, 446] width 1327 height 338
click at [843, 368] on link "[PHONE_NUMBER]" at bounding box center [880, 374] width 105 height 18
click at [899, 369] on link "[PHONE_NUMBER]" at bounding box center [880, 374] width 105 height 18
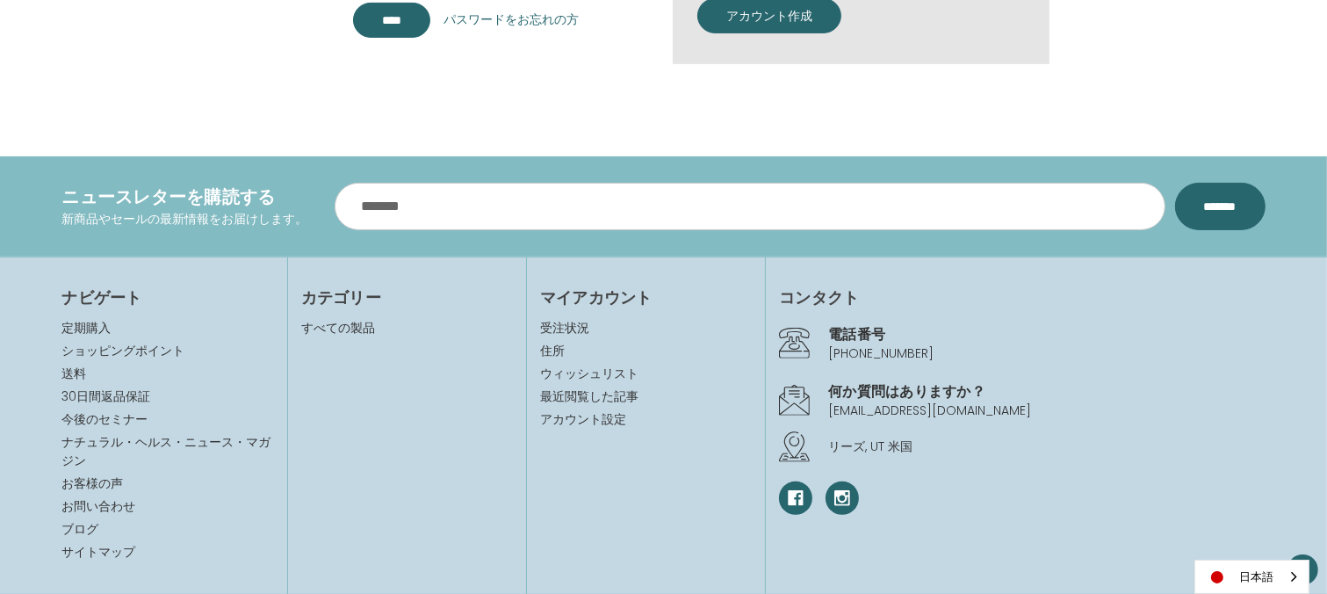
scroll to position [576, 0]
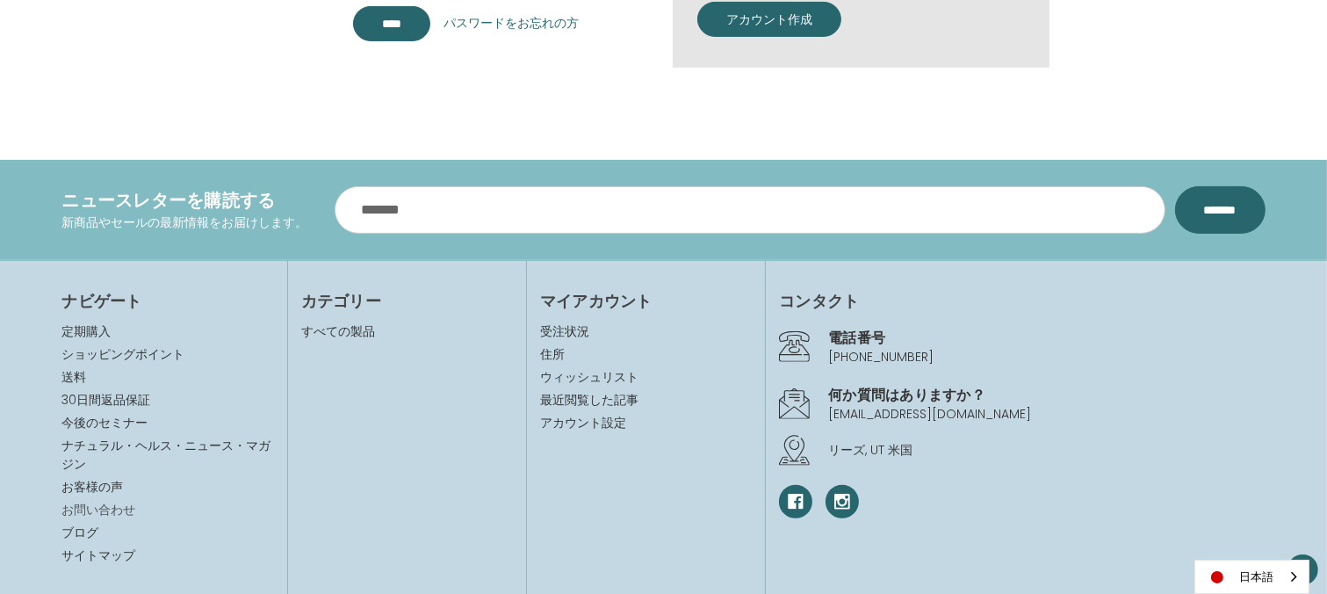
click at [90, 509] on link "お問い合わせ" at bounding box center [99, 510] width 74 height 18
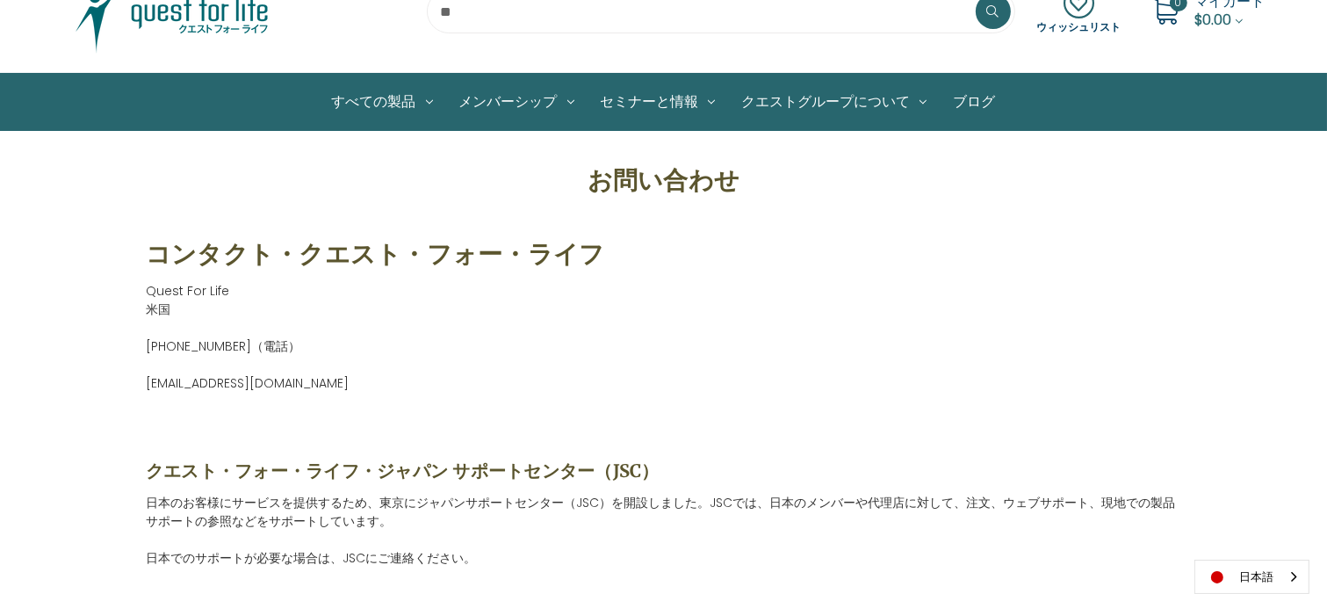
scroll to position [42, 0]
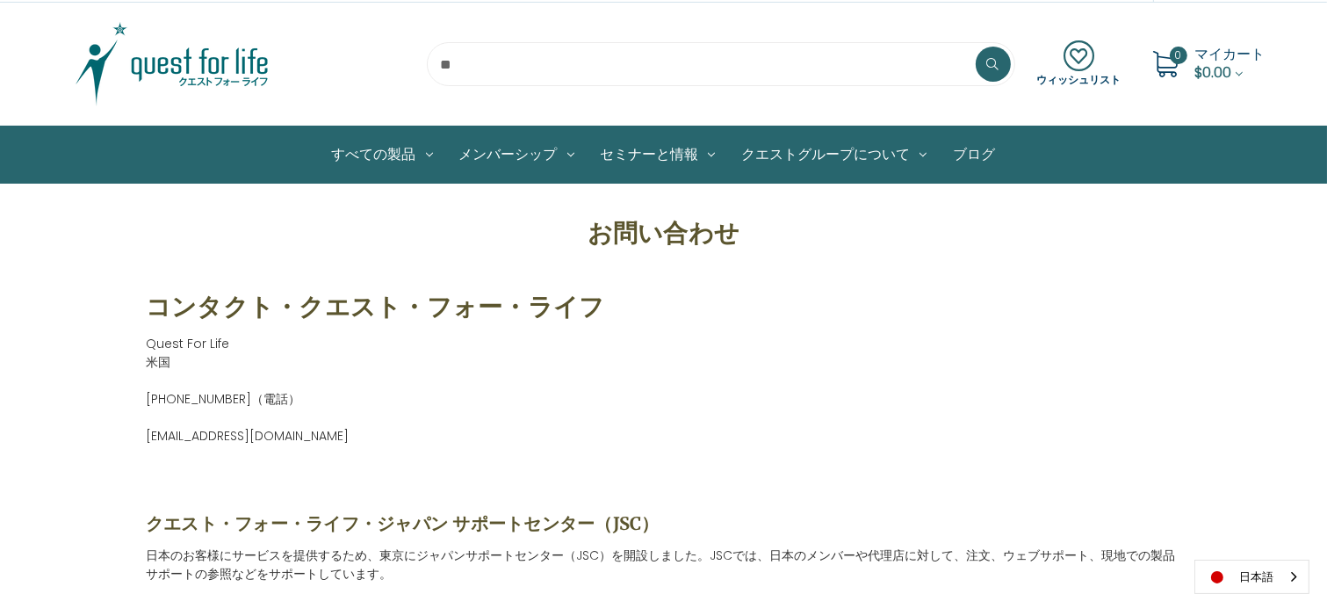
click at [953, 152] on link "ブログ" at bounding box center [974, 154] width 69 height 56
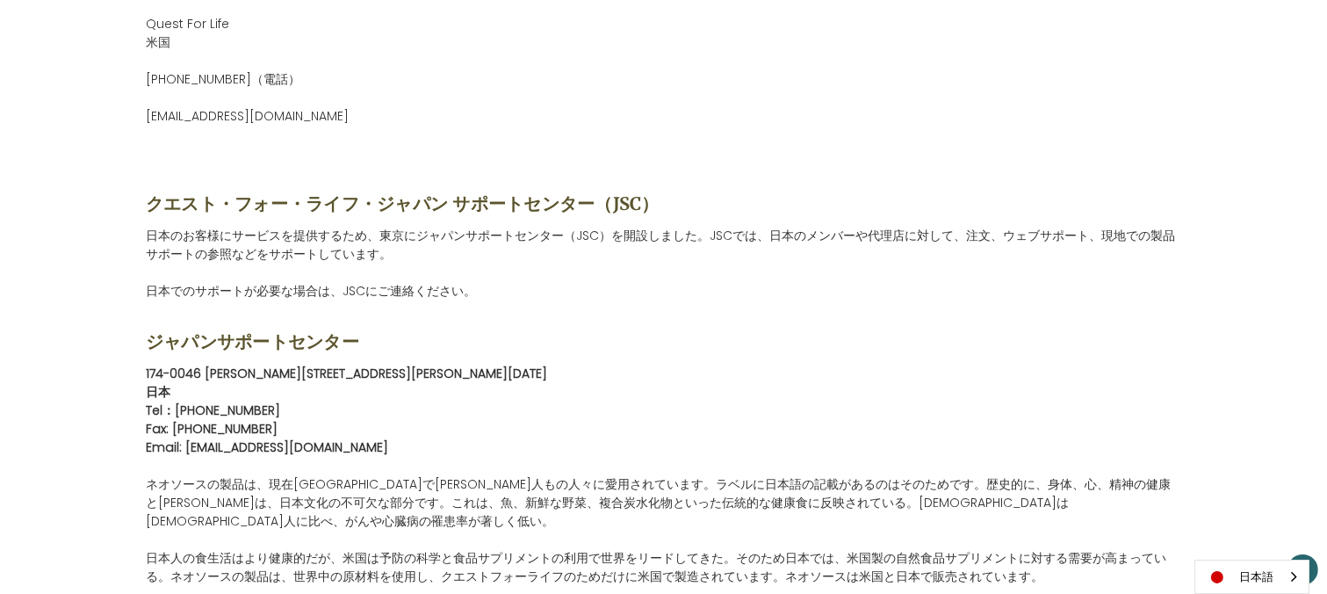
scroll to position [443, 0]
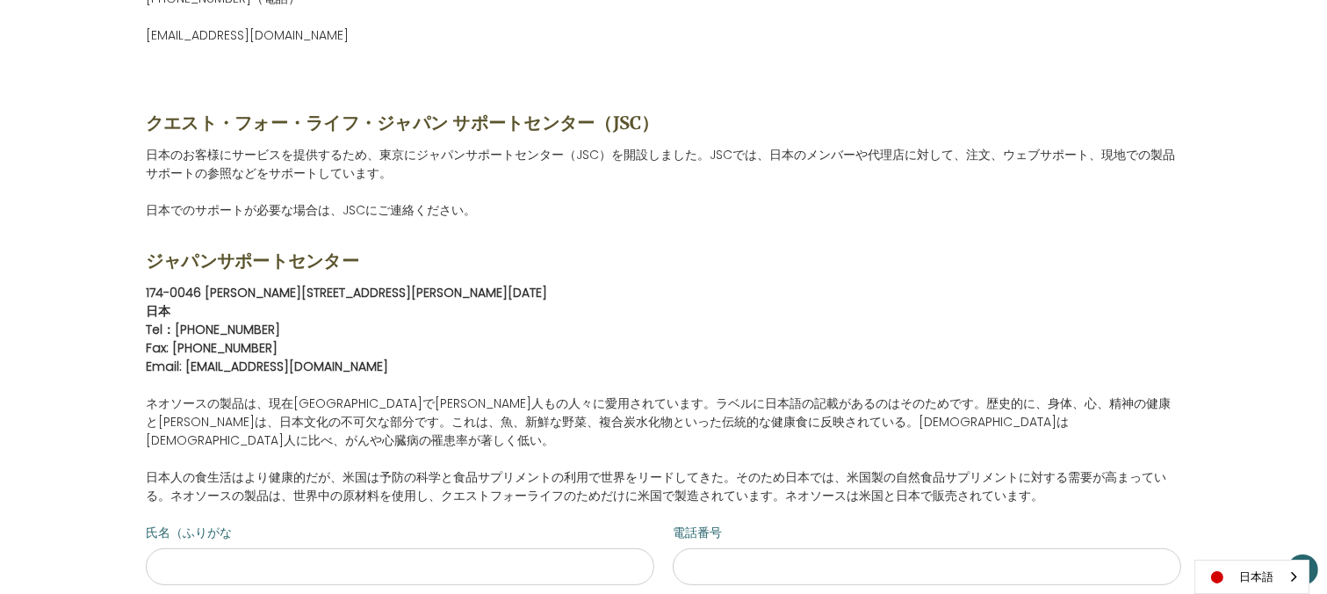
click at [1318, 289] on div "お問い合わせ コンタクト・クエスト・フォー・ライフ Quest For Life 米国 [PHONE_NUMBER]（電話） [EMAIL_ADDRESS][…" at bounding box center [663, 415] width 1327 height 1202
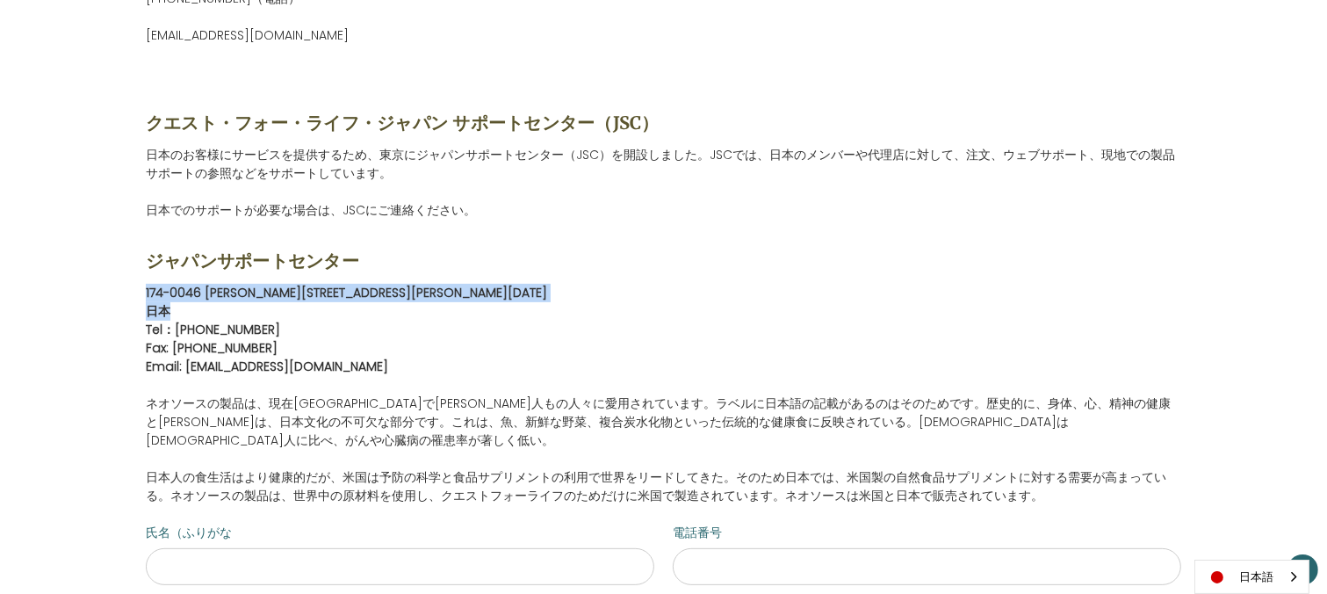
drag, startPoint x: 1318, startPoint y: 283, endPoint x: 1316, endPoint y: 302, distance: 19.4
click at [1316, 302] on div "お問い合わせ コンタクト・クエスト・フォー・ライフ Quest For Life 米国 (385) 352-3966（電話） contactus@questg…" at bounding box center [663, 415] width 1327 height 1202
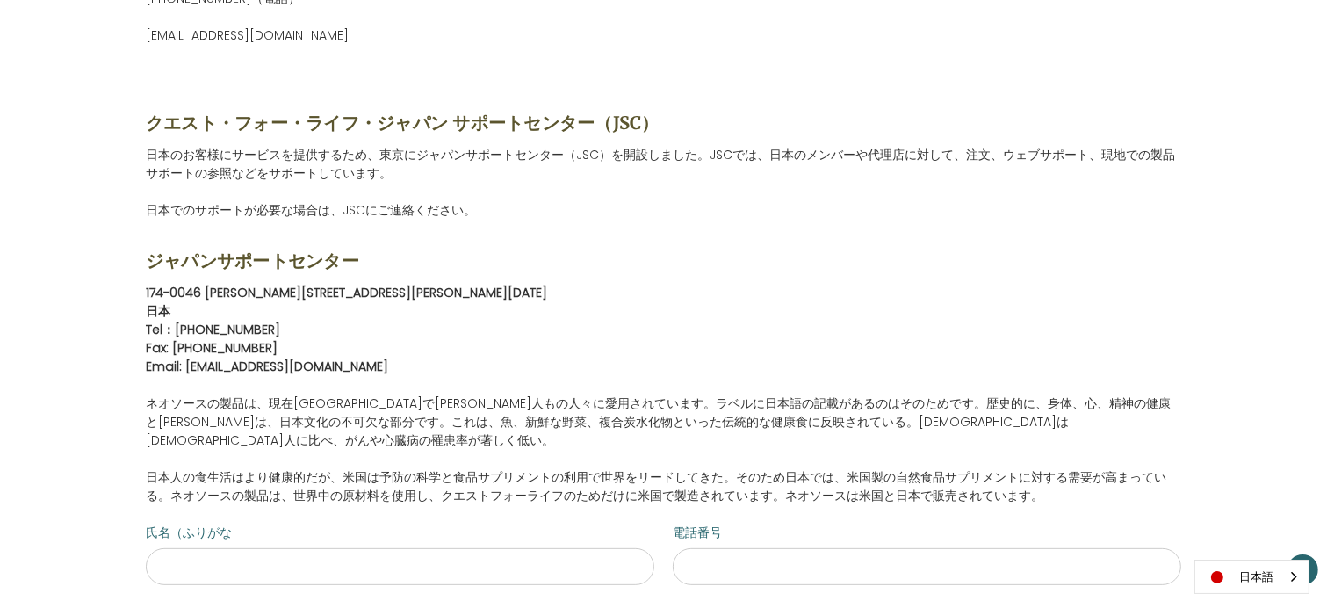
click at [1308, 256] on div "お問い合わせ コンタクト・クエスト・フォー・ライフ Quest For Life 米国 (385) 352-3966（電話） contactus@questg…" at bounding box center [663, 415] width 1327 height 1202
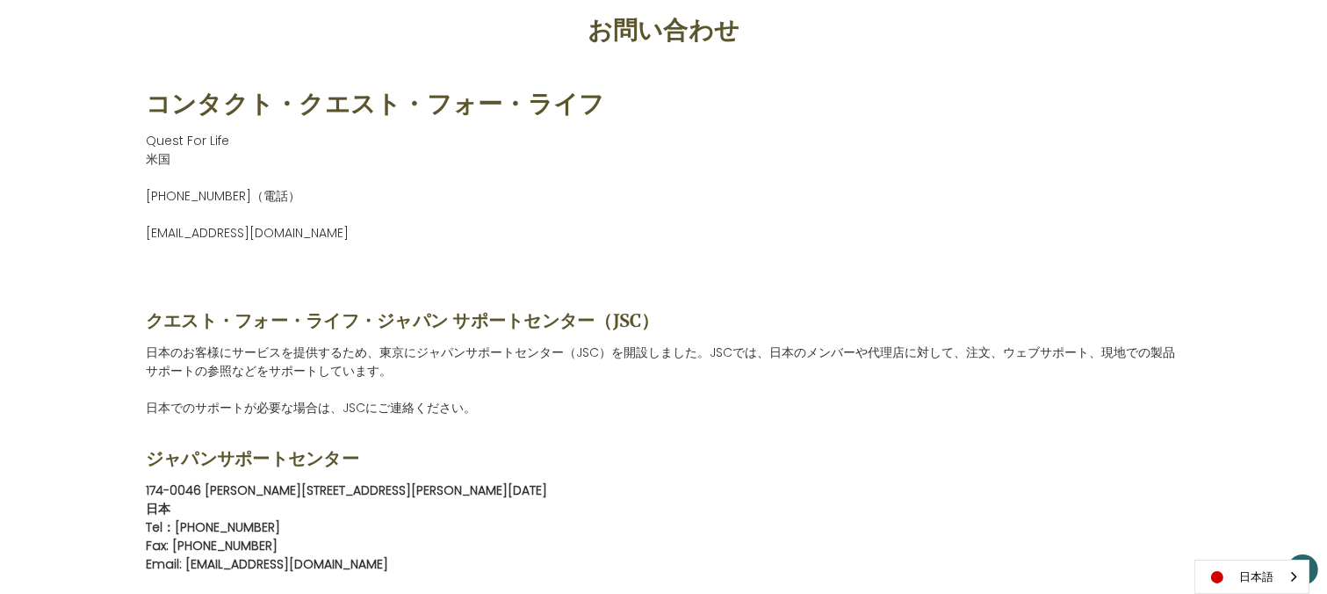
scroll to position [227, 0]
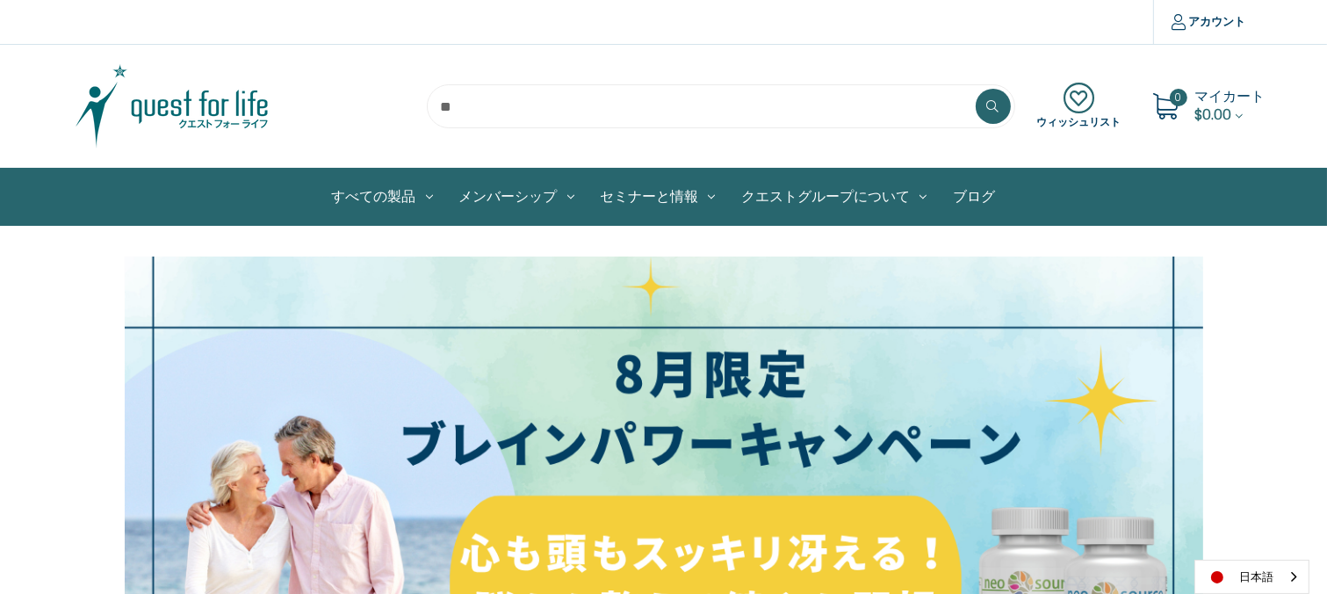
click at [892, 455] on img at bounding box center [663, 559] width 1079 height 607
click at [1223, 105] on span "$0.00" at bounding box center [1213, 115] width 37 height 20
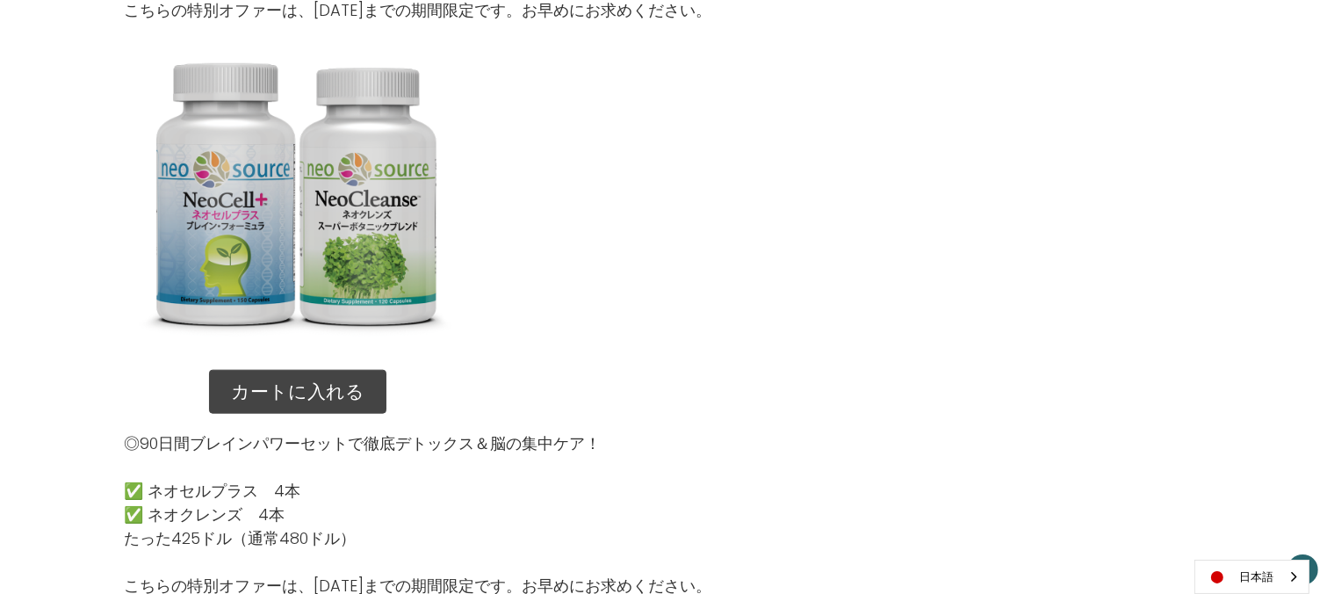
scroll to position [1809, 0]
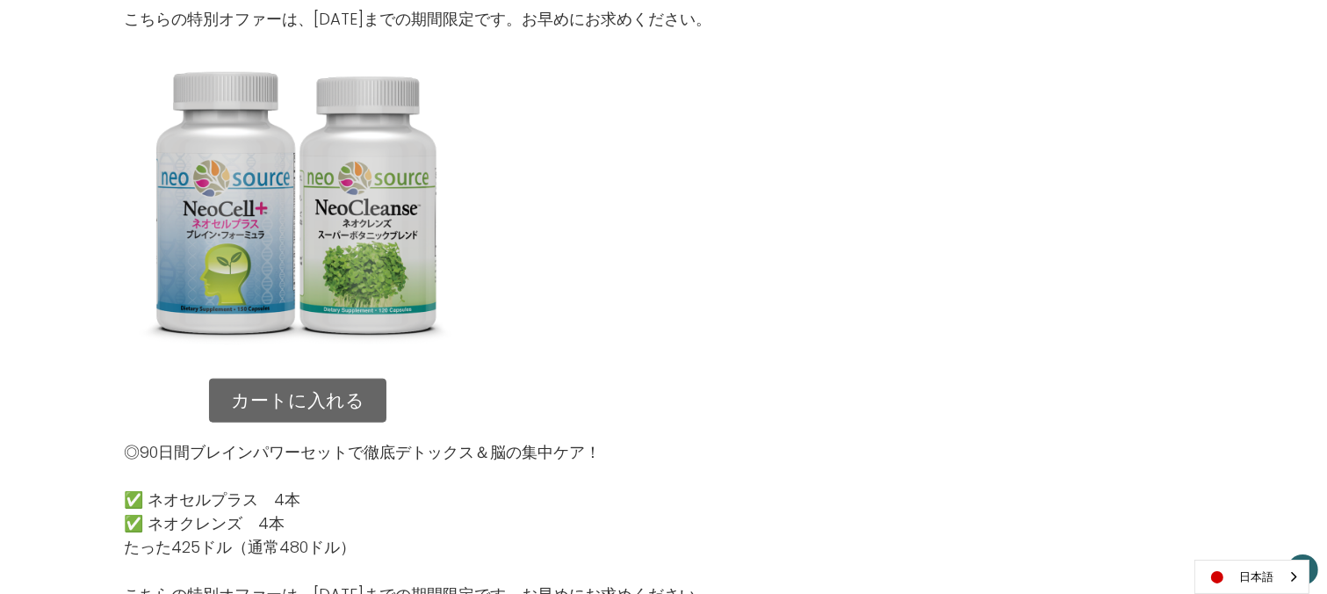
click at [330, 393] on link "カートに入れる" at bounding box center [297, 401] width 177 height 44
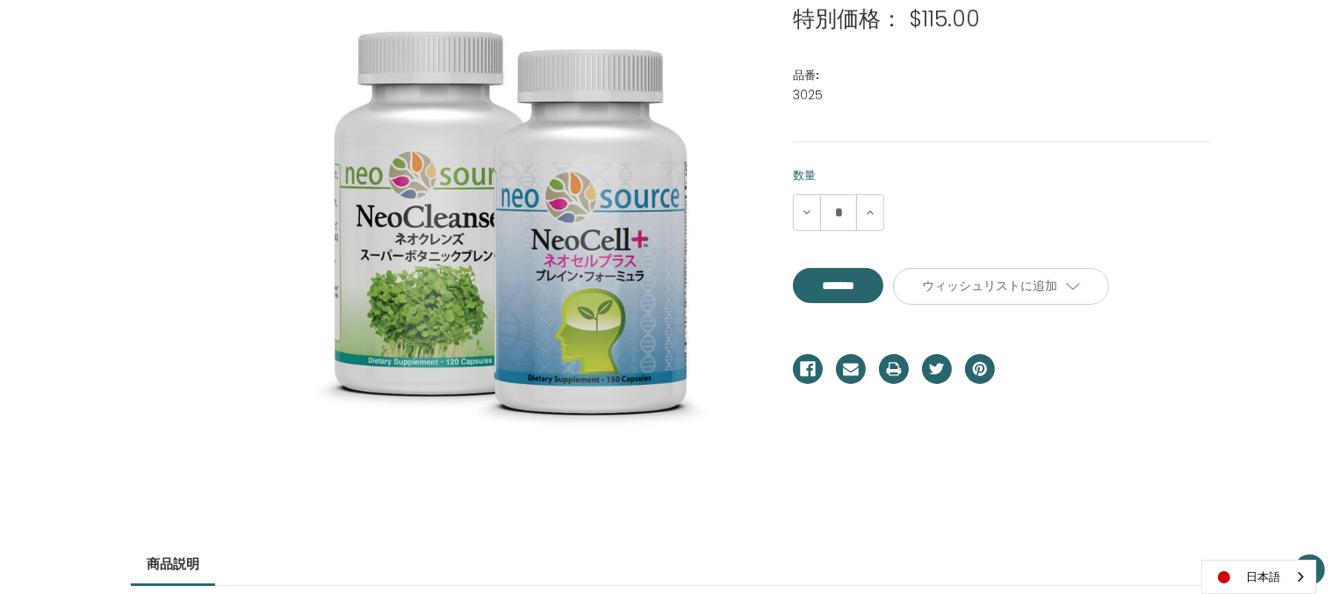
scroll to position [344, 0]
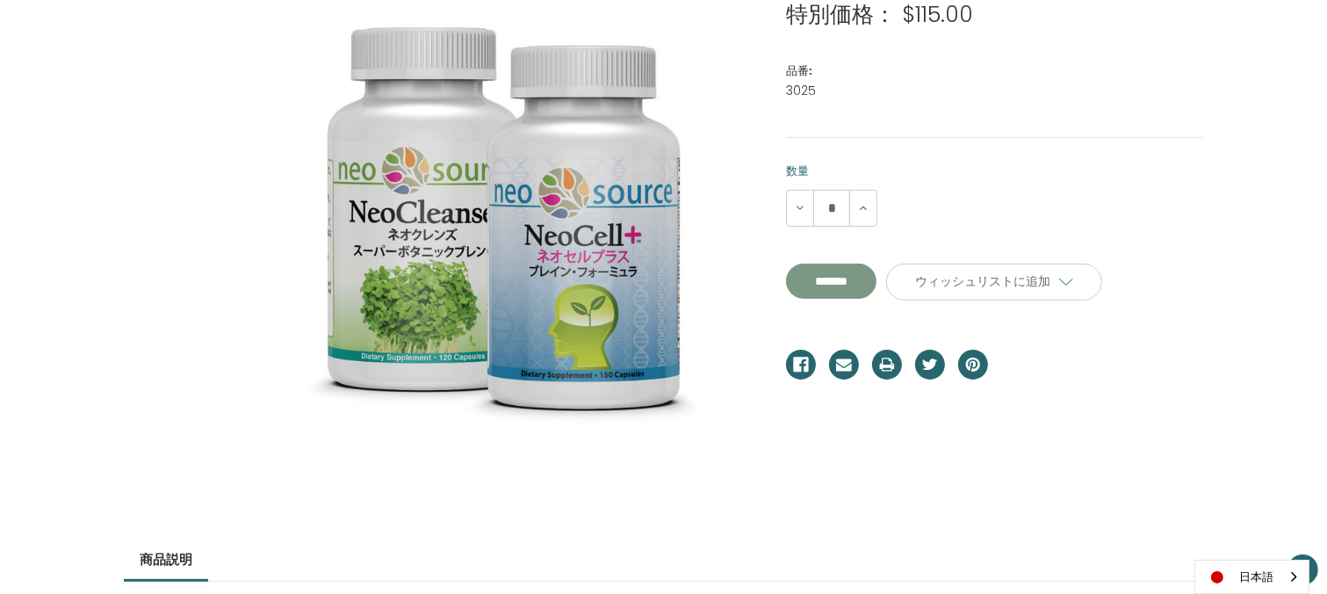
click at [870, 276] on input "*******" at bounding box center [831, 281] width 90 height 35
type input "*******"
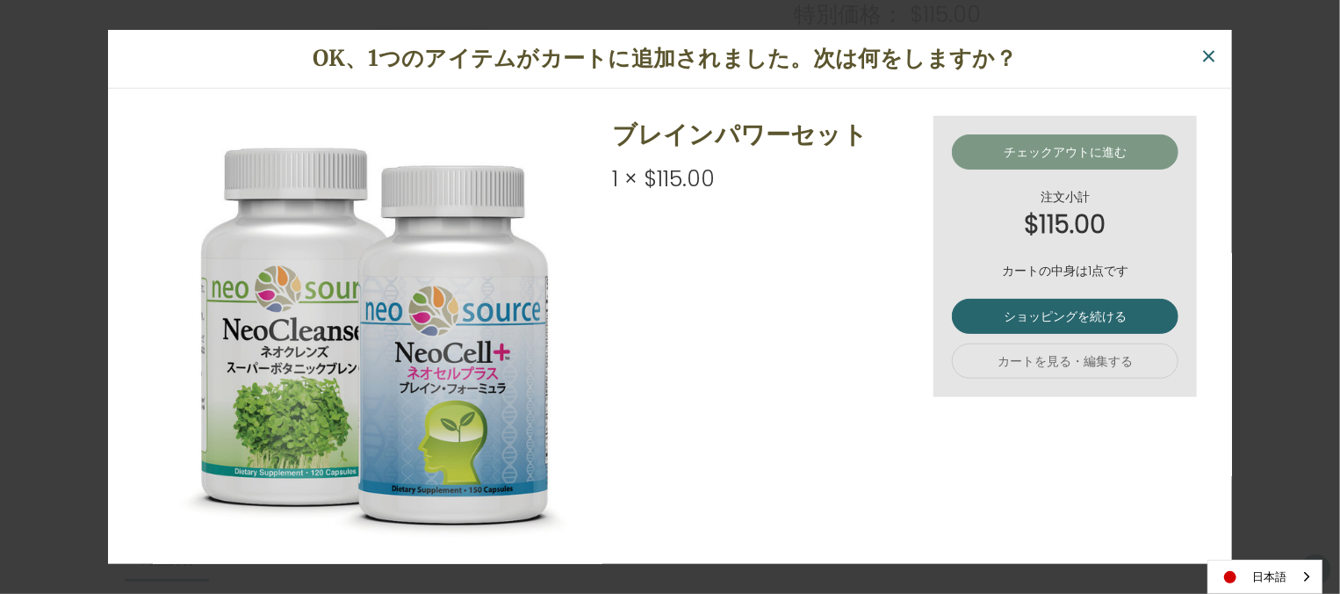
click at [1060, 155] on link "チェックアウトに進む" at bounding box center [1065, 151] width 227 height 35
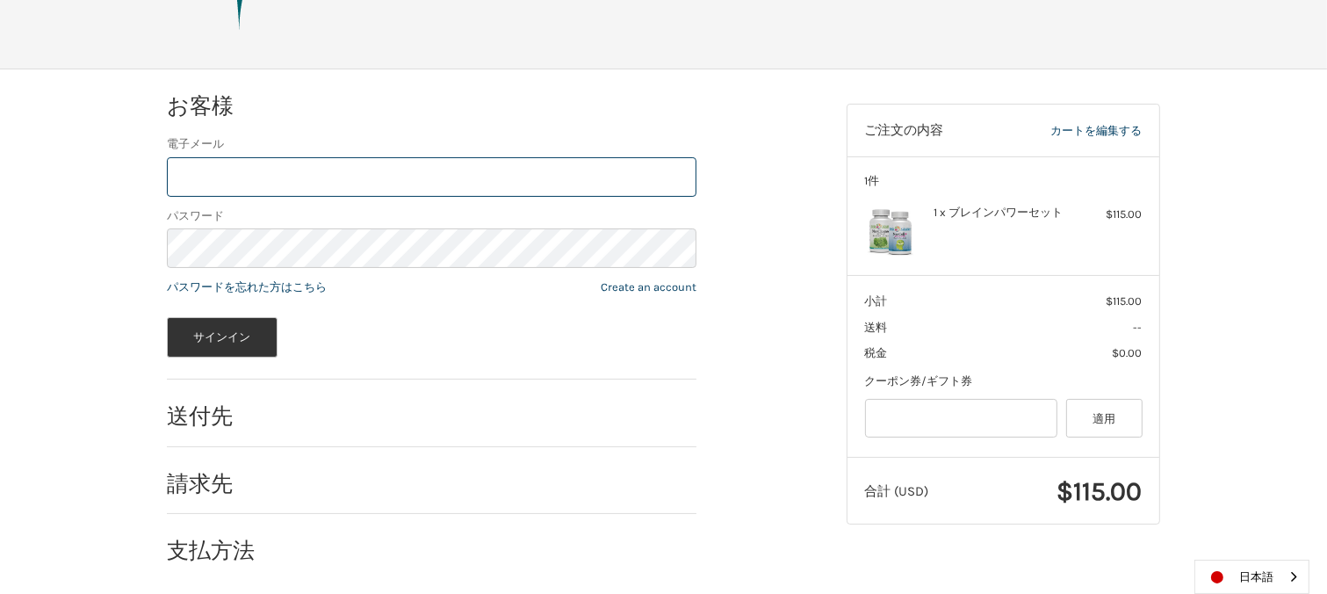
scroll to position [179, 0]
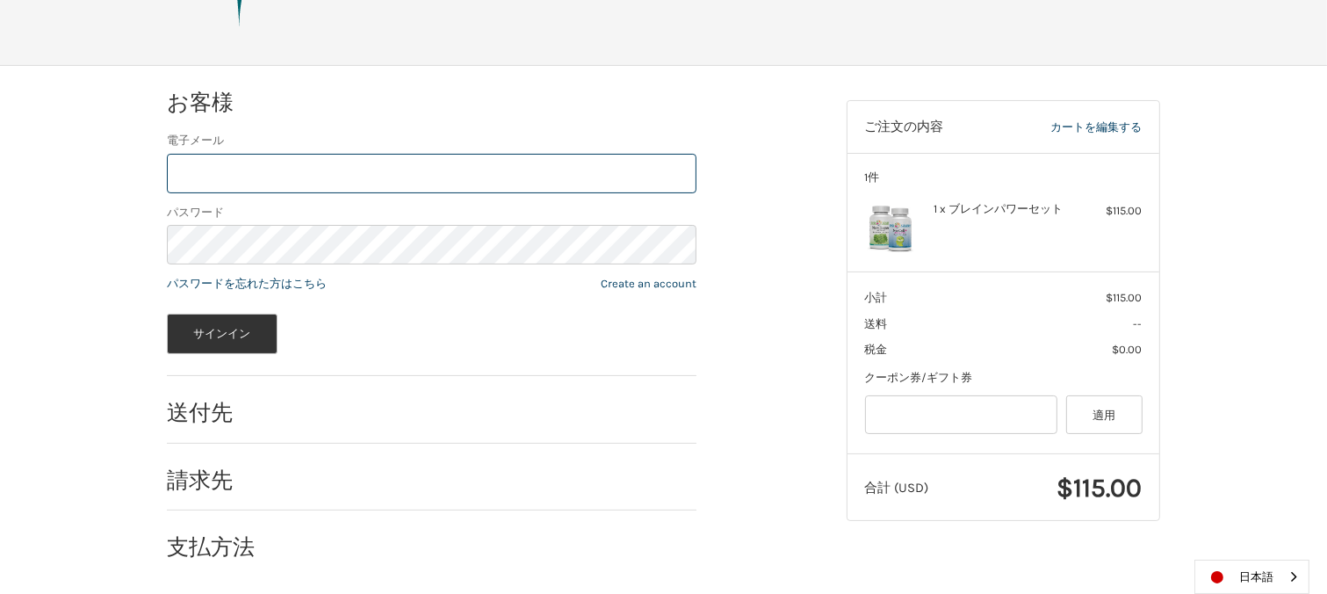
click at [229, 168] on input "電子メール" at bounding box center [432, 174] width 530 height 40
type input "**********"
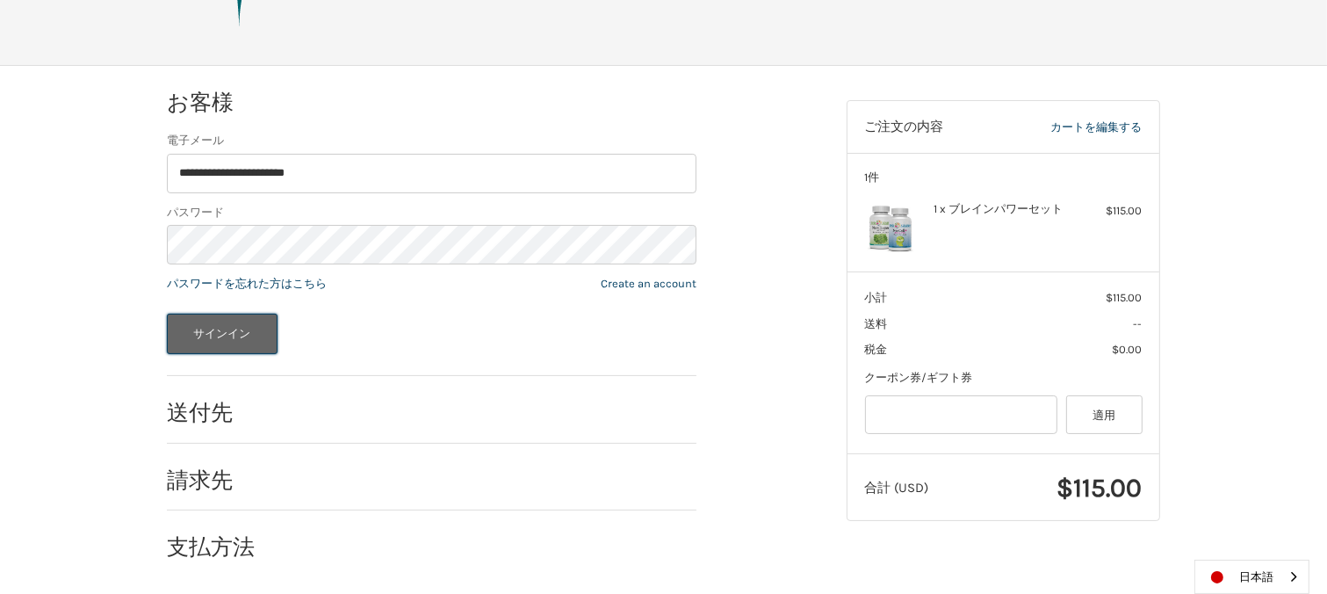
click at [196, 337] on button "サインイン" at bounding box center [222, 334] width 111 height 40
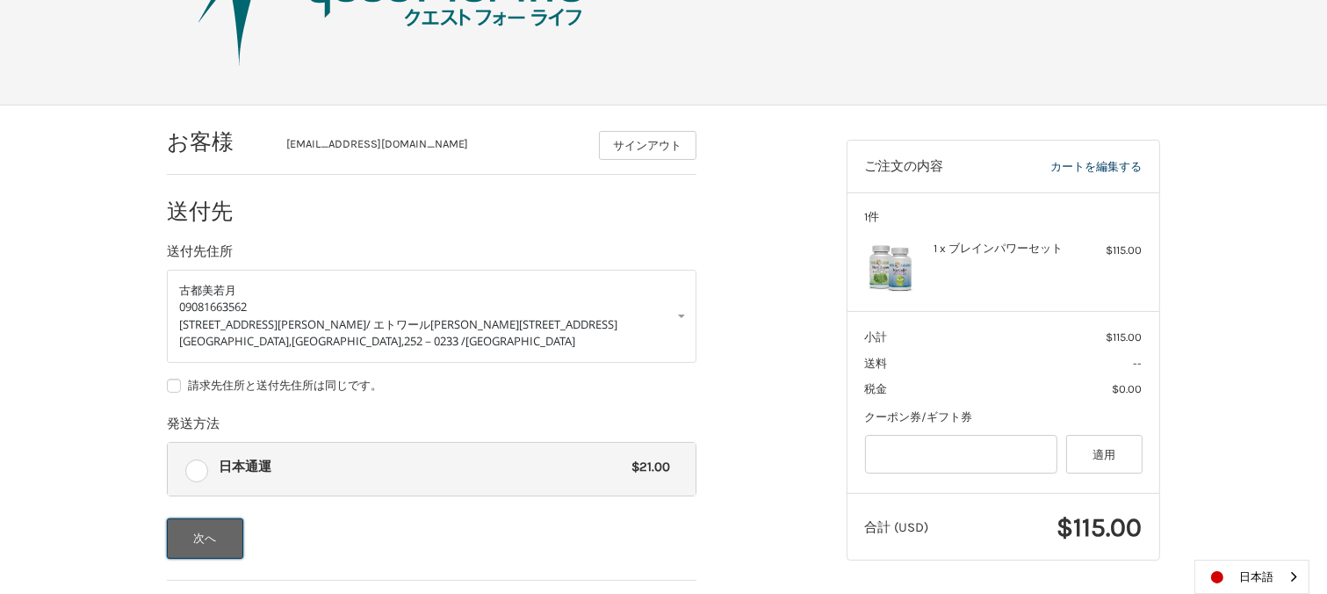
click at [225, 535] on button "次へ" at bounding box center [205, 538] width 76 height 40
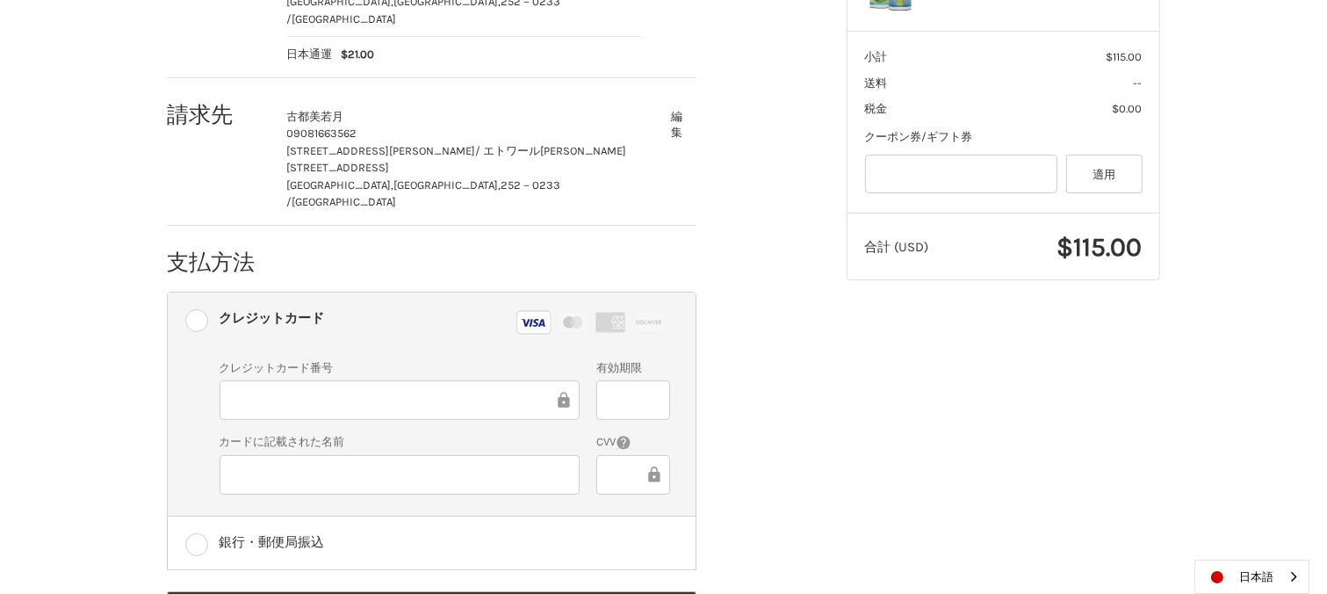
scroll to position [437, 0]
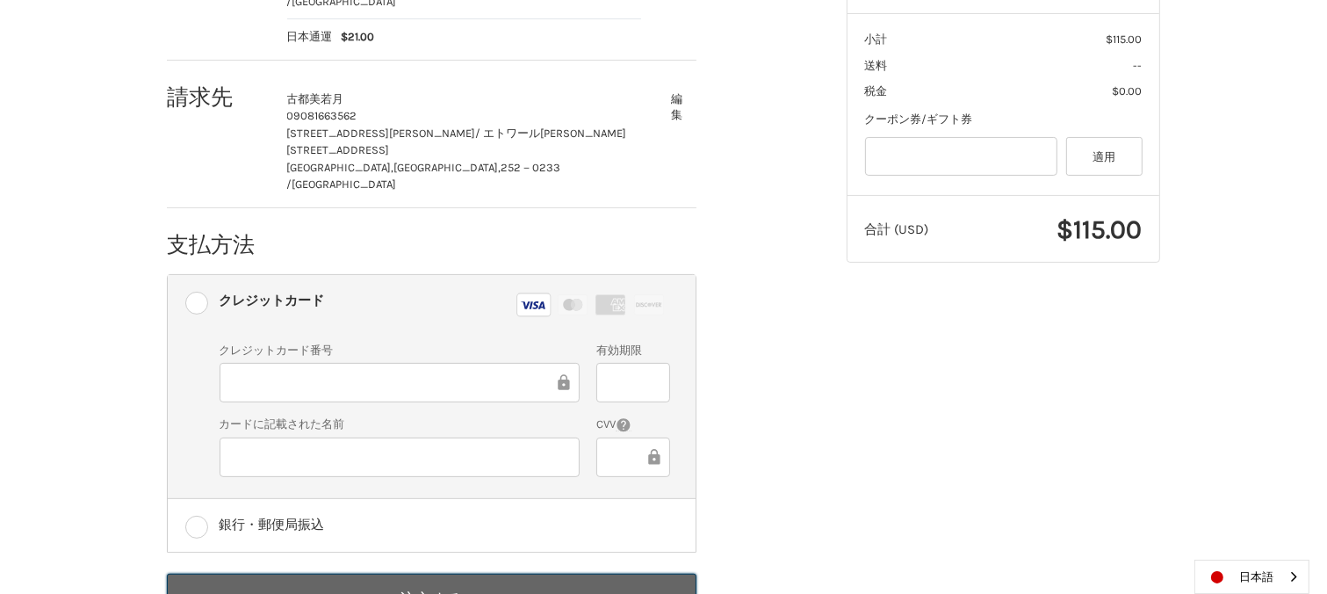
click at [457, 574] on button "注文する" at bounding box center [432, 599] width 530 height 50
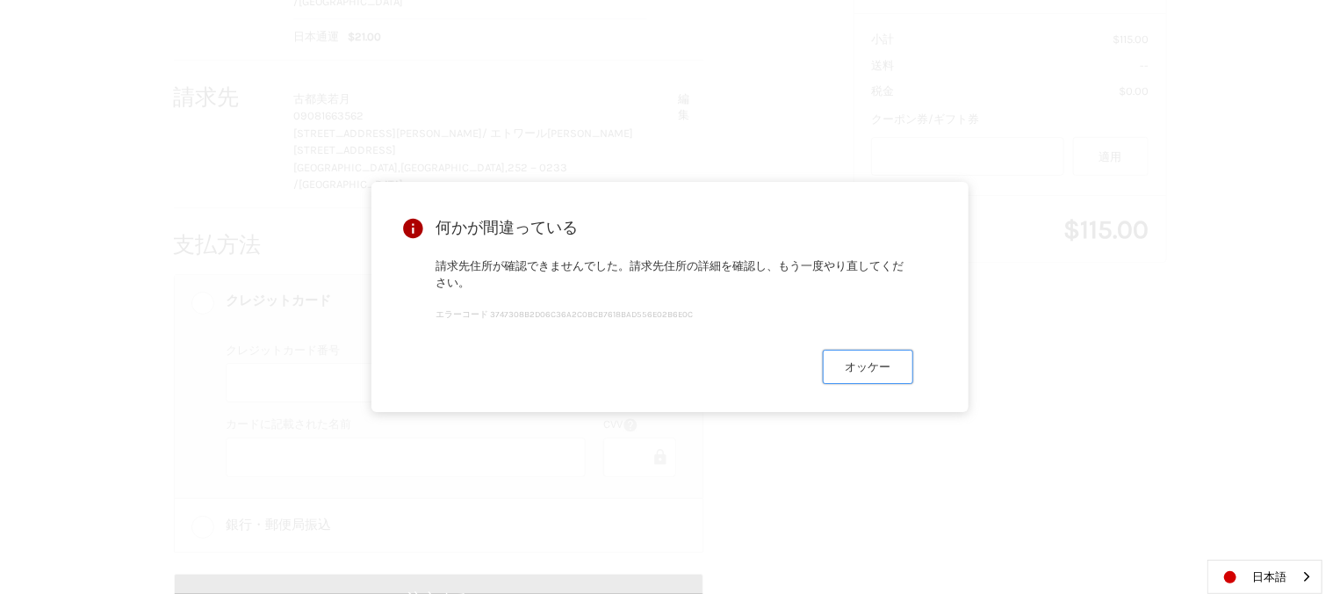
click at [890, 375] on button "オッケー" at bounding box center [868, 367] width 90 height 34
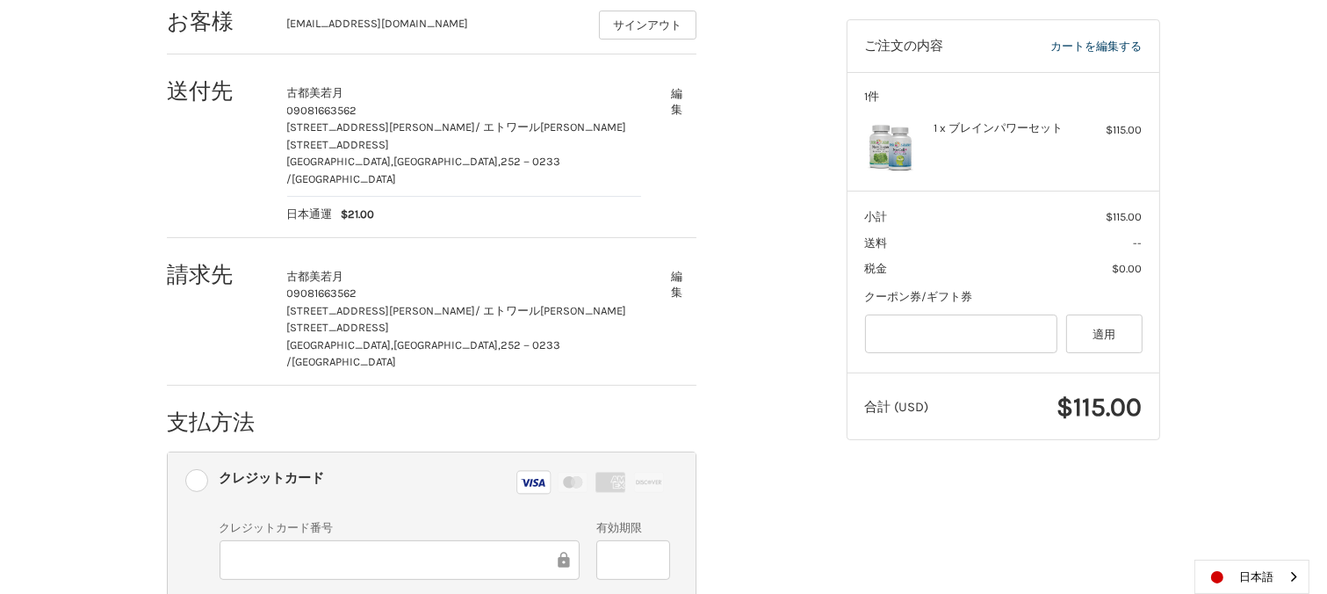
scroll to position [256, 0]
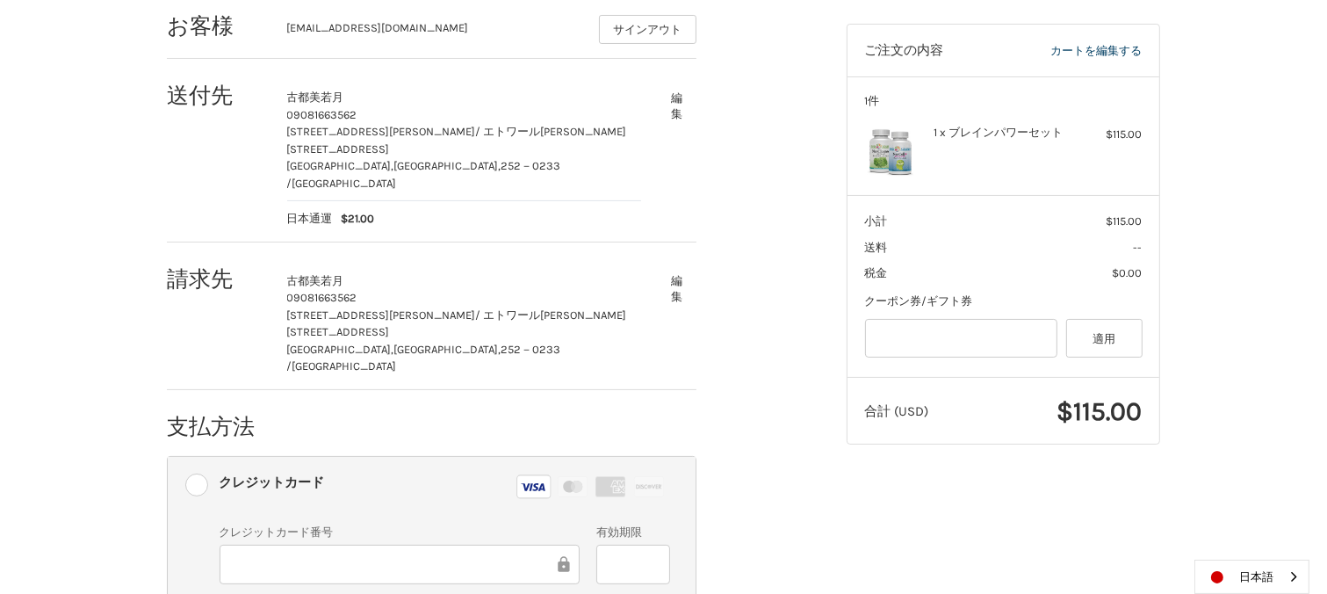
click at [678, 268] on button "編集" at bounding box center [677, 289] width 39 height 43
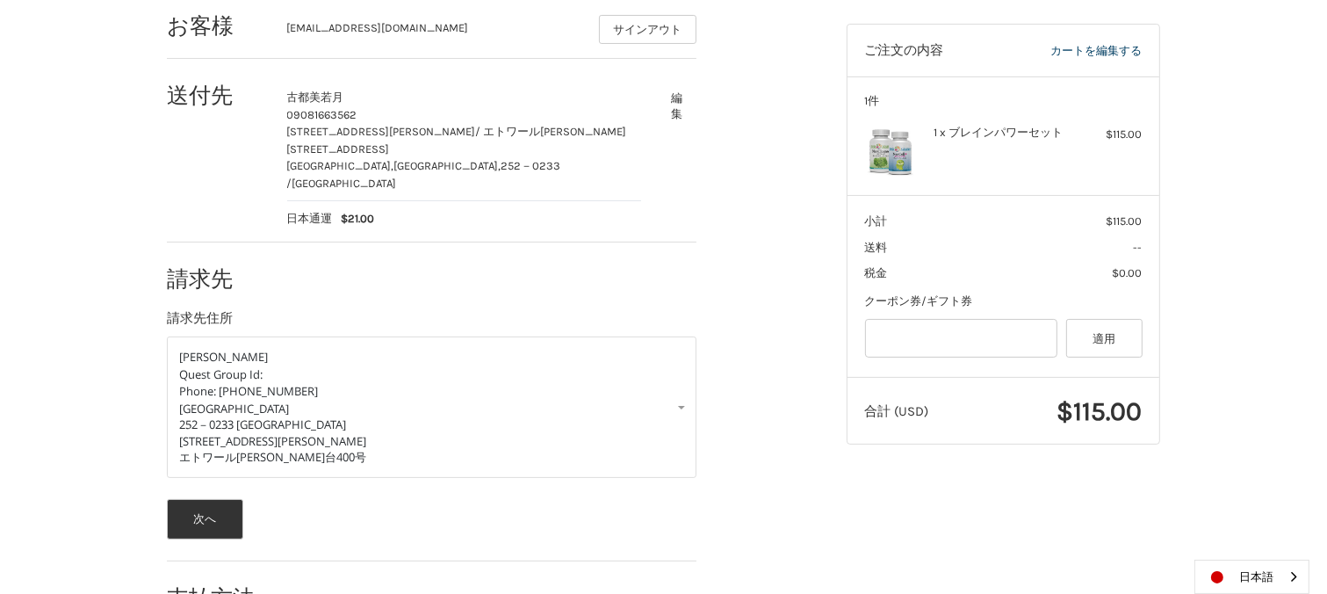
scroll to position [274, 0]
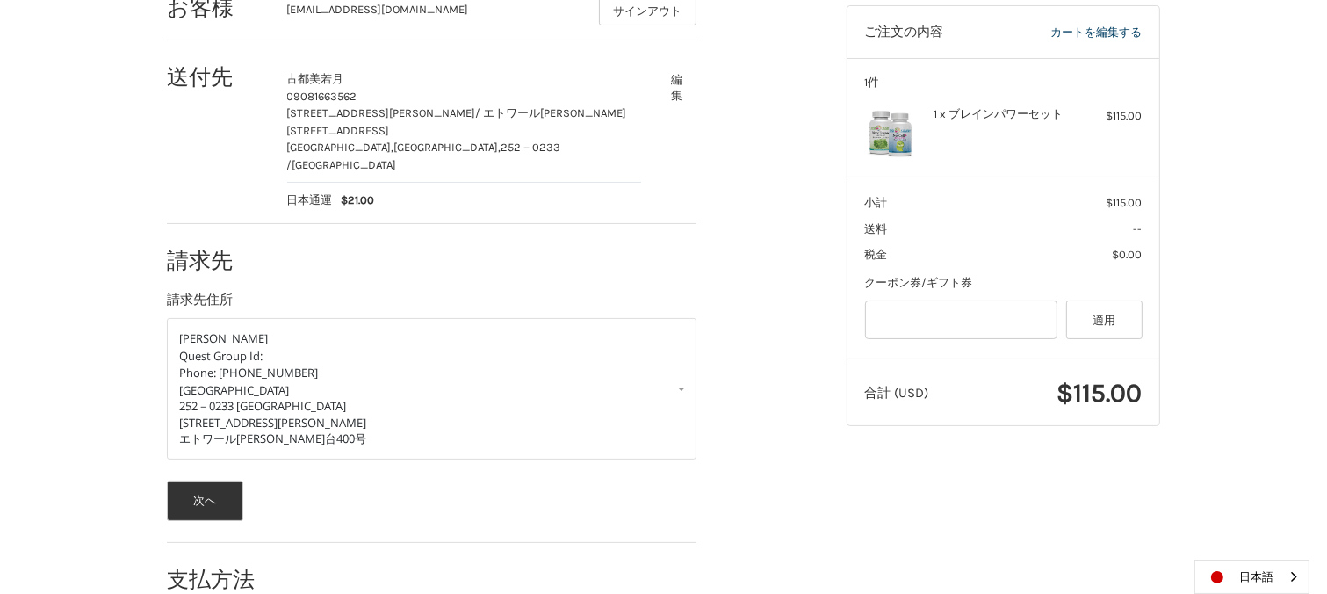
click at [1326, 525] on div "お客様 sakuranoko2006@gmail.com サインアウト 送付先 古都美 若月 09081663562 中央区鹿沼台2-23-7 / エトワール…" at bounding box center [663, 298] width 1327 height 655
click at [189, 480] on button "次へ" at bounding box center [205, 500] width 76 height 40
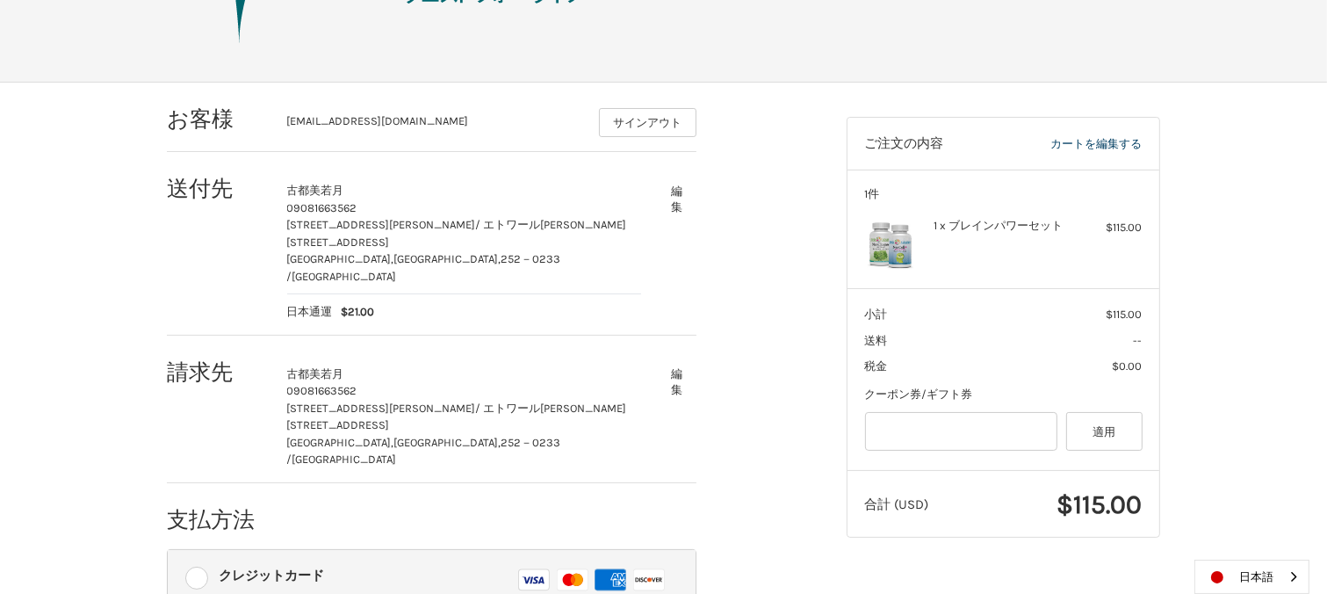
scroll to position [162, 0]
click at [682, 130] on button "サインアウト" at bounding box center [647, 123] width 97 height 29
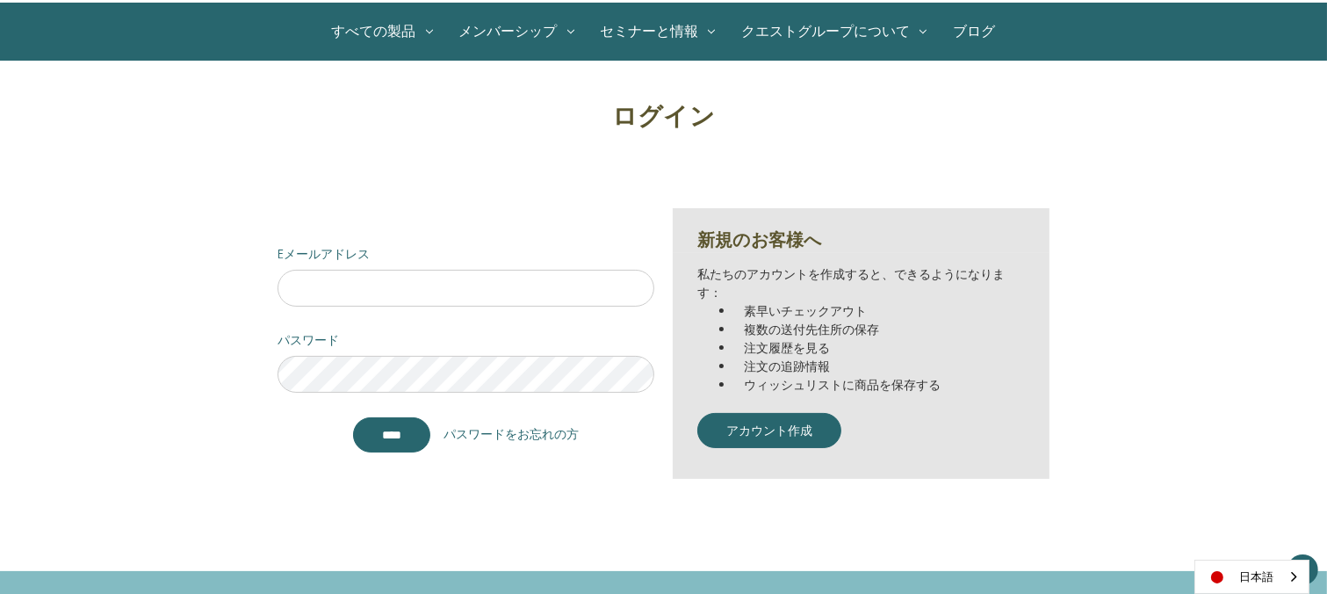
scroll to position [203, 0]
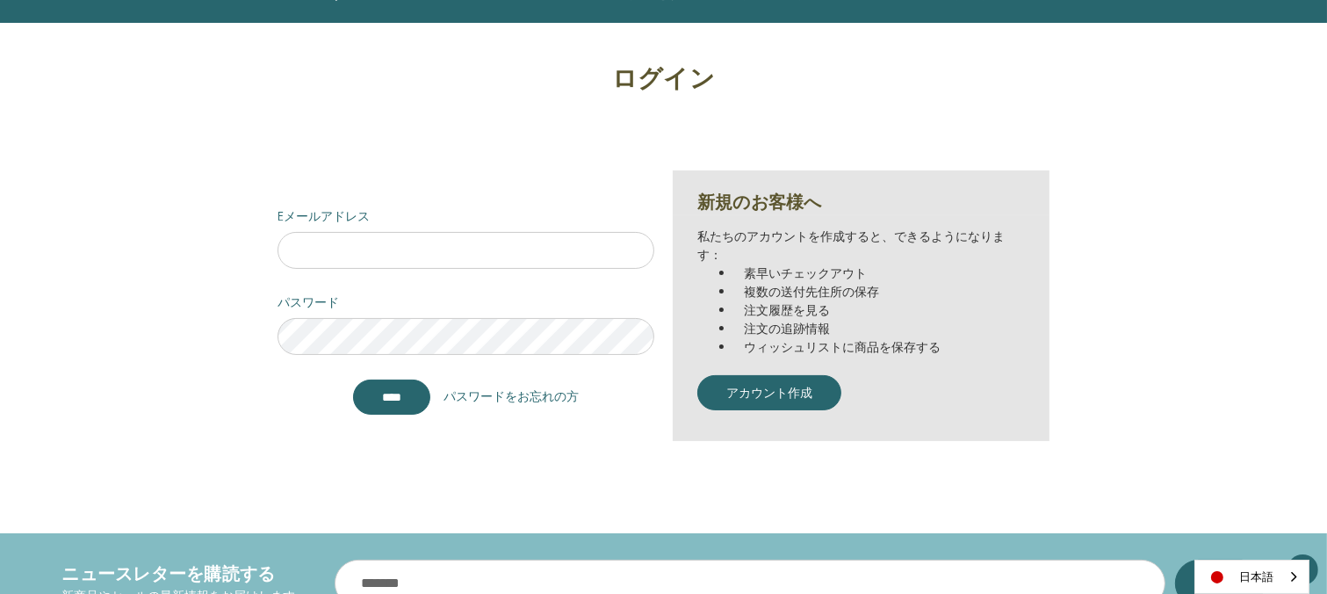
click at [1323, 340] on div "ログイン Eメールアドレス パスワード **** パスワードをお忘れの方 新規のお客様へ 私たちのアカウントを作成すると、できるようになります： 素早いチェッ…" at bounding box center [663, 260] width 1327 height 400
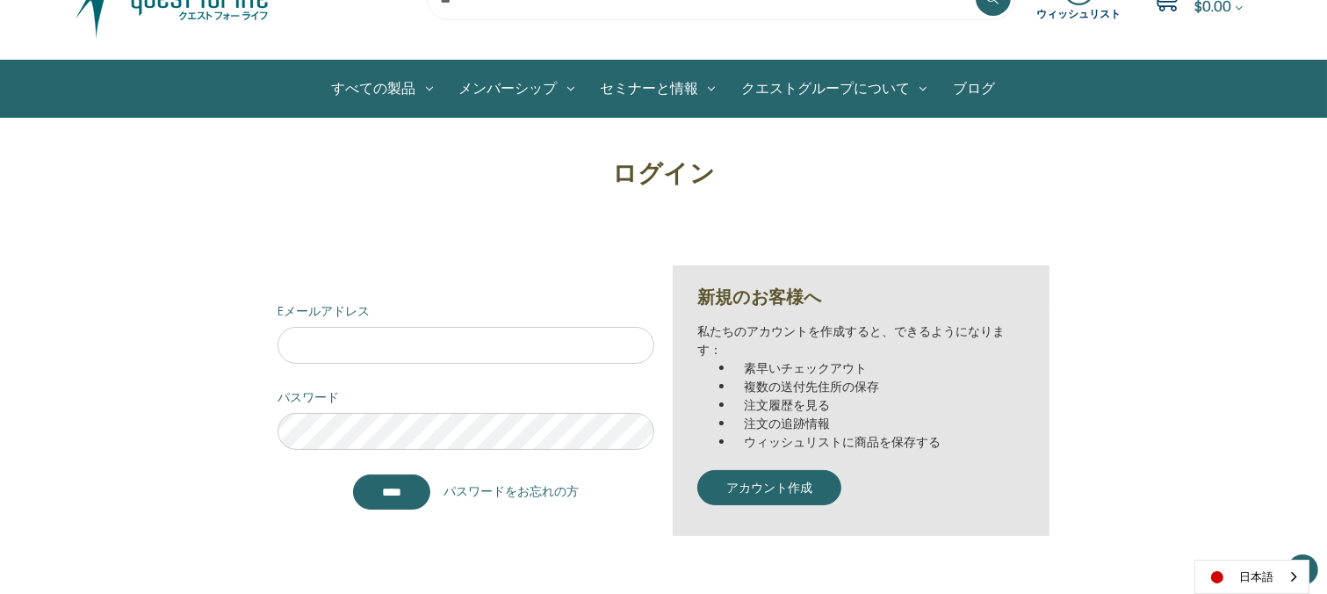
scroll to position [0, 0]
